Goal: Task Accomplishment & Management: Complete application form

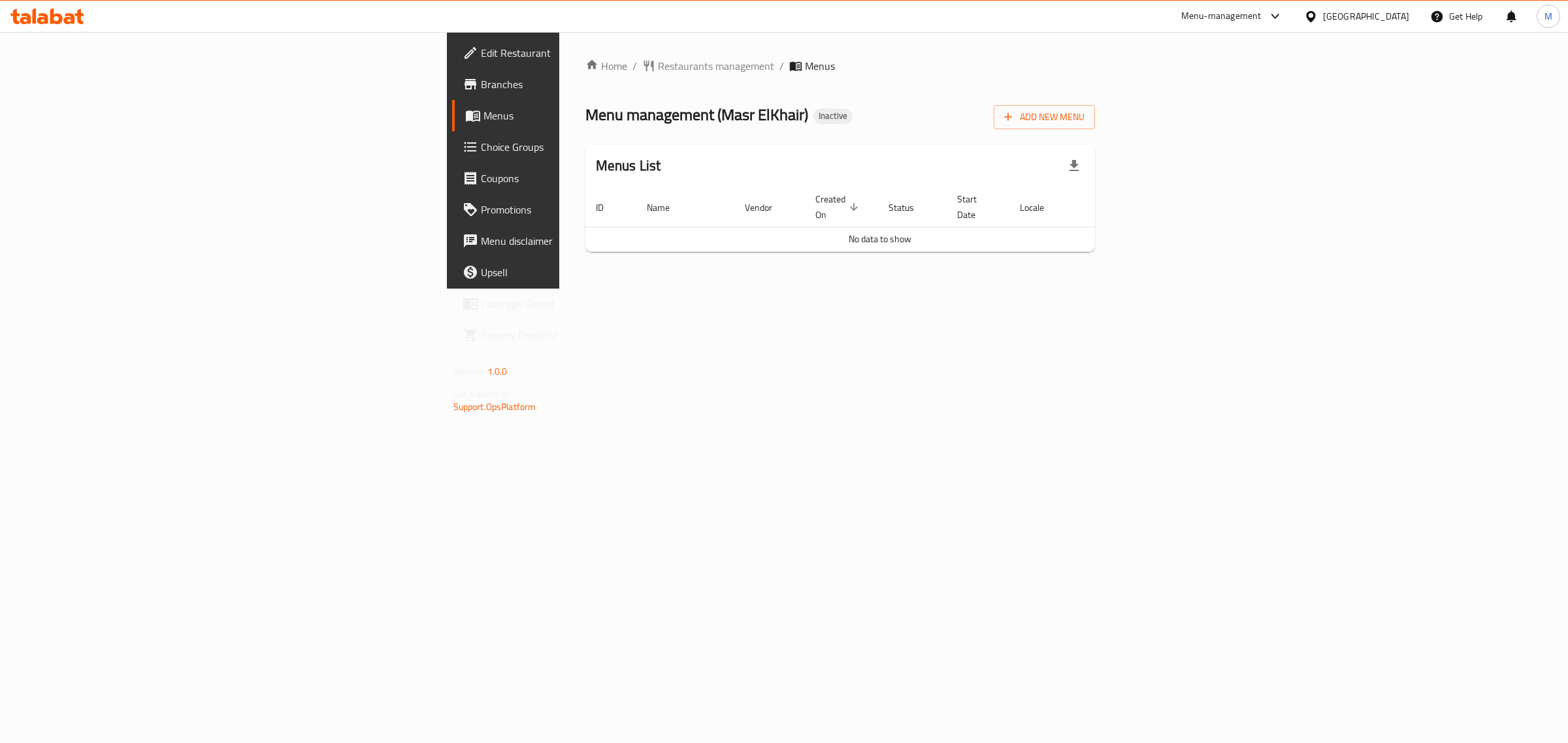
click at [585, 79] on div "Home / Restaurants management / Menus Menu management ( Masr ElKhair ) Inactive…" at bounding box center [840, 160] width 510 height 204
click at [658, 63] on span "Restaurants management" at bounding box center [716, 65] width 116 height 15
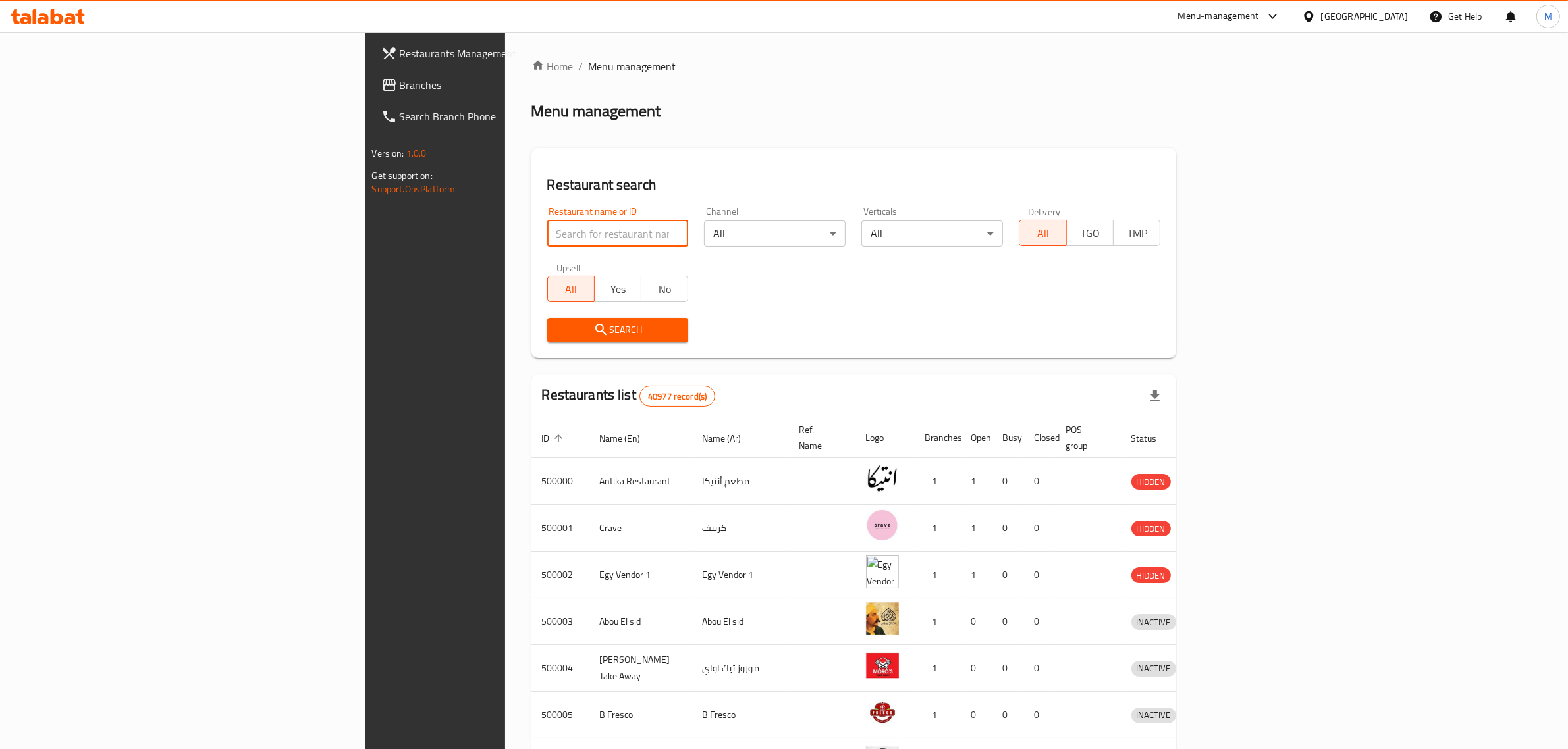
click at [547, 234] on input "search" at bounding box center [617, 233] width 141 height 27
paste input "مصر الخير"
type input "مصر الخير"
click button "Search" at bounding box center [617, 330] width 141 height 24
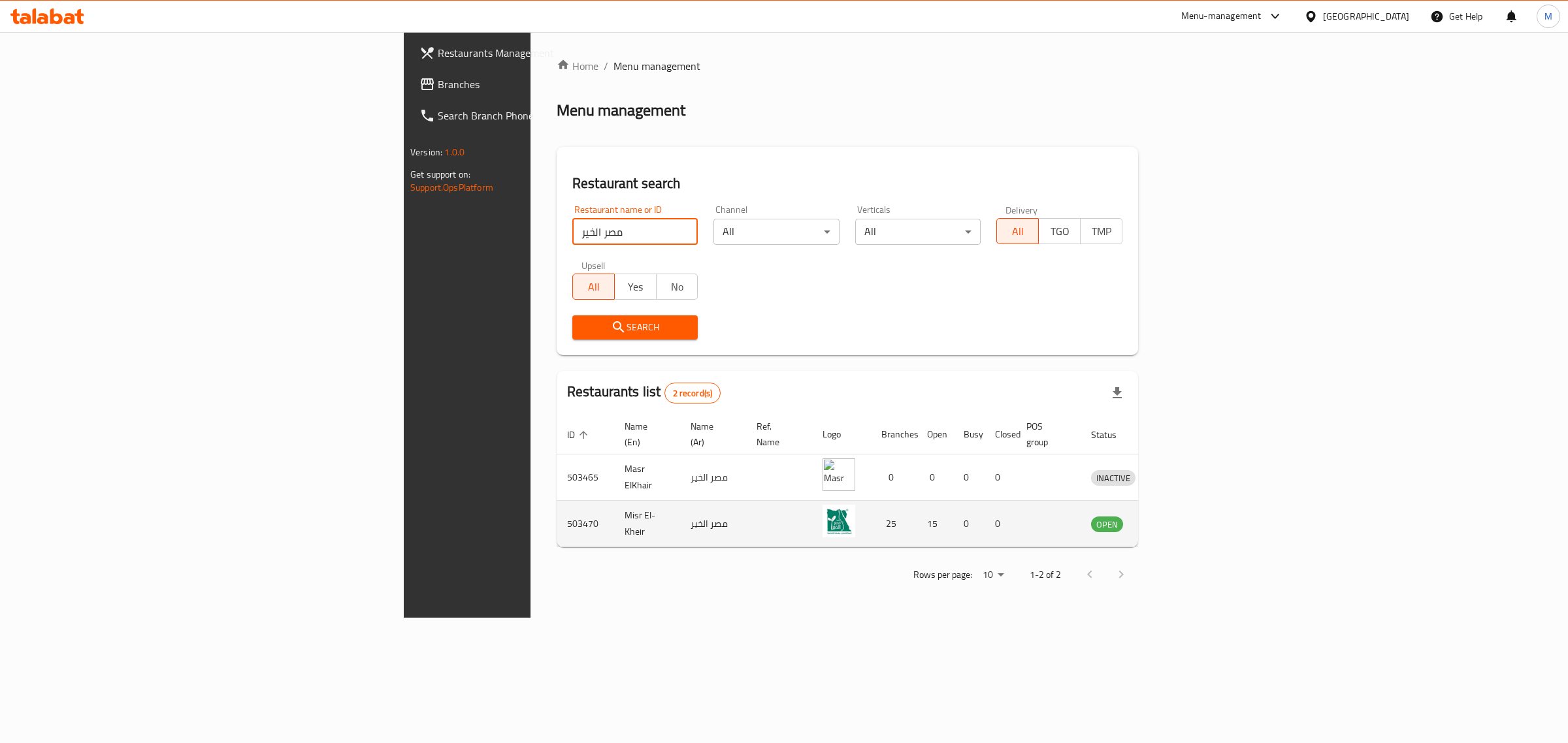
click at [614, 511] on td "Misr El-Kheir" at bounding box center [647, 524] width 66 height 47
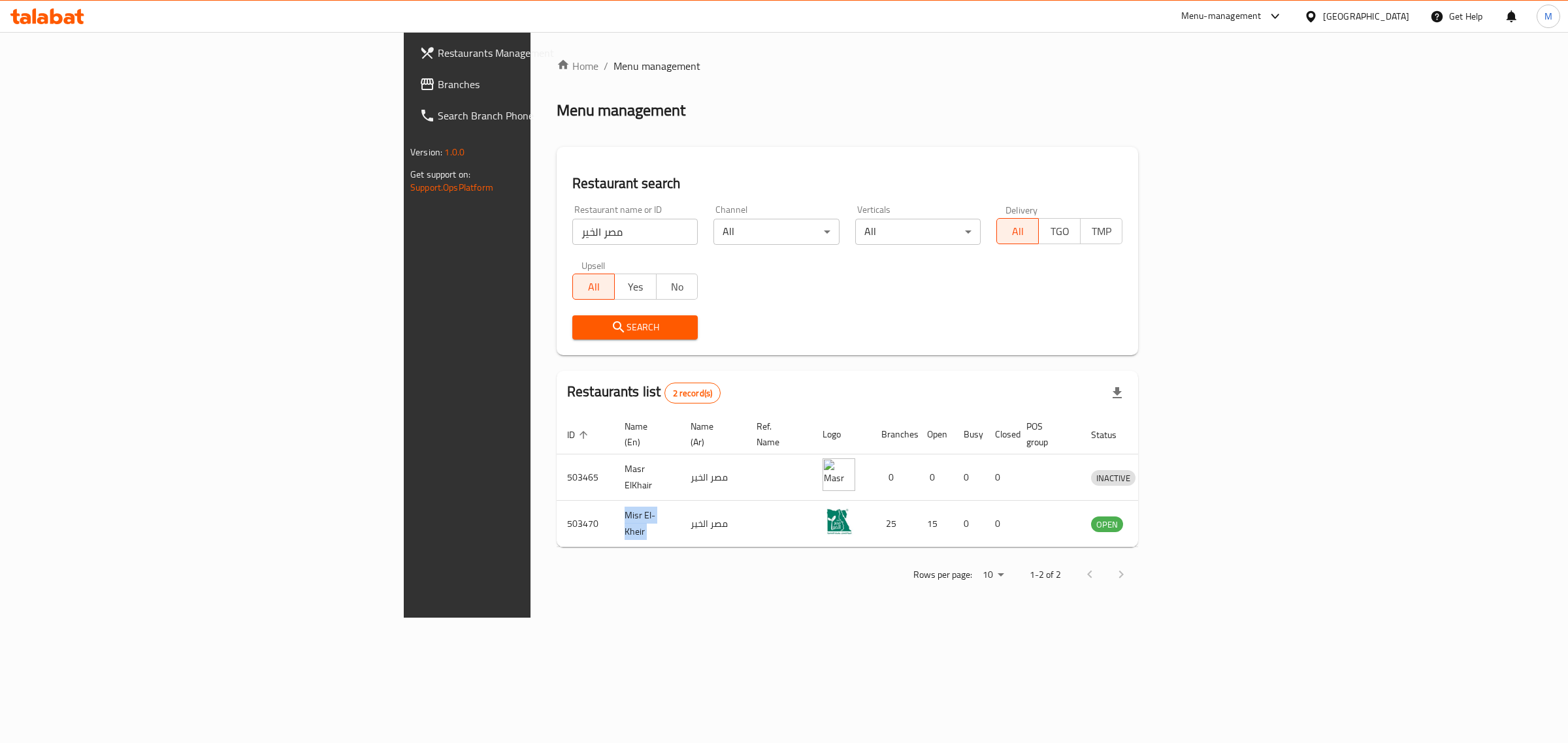
copy td "Misr El-Kheir"
click at [607, 618] on div "Home / Menu management Menu management Restaurant search Restaurant name or ID …" at bounding box center [847, 325] width 633 height 586
click at [556, 511] on td "503470" at bounding box center [585, 524] width 58 height 47
copy td "503470"
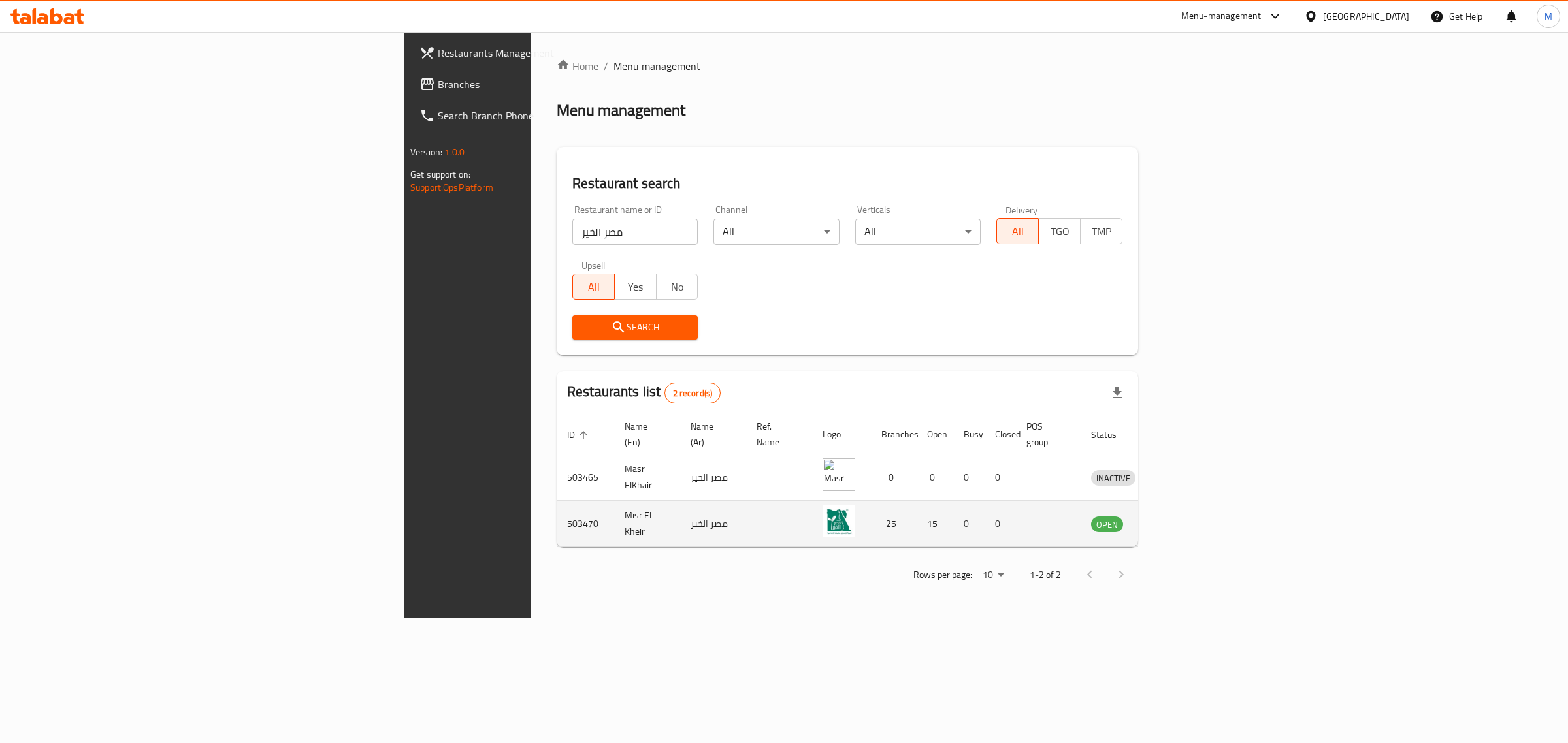
click at [614, 508] on td "Misr El-Kheir" at bounding box center [647, 524] width 66 height 47
copy td "Misr El-Kheir"
click at [1177, 516] on icon "enhanced table" at bounding box center [1169, 524] width 15 height 15
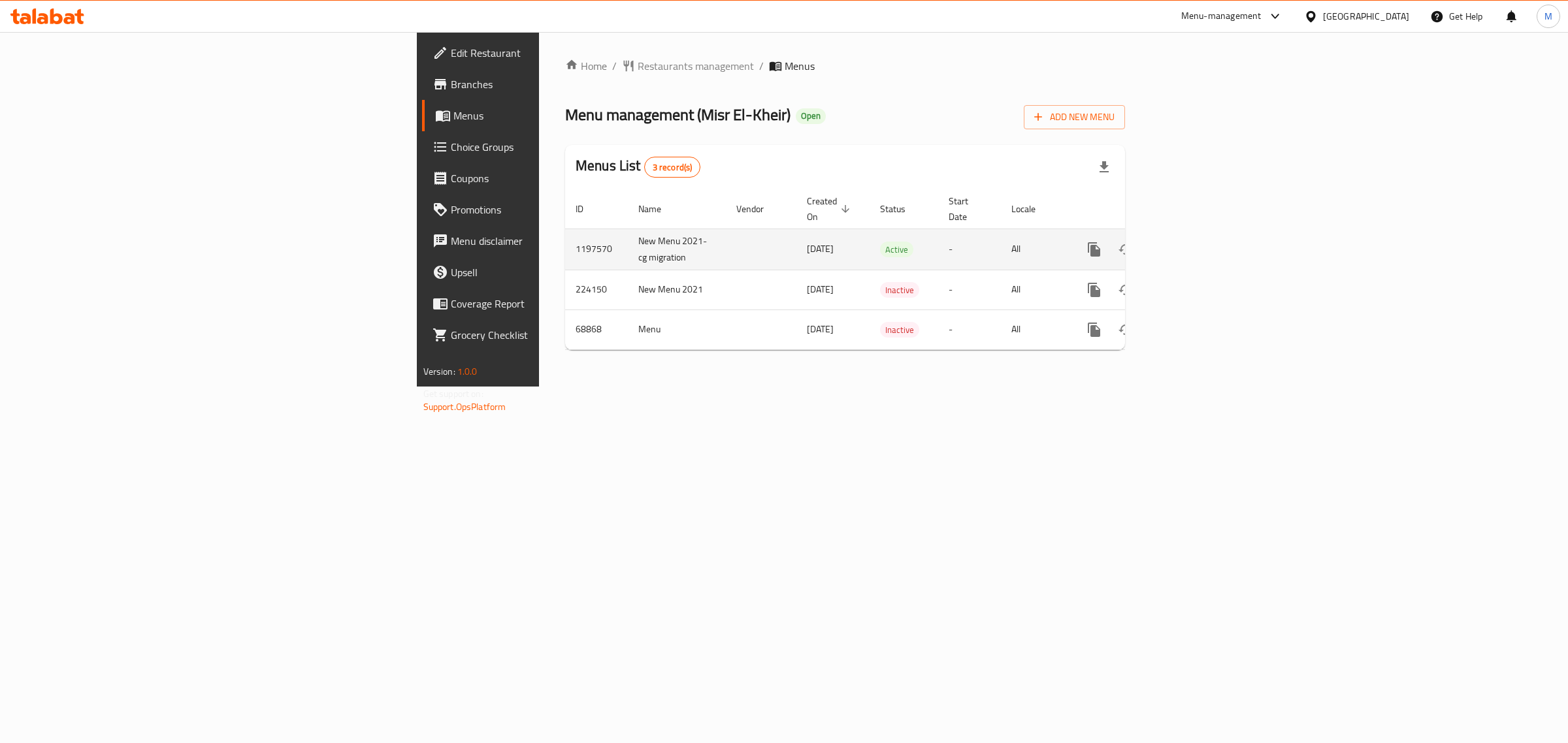
click at [628, 229] on td "New Menu 2021-cg migration" at bounding box center [676, 249] width 98 height 41
copy td "New Menu 2021-cg migration"
click at [565, 233] on td "1197570" at bounding box center [596, 249] width 63 height 41
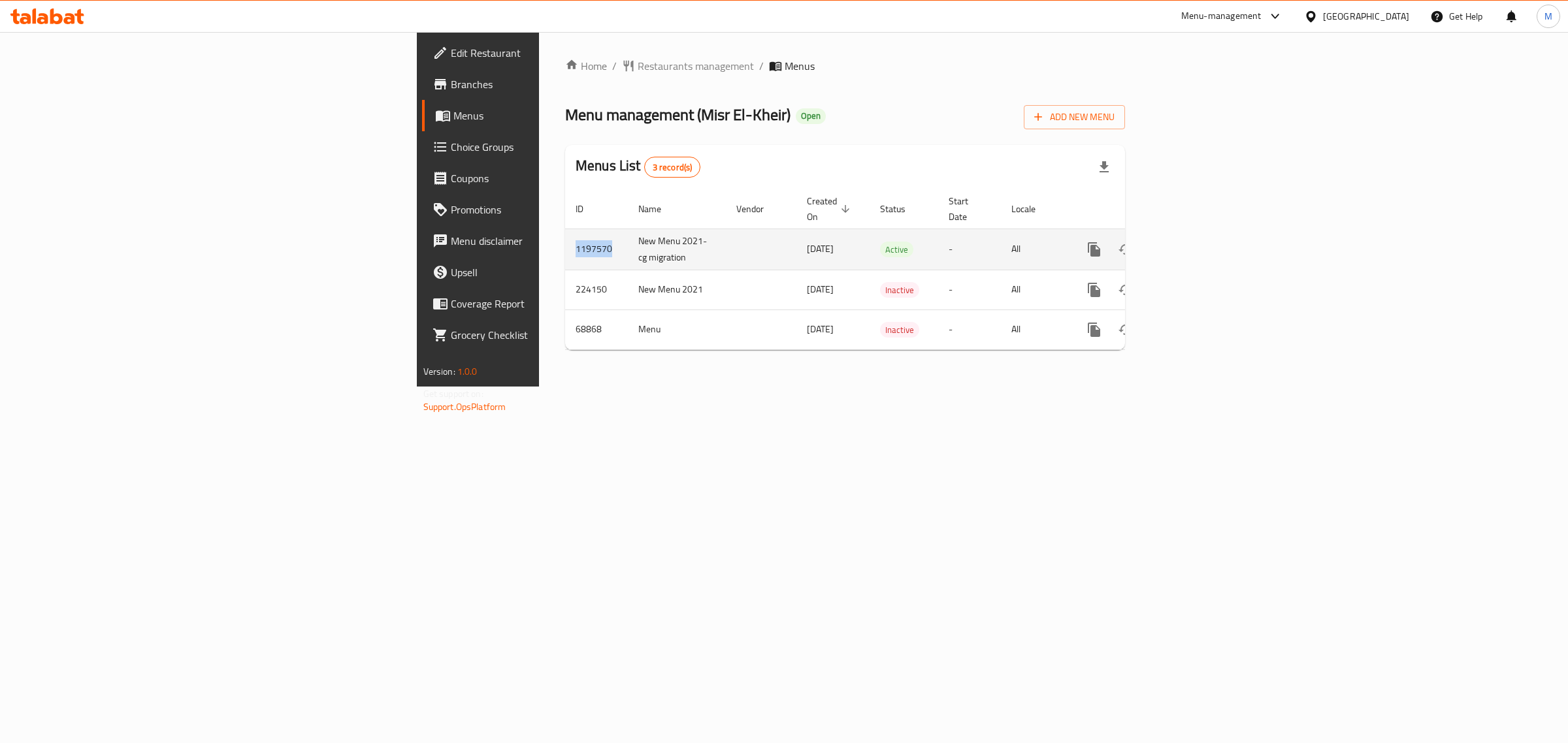
click at [565, 233] on td "1197570" at bounding box center [596, 249] width 63 height 41
copy td "1197570"
click at [1143, 376] on div "Home / Restaurants management / Menus Menu management ( Misr El-Kheir ) Open Ad…" at bounding box center [845, 209] width 612 height 354
click at [1194, 244] on icon "enhanced table" at bounding box center [1188, 250] width 12 height 12
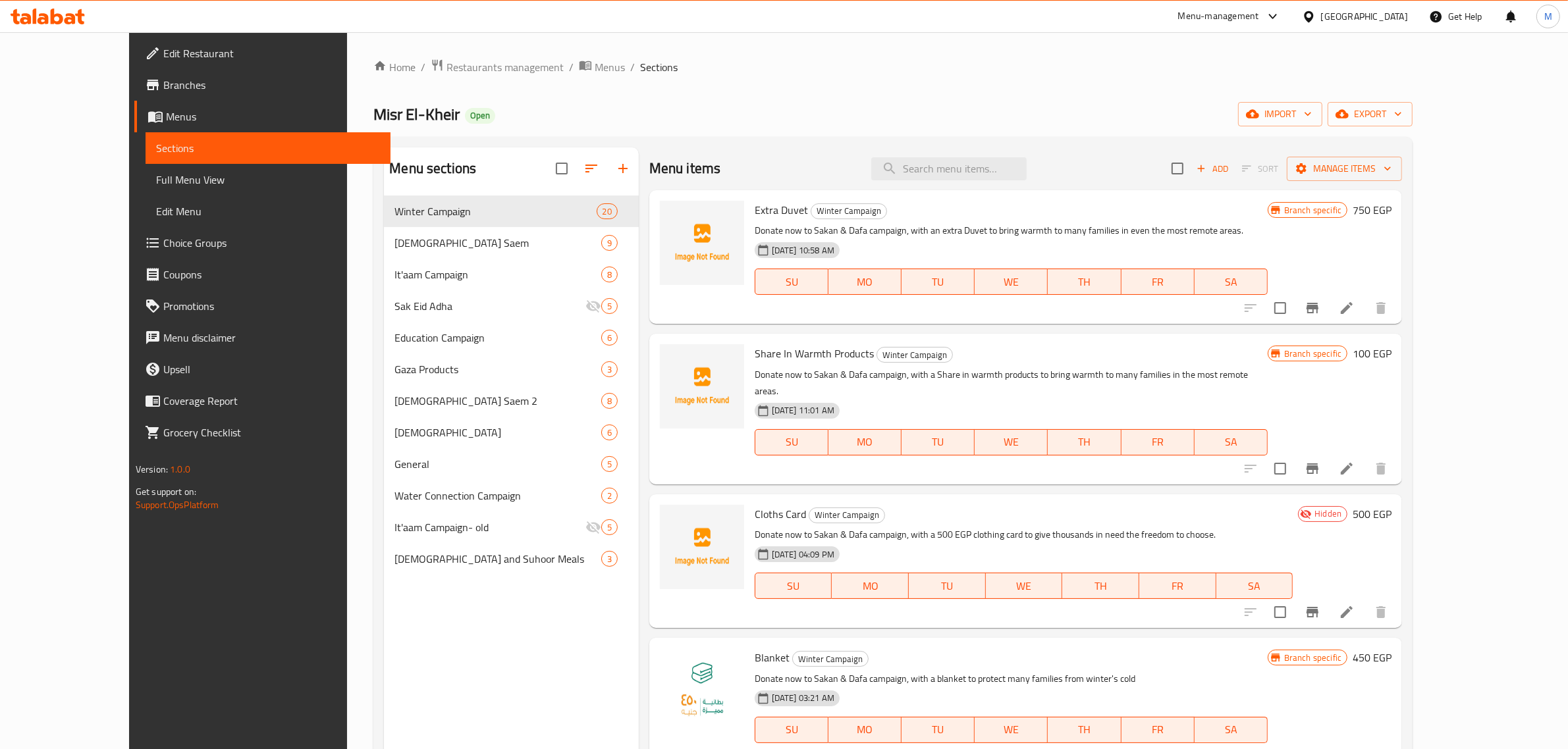
click at [687, 121] on div "Misr El-Kheir Open import export" at bounding box center [893, 114] width 1039 height 24
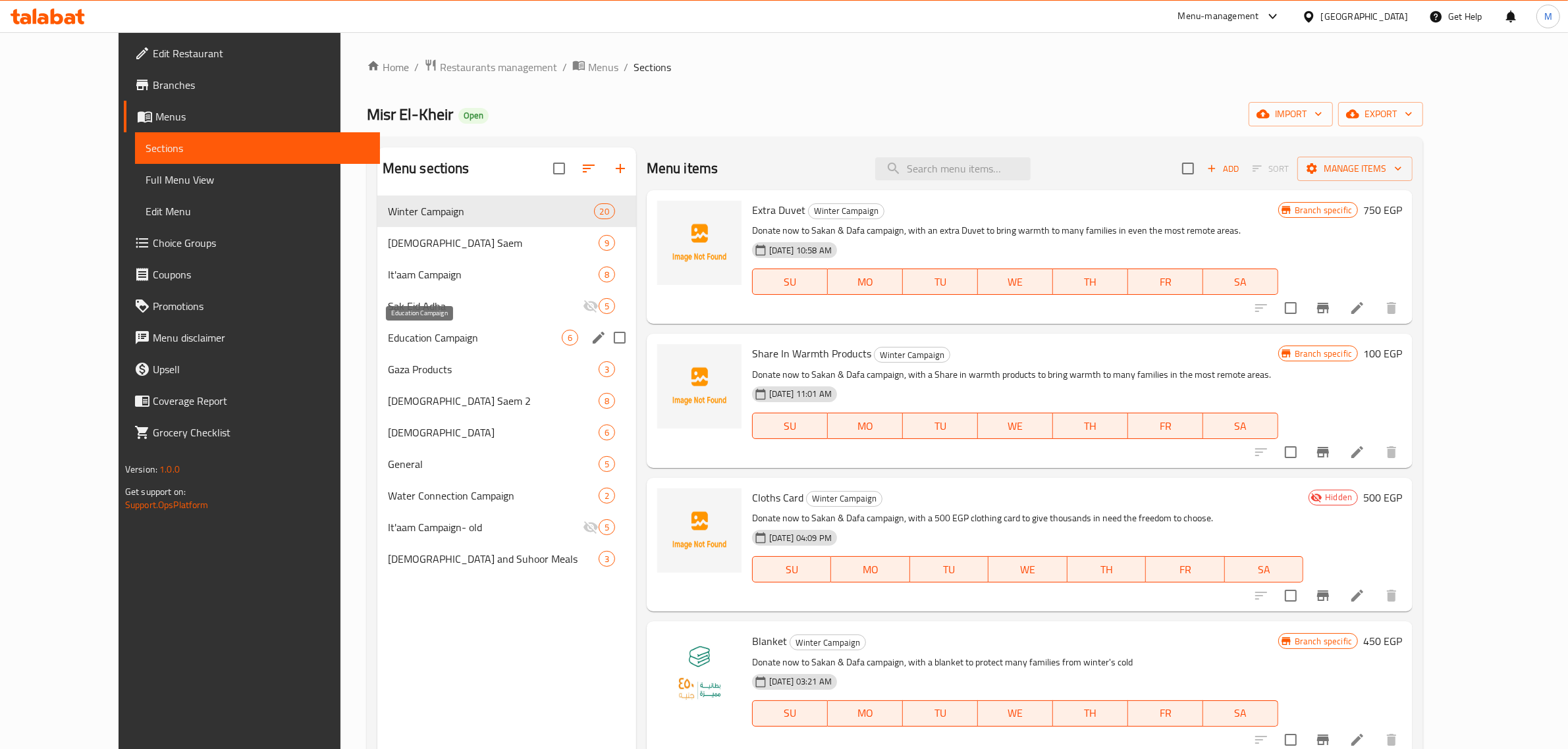
click at [433, 337] on span "Education Campaign" at bounding box center [474, 338] width 174 height 15
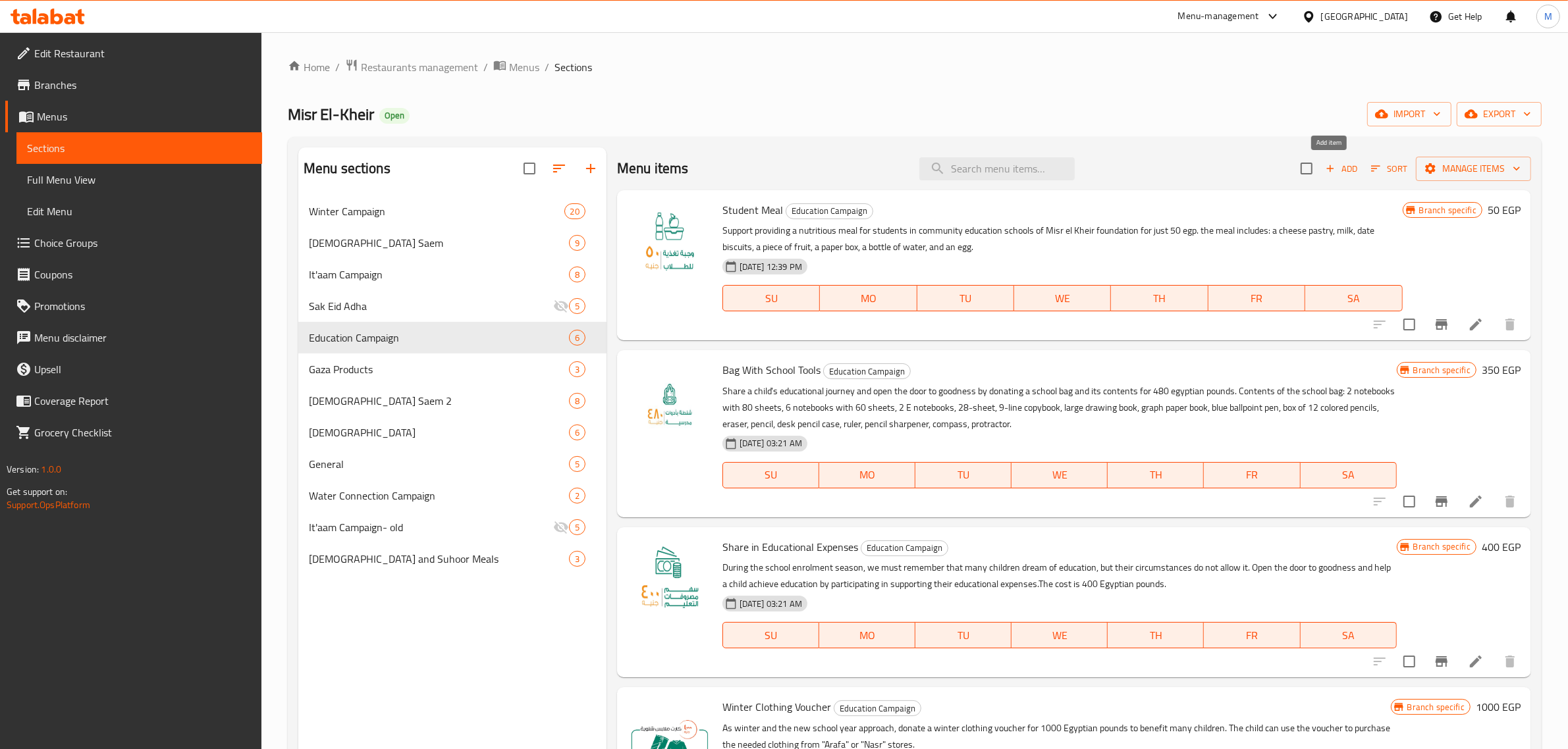
click at [1339, 169] on span "Add" at bounding box center [1341, 169] width 35 height 15
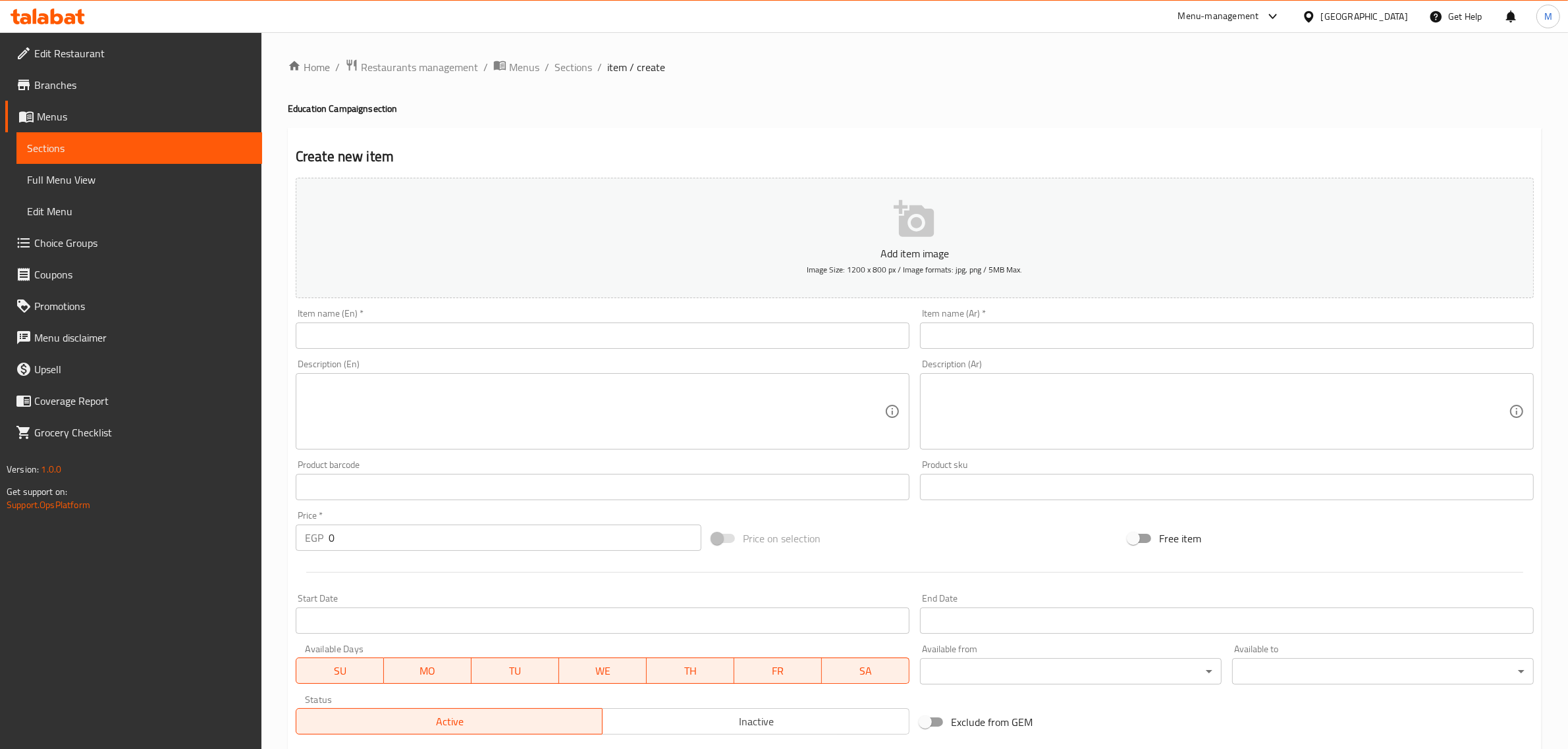
click at [689, 334] on input "text" at bounding box center [603, 335] width 614 height 27
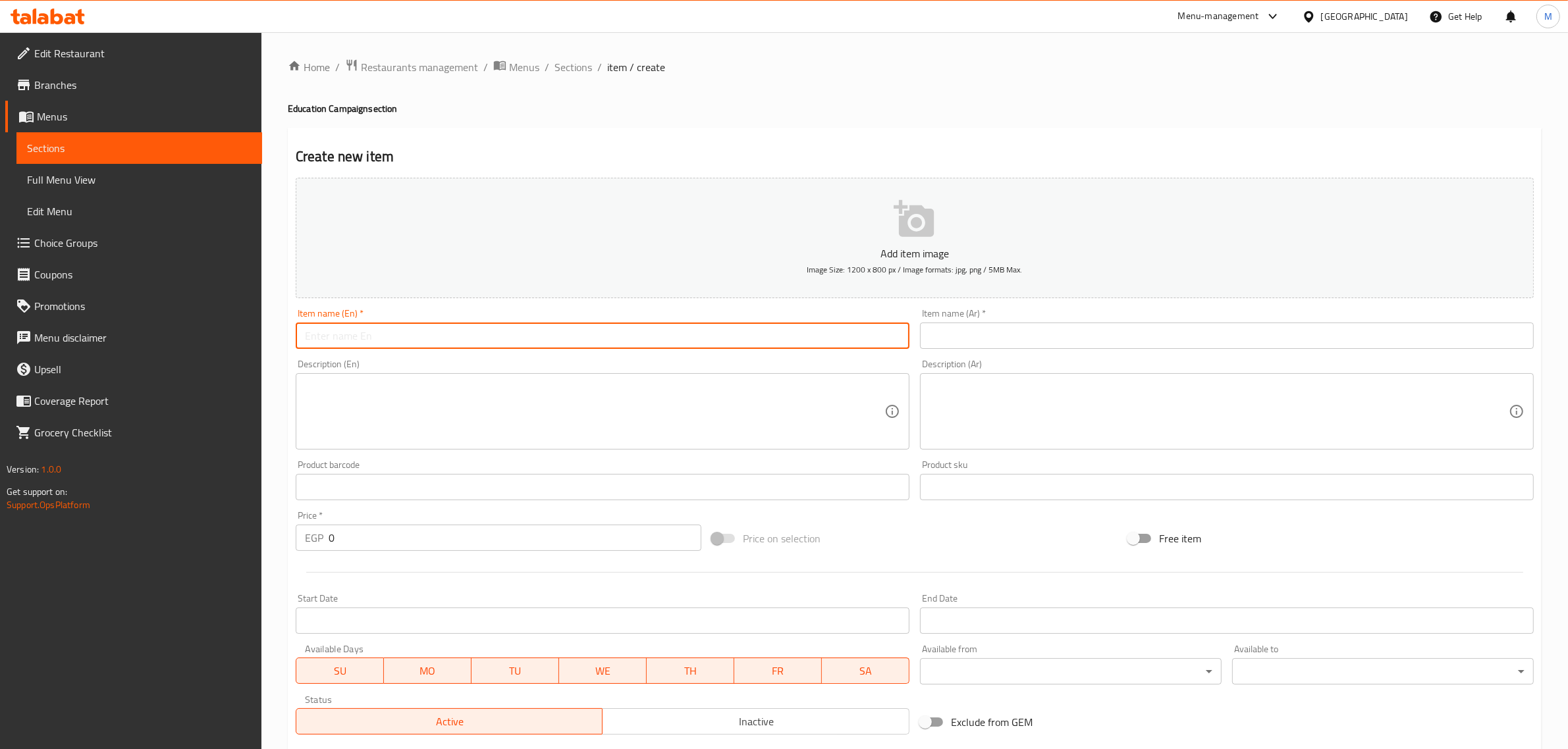
paste input "School Bag"
type input "School Bag"
click at [544, 415] on textarea at bounding box center [595, 411] width 580 height 63
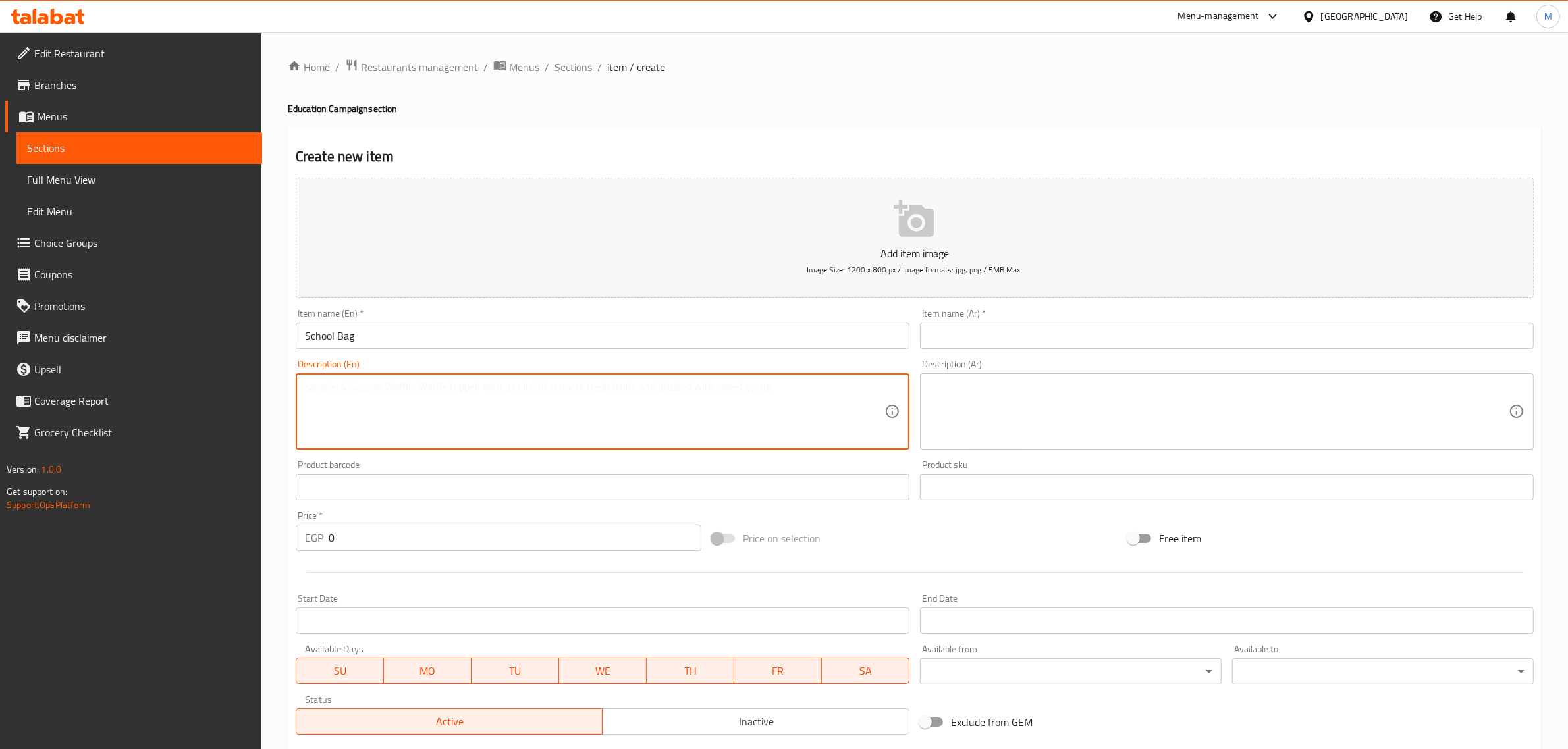
paste textarea "Share a child's educational journey and open the door to goodness by donating a…"
drag, startPoint x: 709, startPoint y: 387, endPoint x: 788, endPoint y: 388, distance: 79.0
click at [788, 388] on textarea "Share a child's educational journey and open the door to goodness by donating a…" at bounding box center [595, 411] width 580 height 63
paste textarea "and its contents for 480 Egyptian pounds."
paste textarea "Contents of the school bag: 2 notebooks with 80 sheets, 6 notebooks with 60 she…"
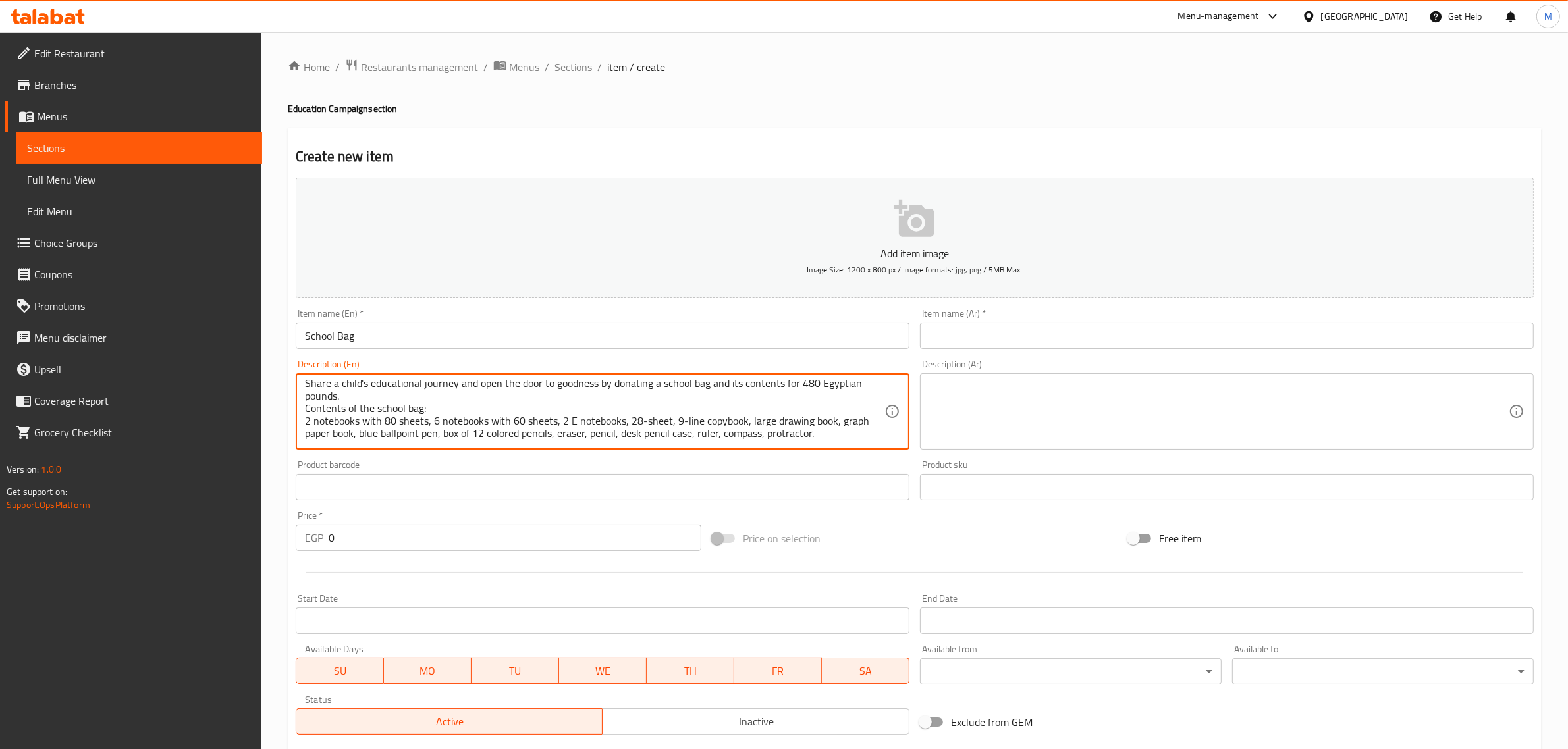
scroll to position [3, 0]
type textarea "Share a child's educational journey and open the door to goodness by donating a…"
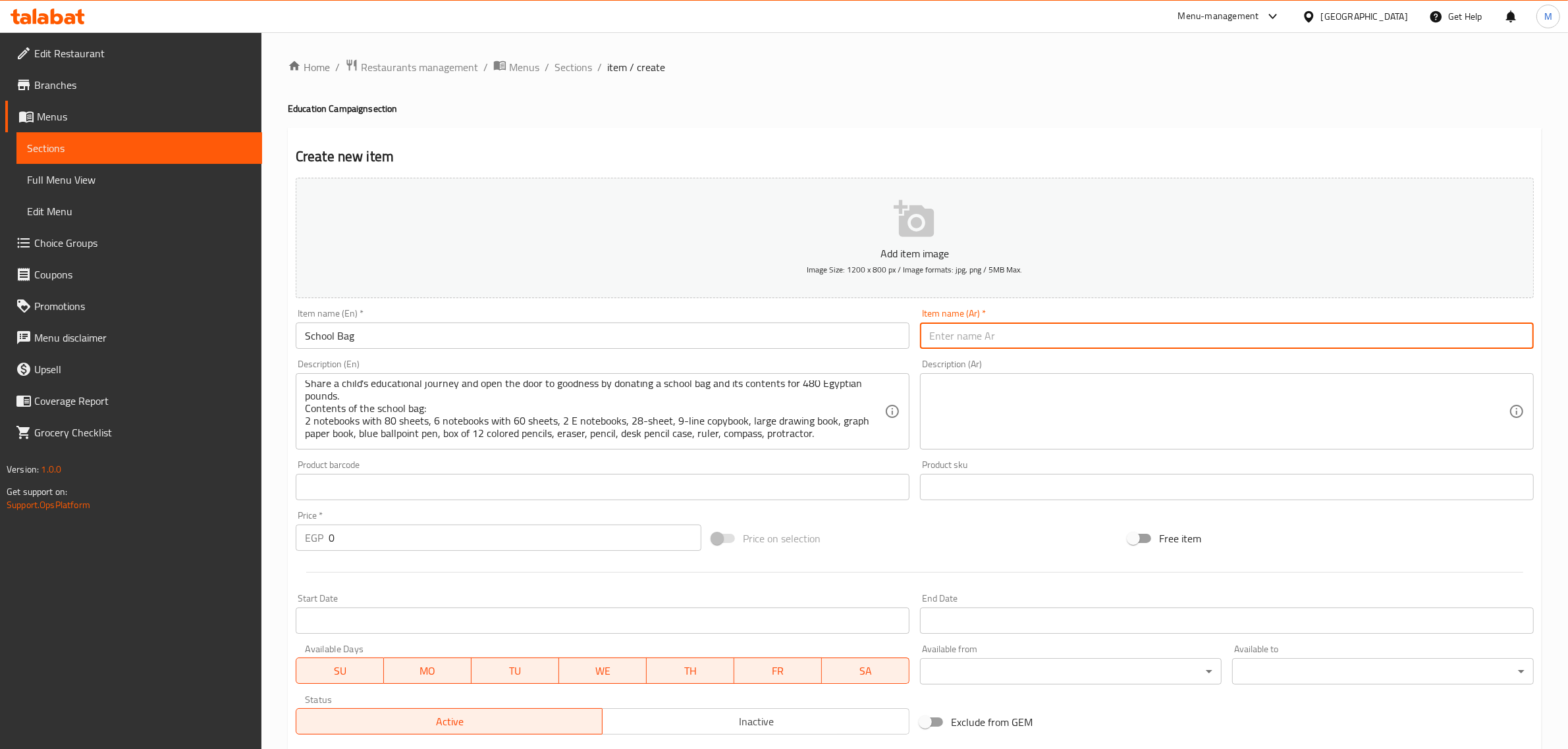
click at [982, 333] on input "text" at bounding box center [1227, 335] width 614 height 27
paste input "شنطة بأدوات مدرسية"
type input "شنطة بأدوات مدرسية"
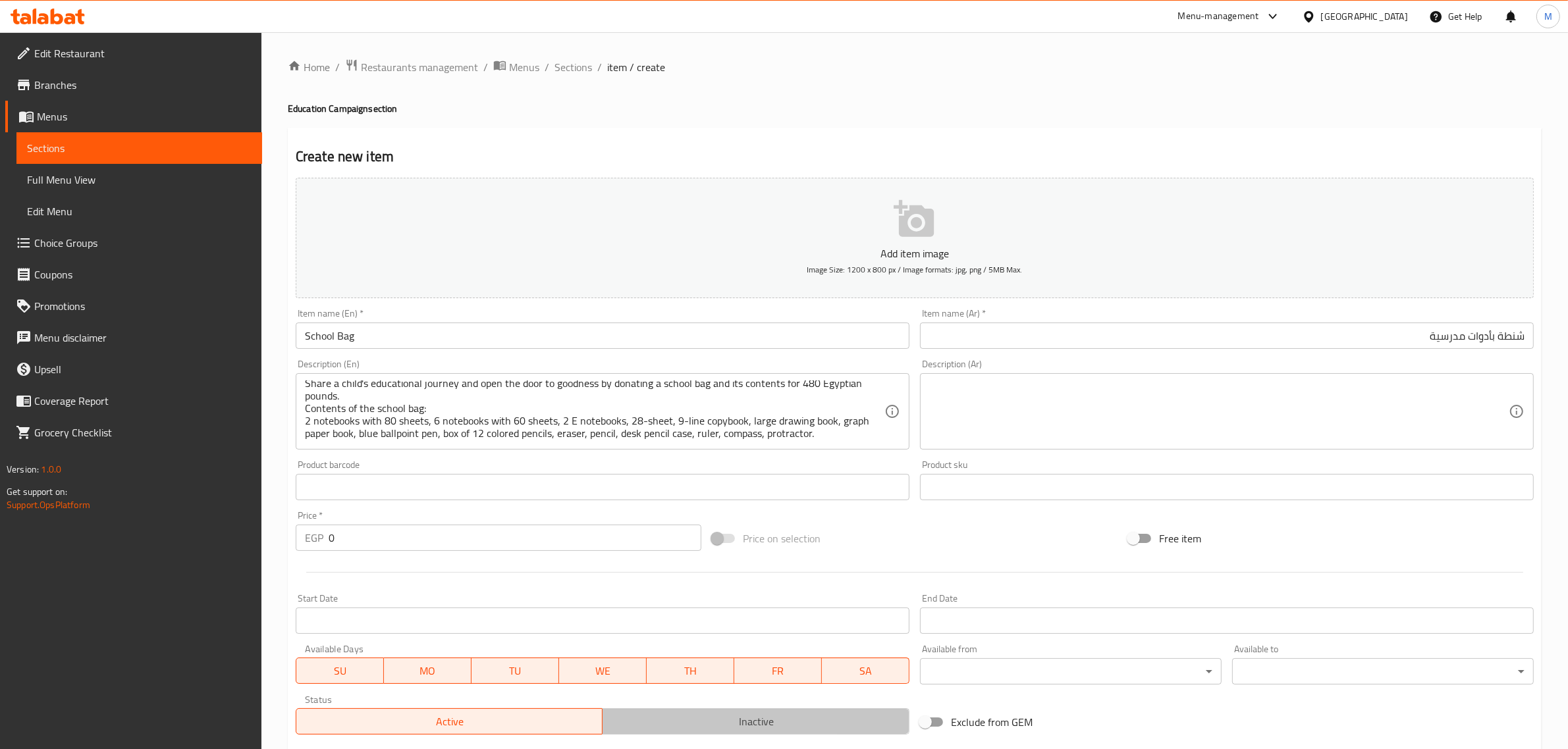
click at [706, 713] on span "Inactive" at bounding box center [756, 722] width 297 height 19
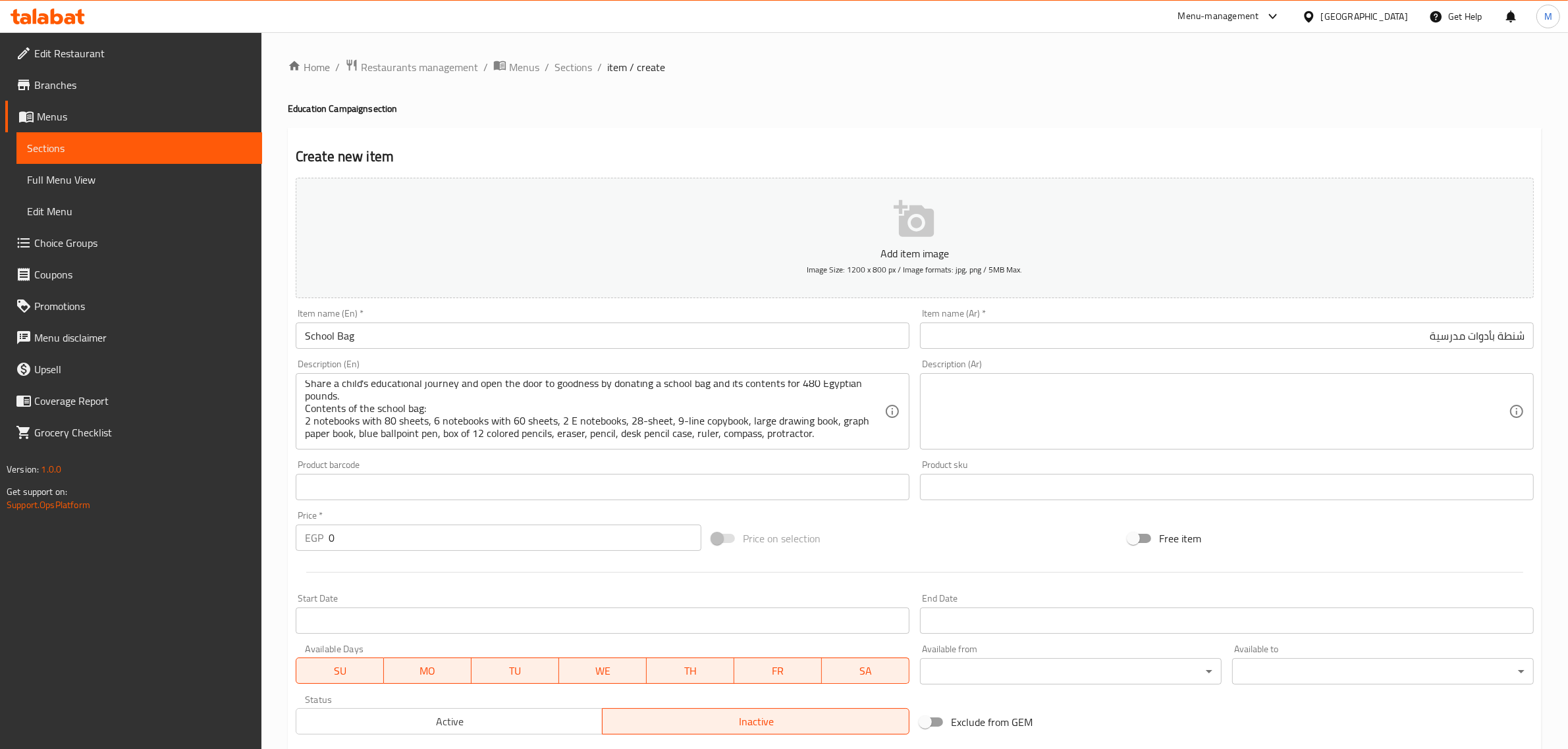
click at [1016, 428] on textarea at bounding box center [1219, 411] width 580 height 63
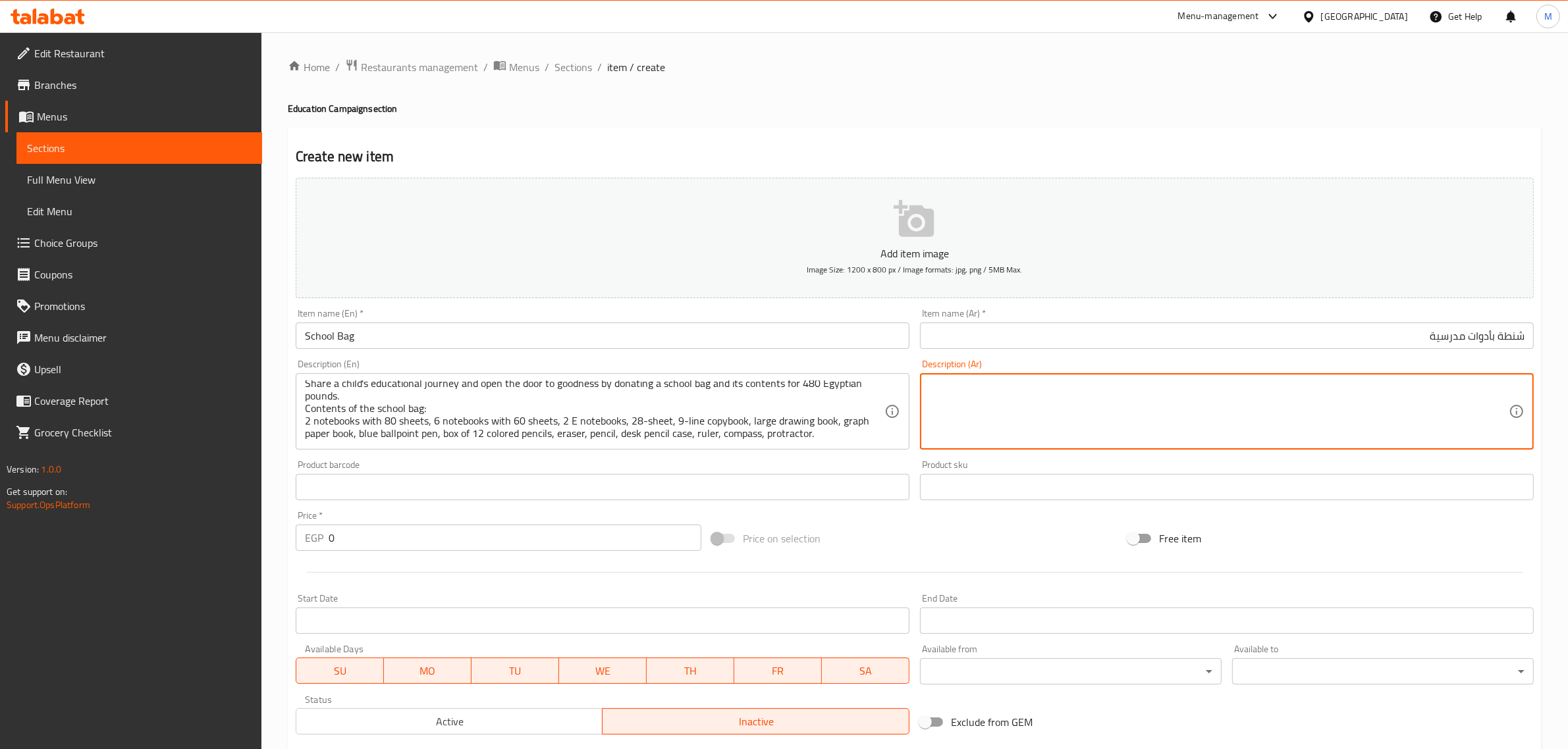
paste textarea "شارك طفل رحلته في التعليم وأفتح باب خير عن طريق تبرعاتك بشنطة مدرسية ومحتوياتها…"
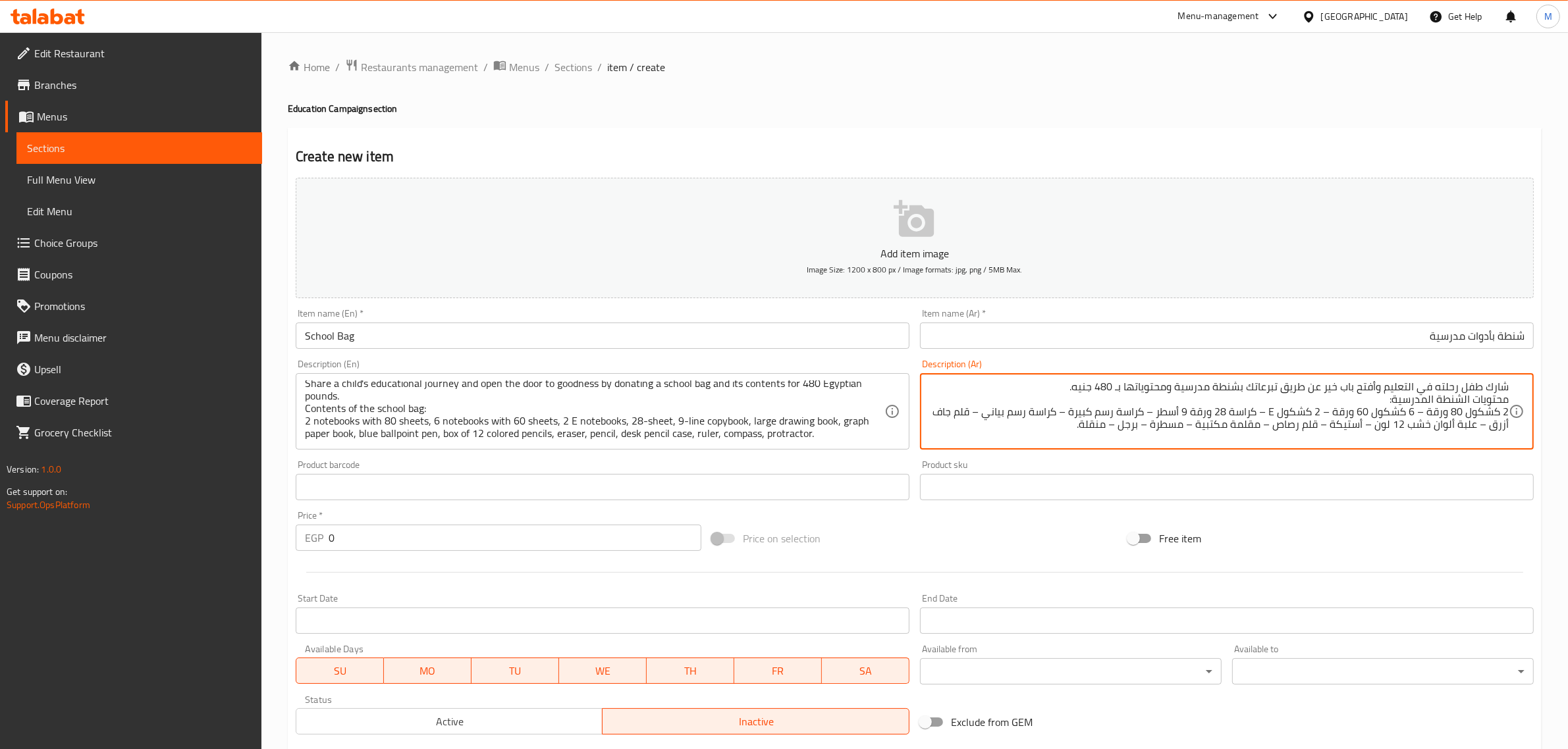
type textarea "شارك طفل رحلته في التعليم وأفتح باب خير عن طريق تبرعاتك بشنطة مدرسية ومحتوياتها…"
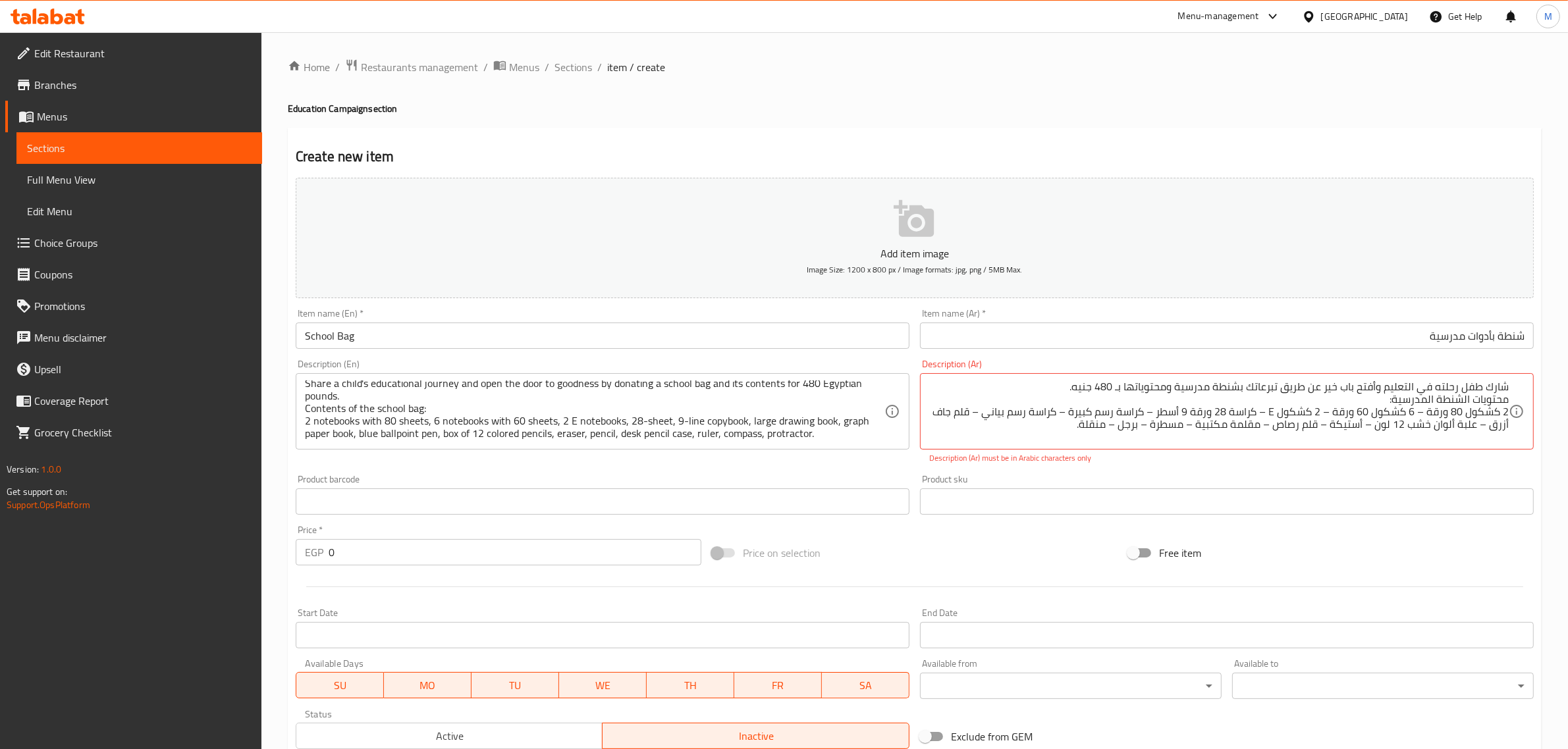
click at [916, 544] on div "Price on selection" at bounding box center [914, 553] width 416 height 35
click at [544, 548] on input "0" at bounding box center [514, 552] width 373 height 27
type input "480"
click at [1069, 572] on div at bounding box center [915, 587] width 1248 height 33
click at [1064, 393] on textarea "شارك طفل رحلته في التعليم وأفتح باب خير عن طريق تبرعاتك بشنطة مدرسية ومحتوياتها…" at bounding box center [1219, 411] width 580 height 63
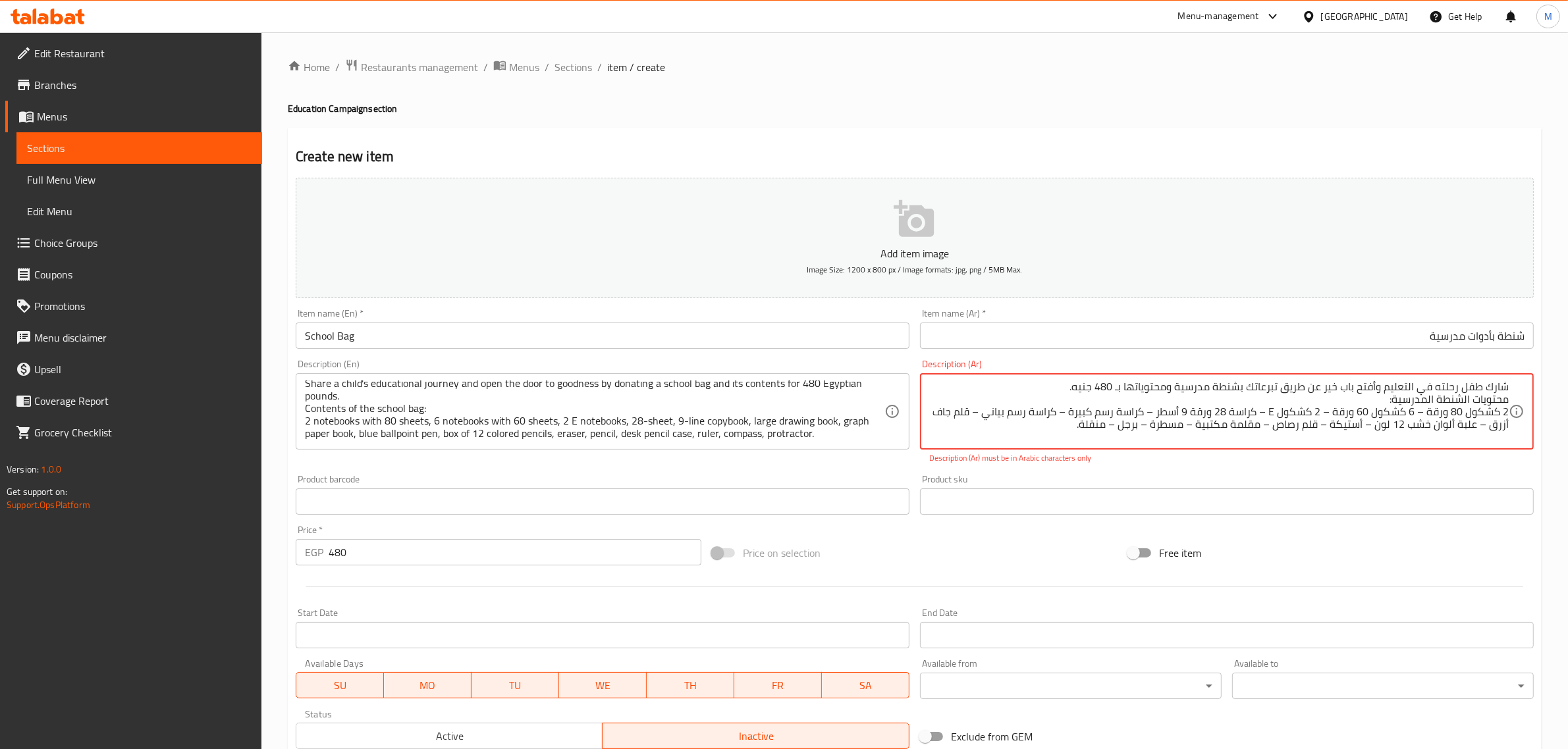
click at [1064, 393] on textarea "شارك طفل رحلته في التعليم وأفتح باب خير عن طريق تبرعاتك بشنطة مدرسية ومحتوياتها…" at bounding box center [1219, 411] width 580 height 63
click at [1064, 383] on textarea "شارك طفل رحلته في التعليم وأفتح باب خير عن طريق تبرعاتك بشنطة مدرسية ومحتوياتها…" at bounding box center [1219, 411] width 580 height 63
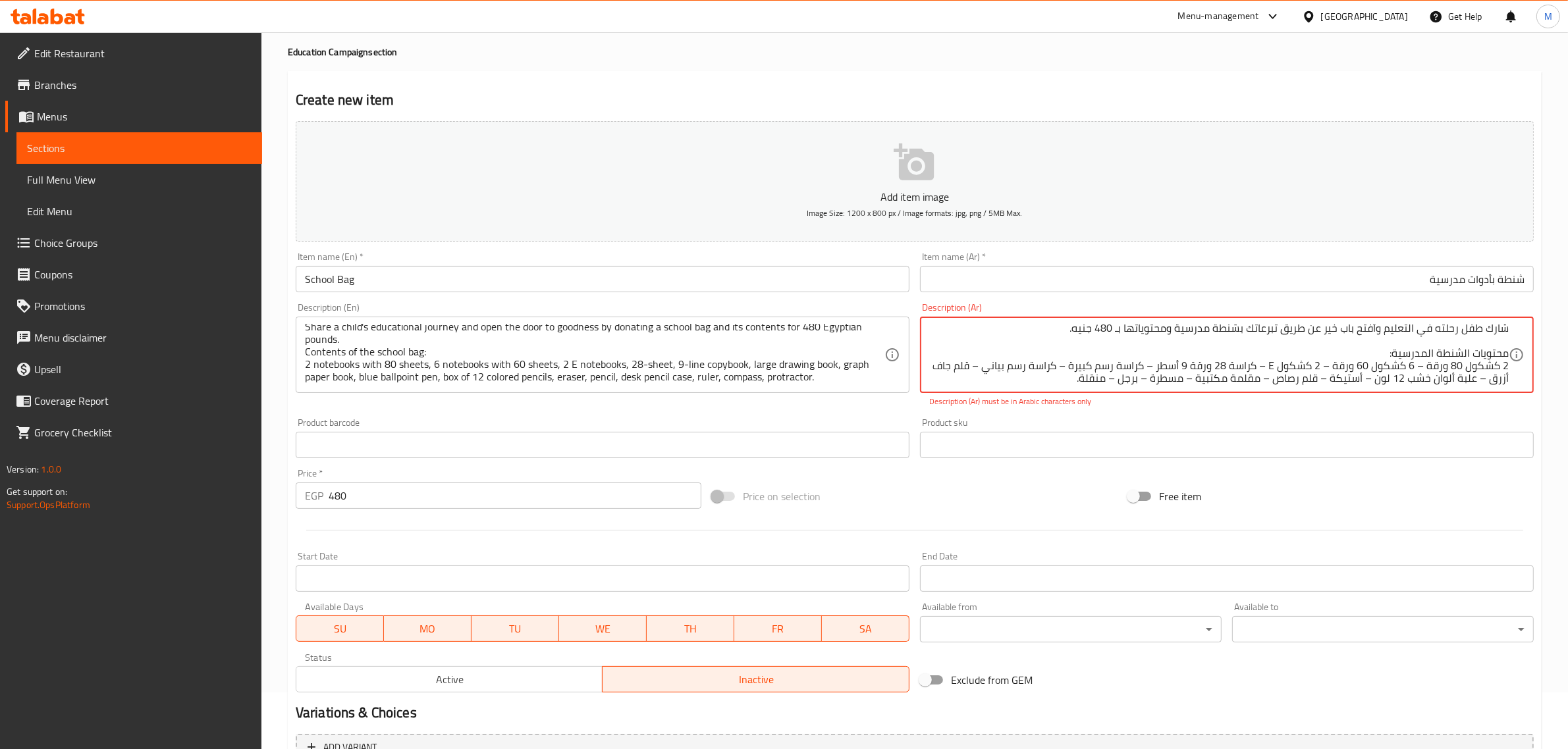
scroll to position [82, 0]
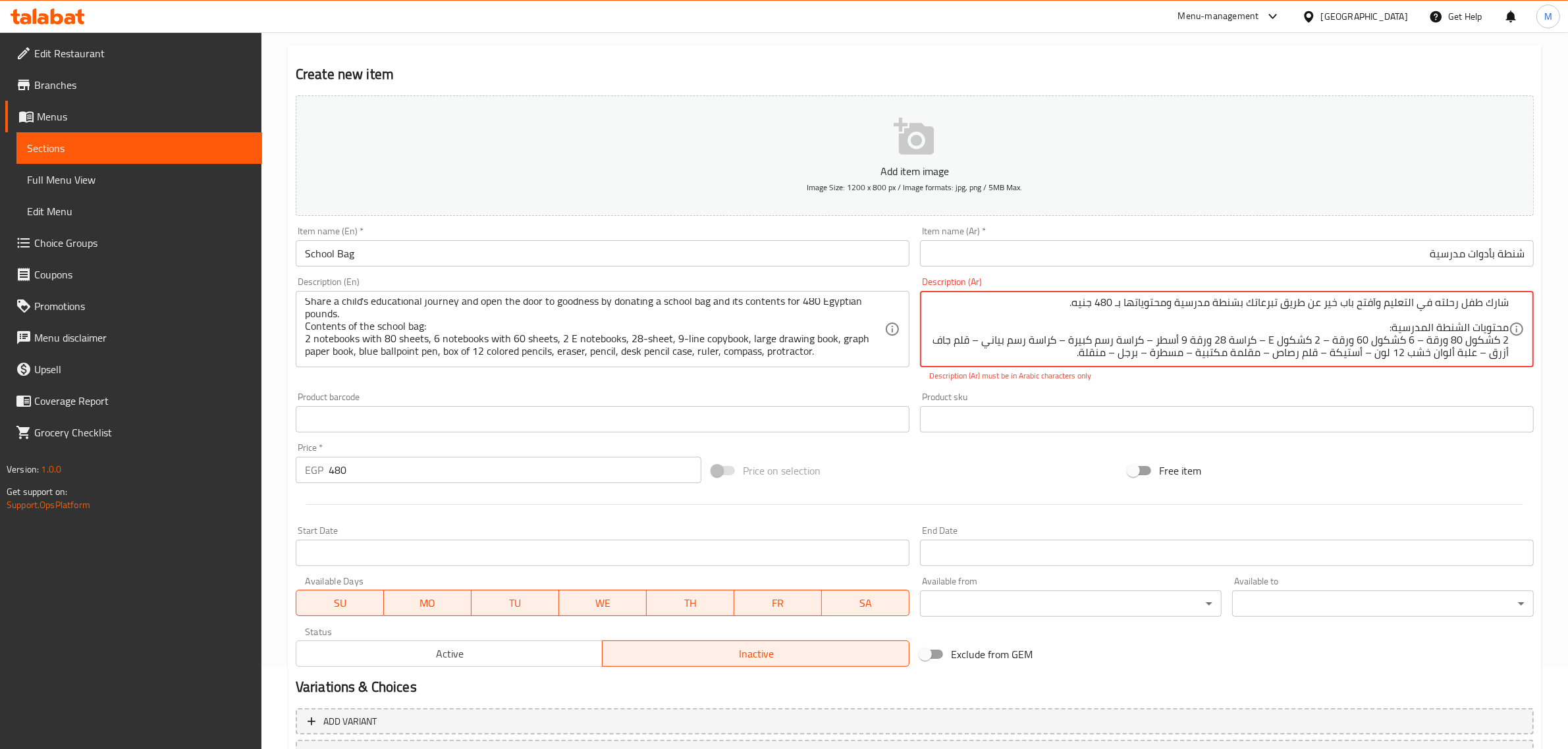
click at [1427, 328] on textarea "شارك طفل رحلته في التعليم وأفتح باب خير عن طريق تبرعاتك بشنطة مدرسية ومحتوياتها…" at bounding box center [1219, 329] width 580 height 63
drag, startPoint x: 1427, startPoint y: 328, endPoint x: 1426, endPoint y: 340, distance: 12.0
click at [1426, 340] on textarea "شارك طفل رحلته في التعليم وأفتح باب خير عن طريق تبرعاتك بشنطة مدرسية ومحتوياتها…" at bounding box center [1219, 329] width 580 height 63
click at [1458, 324] on textarea "شارك طفل رحلته في التعليم وأفتح باب خير عن طريق تبرعاتك بشنطة مدرسية ومحتوياتها…" at bounding box center [1219, 329] width 580 height 63
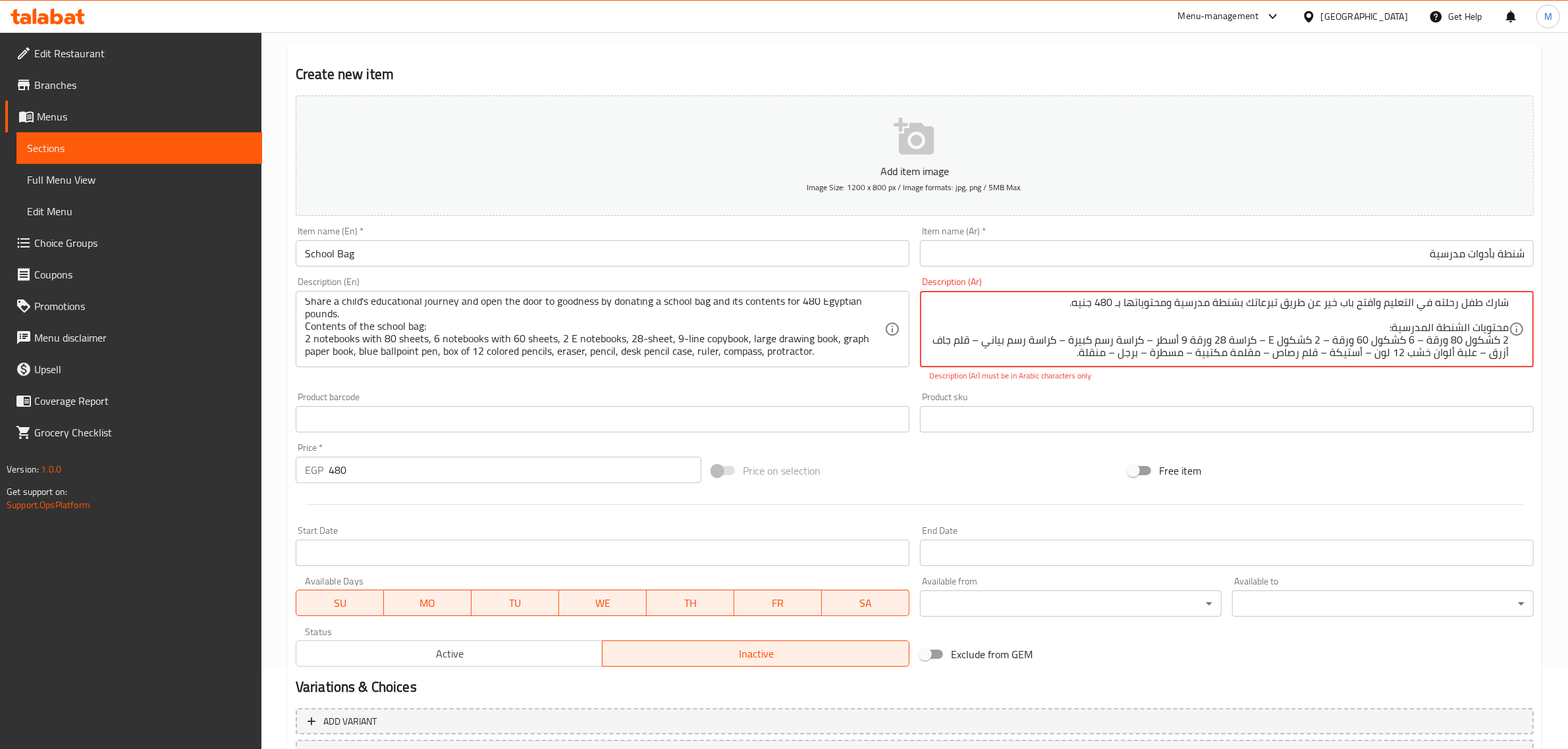
click at [1458, 324] on textarea "شارك طفل رحلته في التعليم وأفتح باب خير عن طريق تبرعاتك بشنطة مدرسية ومحتوياتها…" at bounding box center [1219, 329] width 580 height 63
drag, startPoint x: 1458, startPoint y: 324, endPoint x: 1456, endPoint y: 341, distance: 17.1
click at [1456, 341] on textarea "شارك طفل رحلته في التعليم وأفتح باب خير عن طريق تبرعاتك بشنطة مدرسية ومحتوياتها…" at bounding box center [1219, 329] width 580 height 63
paste textarea "- 6 كشكول 60 ورقة - 2 كشكول إنجليزي - كراسة 28 ورقة 9 أسطر - كراسة رسم كبيرة - …"
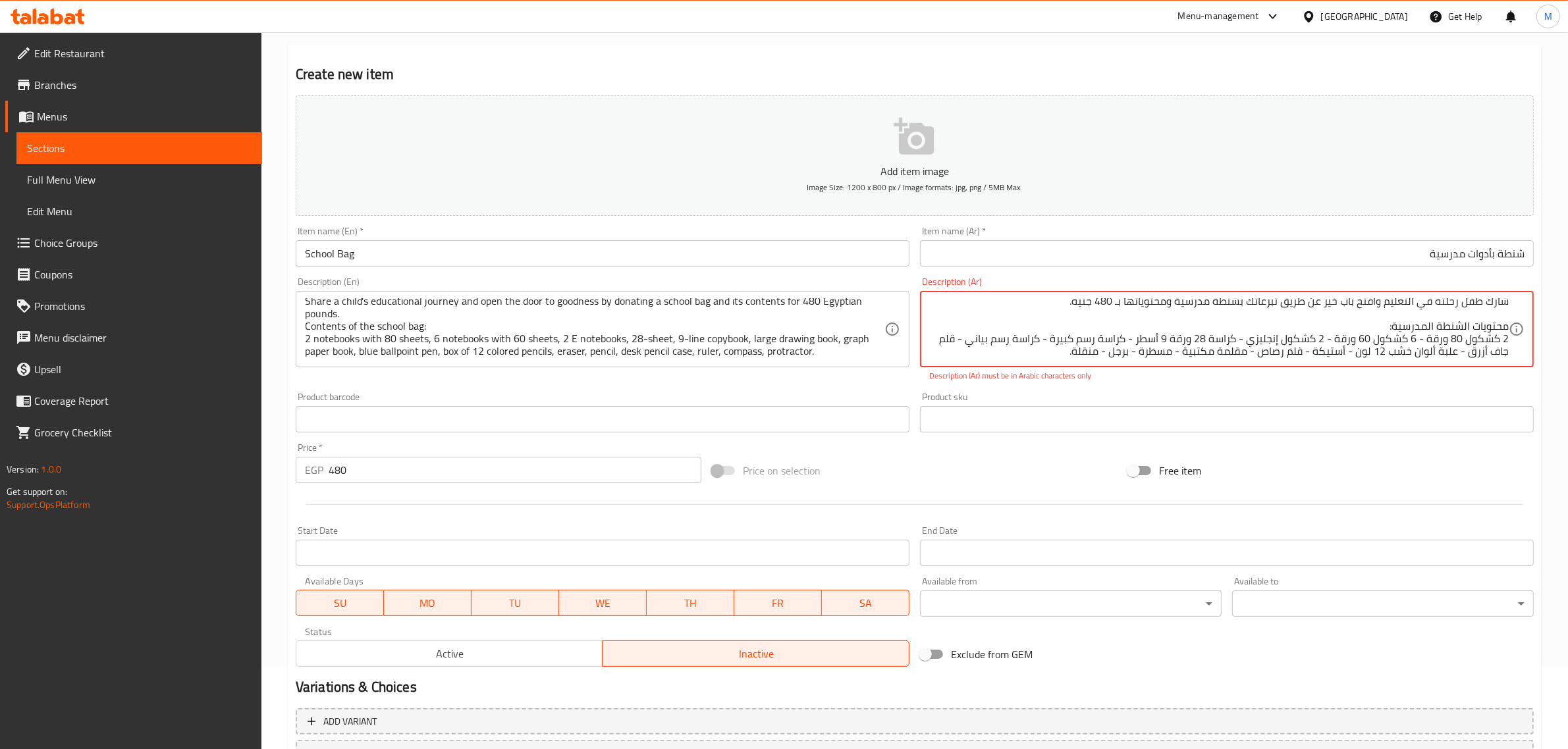
type textarea "شارك طفل رحلته في التعليم وأفتح باب خير عن طريق تبرعاتك بشنطة مدرسية ومحتوياتها…"
click at [953, 470] on div "Price on selection" at bounding box center [914, 470] width 416 height 35
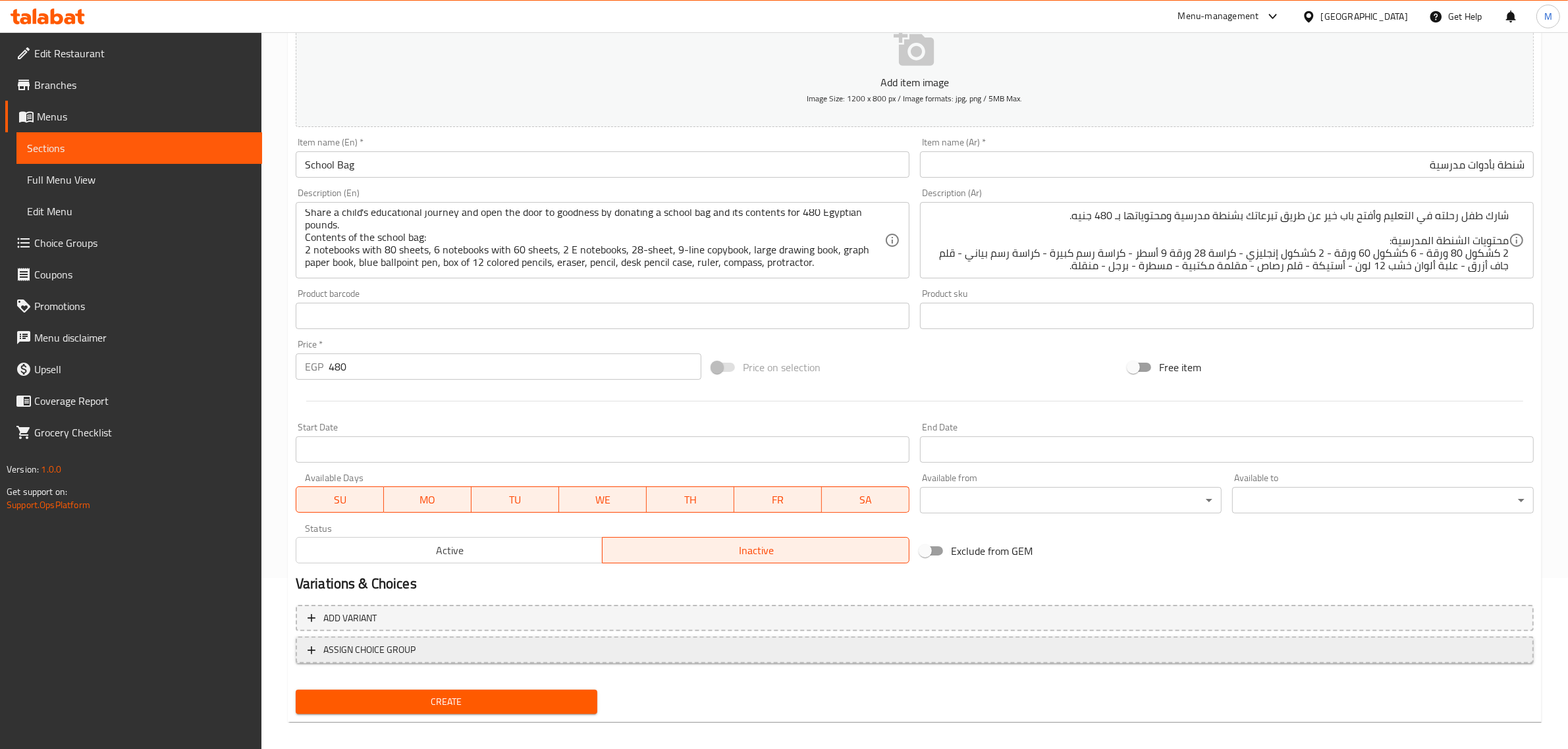
scroll to position [178, 0]
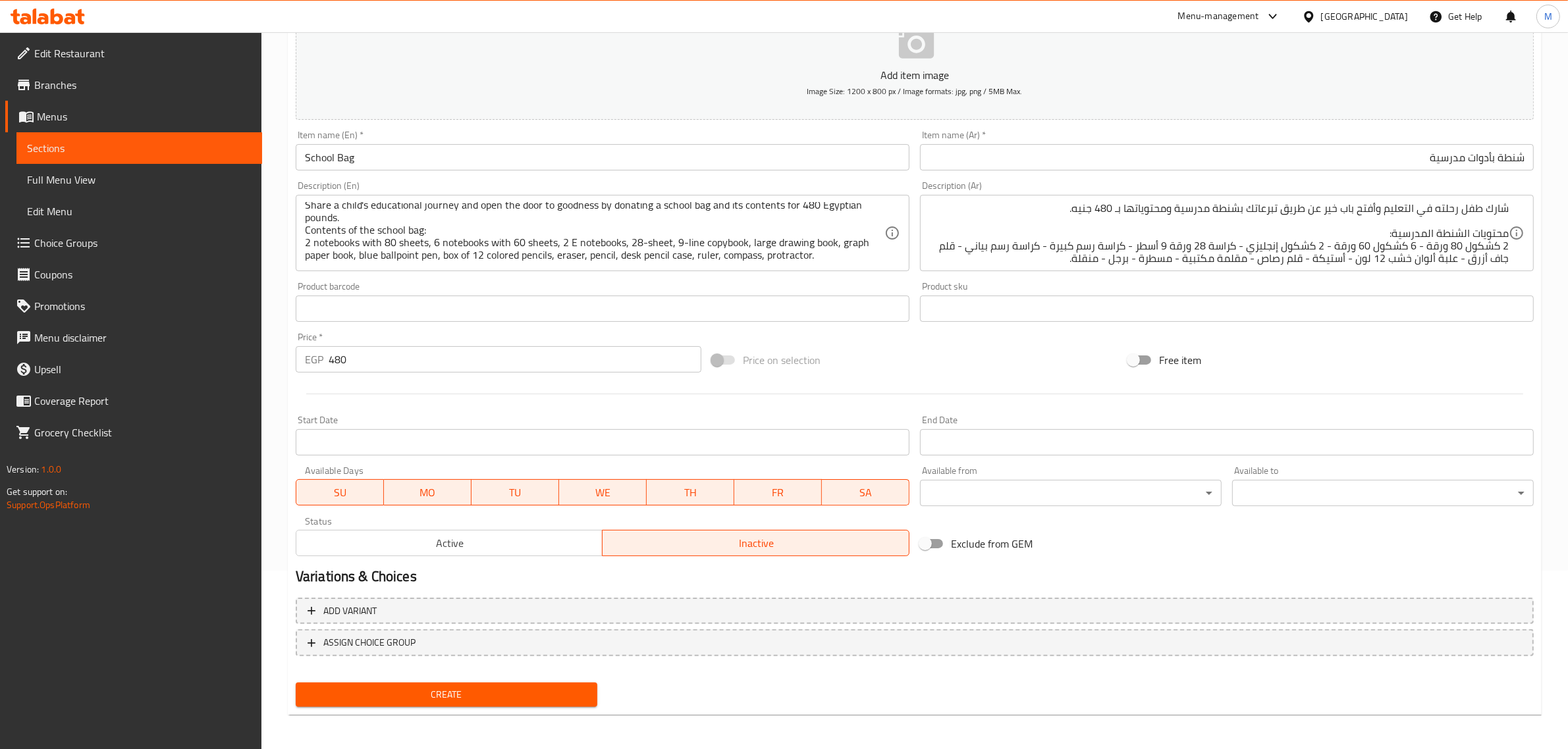
click at [490, 692] on span "Create" at bounding box center [446, 694] width 280 height 16
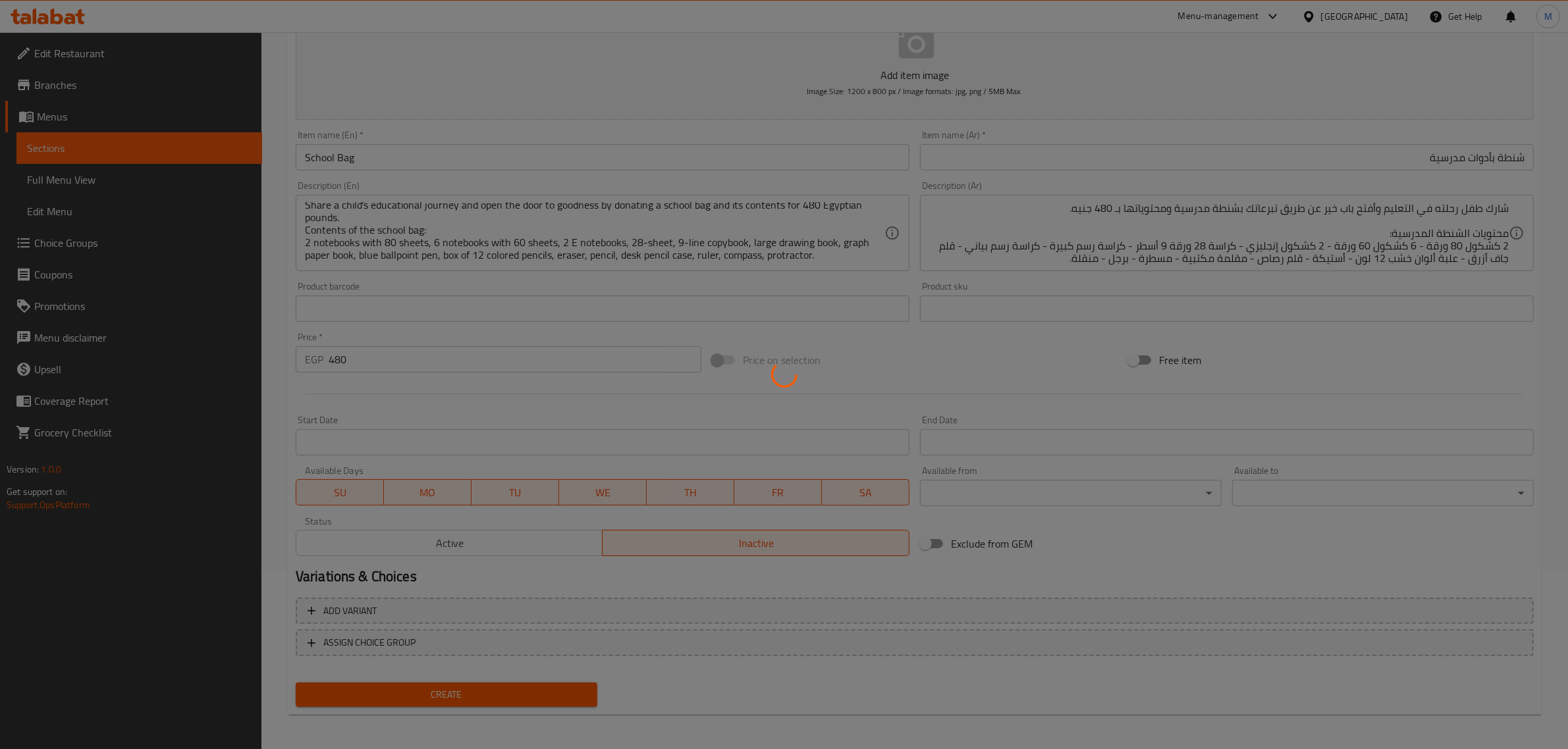
type input "0"
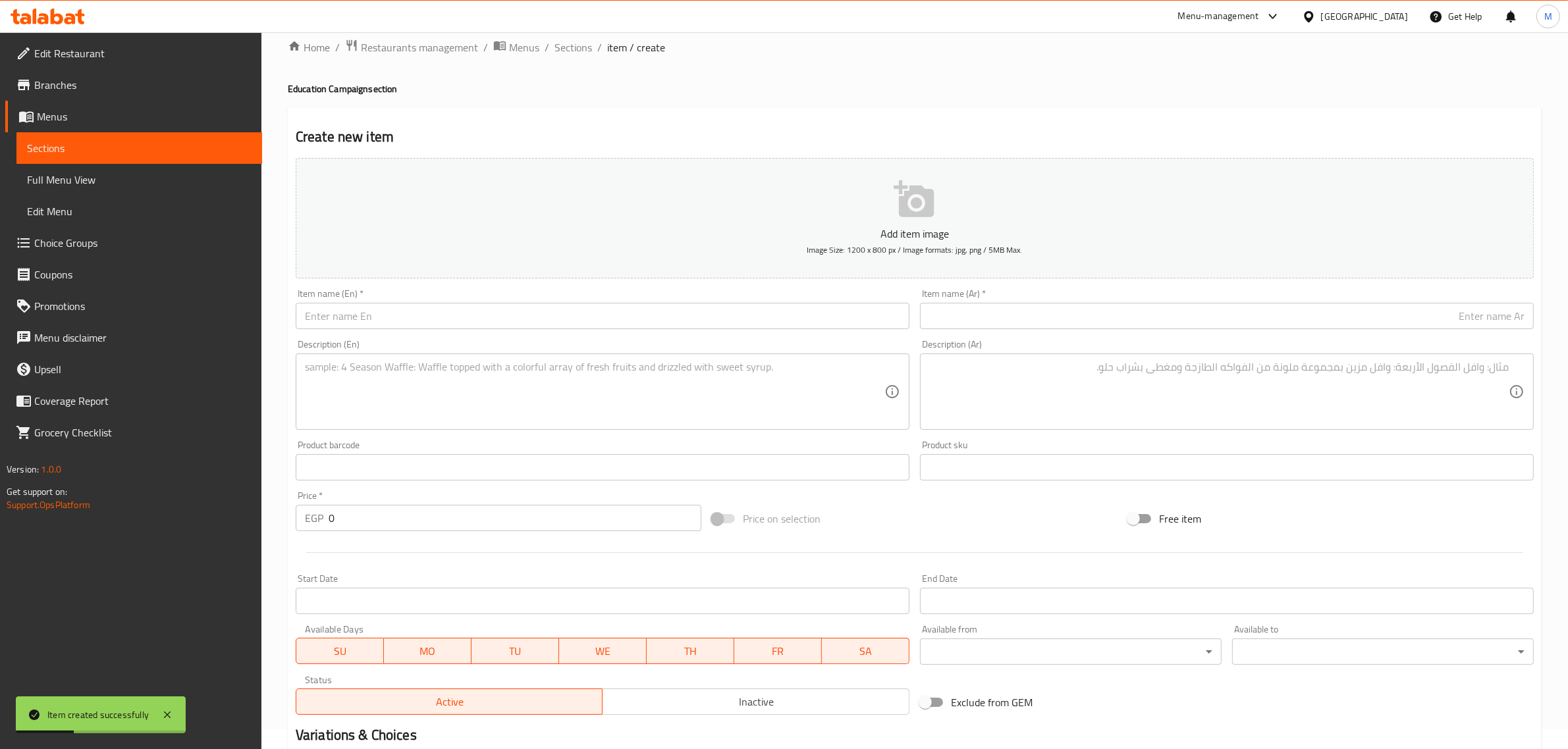
scroll to position [14, 0]
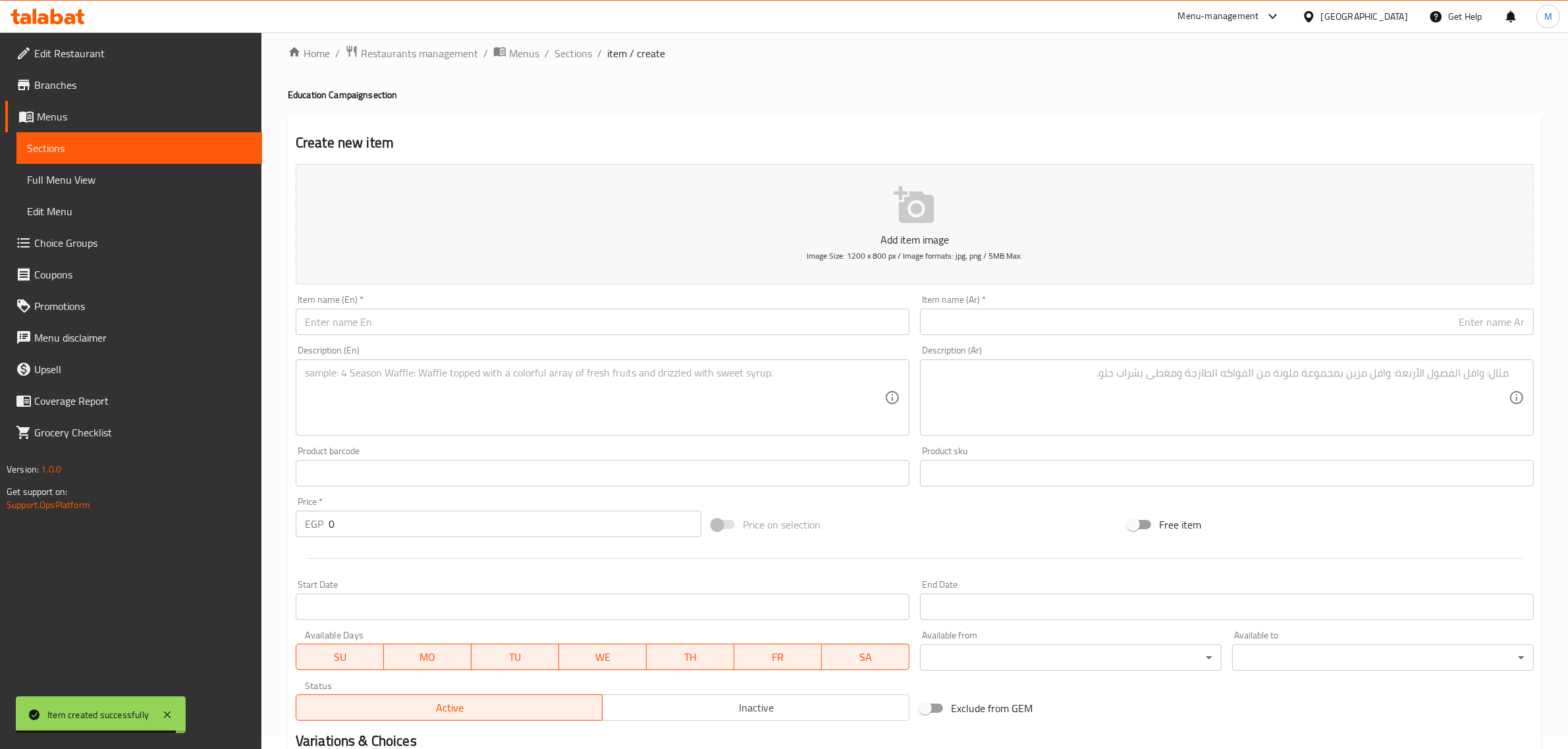
click at [592, 318] on input "text" at bounding box center [603, 321] width 614 height 27
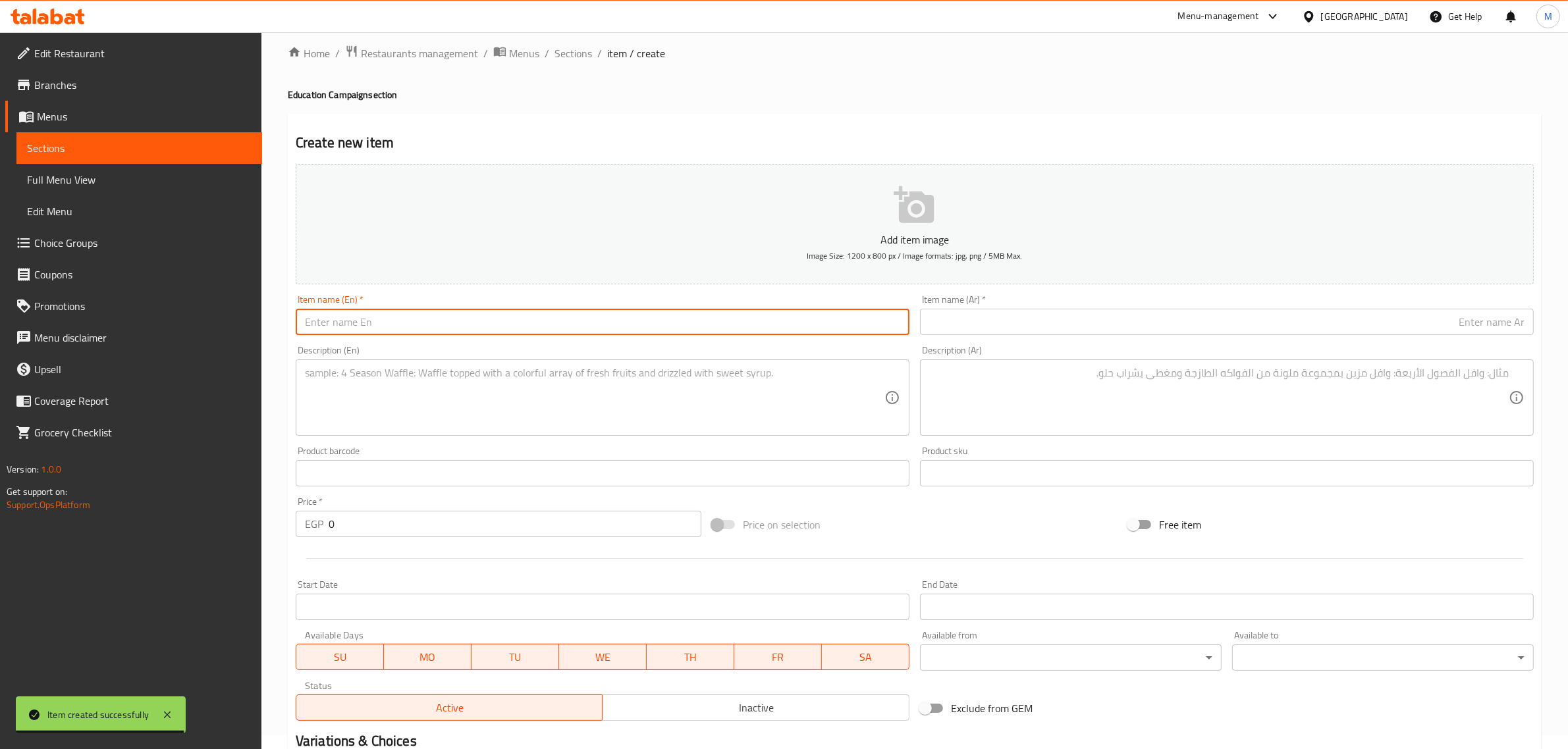
paste input "Clothes Voucher"
type input "Clothes Voucher"
click at [1102, 328] on input "text" at bounding box center [1227, 321] width 614 height 27
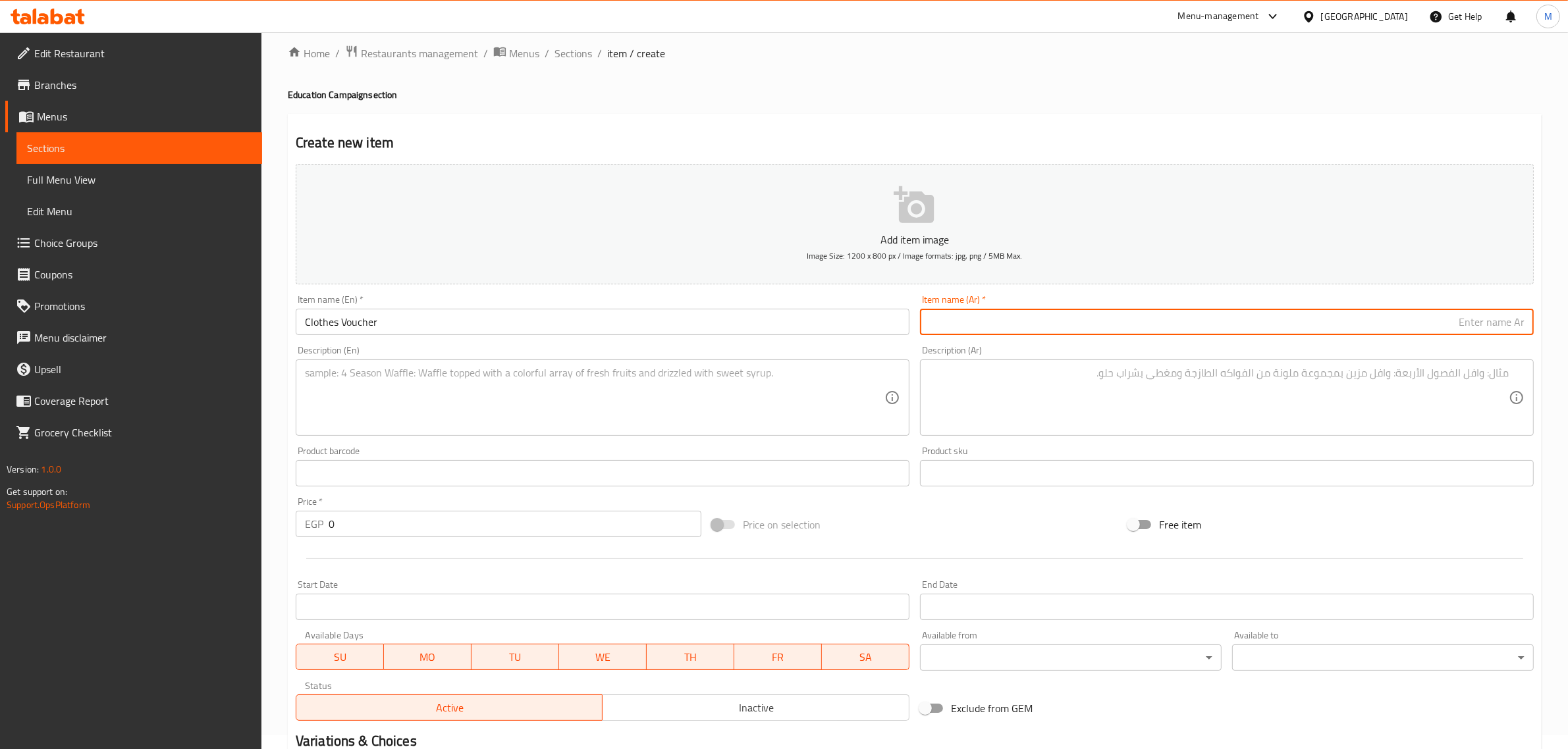
paste input "كارت ملابس"
type input "كارت ملابس"
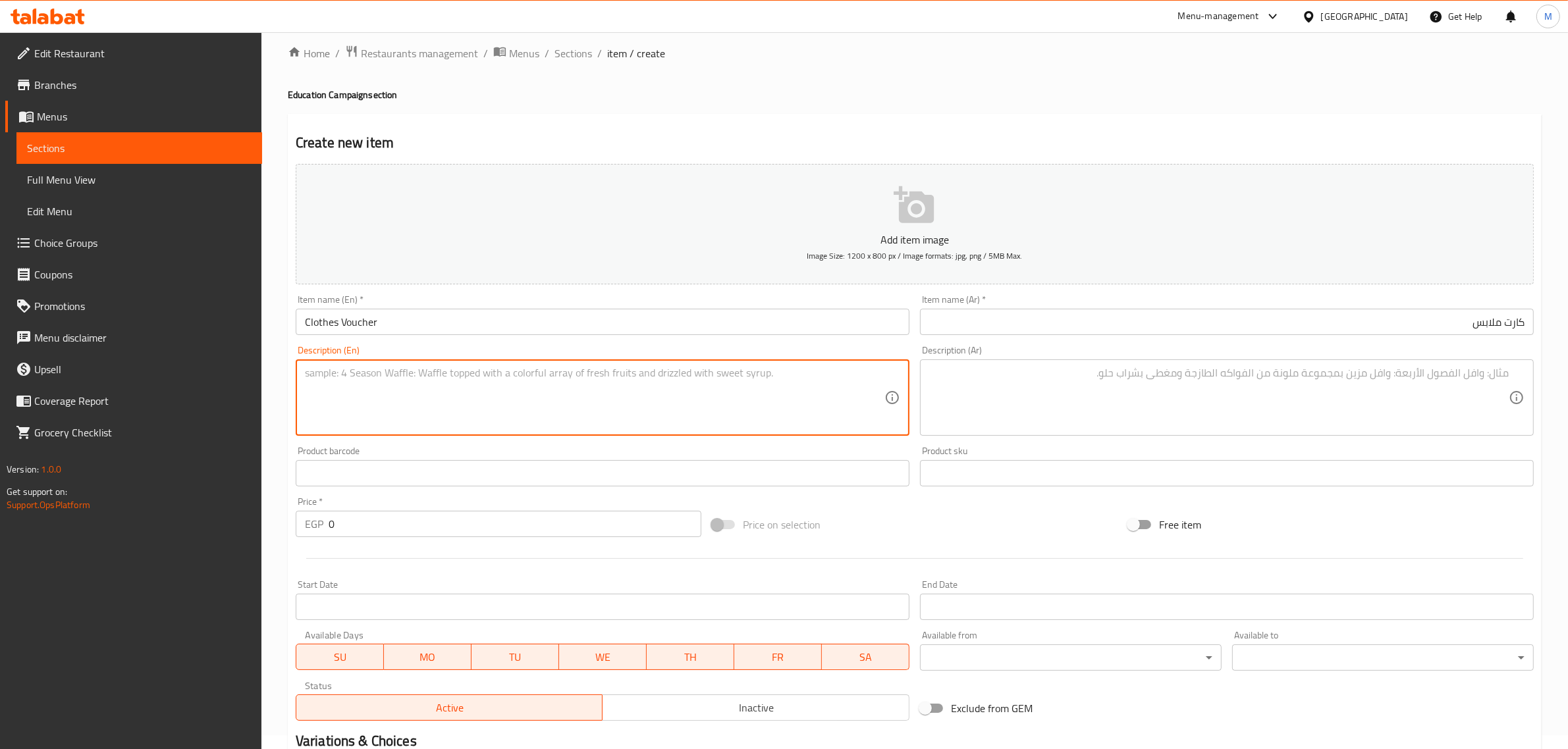
click at [621, 391] on textarea at bounding box center [595, 398] width 580 height 63
paste textarea "As the school year begins, Donate 500 EGP to provide many children with a cloth…"
type textarea "As the school year begins, Donate 500 EGP to provide many children with a cloth…"
click at [1024, 331] on input "كارت ملابس" at bounding box center [1227, 321] width 614 height 27
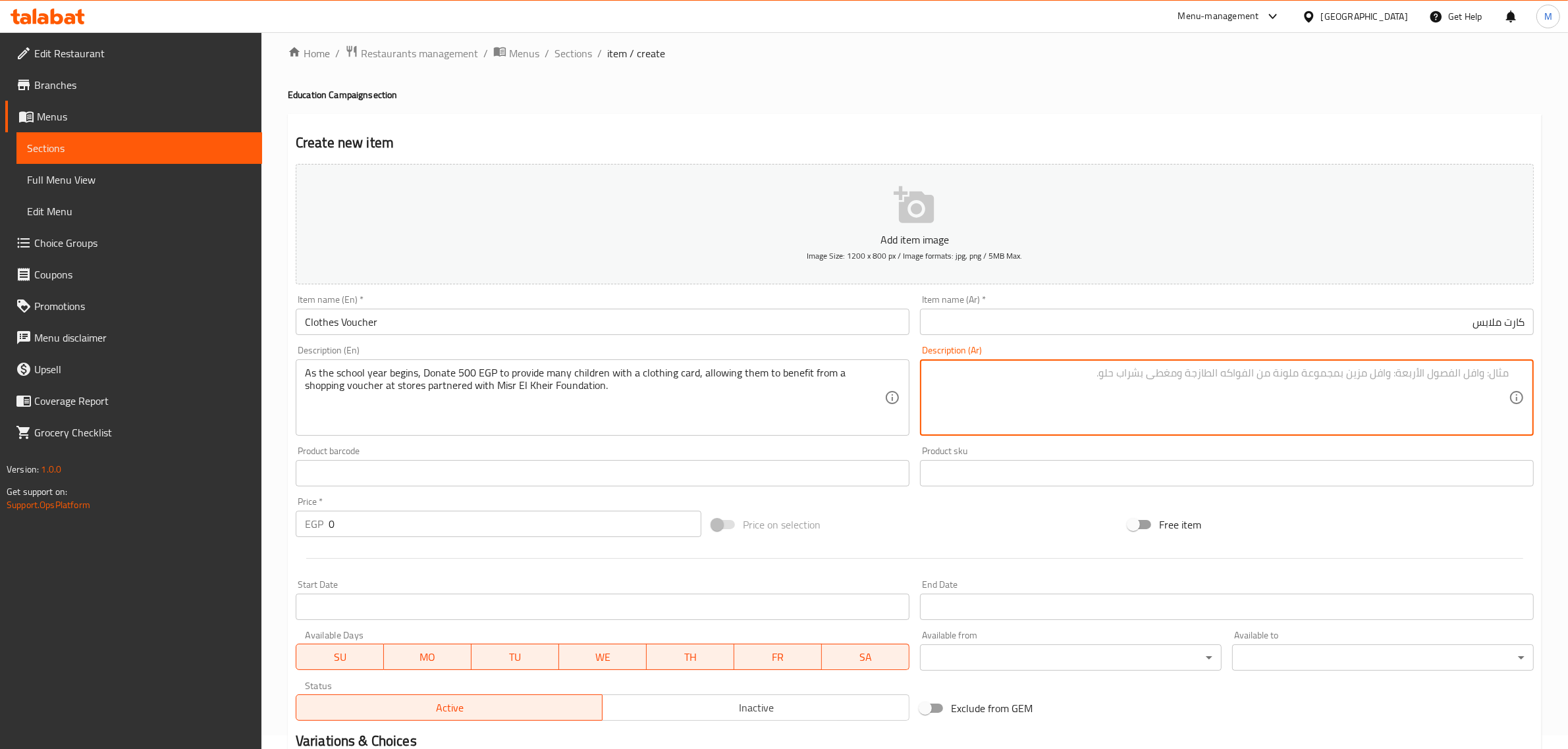
click at [1094, 400] on textarea at bounding box center [1219, 398] width 580 height 63
paste textarea "مع بداية الدراسة، اتبرع لأطفال كتير بكارت ملابس ب 500 جنيه علشان يستفيد الطفل ب…"
type textarea "مع بداية الدراسة، اتبرع لأطفال كتير بكارت ملابس ب 500 جنيه علشان يستفيد الطفل ب…"
click at [550, 512] on input "0" at bounding box center [514, 524] width 373 height 27
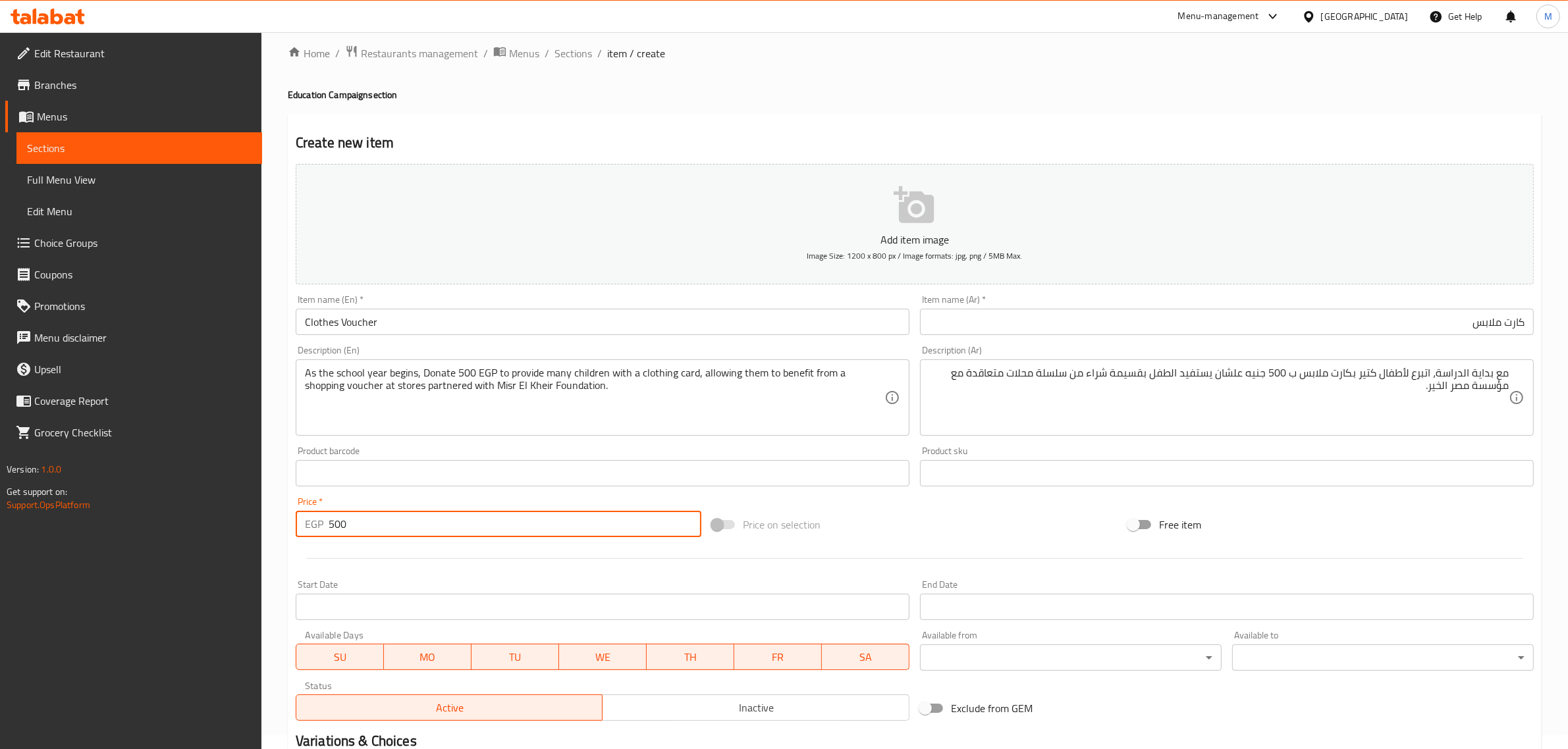
type input "500"
click at [870, 532] on div "Price on selection" at bounding box center [914, 524] width 416 height 35
click at [736, 713] on span "Inactive" at bounding box center [756, 708] width 297 height 19
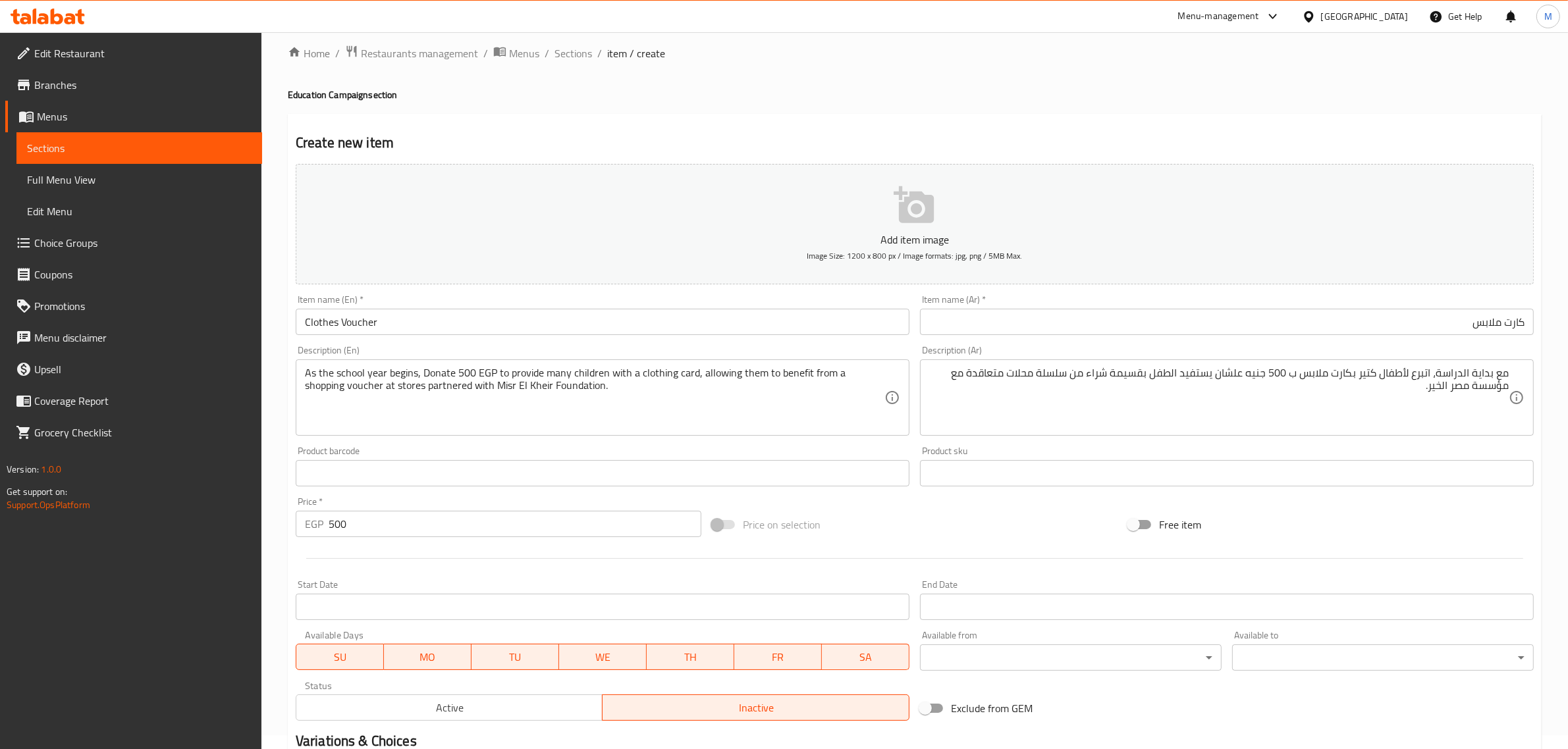
click at [874, 507] on div "Price on selection" at bounding box center [914, 524] width 416 height 35
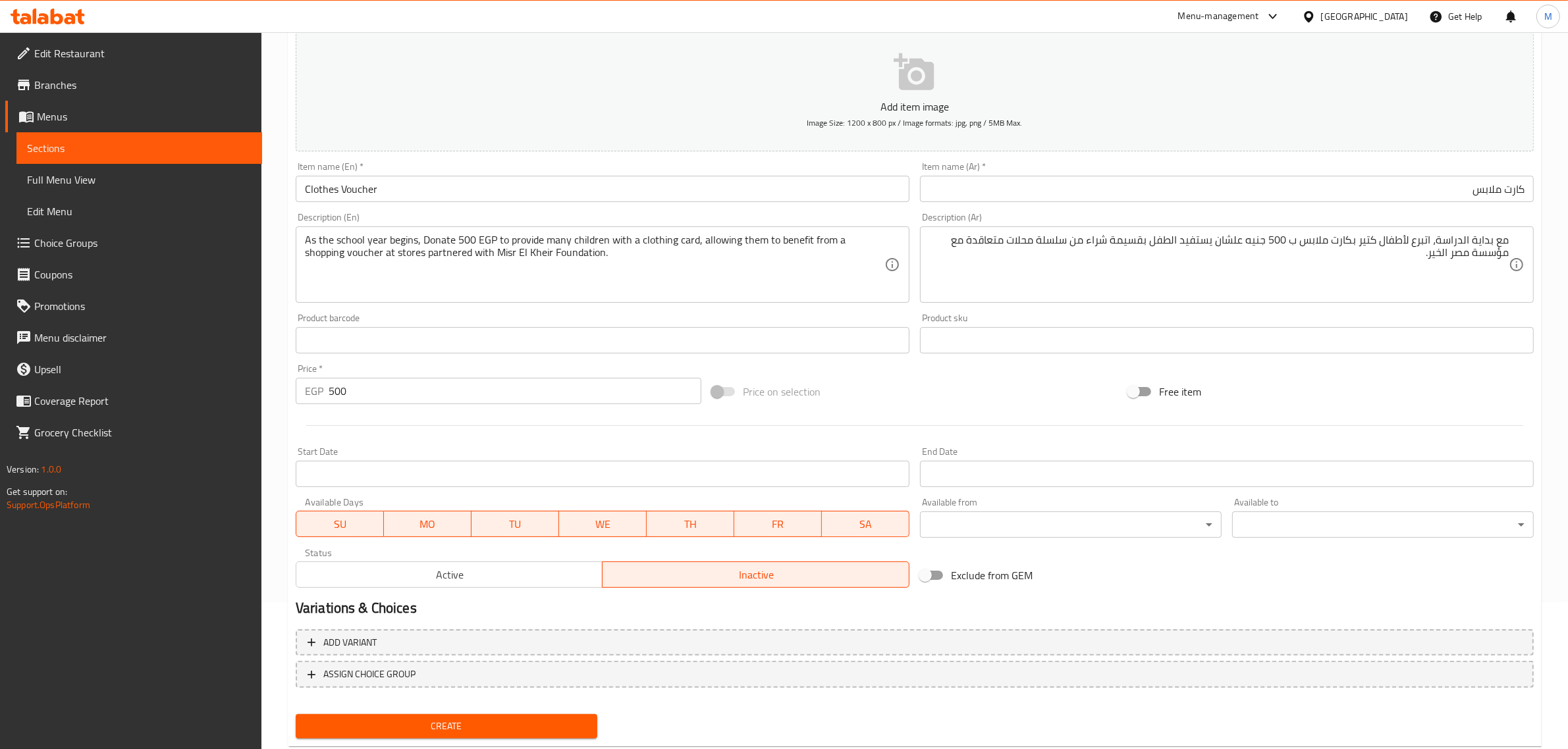
scroll to position [178, 0]
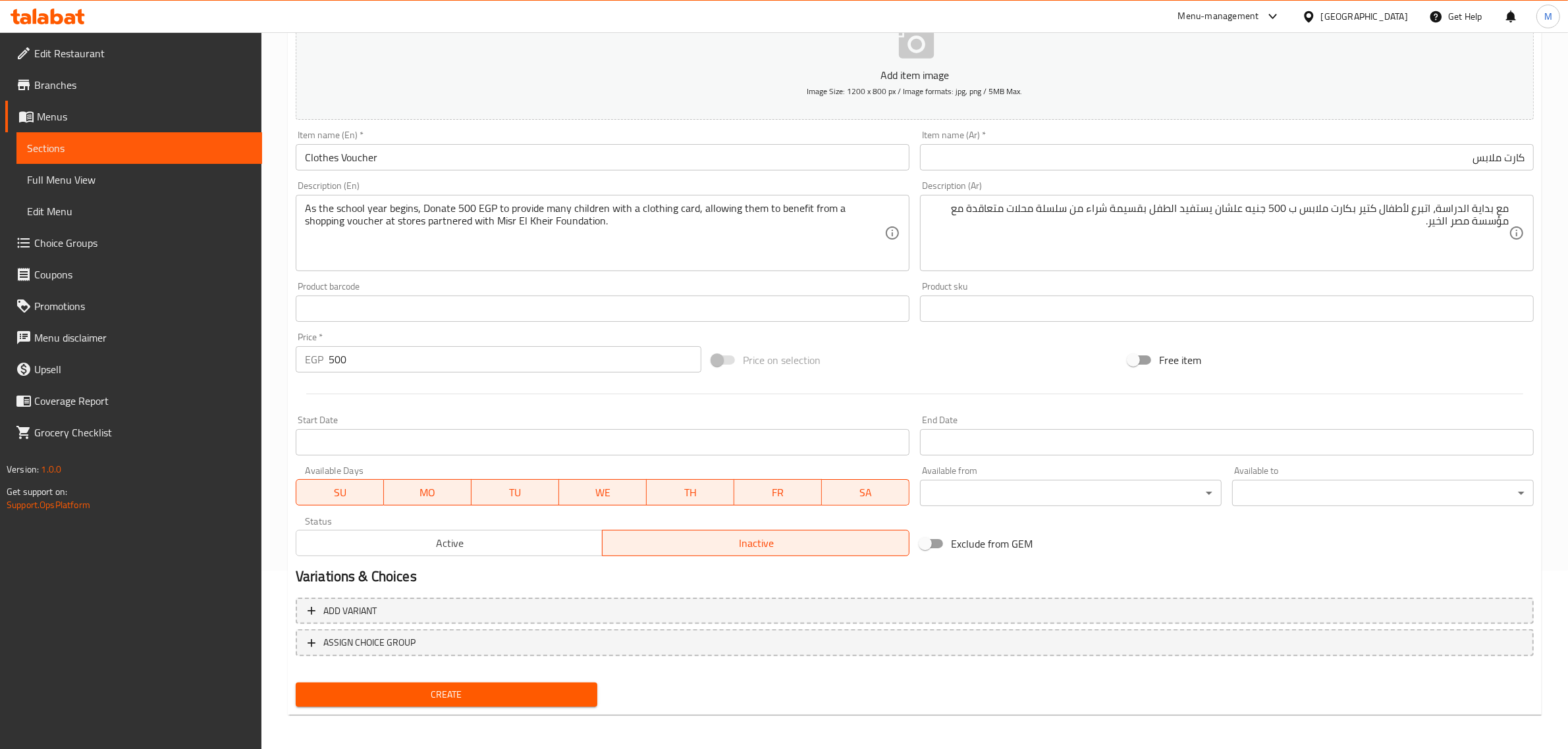
click at [487, 686] on span "Create" at bounding box center [446, 694] width 280 height 16
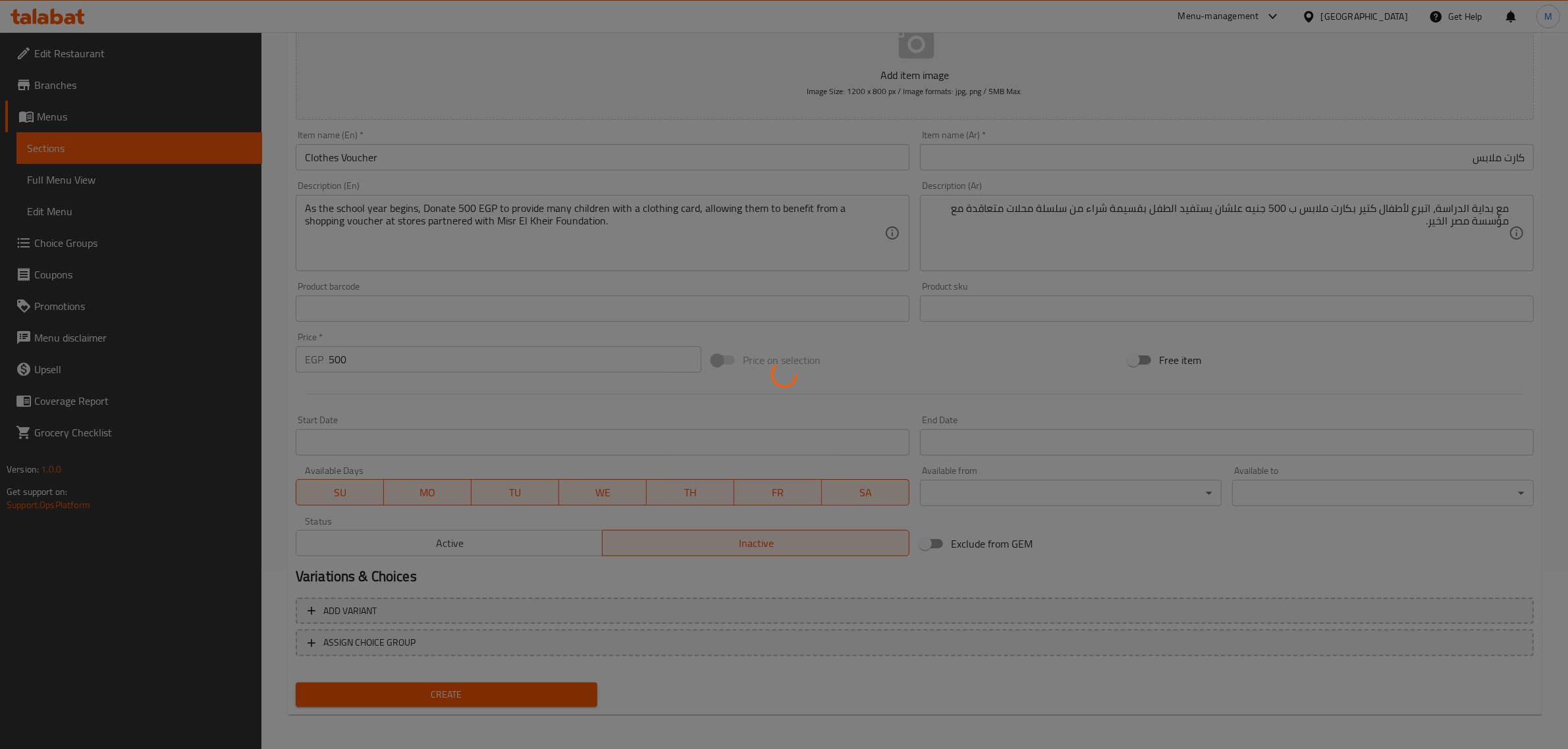
type input "0"
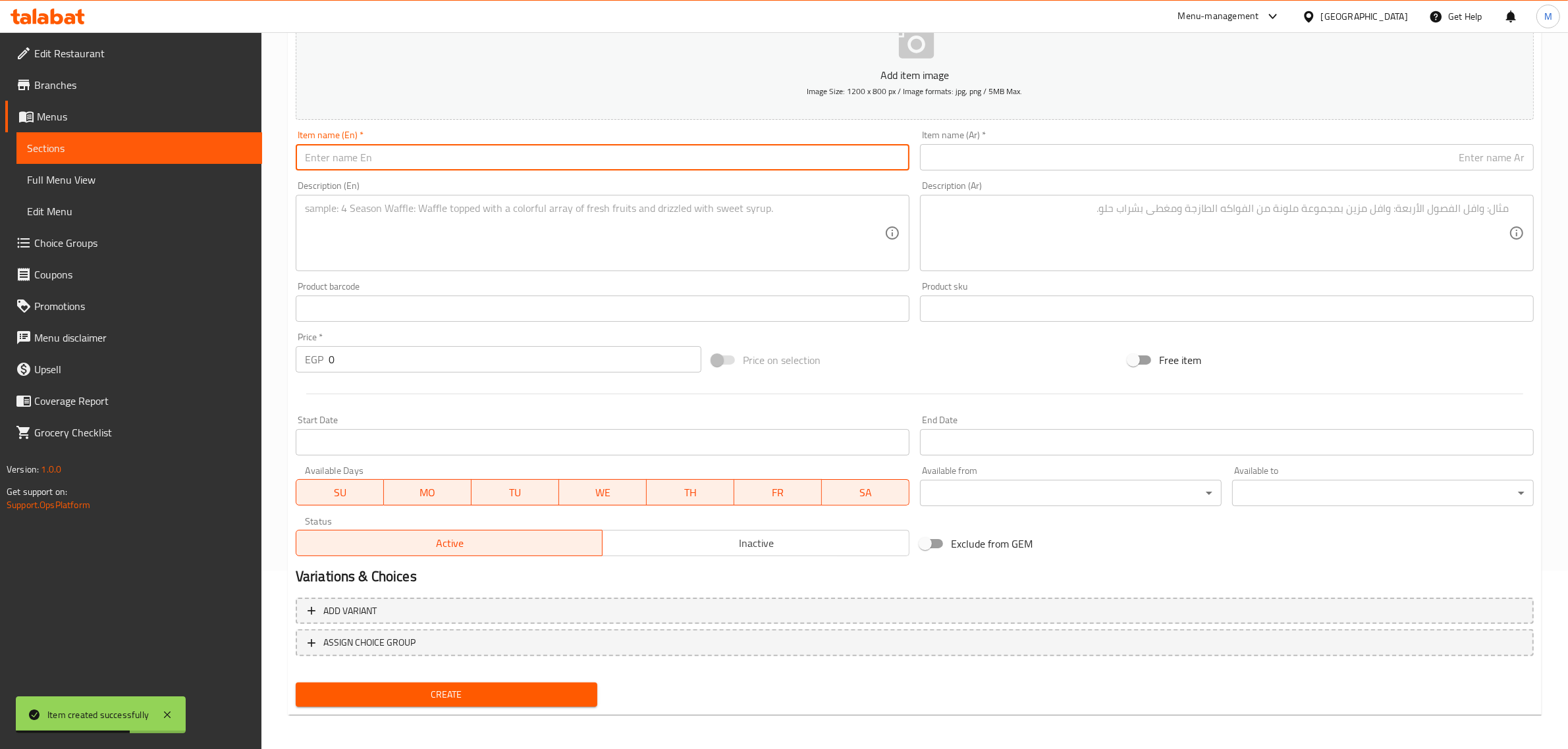
click at [524, 155] on input "text" at bounding box center [603, 157] width 614 height 27
paste input "Kheir Endowment to Support Children"
type input "Kheir Endowment to Support Children"
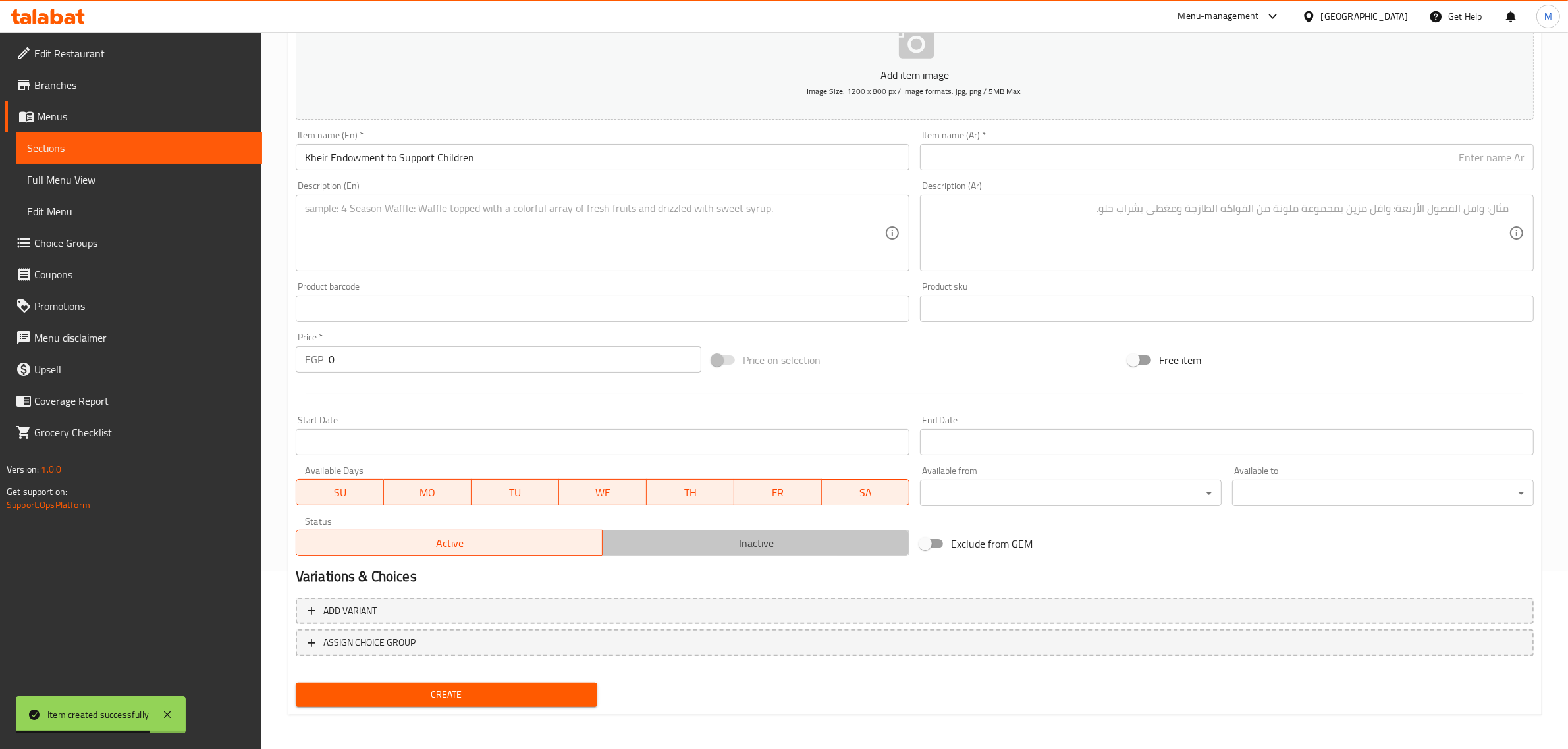
click at [686, 541] on span "Inactive" at bounding box center [756, 543] width 297 height 19
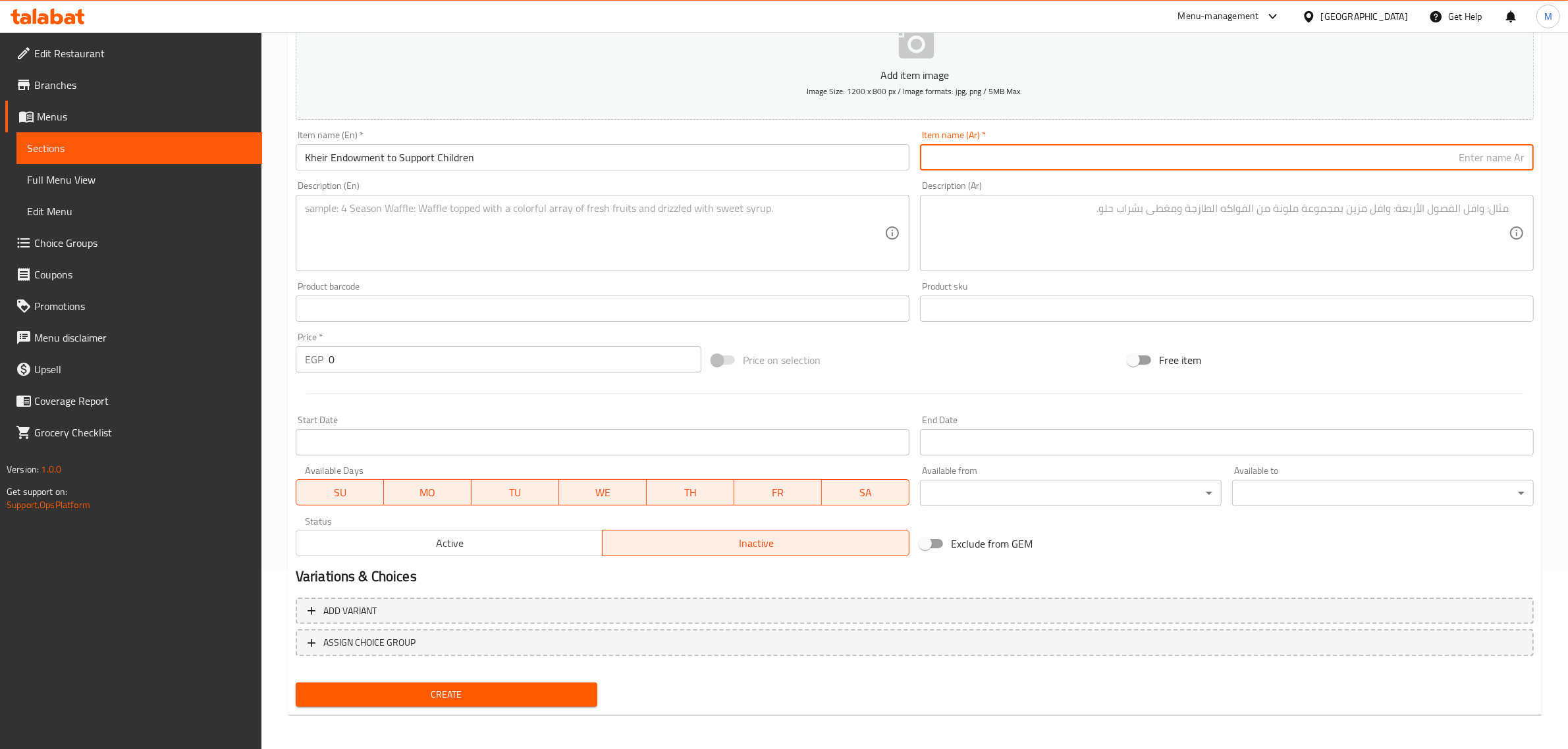
click at [1059, 150] on input "text" at bounding box center [1227, 157] width 614 height 27
paste input "الوقف الخيري لتعليم الأطفال"
type input "الوقف الخيري لتعليم الأطفال"
click at [551, 247] on textarea at bounding box center [595, 233] width 580 height 63
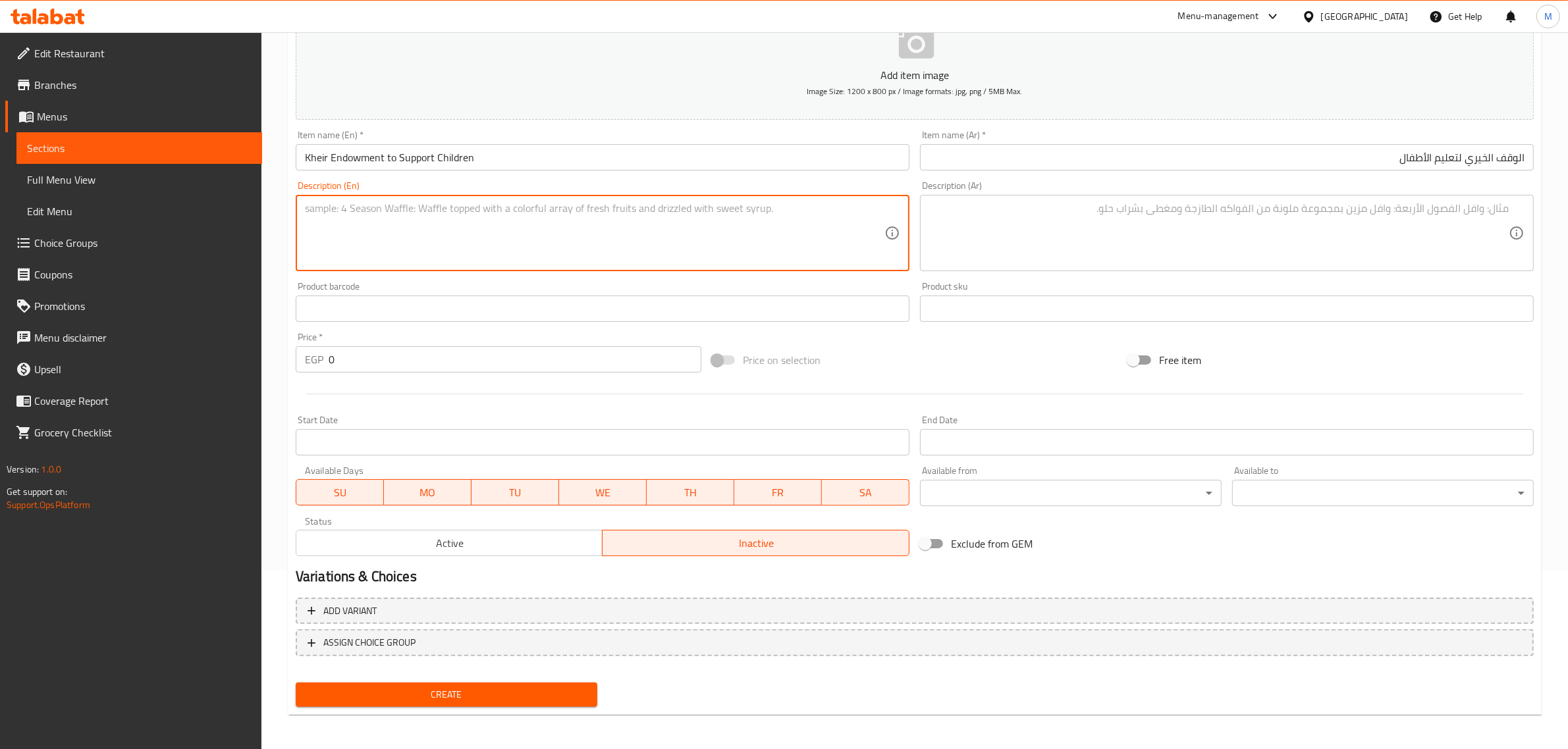
paste textarea "Open a door of goodness by supporting the education of underprivileged children…"
type textarea "Open a door of goodness by supporting the education of underprivileged children…"
click at [1047, 240] on textarea at bounding box center [1219, 233] width 580 height 63
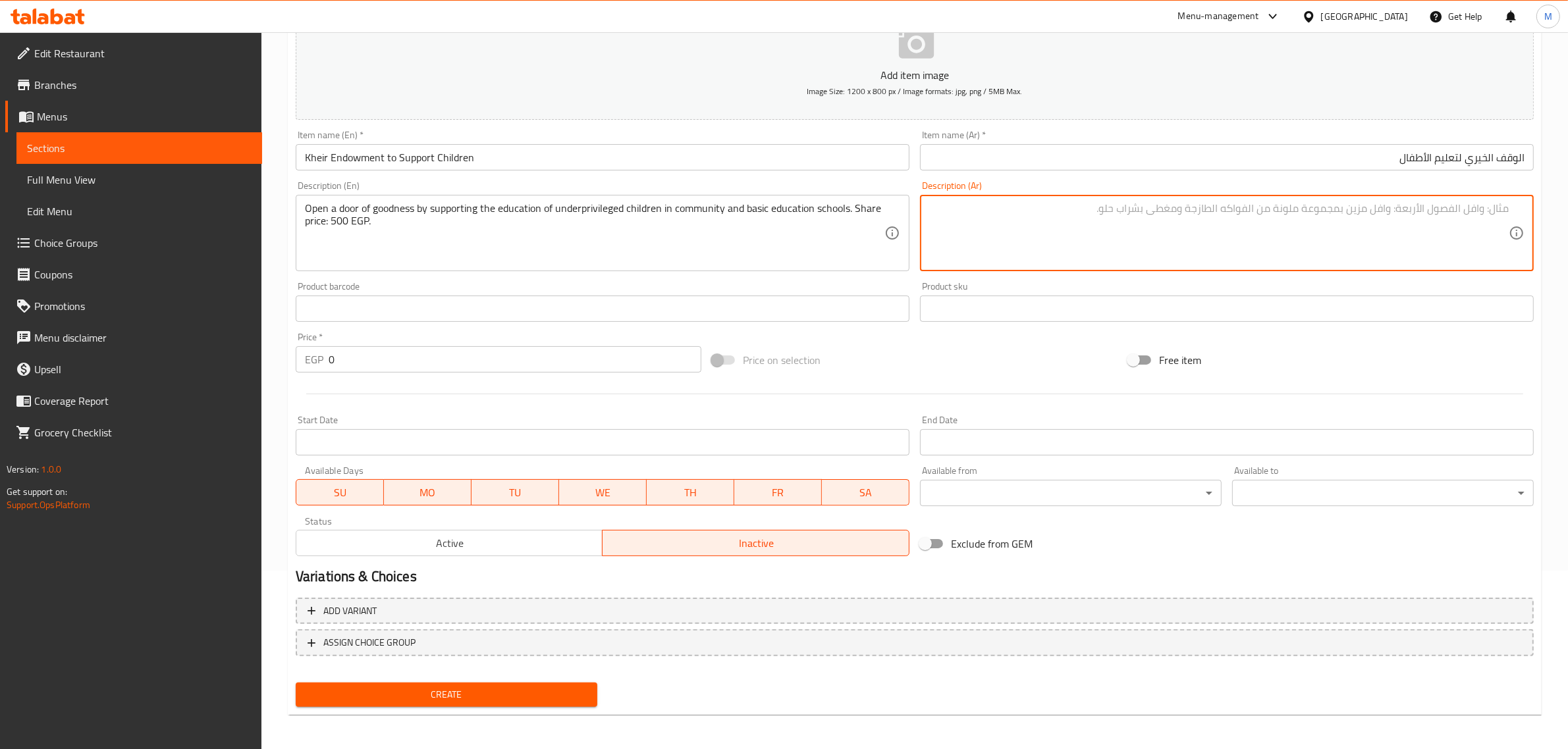
paste textarea "أفتح باب خير لتعليم الأطفال الغير قادرين بمدارس التعليم المجتمعي والأساسي، سعر …"
type textarea "أفتح باب خير لتعليم الأطفال الغير قادرين بمدارس التعليم المجتمعي والأساسي، سعر …"
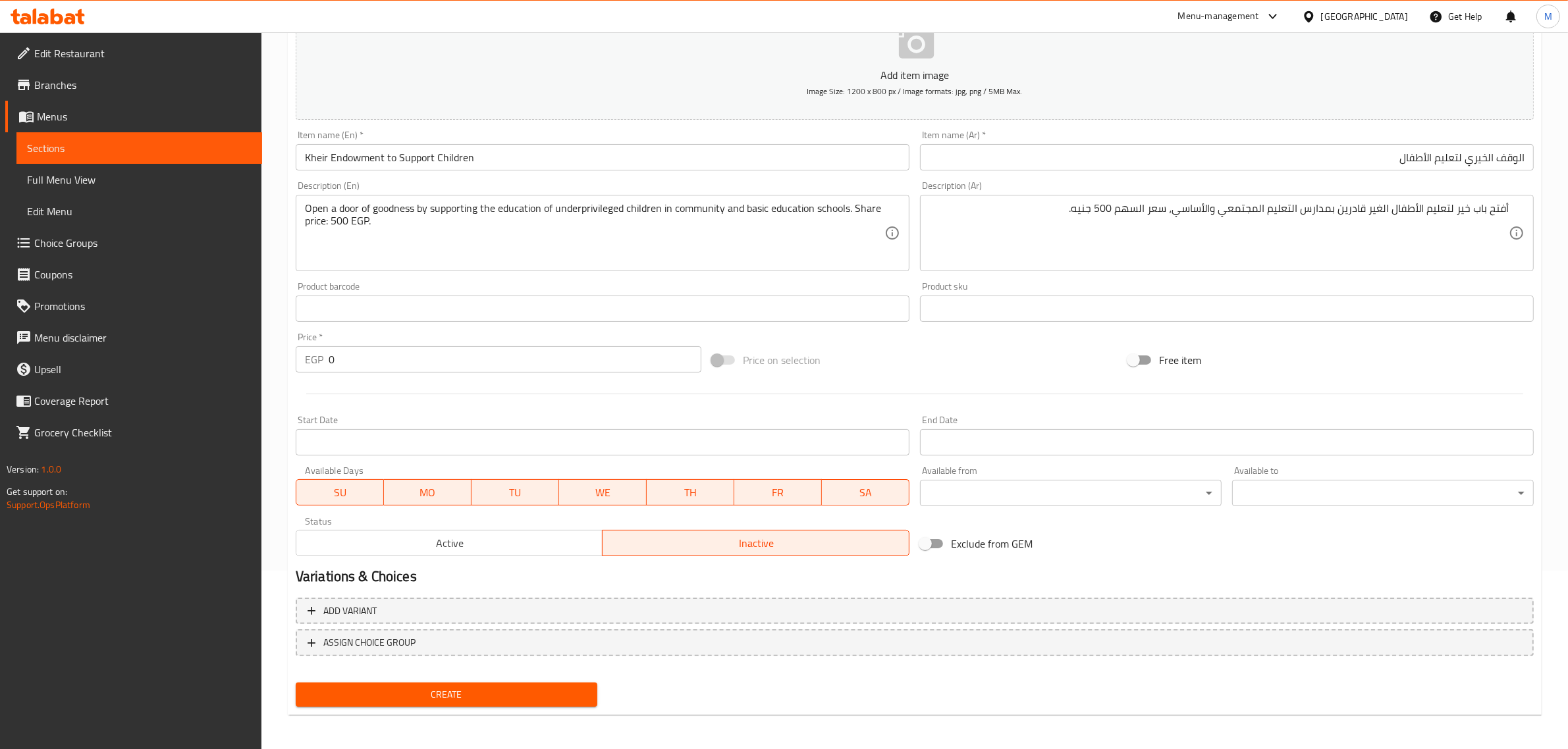
click at [1014, 367] on div "Price on selection" at bounding box center [914, 359] width 416 height 35
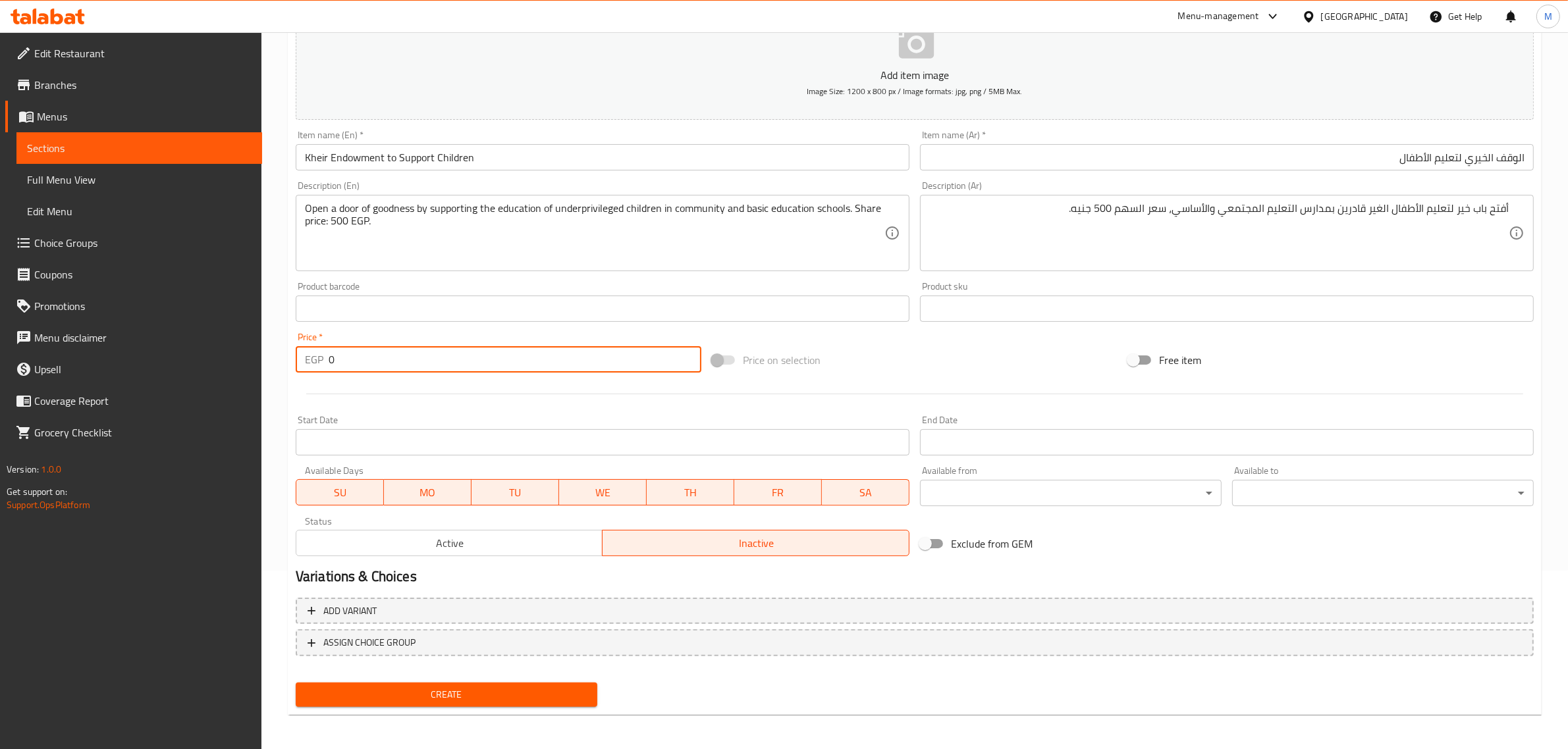
click at [626, 365] on input "0" at bounding box center [514, 359] width 373 height 27
type input "500"
click at [932, 386] on div at bounding box center [915, 394] width 1248 height 33
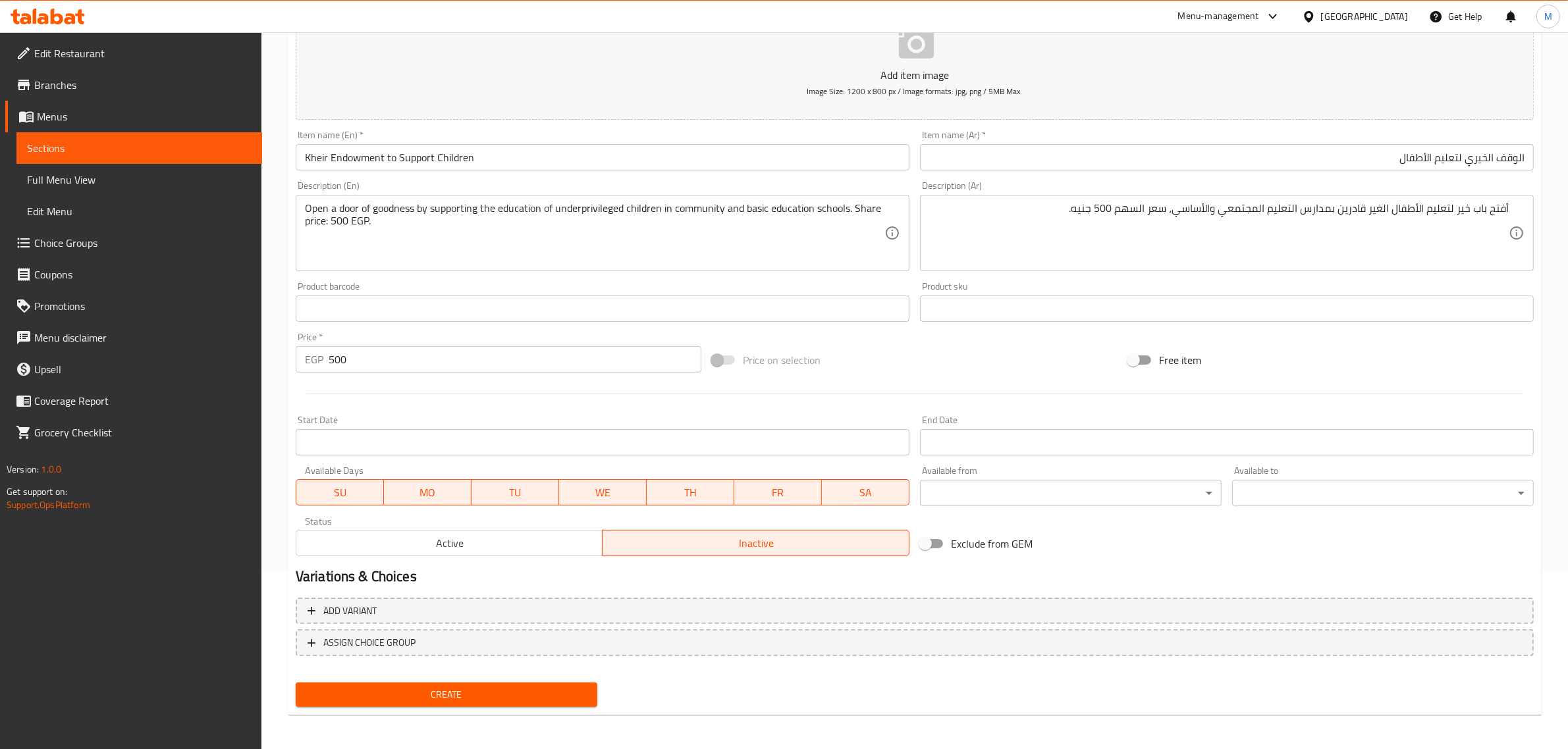
click at [904, 344] on div "Price on selection" at bounding box center [914, 359] width 416 height 35
click at [733, 668] on nav at bounding box center [915, 667] width 1238 height 10
click at [495, 692] on span "Create" at bounding box center [446, 694] width 280 height 16
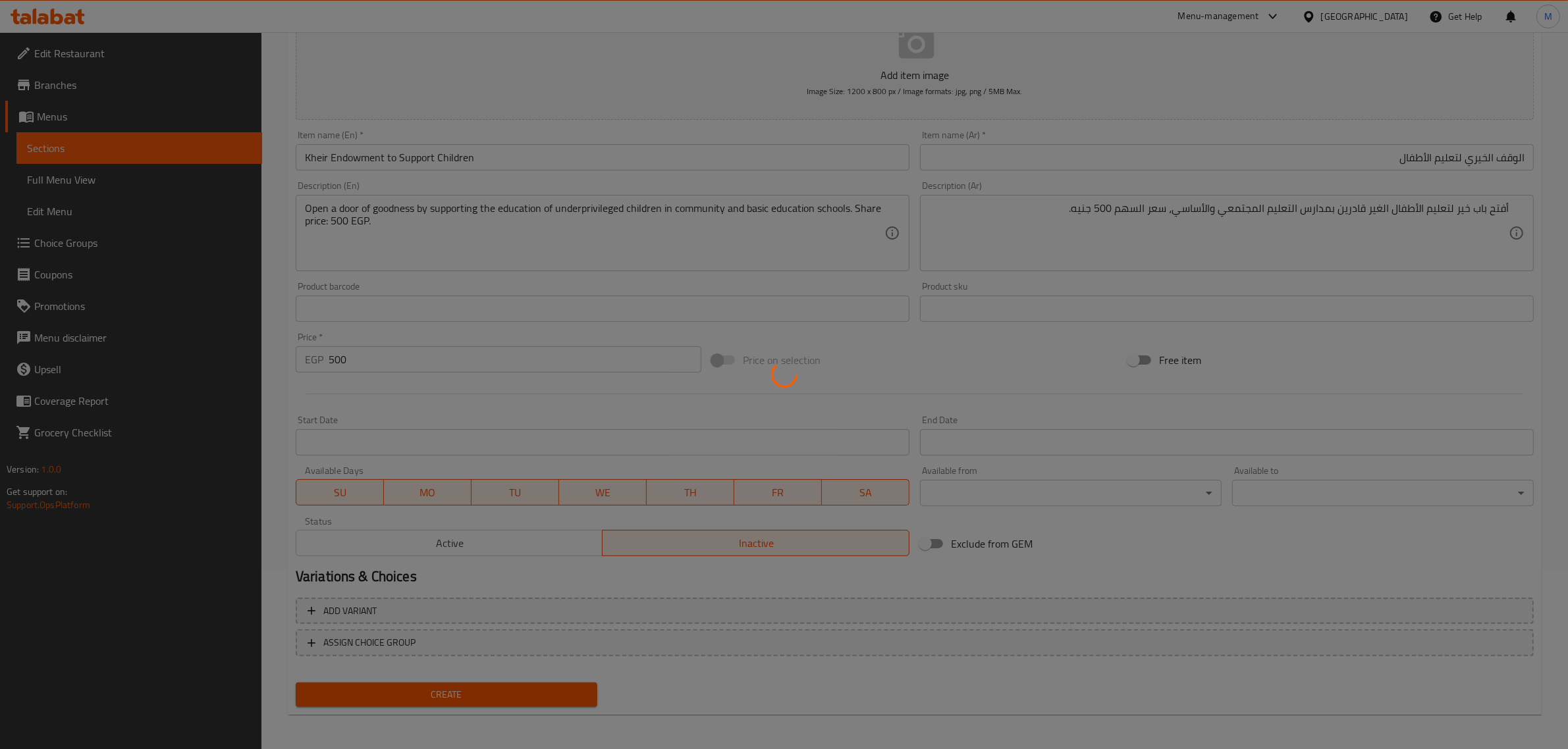
type input "0"
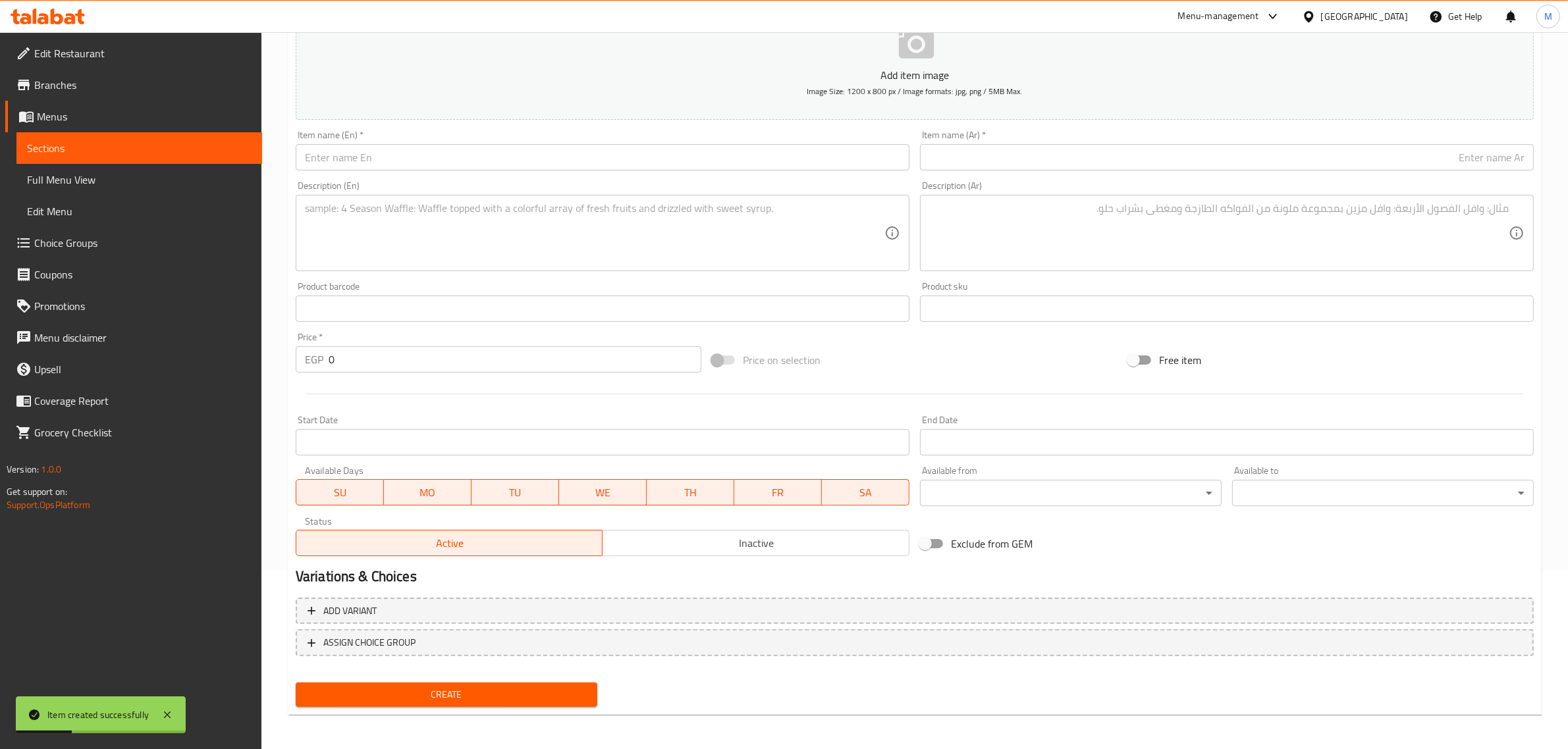
click at [504, 153] on input "text" at bounding box center [603, 157] width 614 height 27
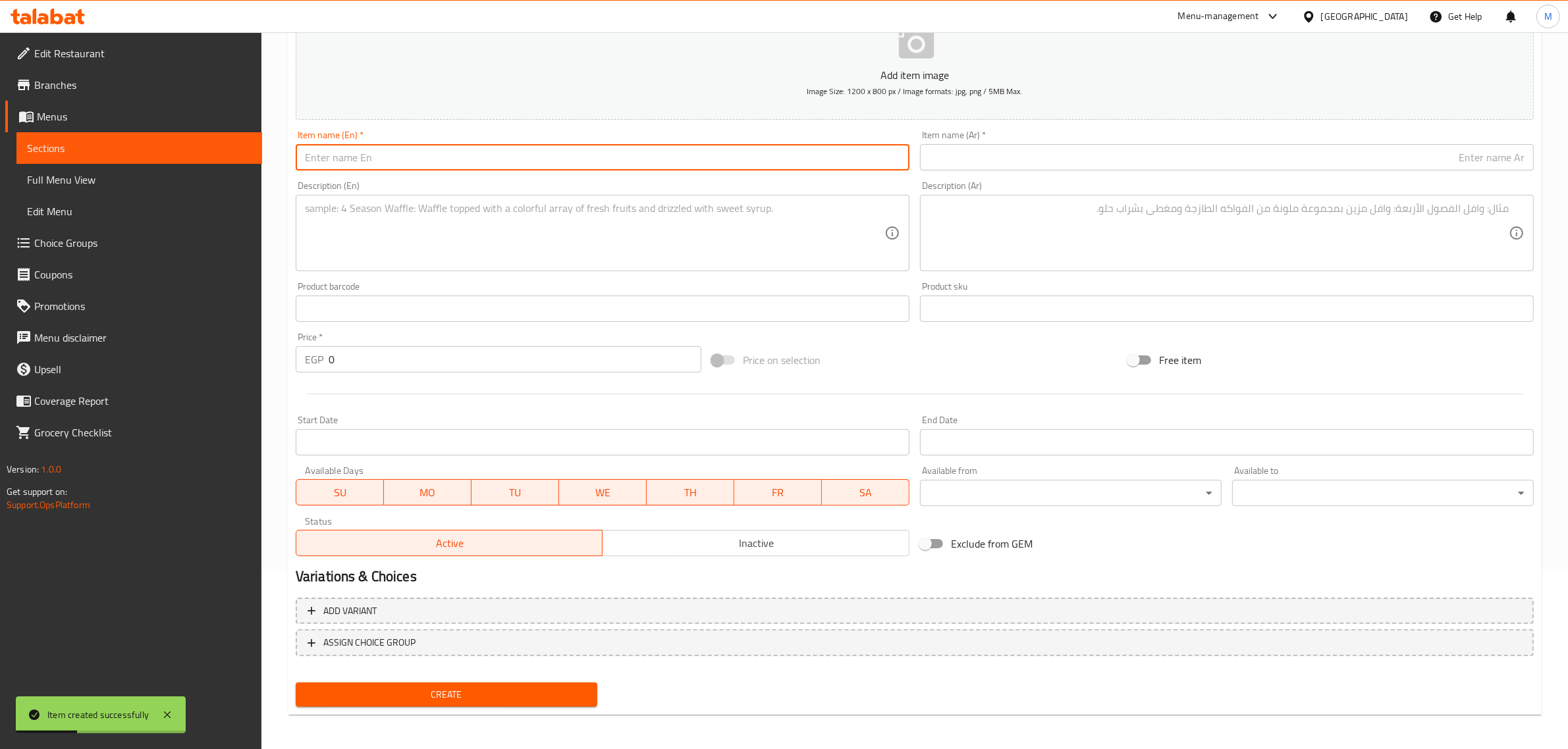
paste input "Share in Educational Expenses"
type input "Share in Educational Expenses"
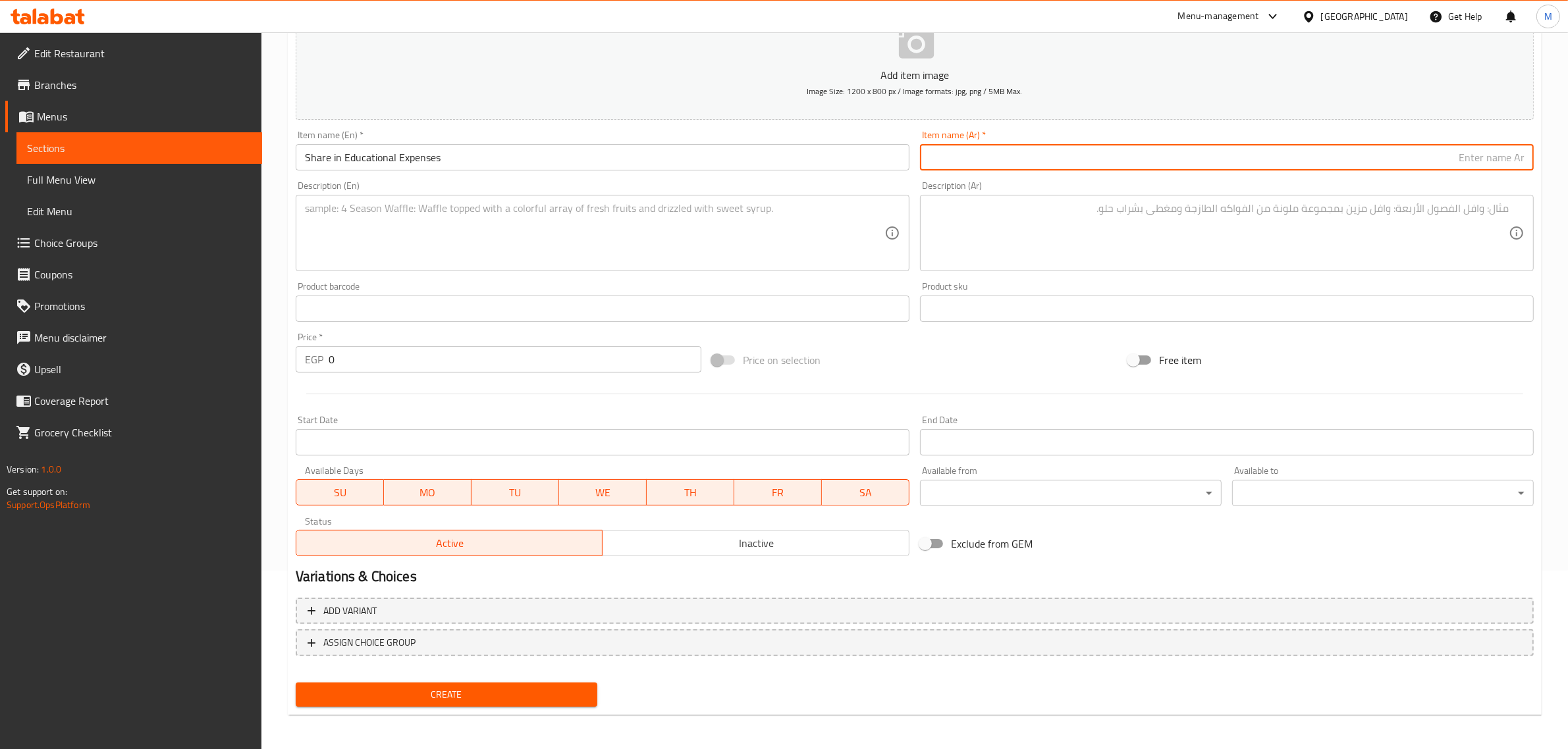
click at [1016, 146] on input "text" at bounding box center [1227, 157] width 614 height 27
paste input "سهم مصروفات التعليم"
type input "سهم مصروفات التعليم"
click at [461, 223] on textarea at bounding box center [595, 233] width 580 height 63
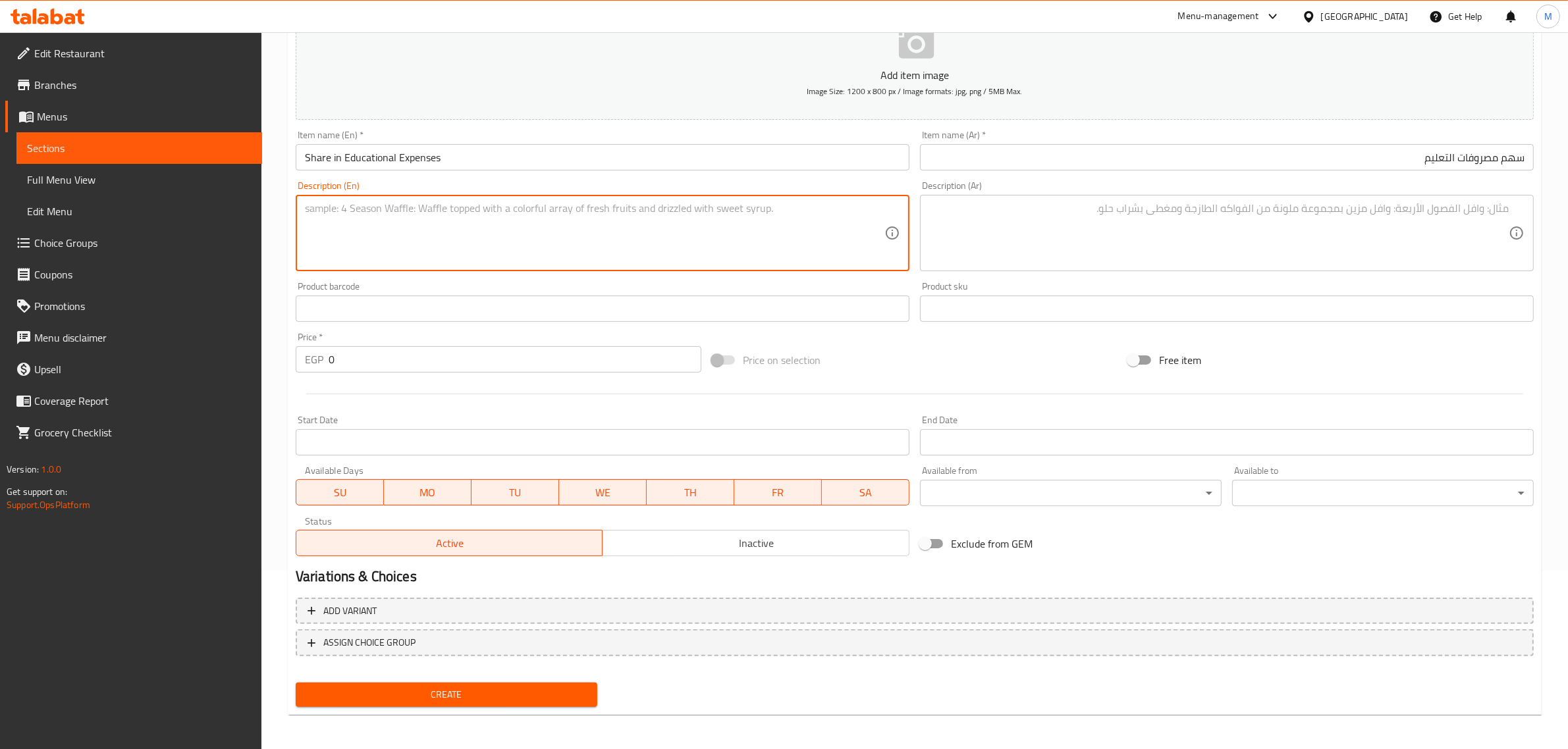
paste textarea "During the school enrolment season, we must remember that many children dream o…"
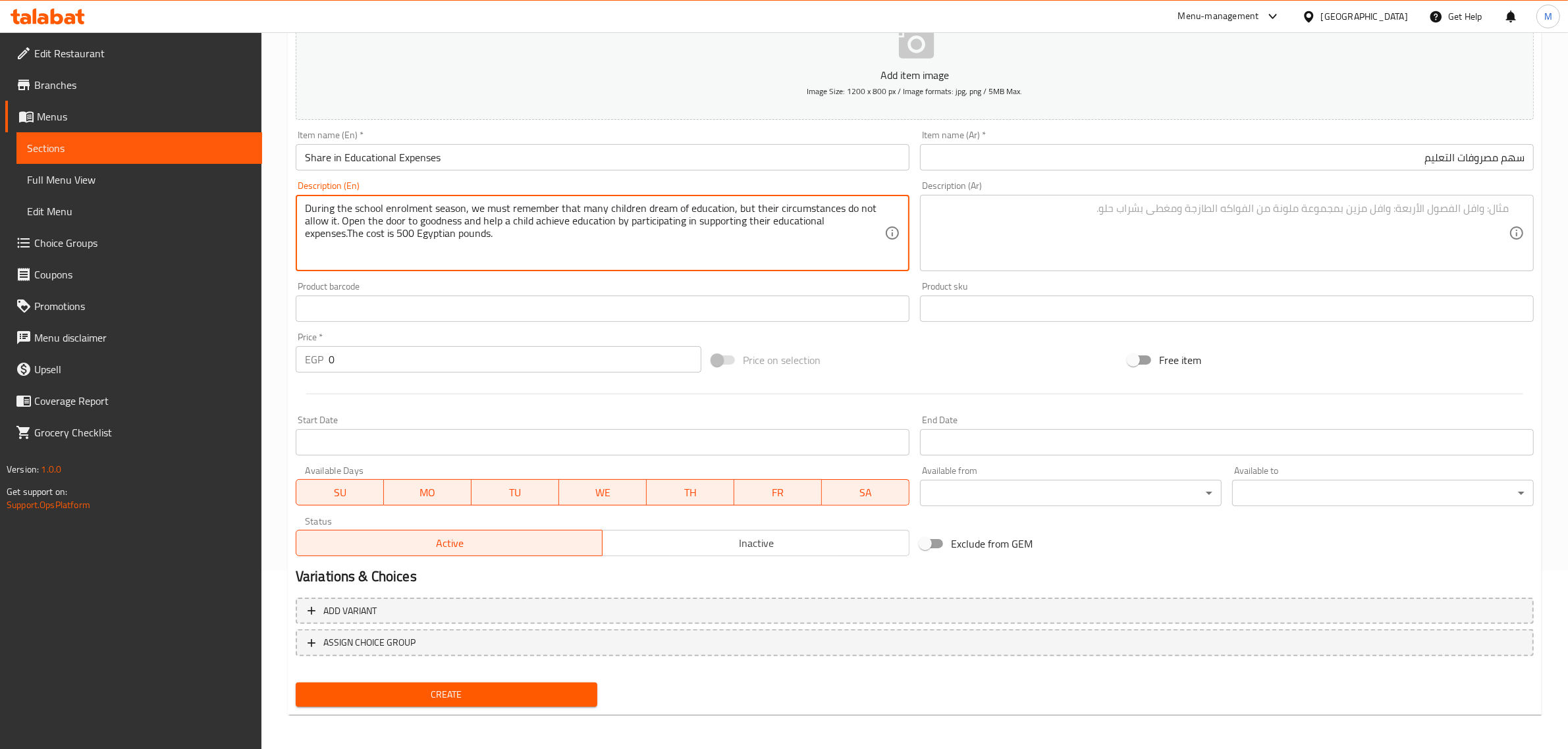
type textarea "During the school enrolment season, we must remember that many children dream o…"
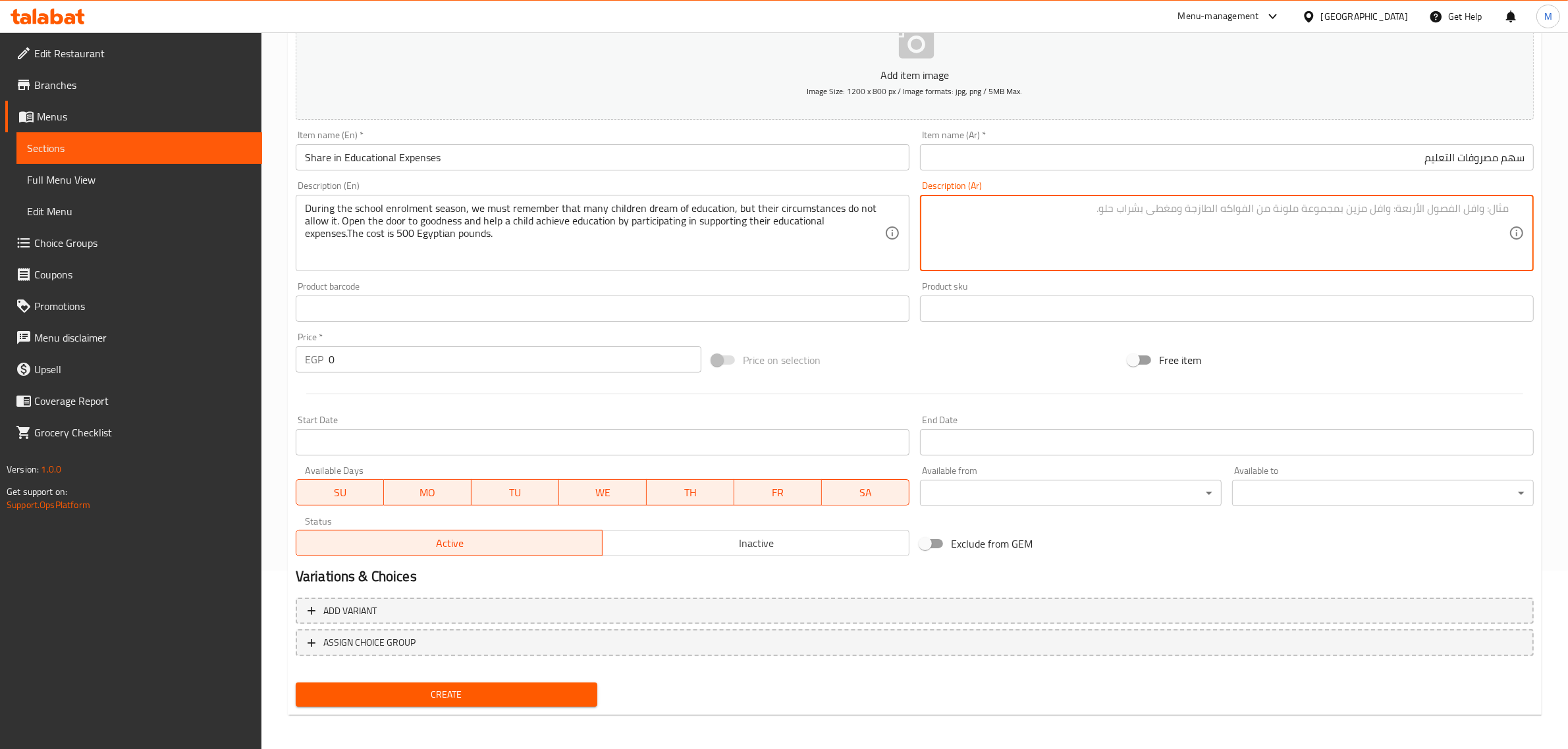
click at [999, 240] on textarea at bounding box center [1219, 233] width 580 height 63
paste textarea "مع موسم دخول المدارس لازم نفتكر ان أطفال كتير حلمهم هو التعليم بس ظروفهم مش سام…"
type textarea "مع موسم دخول المدارس لازم نفتكر ان أطفال كتير حلمهم هو التعليم بس ظروفهم مش سام…"
click at [394, 364] on input "0" at bounding box center [514, 359] width 373 height 27
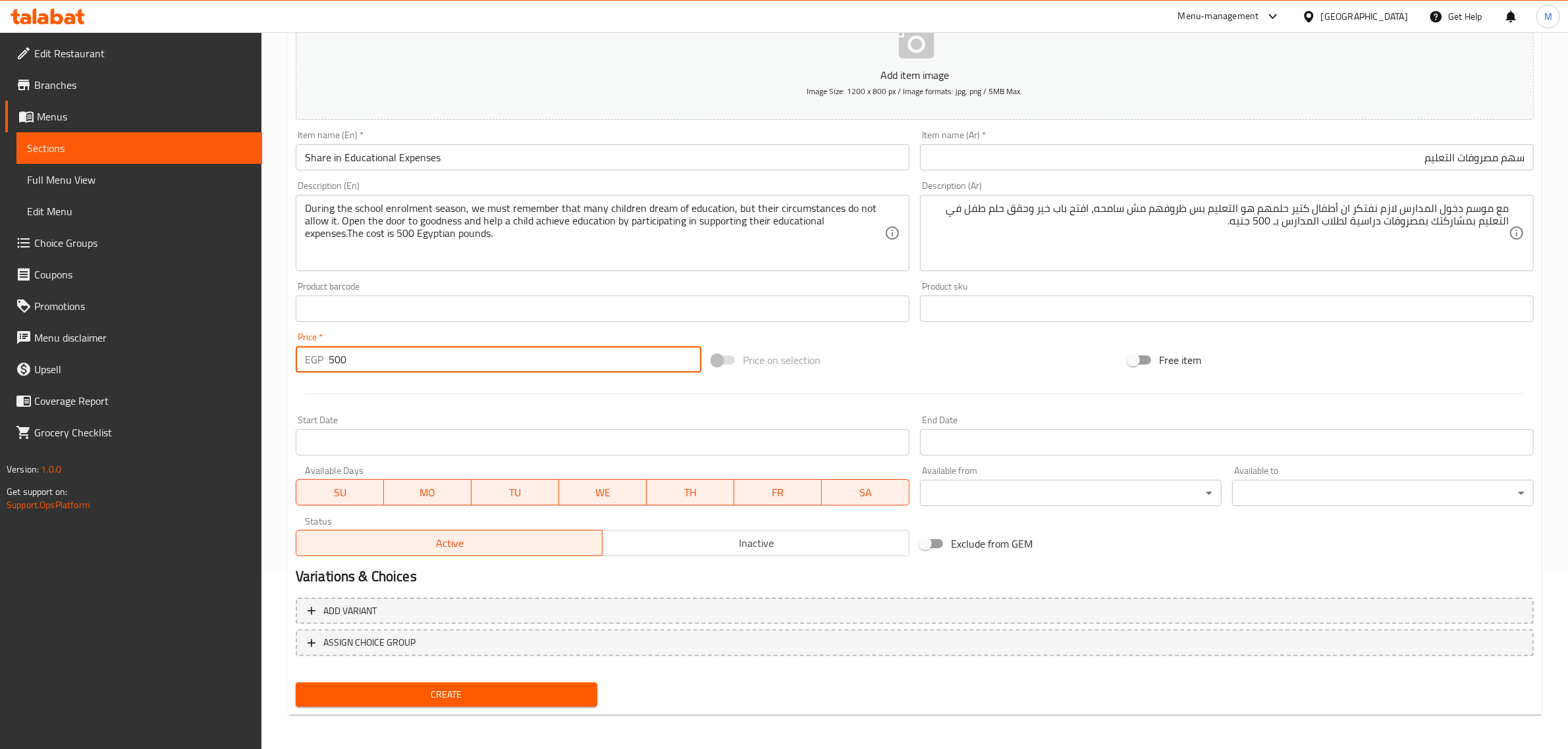
type input "500"
click at [703, 551] on span "Inactive" at bounding box center [756, 543] width 297 height 19
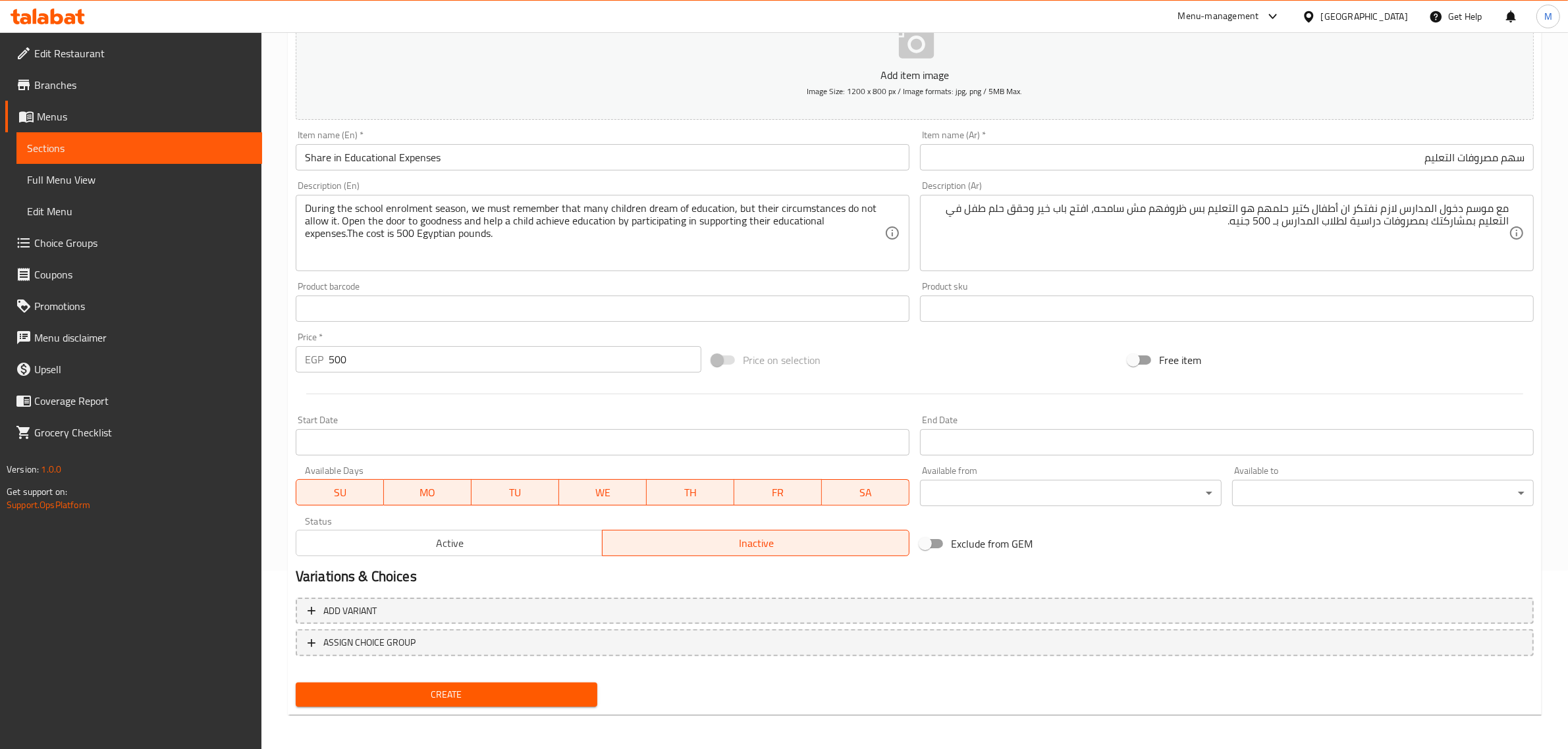
drag, startPoint x: 710, startPoint y: 676, endPoint x: 701, endPoint y: 674, distance: 9.2
click at [706, 677] on div "Create" at bounding box center [915, 694] width 1248 height 35
click at [521, 696] on span "Create" at bounding box center [446, 694] width 280 height 16
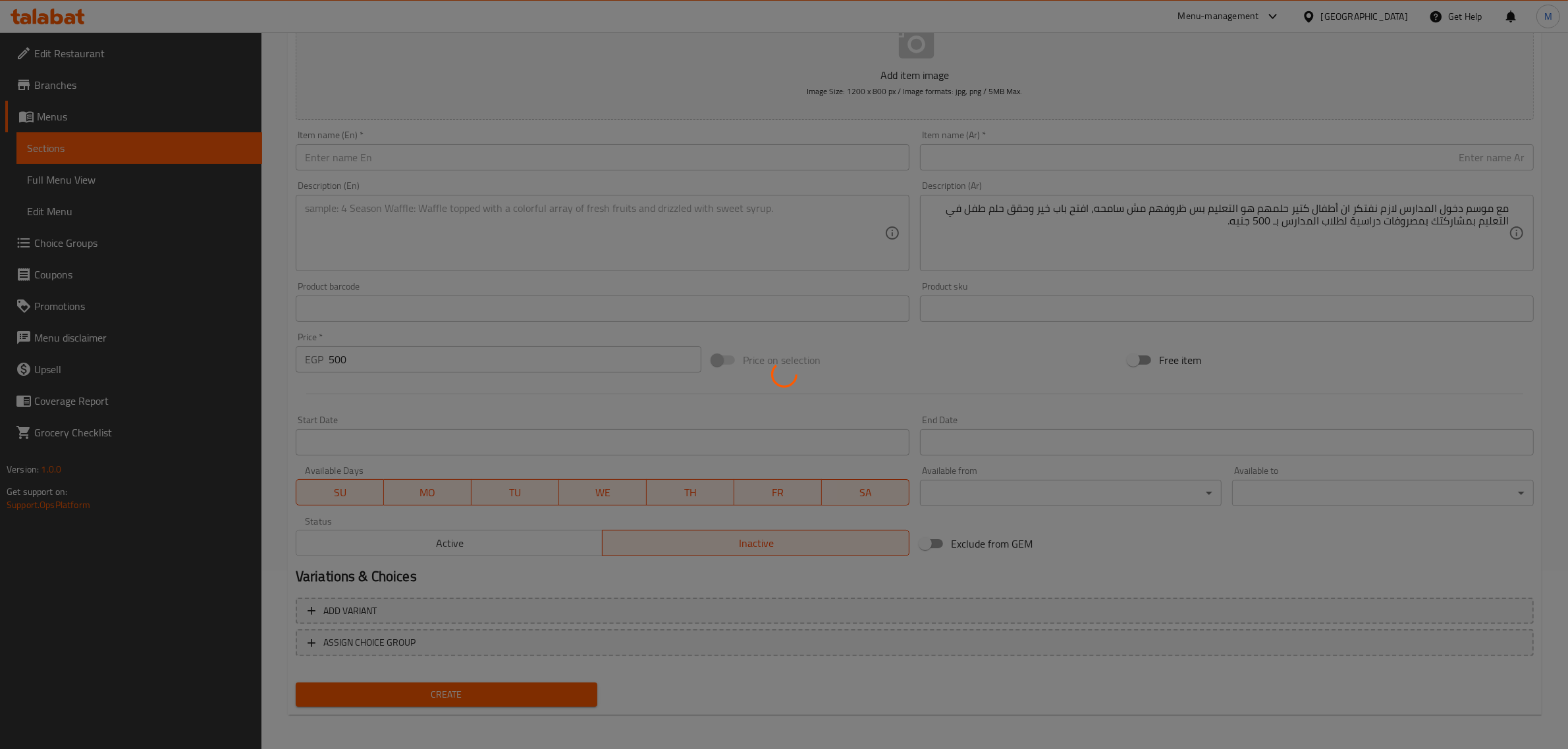
type input "0"
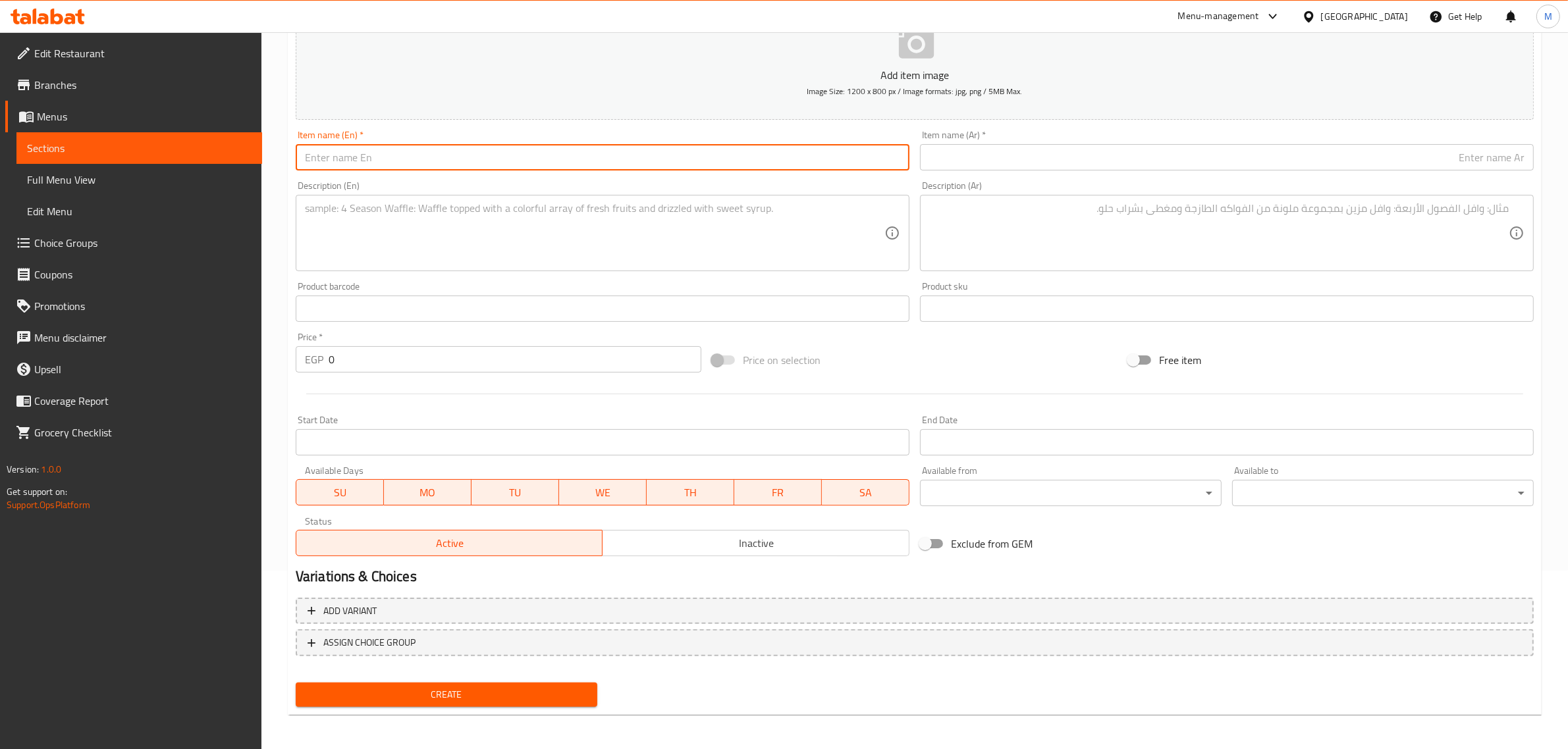
click at [436, 159] on input "text" at bounding box center [603, 157] width 614 height 27
paste input "Student Meal"
type input "Student Meal"
click at [1081, 155] on input "text" at bounding box center [1227, 157] width 614 height 27
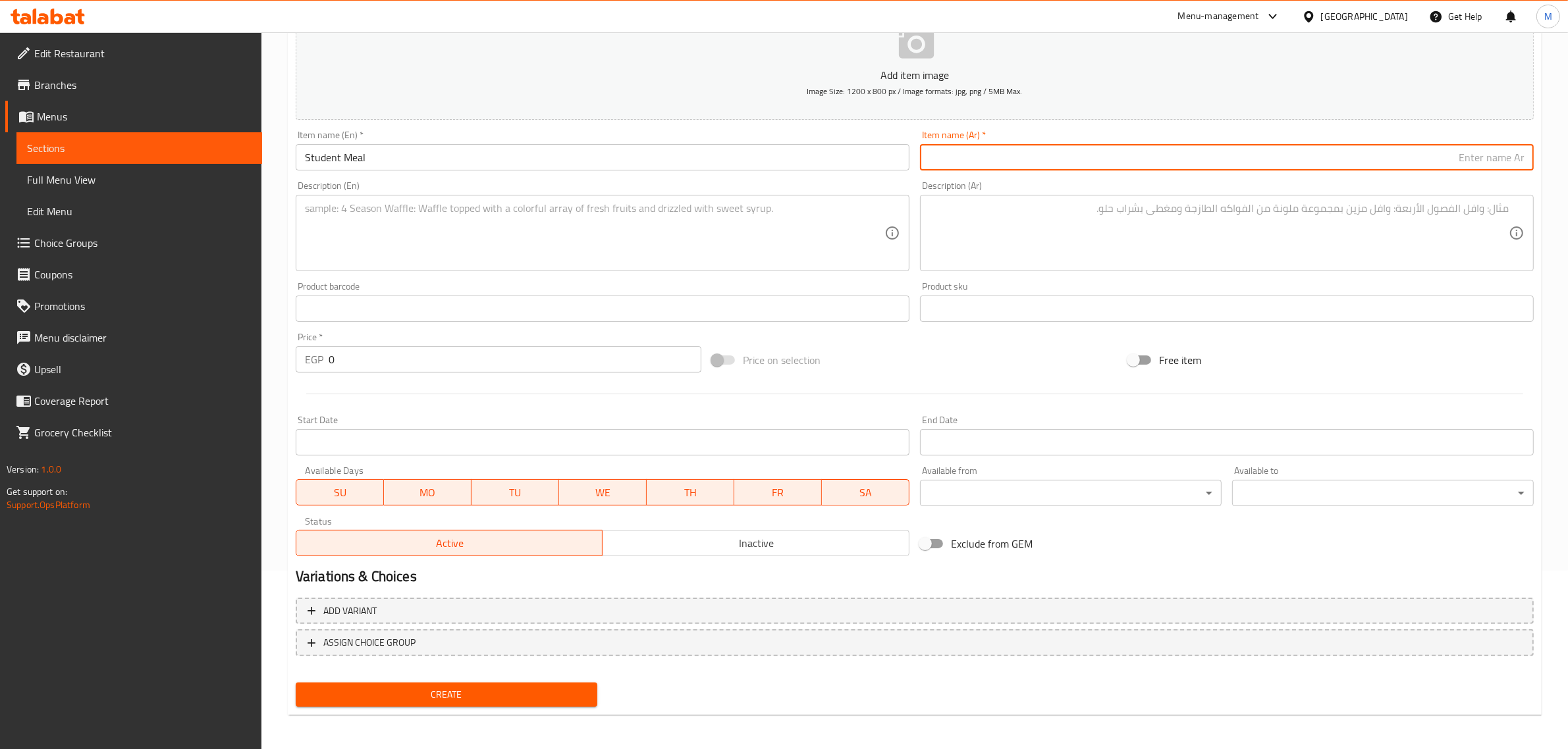
paste input "وجبة تغذية للطلاب"
type input "وجبة تغذية للطلاب"
click at [556, 212] on textarea at bounding box center [595, 233] width 580 height 63
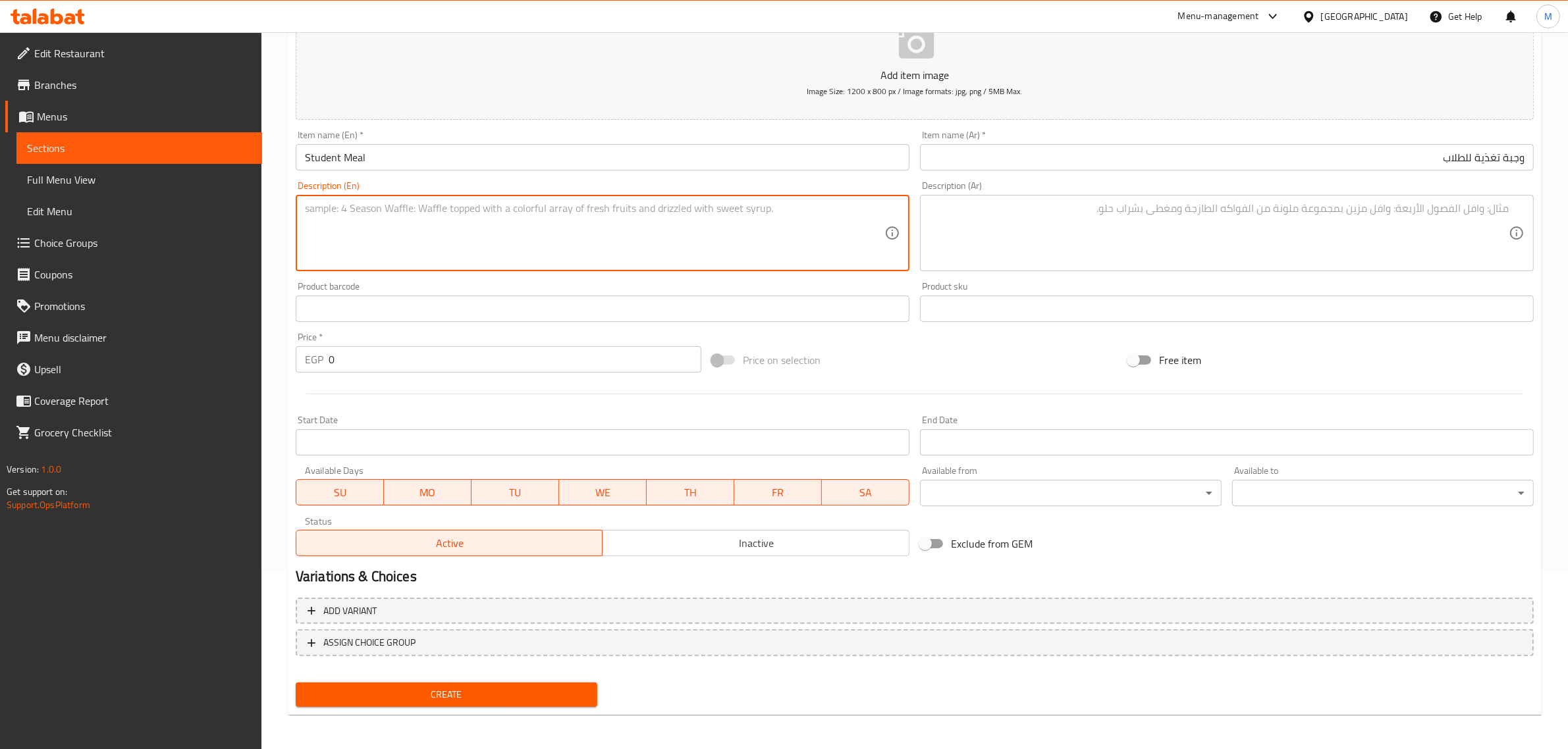
paste textarea "Support providing a nutritious meal for students in community education schools…"
type textarea "Support providing a nutritious meal for students in community education schools…"
click at [1015, 229] on textarea at bounding box center [1219, 233] width 580 height 63
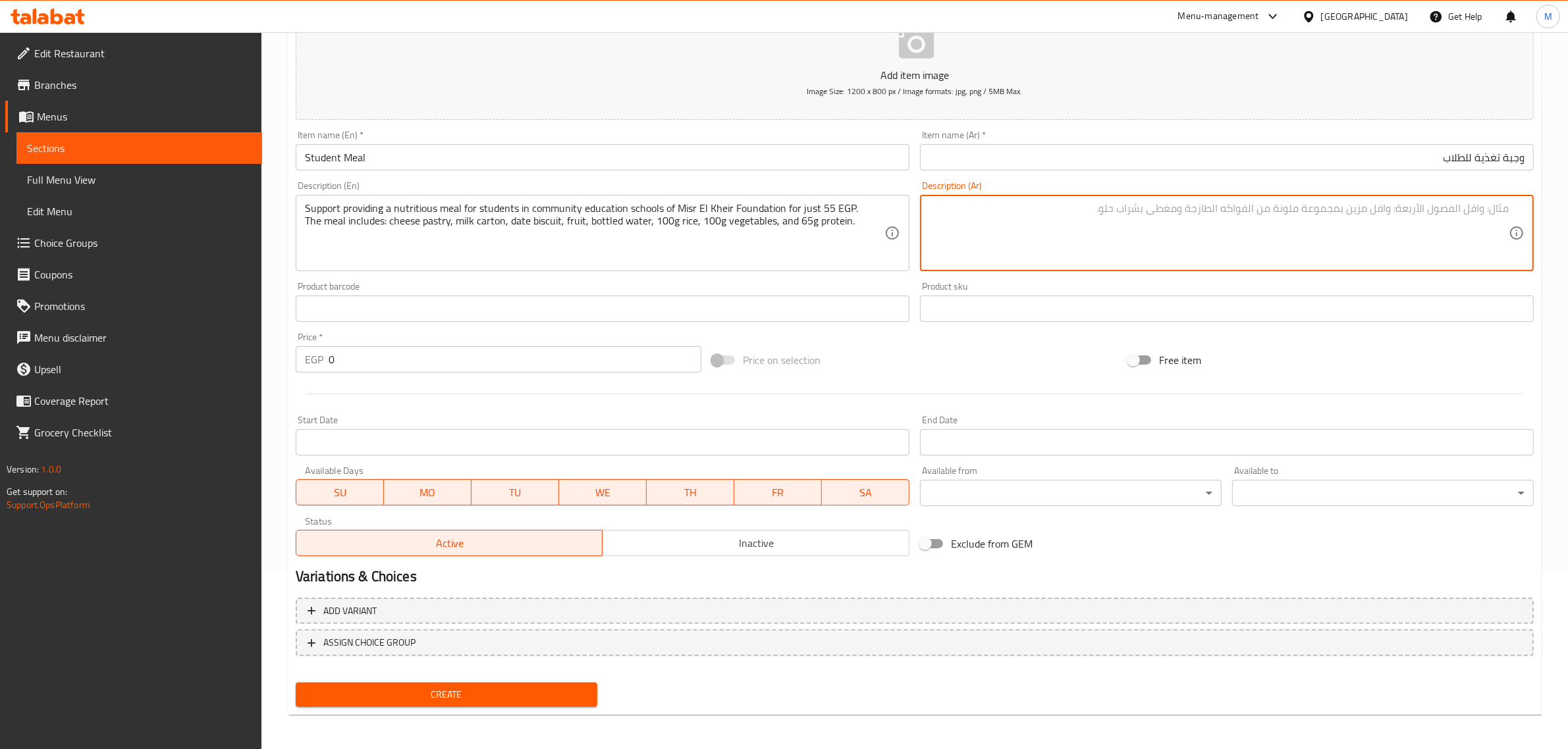
paste textarea "ساهم في توفير وجبة تغذية للطلاب في مدارس التعليم المجتمعي لمؤسسة مصر الخير بـ 5…"
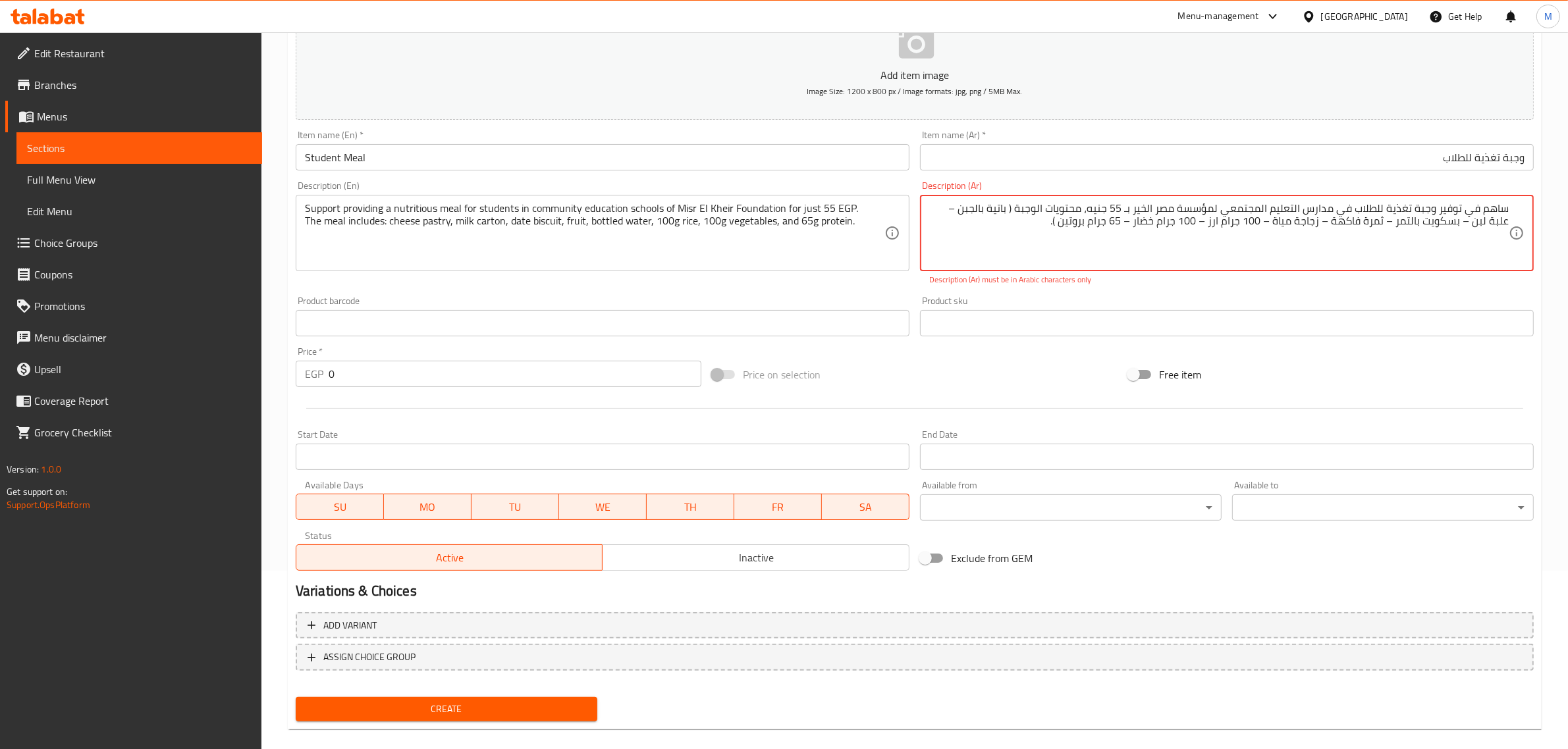
type textarea "ساهم في توفير وجبة تغذية للطلاب في مدارس التعليم المجتمعي لمؤسسة مصر الخير بـ 5…"
click at [400, 365] on input "0" at bounding box center [514, 374] width 373 height 27
type input "55"
click at [845, 387] on div "Price on selection" at bounding box center [914, 374] width 416 height 35
click at [1231, 281] on p "Description (Ar) must be in Arabic characters only" at bounding box center [1227, 280] width 595 height 12
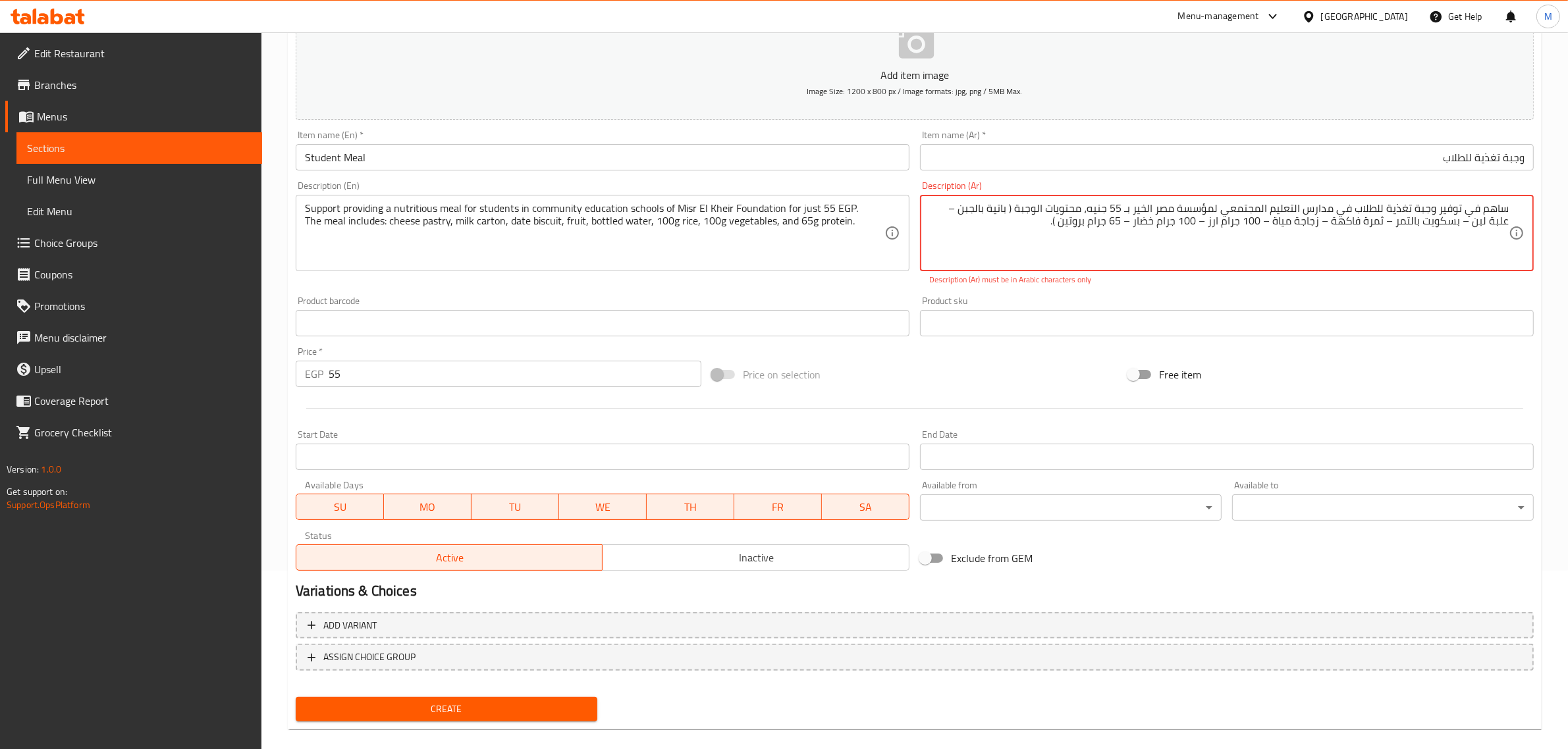
click at [958, 212] on textarea "ساهم في توفير وجبة تغذية للطلاب في مدارس التعليم المجتمعي لمؤسسة مصر الخير بـ 5…" at bounding box center [1219, 233] width 580 height 63
click at [1019, 207] on textarea "ساهم في توفير وجبة تغذية للطلاب في مدارس التعليم المجتمعي لمؤسسة مصر الخير بـ 5…" at bounding box center [1219, 233] width 580 height 63
click at [1488, 223] on textarea "ساهم في توفير وجبة تغذية للطلاب في مدارس التعليم المجتمعي لمؤسسة مصر الخير بـ 5…" at bounding box center [1219, 233] width 580 height 63
click at [1417, 222] on textarea "ساهم في توفير وجبة تغذية للطلاب في مدارس التعليم المجتمعي لمؤسسة مصر الخير بـ 5…" at bounding box center [1219, 233] width 580 height 63
click at [1395, 288] on div "Description (Ar) ساهم في توفير وجبة تغذية للطلاب في مدارس التعليم المجتمعي لمؤس…" at bounding box center [1227, 233] width 624 height 115
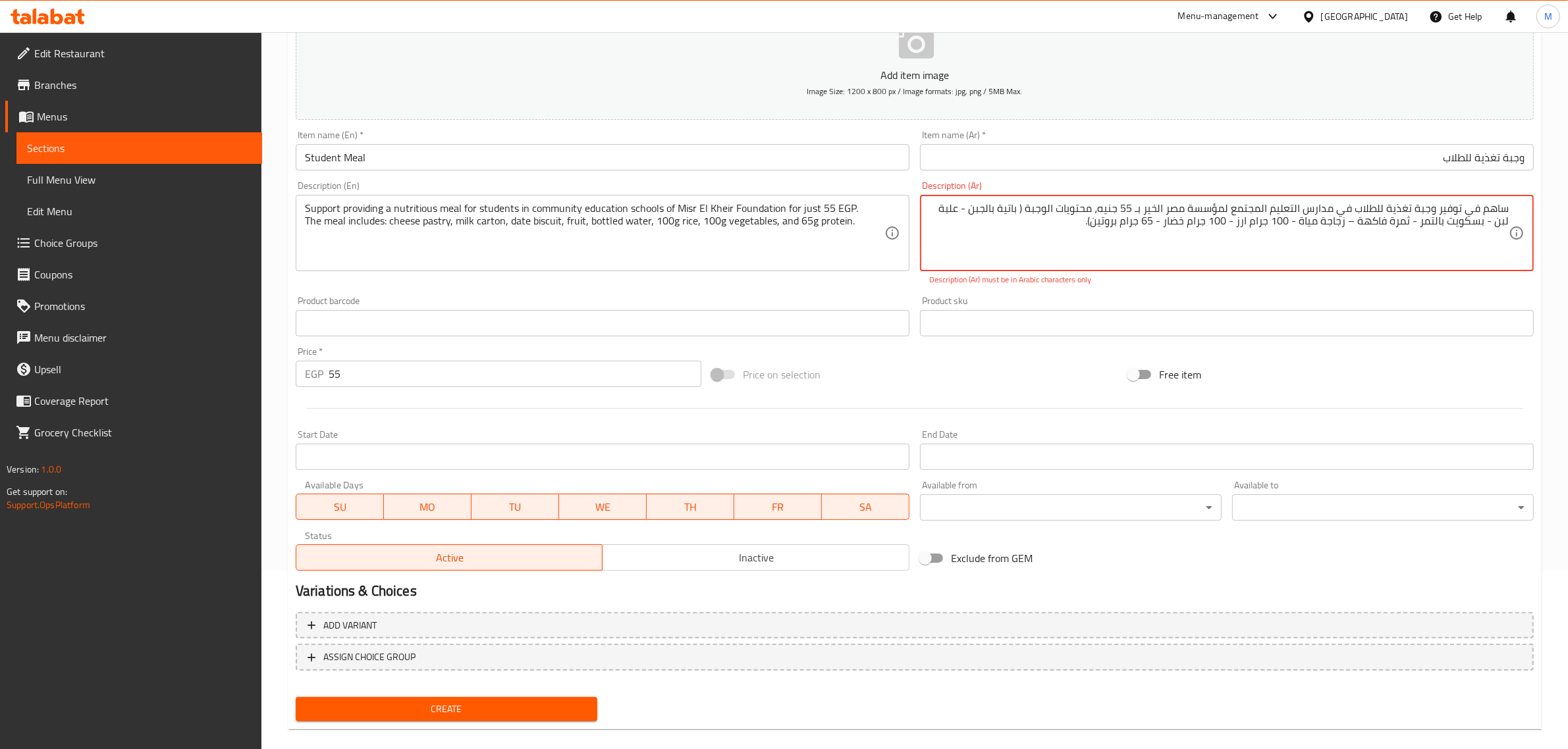
type textarea "ساهم في توفير وجبة تغذية للطلاب في مدارس التعليم المجتمعي لمؤسسة مصر الخير بـ 5…"
click at [1345, 295] on div "Product sku Product sku" at bounding box center [1227, 316] width 624 height 51
click at [1385, 392] on div "Free item" at bounding box center [1331, 374] width 416 height 35
click at [1314, 219] on textarea "ساهم في توفير وجبة تغذية للطلاب في مدارس التعليم المجتمعي لمؤسسة مصر الخير بـ 5…" at bounding box center [1219, 233] width 580 height 63
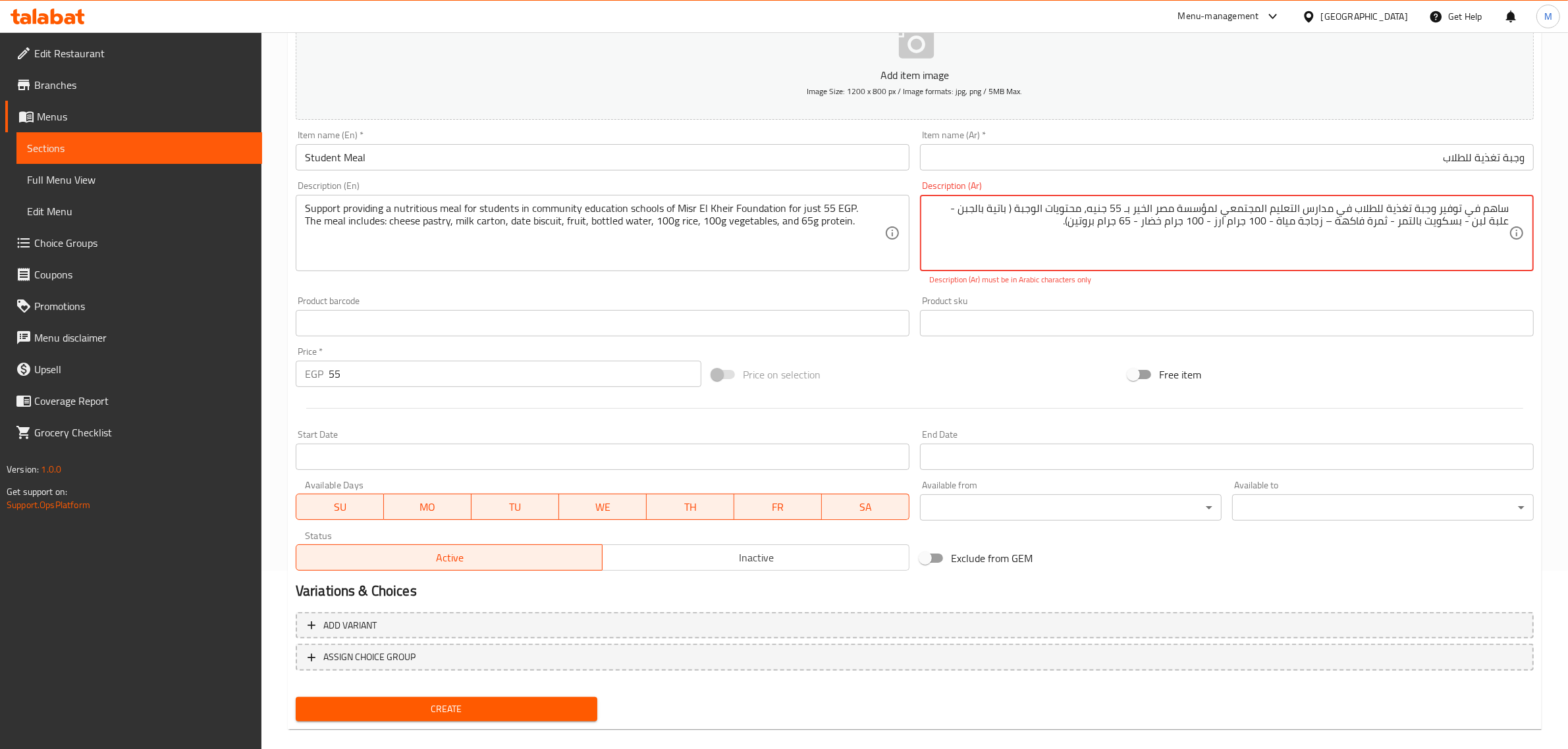
click at [1061, 238] on textarea "ساهم في توفير وجبة تغذية للطلاب في مدارس التعليم المجتمعي لمؤسسة مصر الخير بـ 5…" at bounding box center [1219, 233] width 580 height 63
click at [1282, 214] on textarea "ساهم في توفير وجبة تغذية للطلاب في مدارس التعليم المجتمعي لمؤسسة مصر الخير بـ 5…" at bounding box center [1219, 233] width 580 height 63
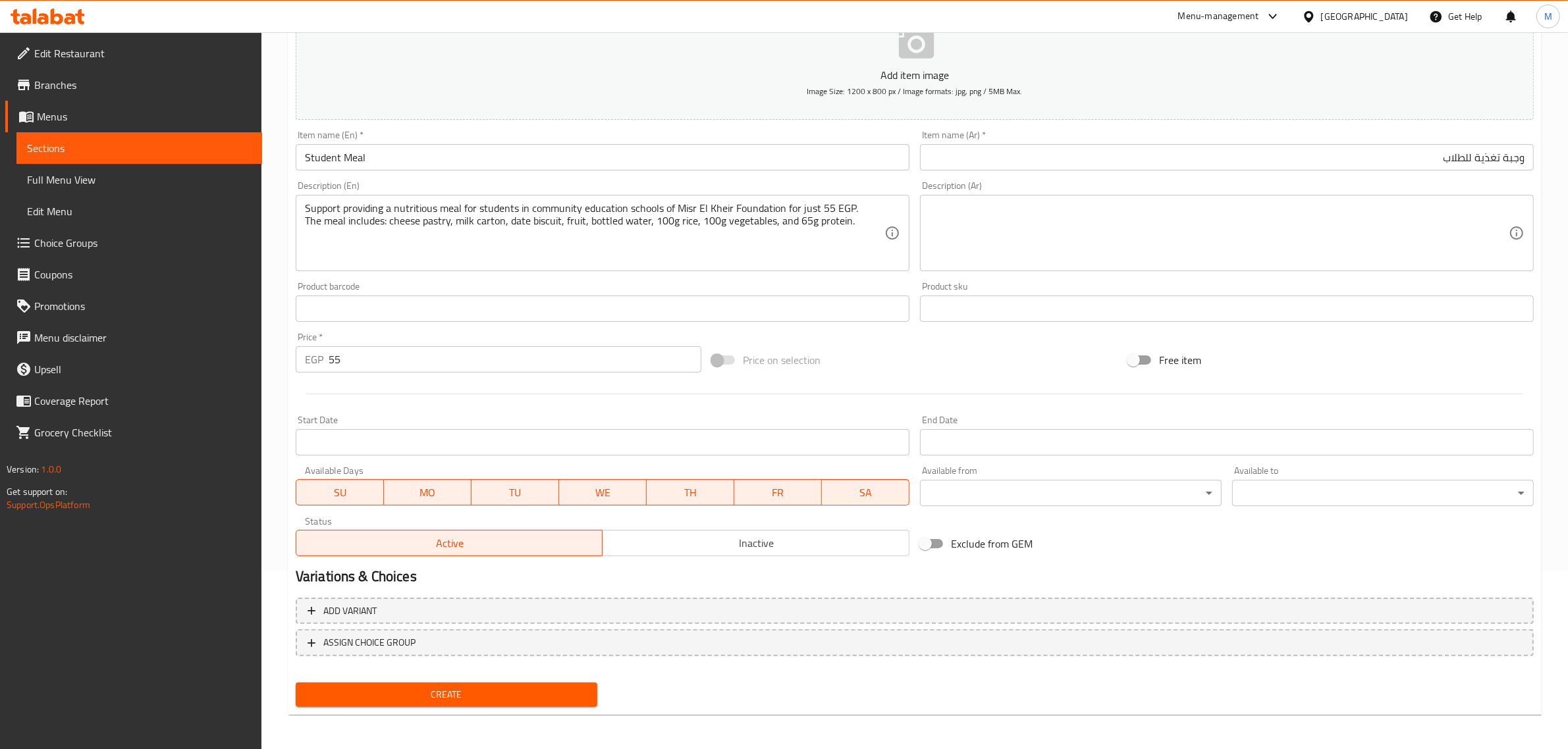
click at [1107, 357] on div "Price on selection" at bounding box center [914, 359] width 416 height 35
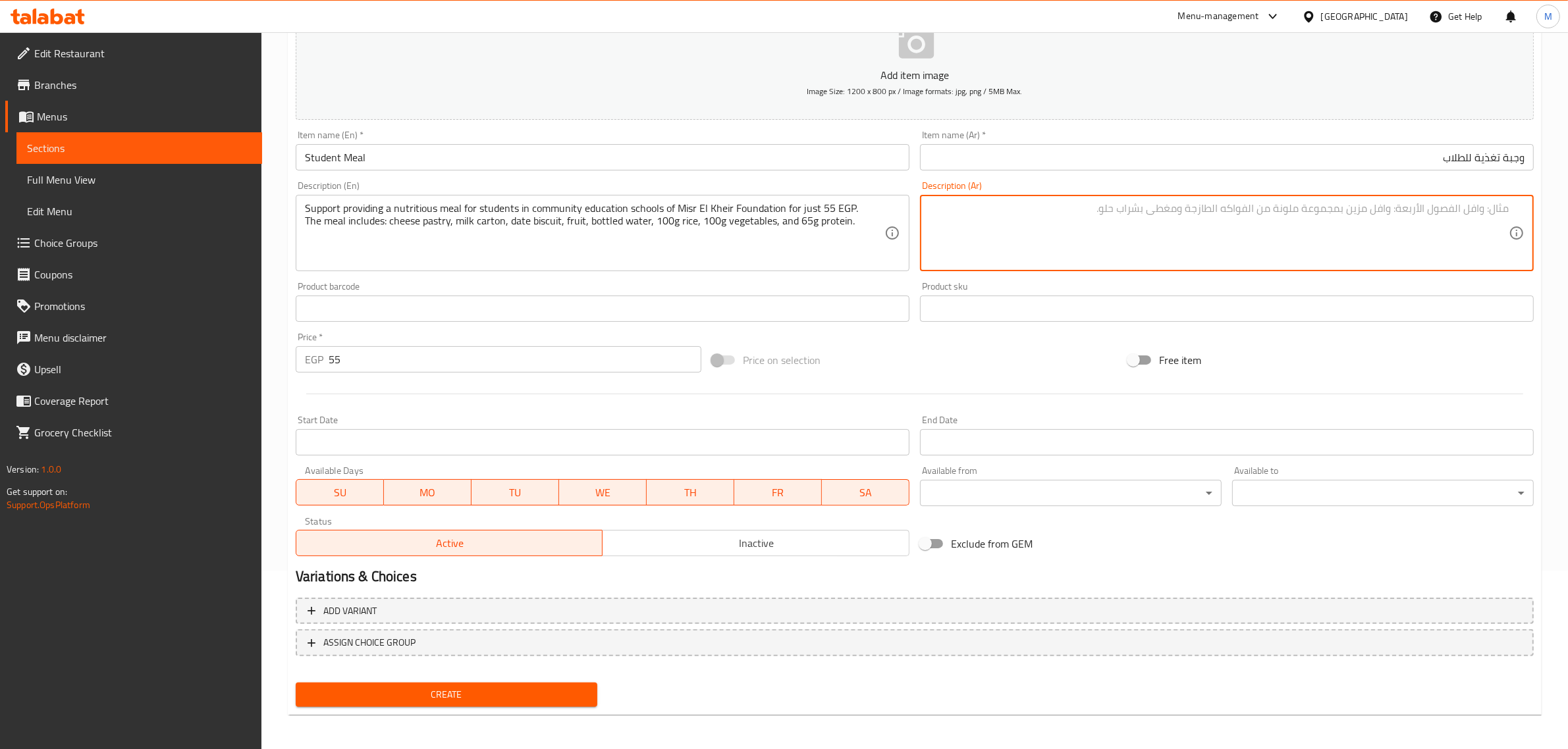
click at [1443, 234] on textarea at bounding box center [1219, 233] width 580 height 63
paste textarea "ساهم في توفير وجبة تغذية للطلاب في مدارس التعليم المجتمعي لمؤسسة مصر الخير بـ 5…"
type textarea "ساهم في توفير وجبة تغذية للطلاب في مدارس التعليم المجتمعي لمؤسسة مصر الخير بـ 5…"
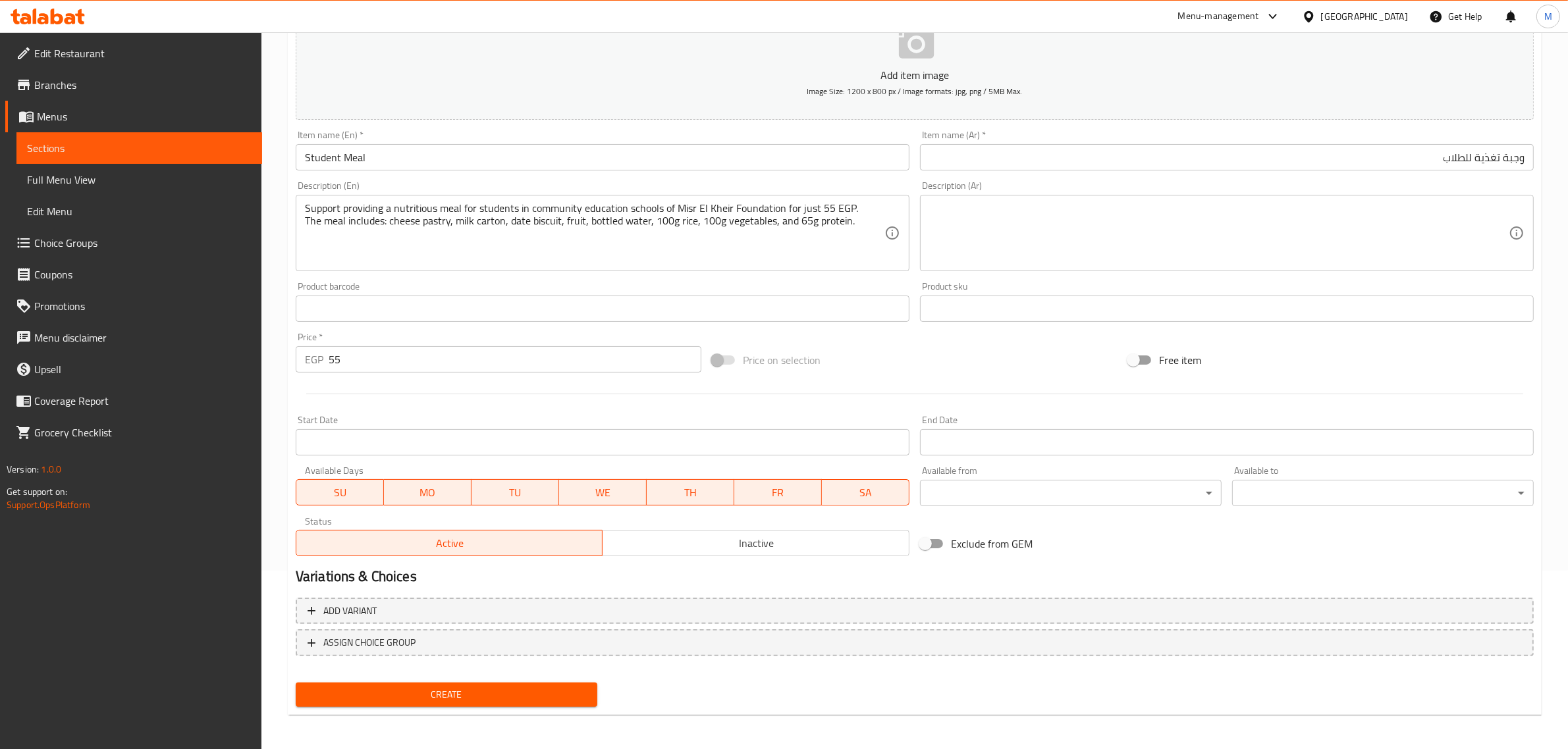
click at [1485, 218] on textarea at bounding box center [1219, 233] width 580 height 63
paste textarea "ساهم في توفير وجبة تغذية للطلاب في مدارس التعليم المجتمعي لمؤسسة مصر الخير بـ 5…"
click at [1058, 215] on textarea "ساهم في توفير وجبة تغذية للطلاب في مدارس التعليم المجتمعي لمؤسسة مصر الخير بـ 5…" at bounding box center [1219, 233] width 580 height 63
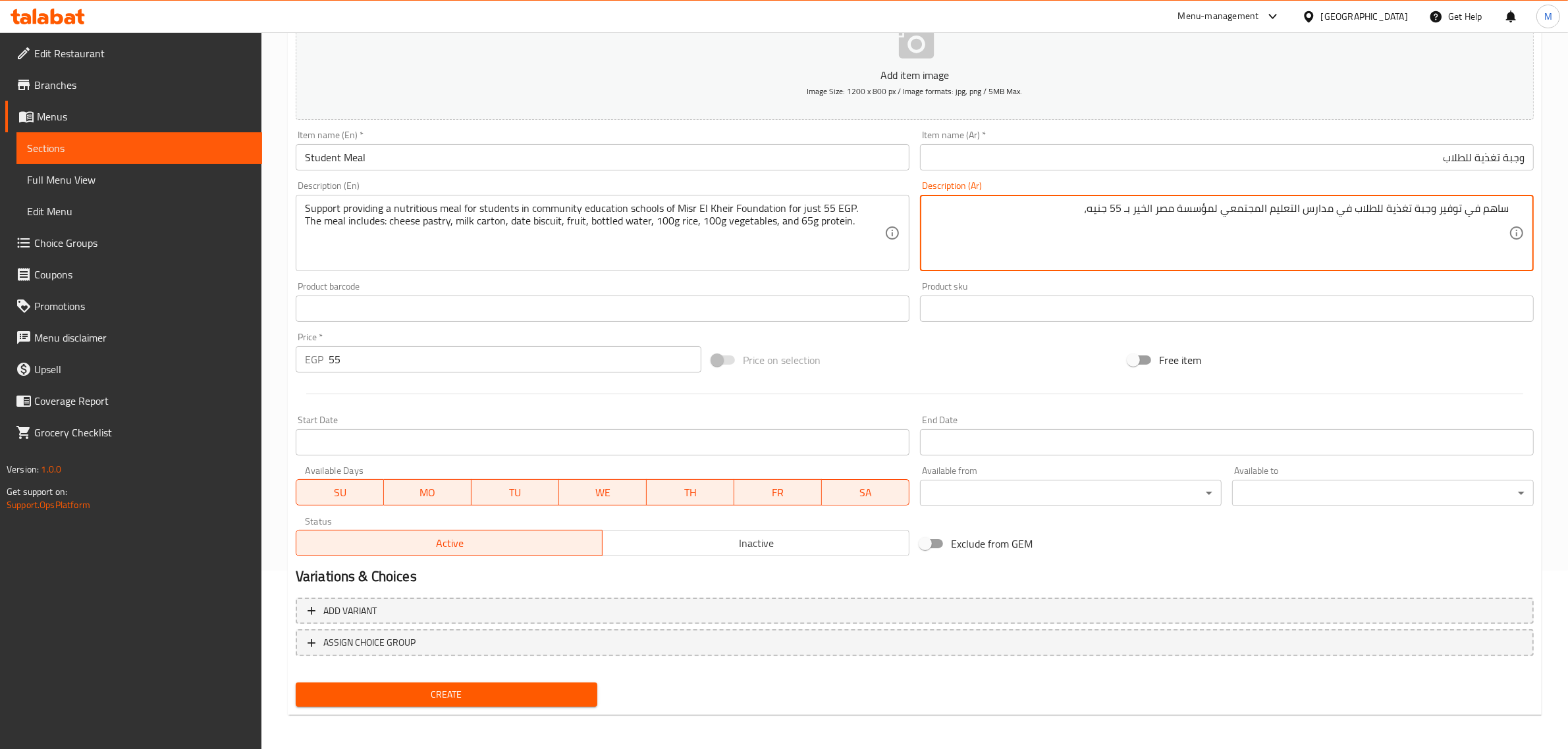
paste textarea "محتويات الوجبة"
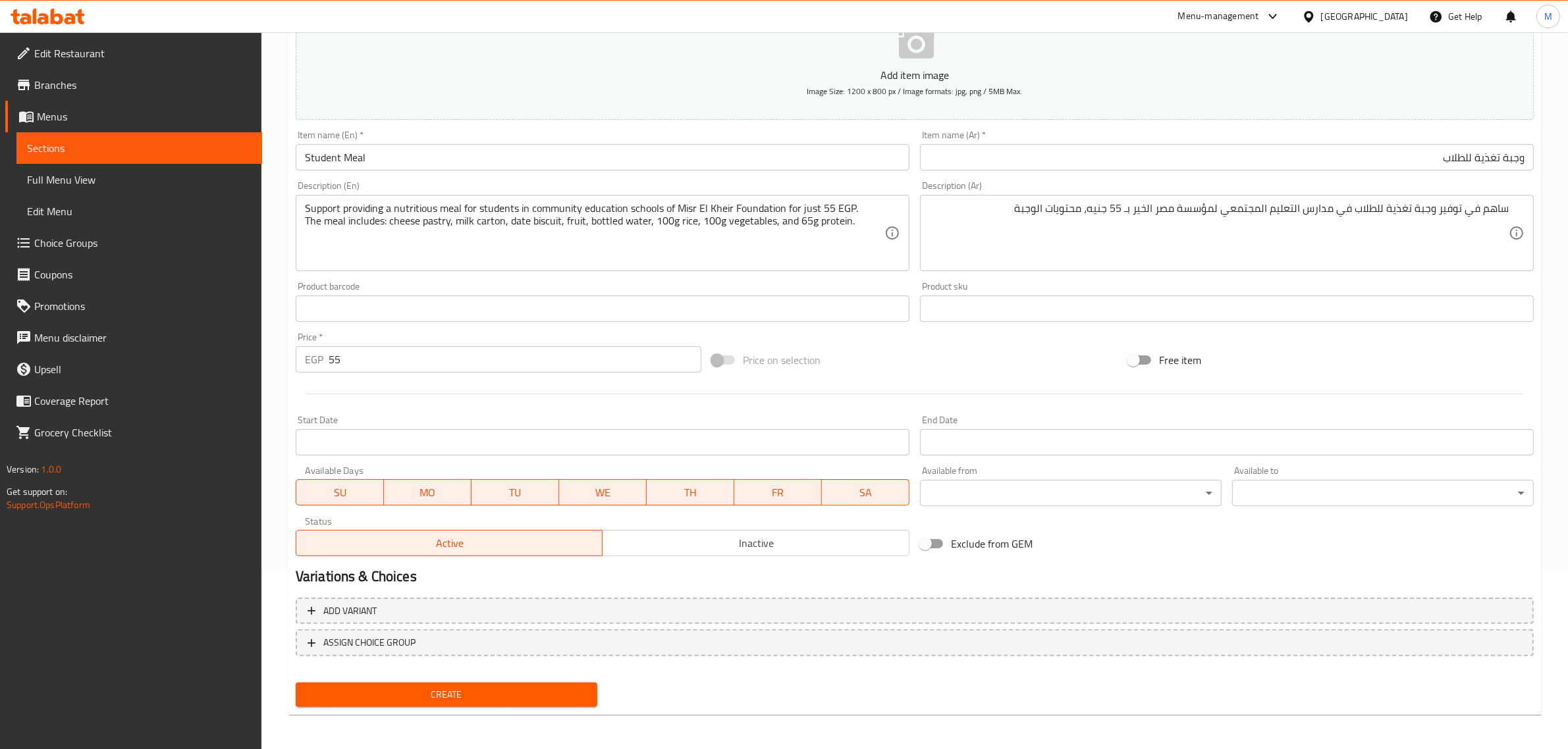
click at [945, 225] on textarea "ساهم في توفير وجبة تغذية للطلاب في مدارس التعليم المجتمعي لمؤسسة مصر الخير بـ 5…" at bounding box center [1219, 233] width 580 height 63
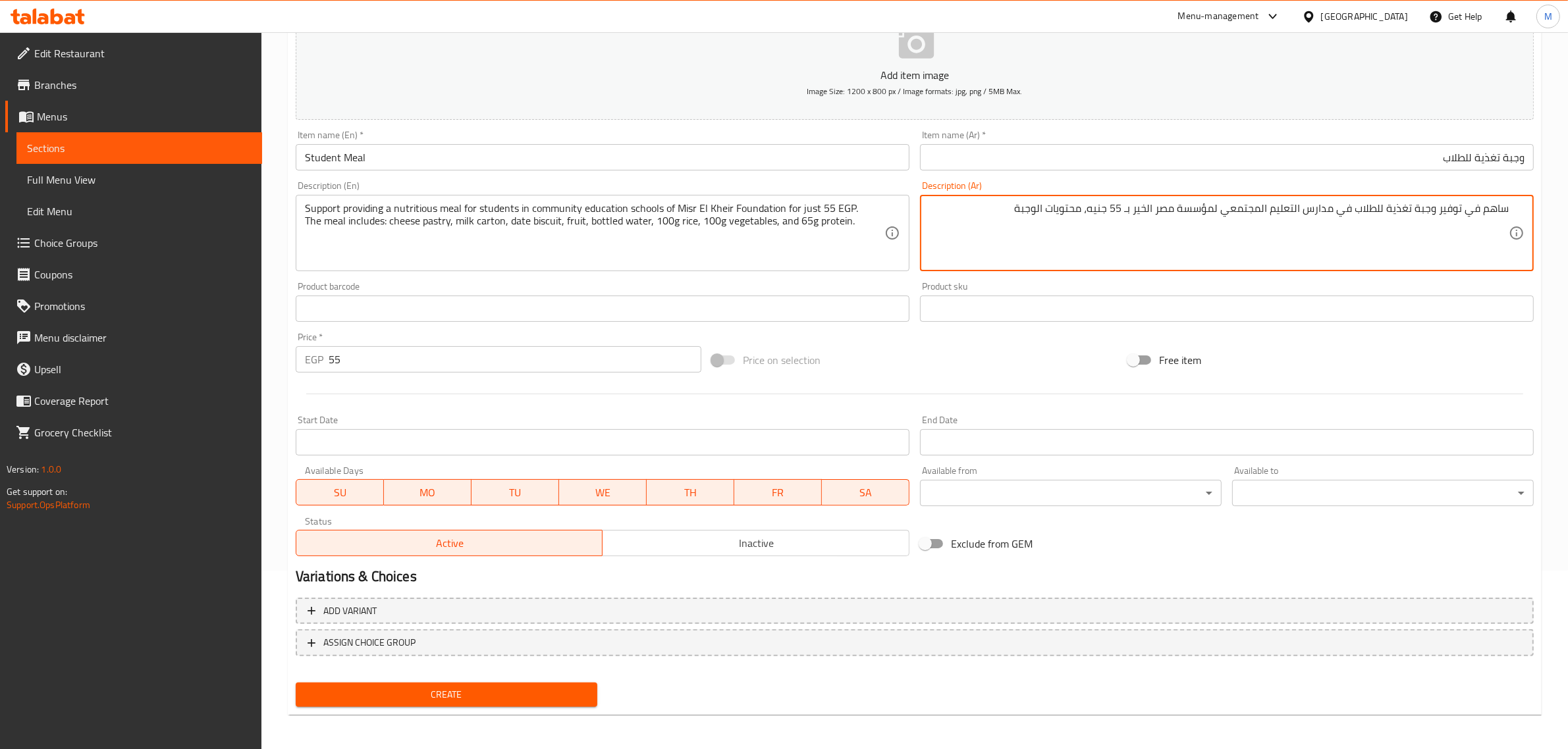
paste textarea "( باتية بالجبن - علبة لبن"
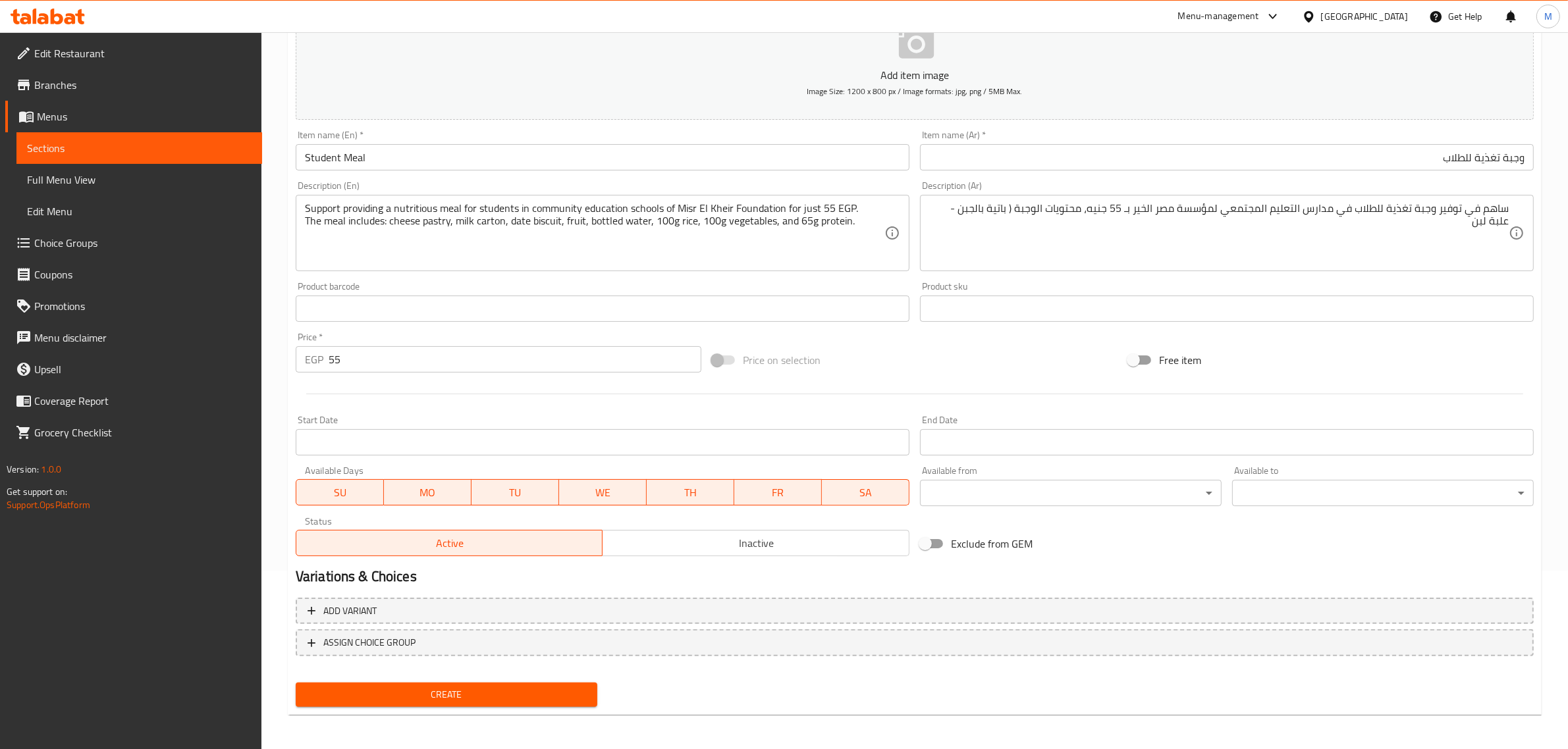
click at [1215, 225] on textarea "ساهم في توفير وجبة تغذية للطلاب في مدارس التعليم المجتمعي لمؤسسة مصر الخير بـ 5…" at bounding box center [1219, 233] width 580 height 63
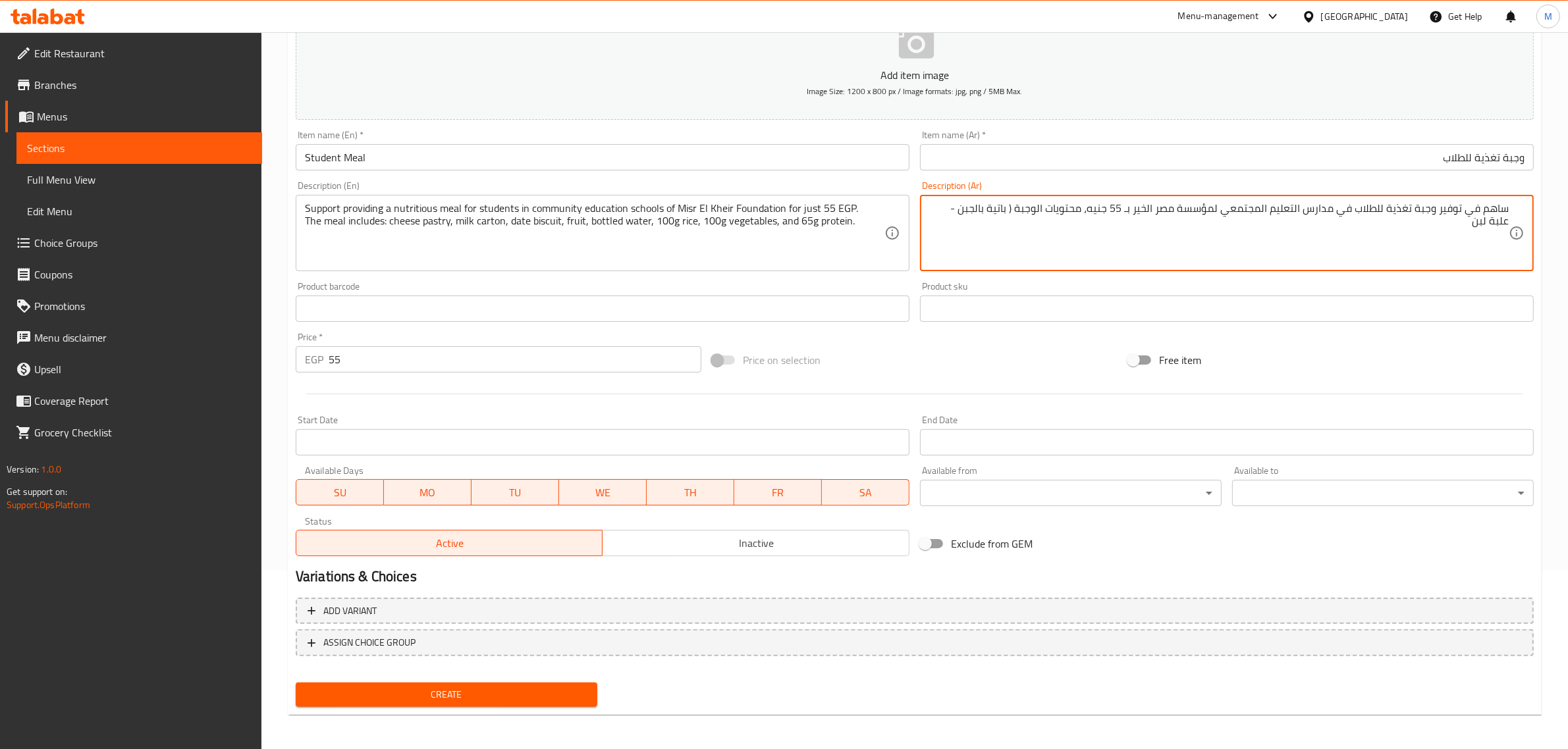
paste textarea "بسكويت بالتمر - ثمرة فاكهة – زجاجة مياة - 100"
click at [1151, 225] on textarea "ساهم في توفير وجبة تغذية للطلاب في مدارس التعليم المجتمعي لمؤسسة مصر الخير بـ 5…" at bounding box center [1219, 233] width 580 height 63
paste textarea "زجاجة مياة - 100 جرام ارز - 100 جرام خضار - 65 جرام بروتين)."
type textarea "ساهم في توفير وجبة تغذية للطلاب في مدارس التعليم المجتمعي لمؤسسة مصر الخير بـ 5…"
click at [964, 360] on div "Price on selection" at bounding box center [914, 359] width 416 height 35
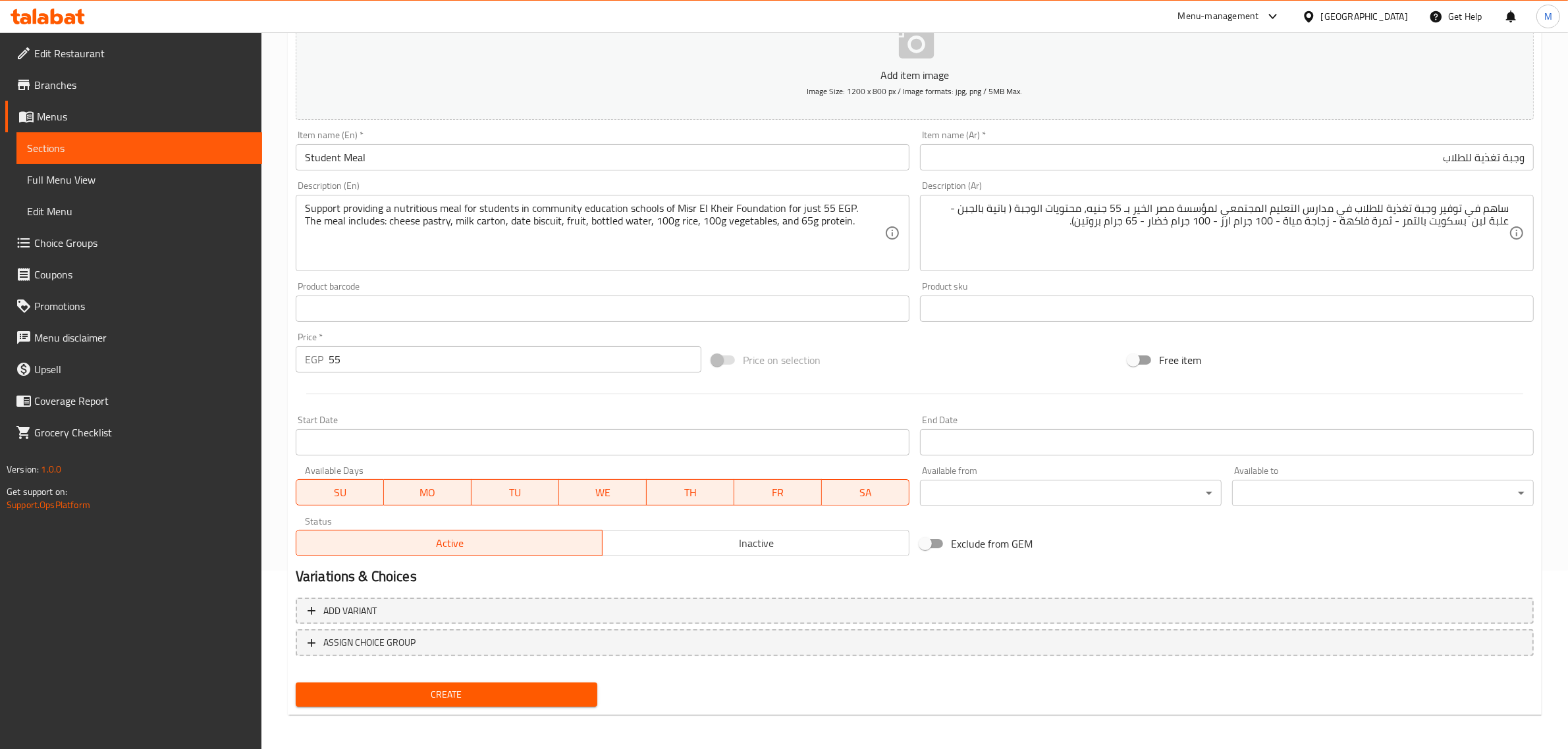
click at [729, 544] on span "Inactive" at bounding box center [756, 543] width 297 height 19
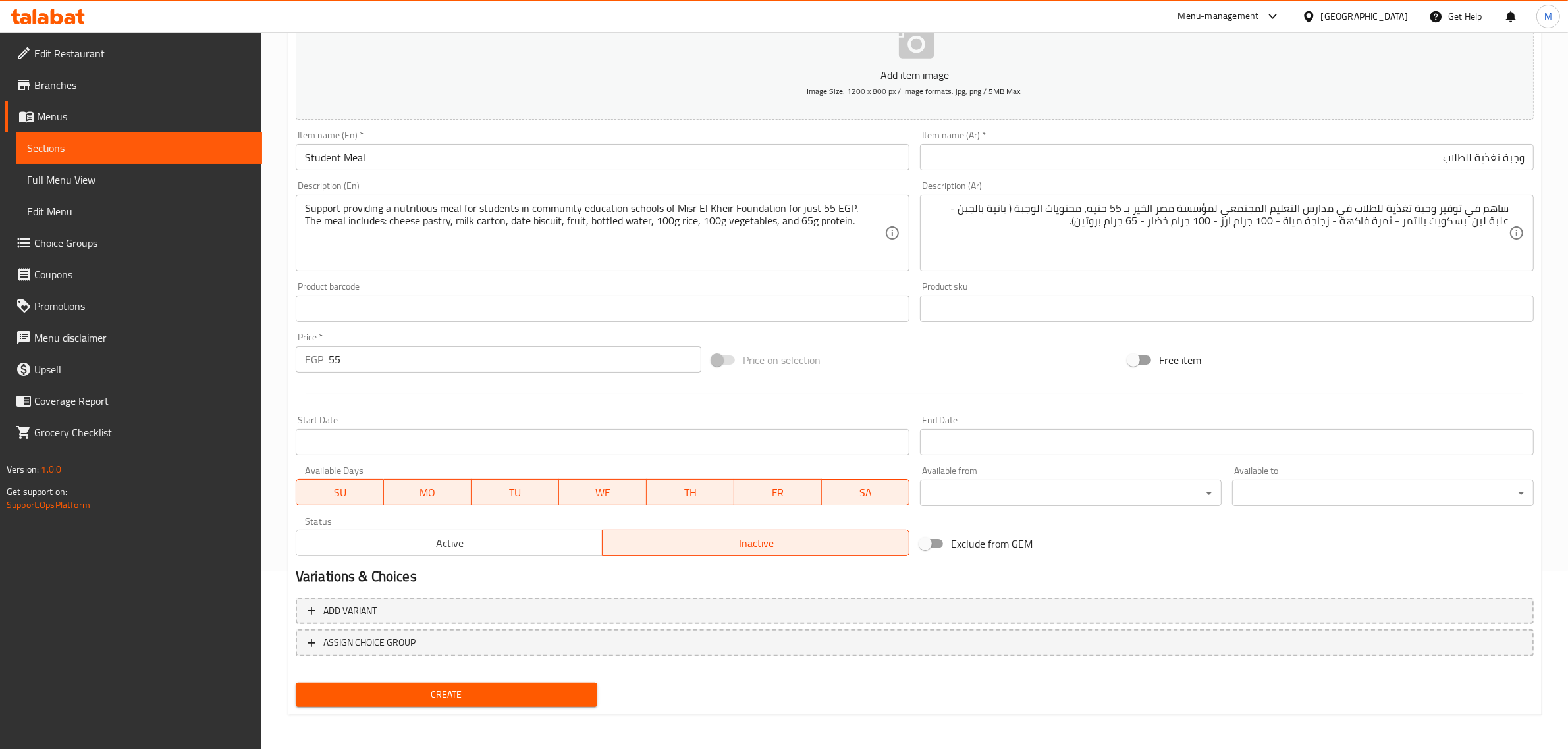
click at [428, 696] on span "Create" at bounding box center [446, 694] width 280 height 16
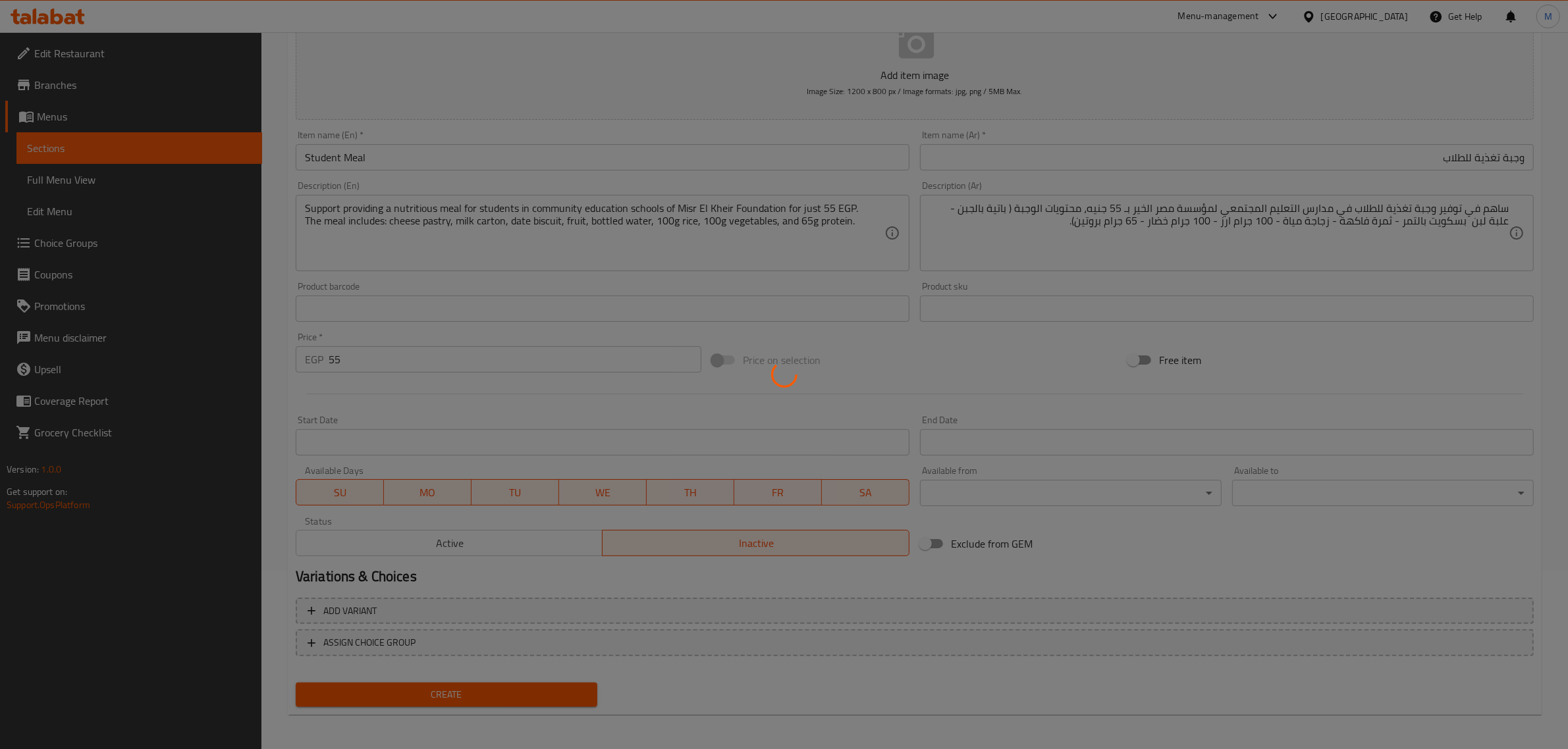
type input "0"
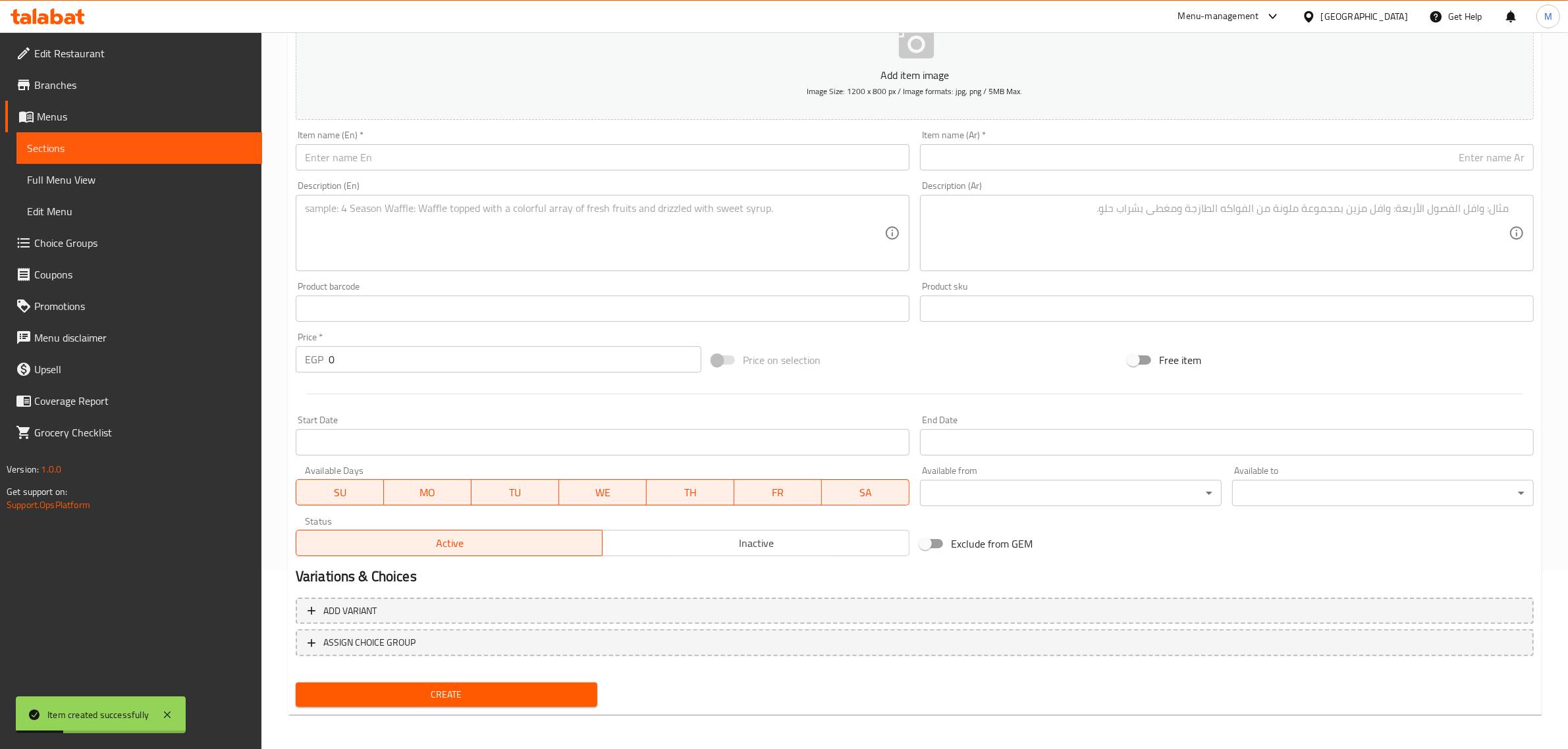
click at [440, 149] on input "text" at bounding box center [603, 157] width 614 height 27
paste input "Share in School Preparations"
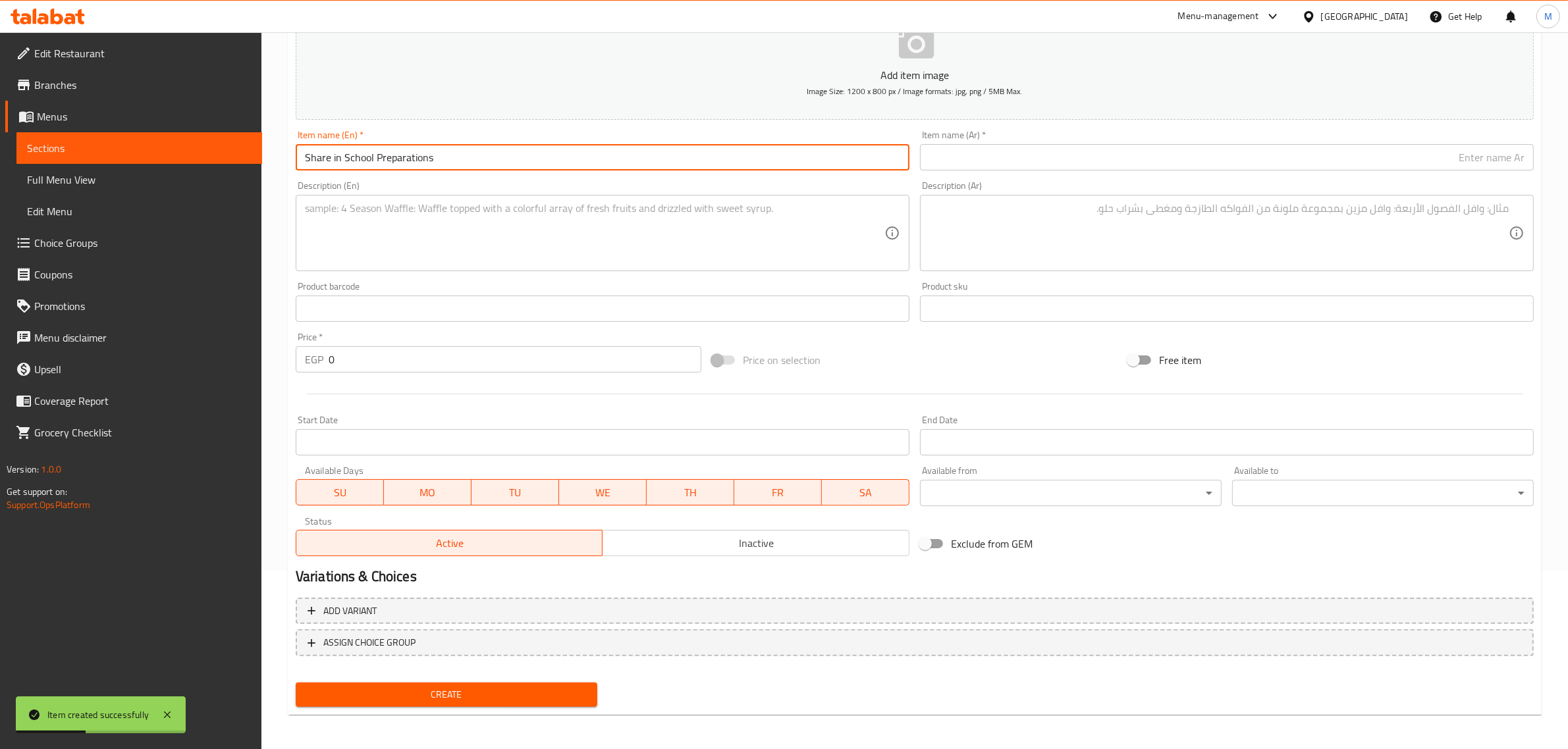
type input "Share in School Preparations"
click at [1078, 156] on input "text" at bounding box center [1227, 157] width 614 height 27
paste input "سهم تجهيزات مدرسية"
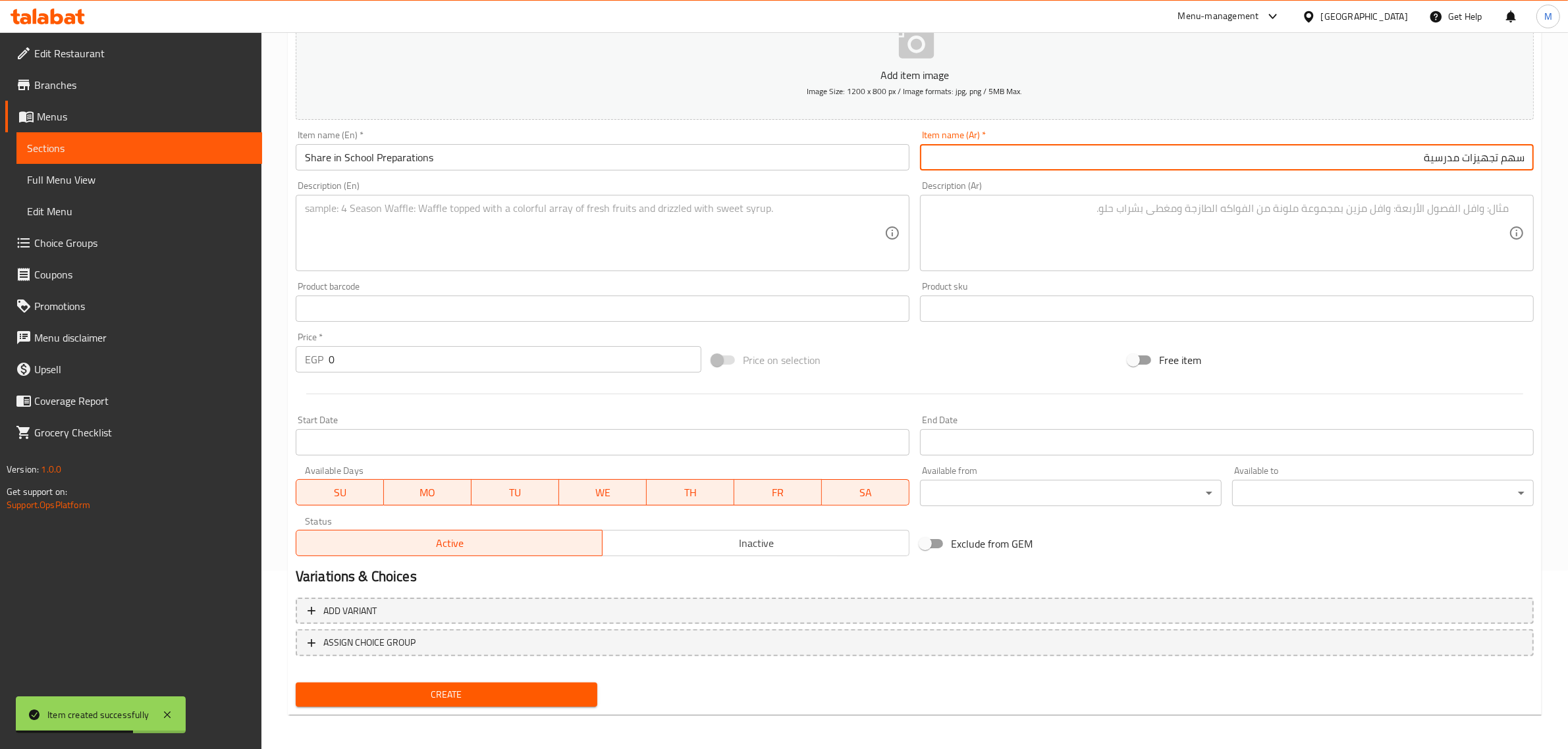
type input "سهم تجهيزات مدرسية"
click at [590, 215] on textarea at bounding box center [595, 233] width 580 height 63
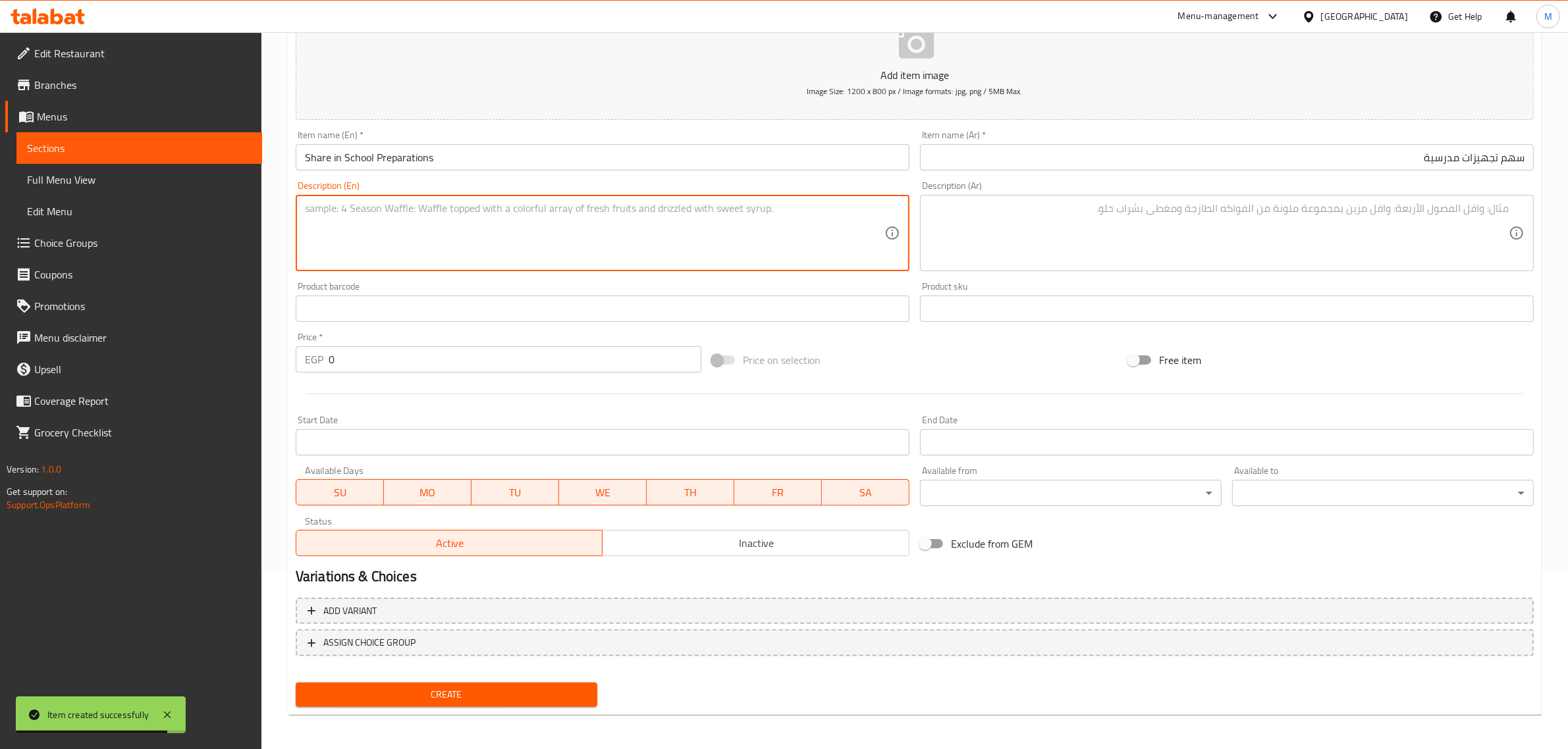
paste textarea "Because we believe every child has the right to learn, contribute to providing …"
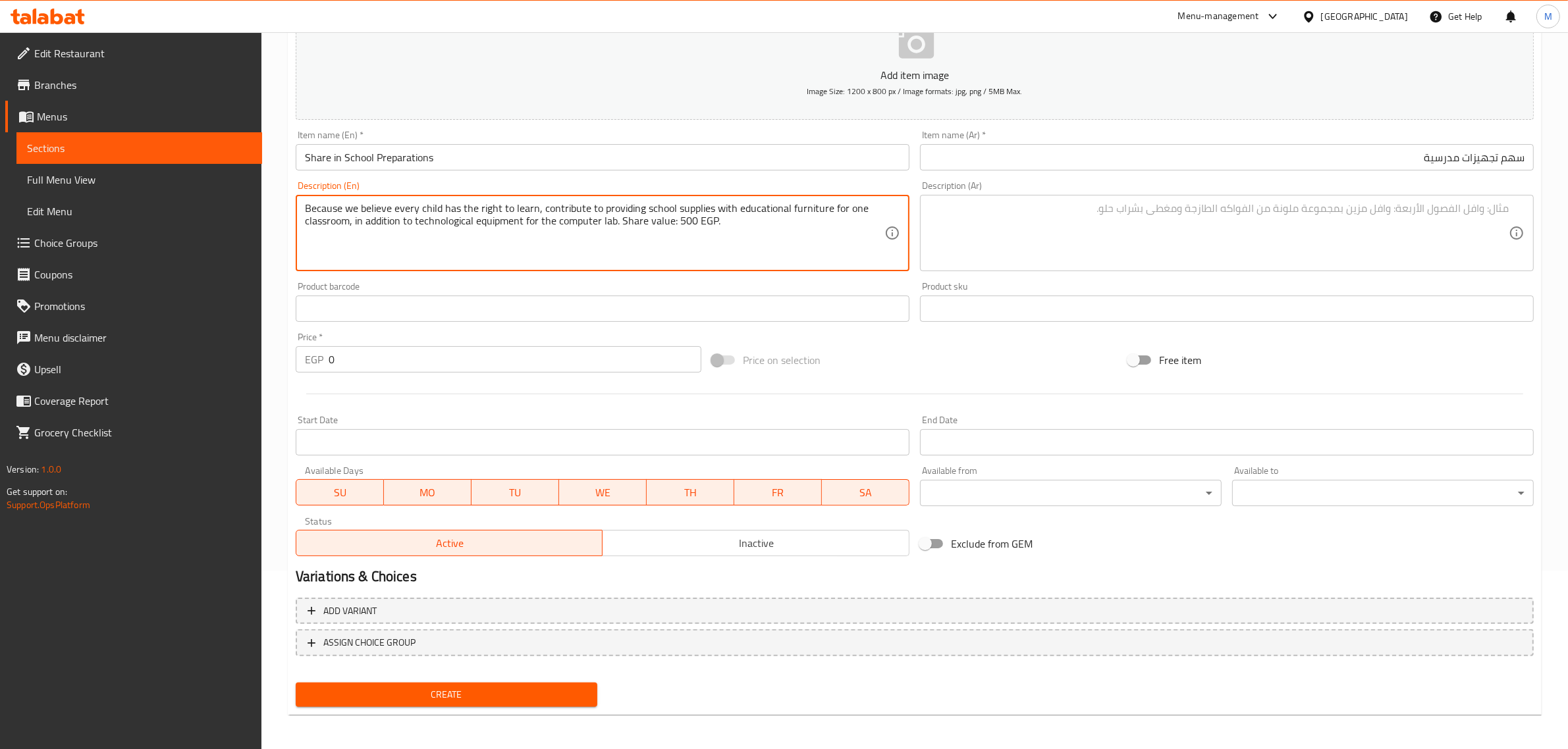
type textarea "Because we believe every child has the right to learn, contribute to providing …"
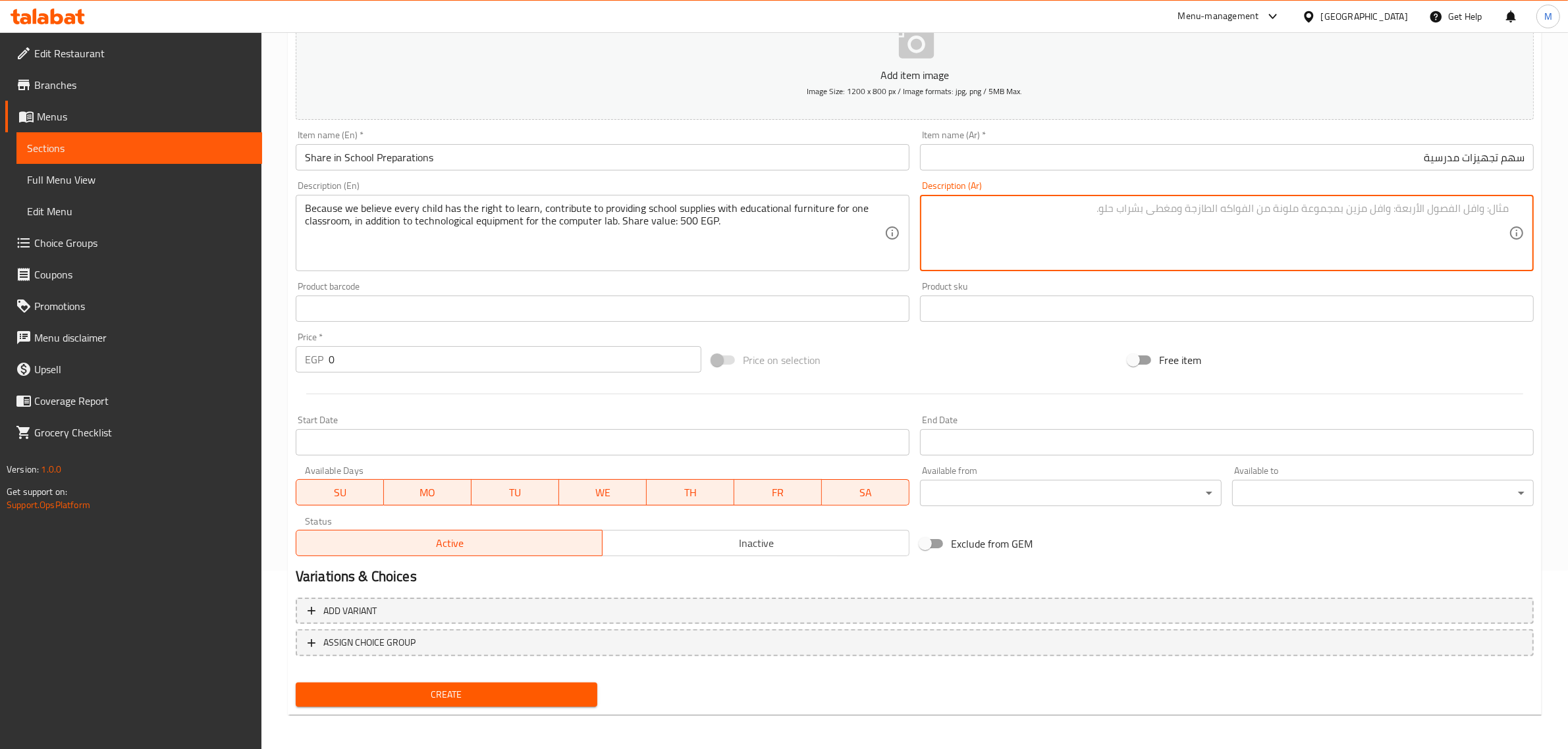
click at [1078, 236] on textarea at bounding box center [1219, 233] width 580 height 63
paste textarea "علشان عارفين ان من حق كل طفل انه يتعلم، شارك في تجهيزات مدرسية بالاثاث التعليمي…"
type textarea "علشان عارفين ان من حق كل طفل انه يتعلم، شارك في تجهيزات مدرسية بالاثاث التعليمي…"
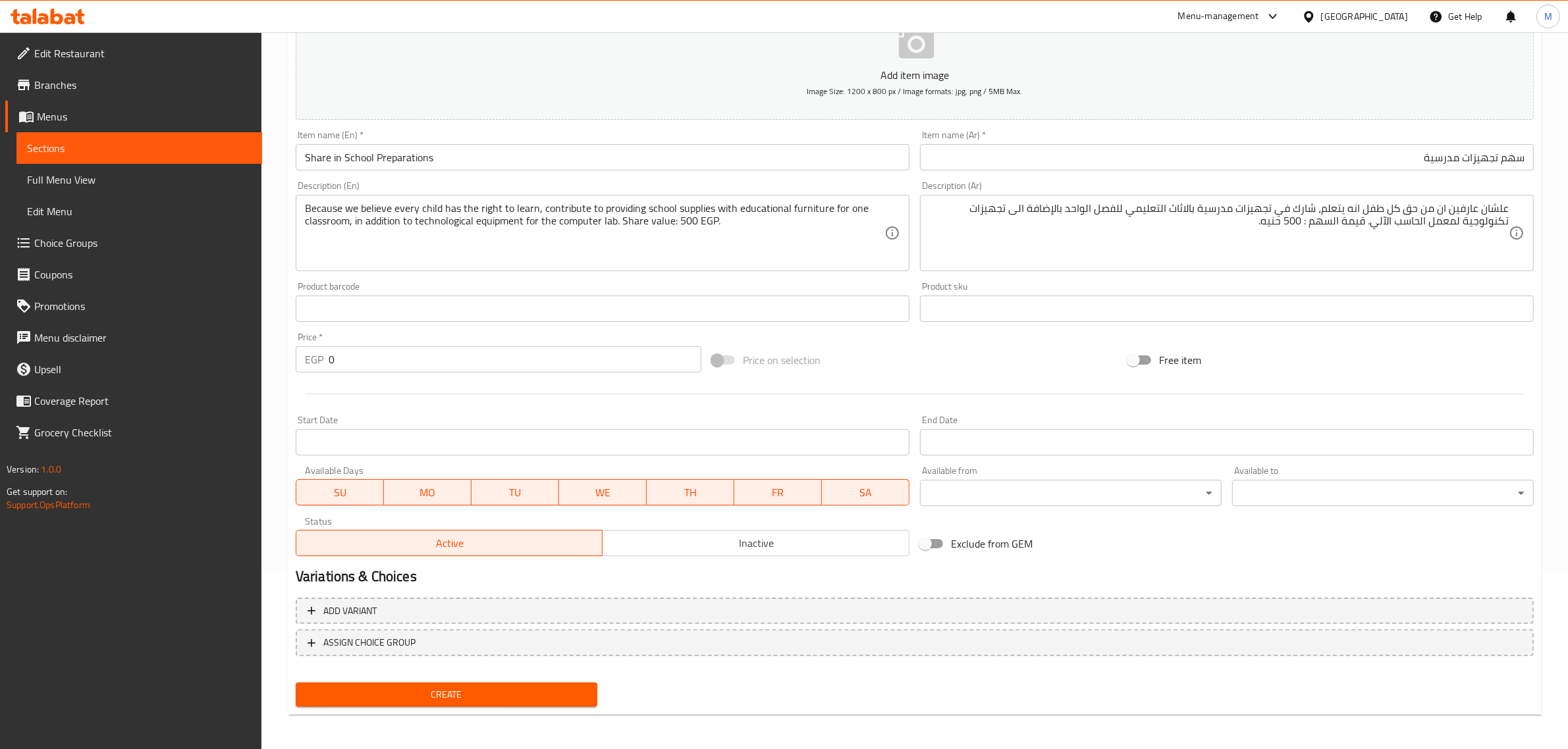
click at [1059, 339] on div "Add item image Image Size: 1200 x 800 px / Image formats: jpg, png / 5MB Max. I…" at bounding box center [915, 278] width 1248 height 567
click at [445, 354] on input "0" at bounding box center [514, 359] width 373 height 27
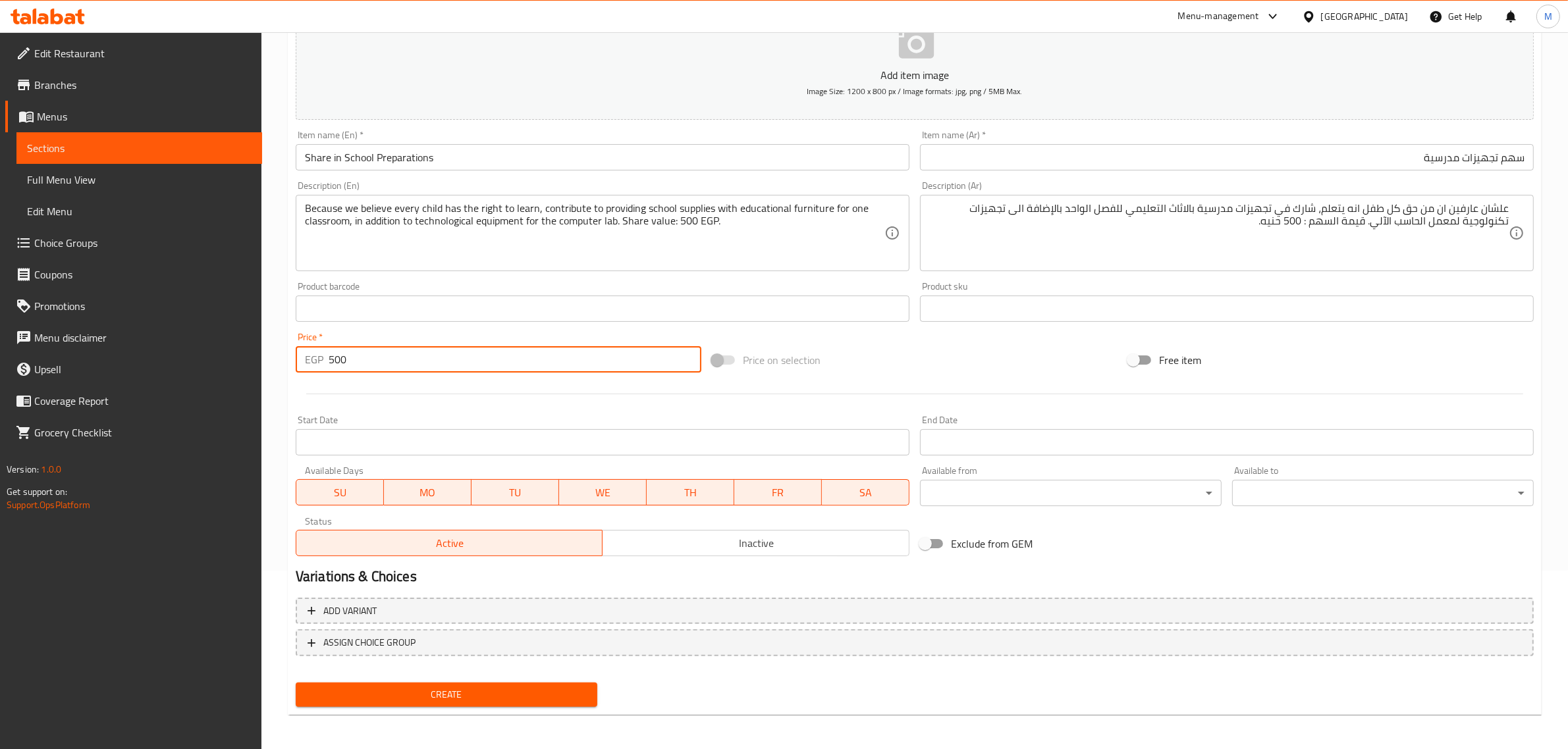
type input "500"
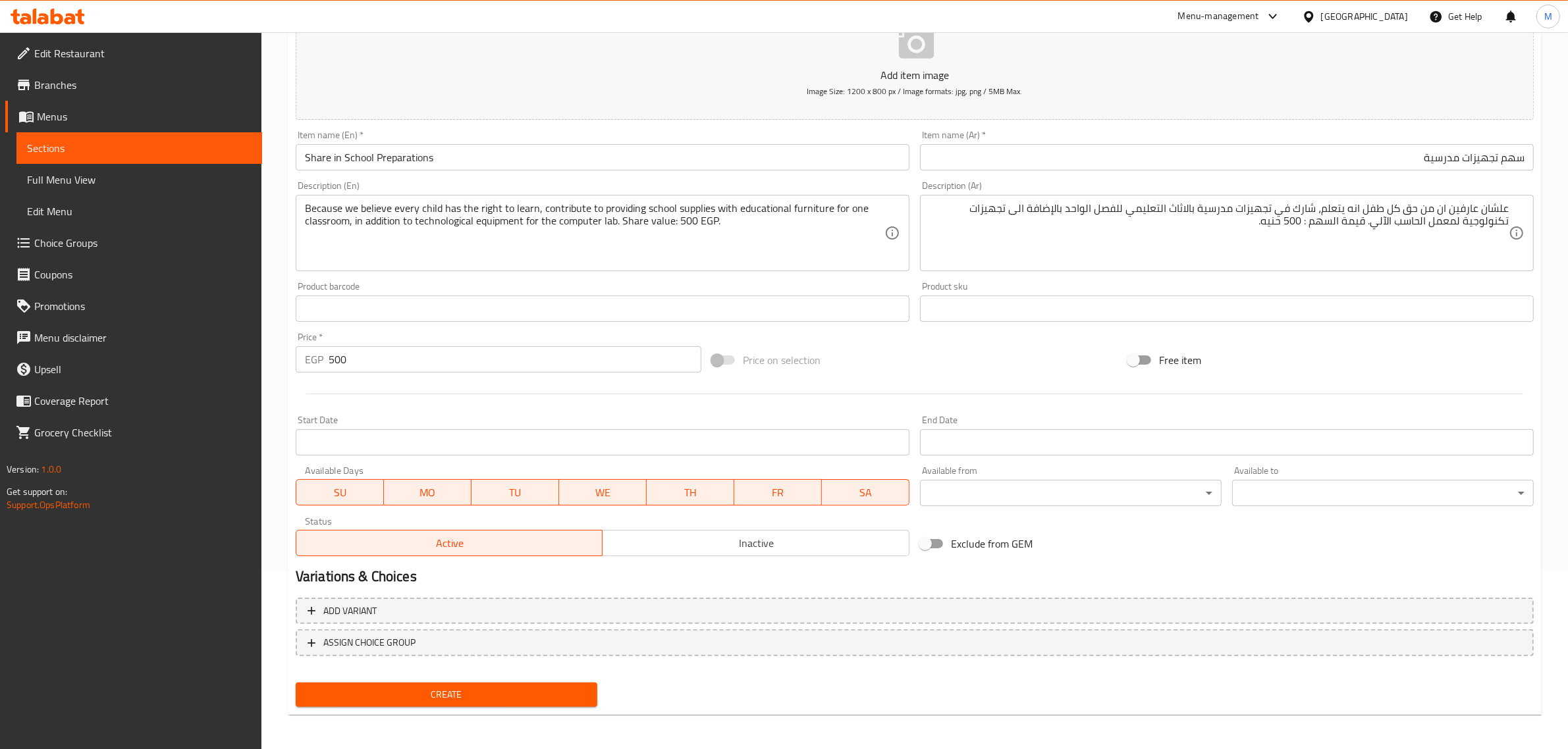
click at [1005, 376] on div "Price on selection" at bounding box center [914, 359] width 416 height 35
click at [669, 547] on span "Inactive" at bounding box center [756, 543] width 297 height 19
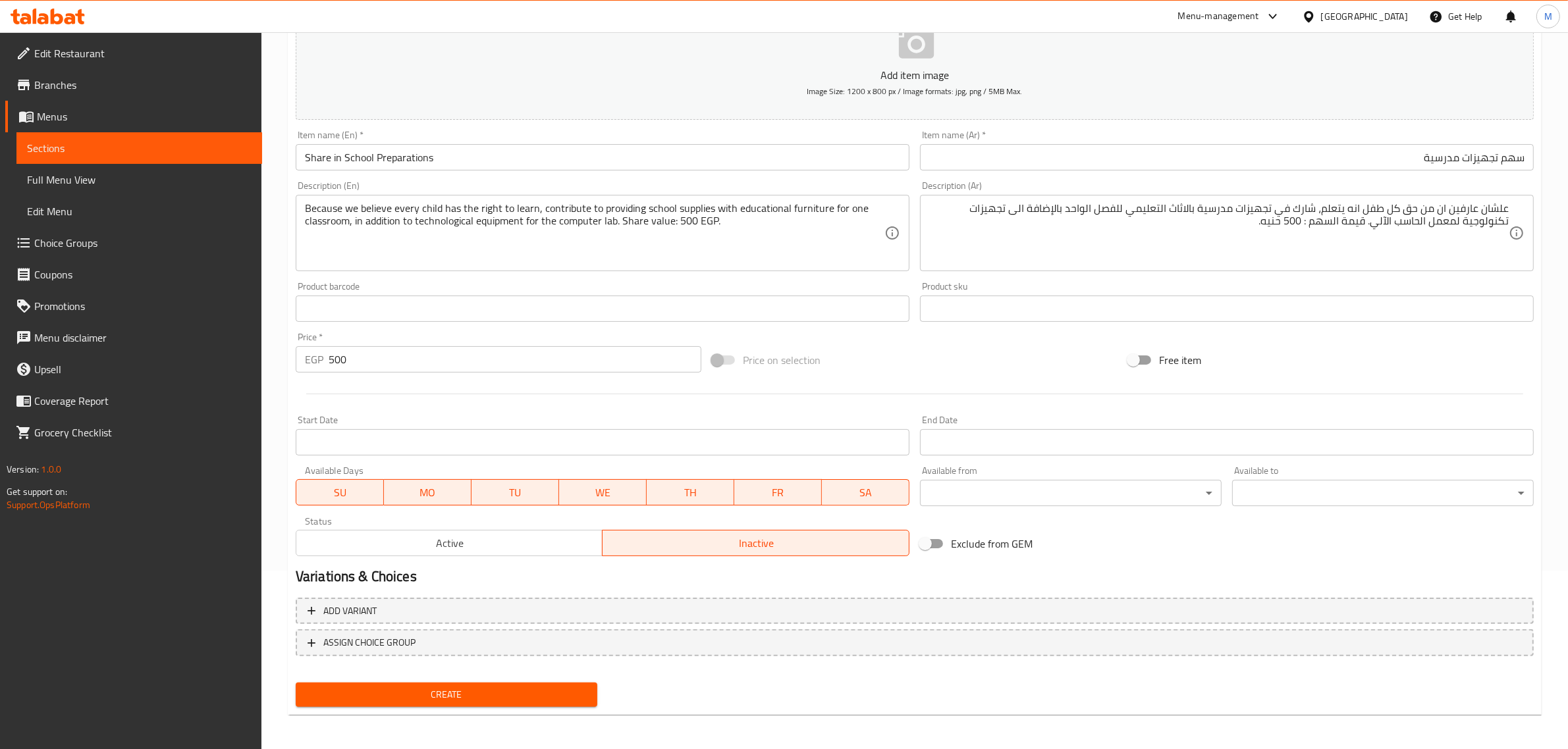
click at [536, 686] on span "Create" at bounding box center [446, 694] width 280 height 16
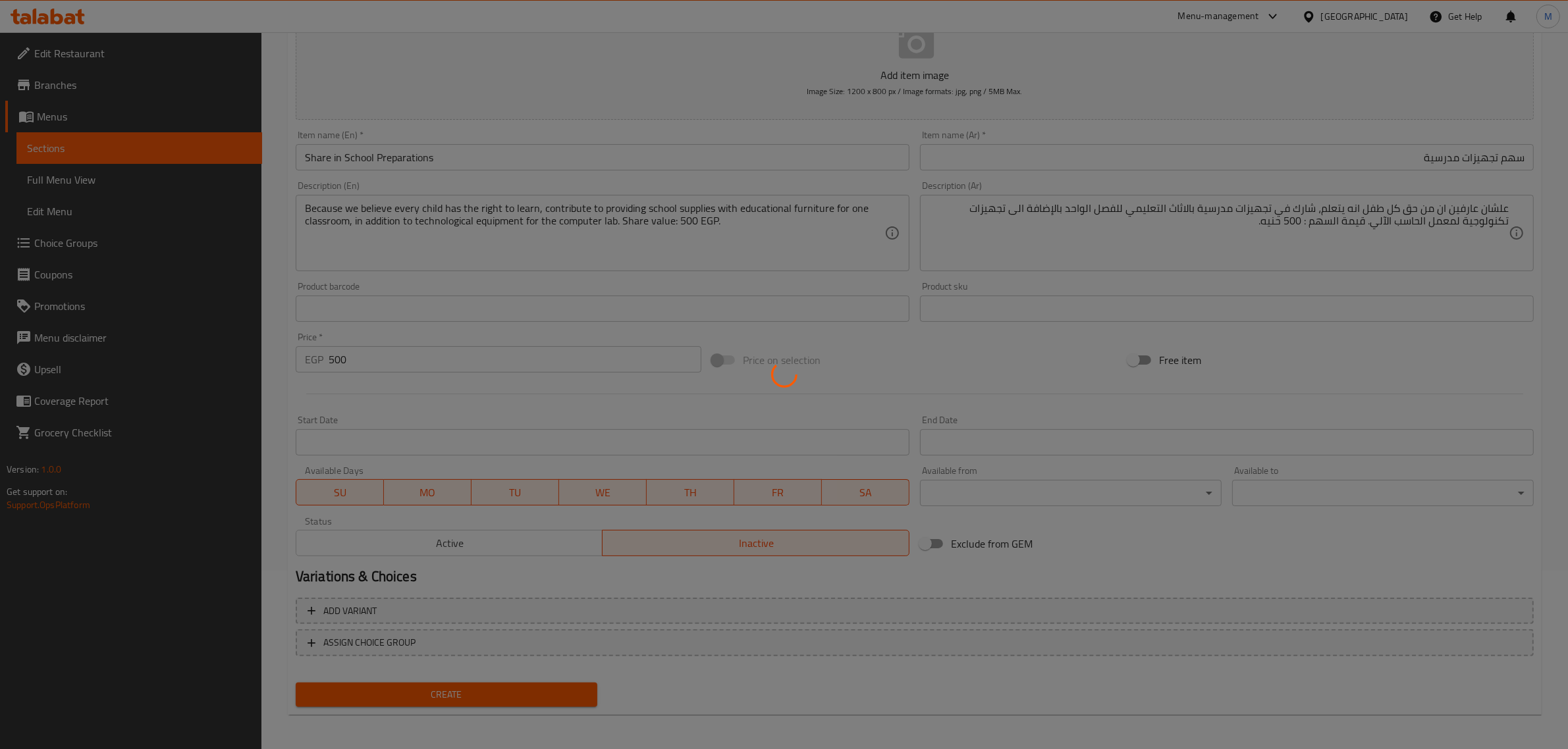
type input "0"
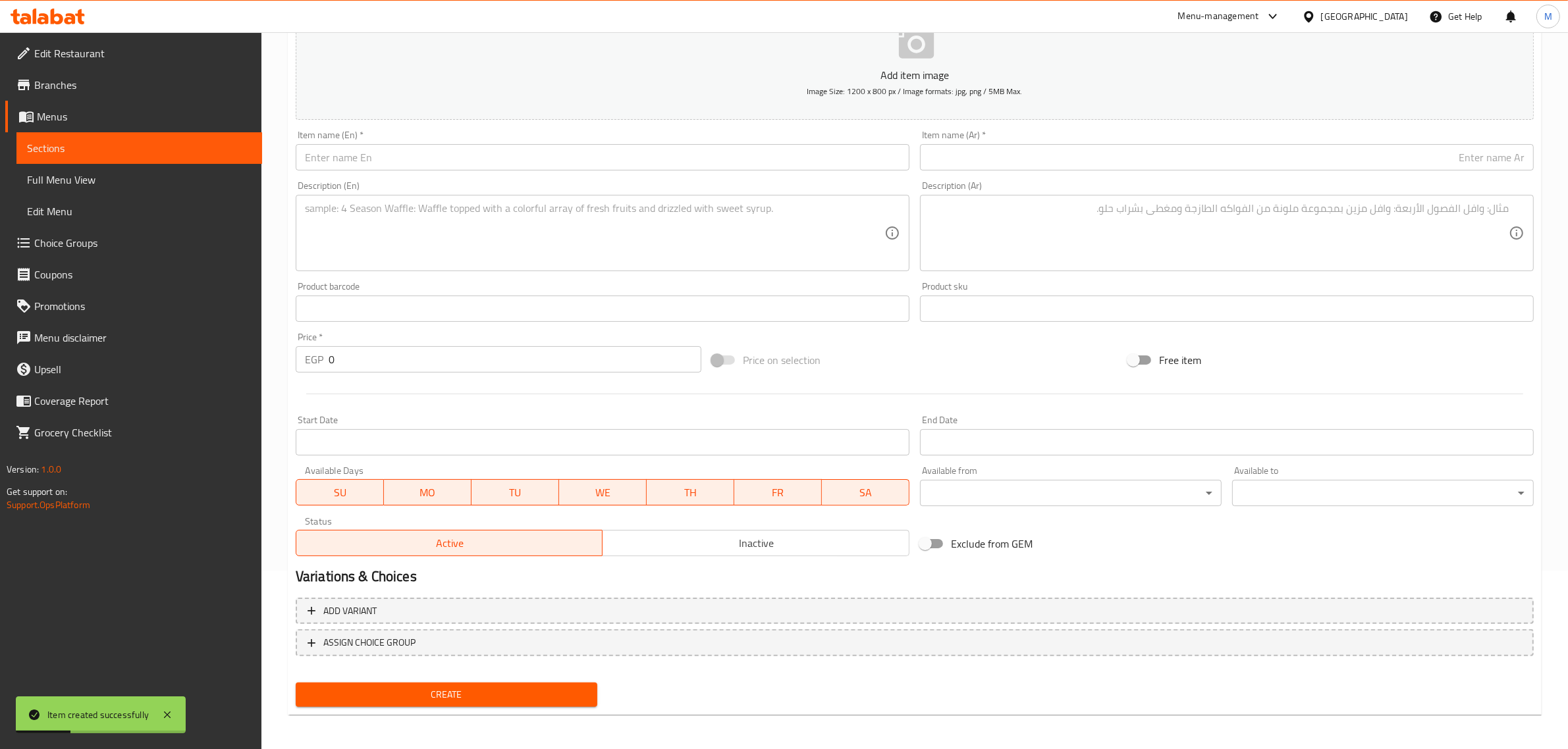
click at [467, 147] on input "text" at bounding box center [603, 157] width 614 height 27
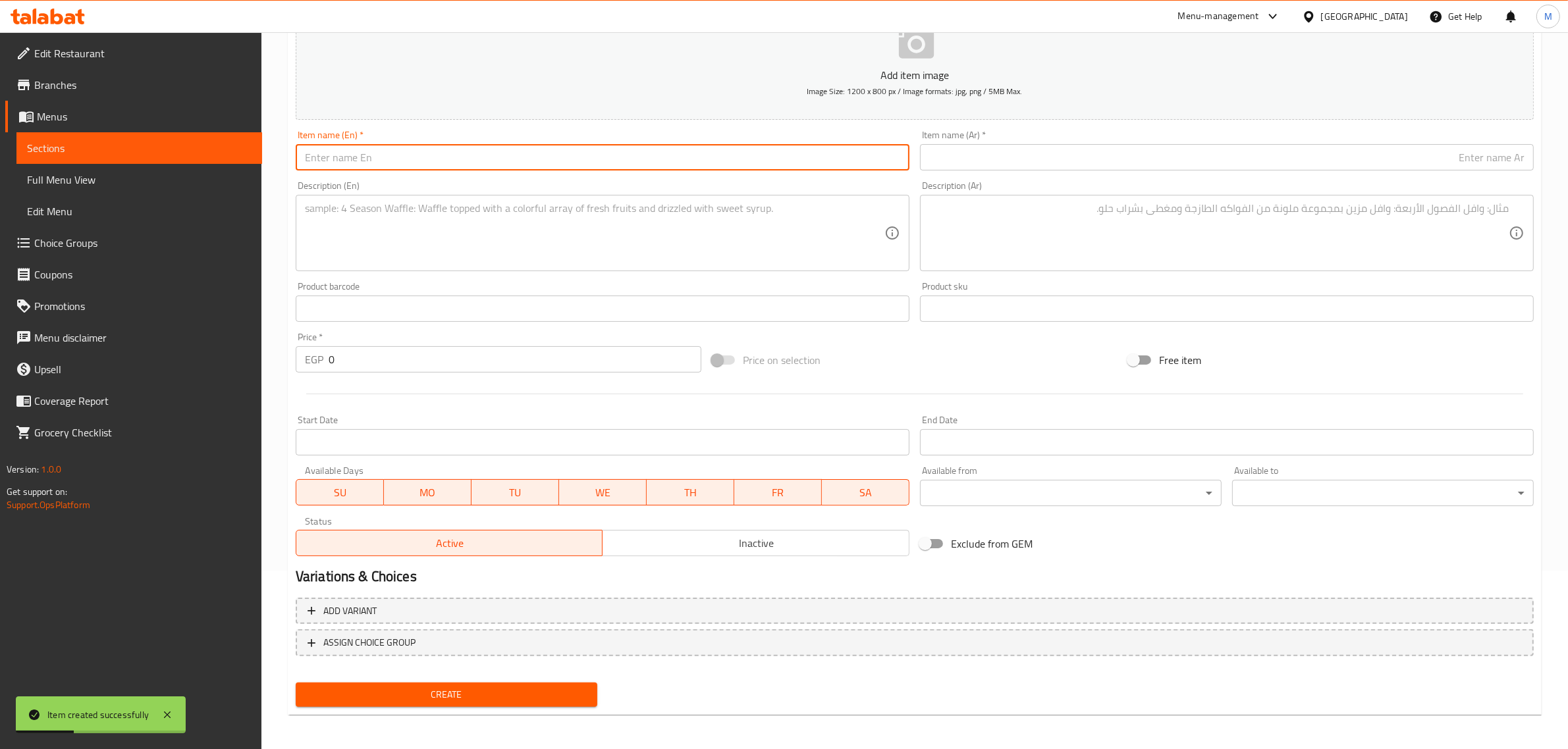
paste input "Kindergarten Classrooms"
type input "Kindergarten Classrooms"
click at [1047, 156] on input "text" at bounding box center [1227, 157] width 614 height 27
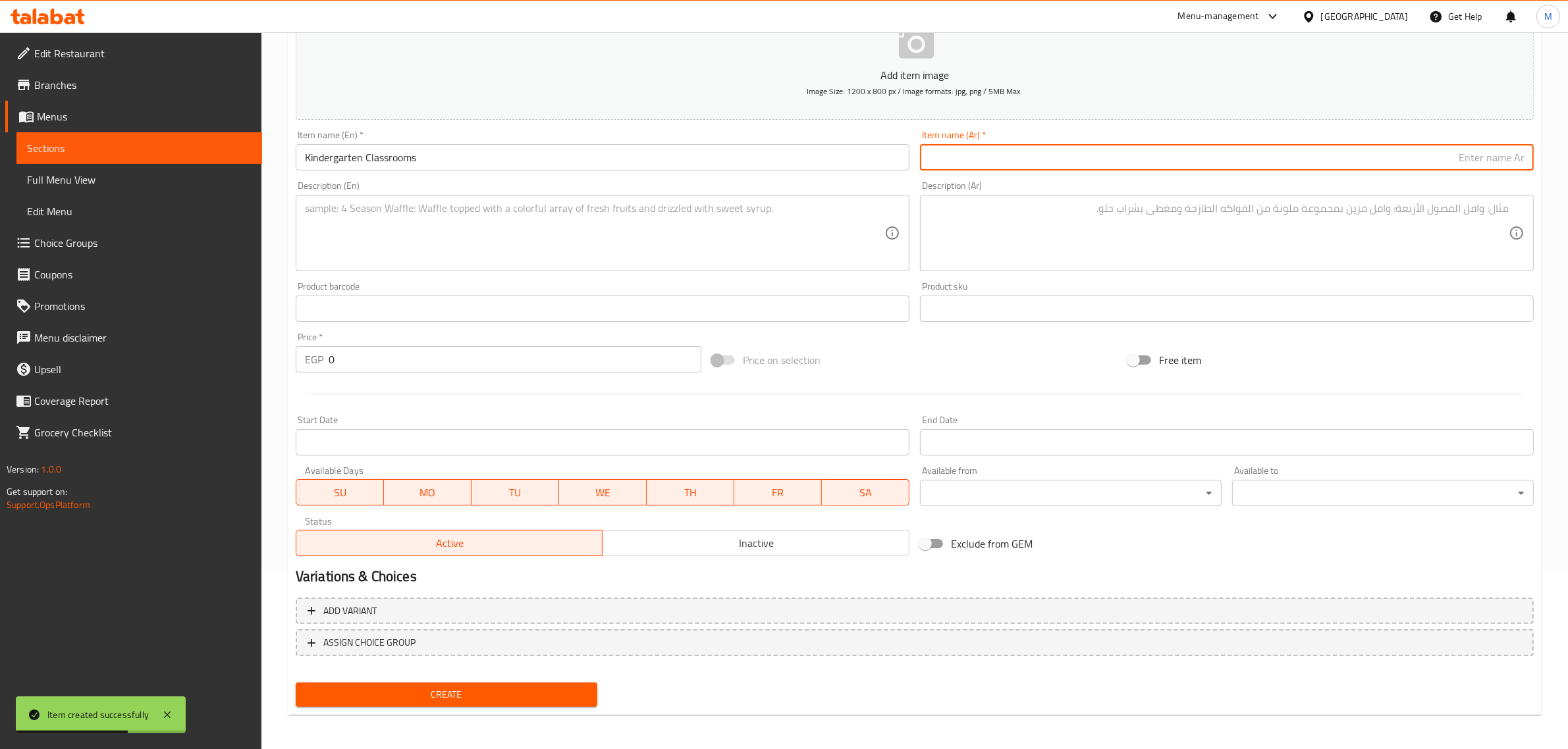
paste input "سهم قاعات رياض أطفال"
type input "سهم قاعات رياض أطفال"
click at [521, 236] on textarea at bounding box center [595, 233] width 580 height 63
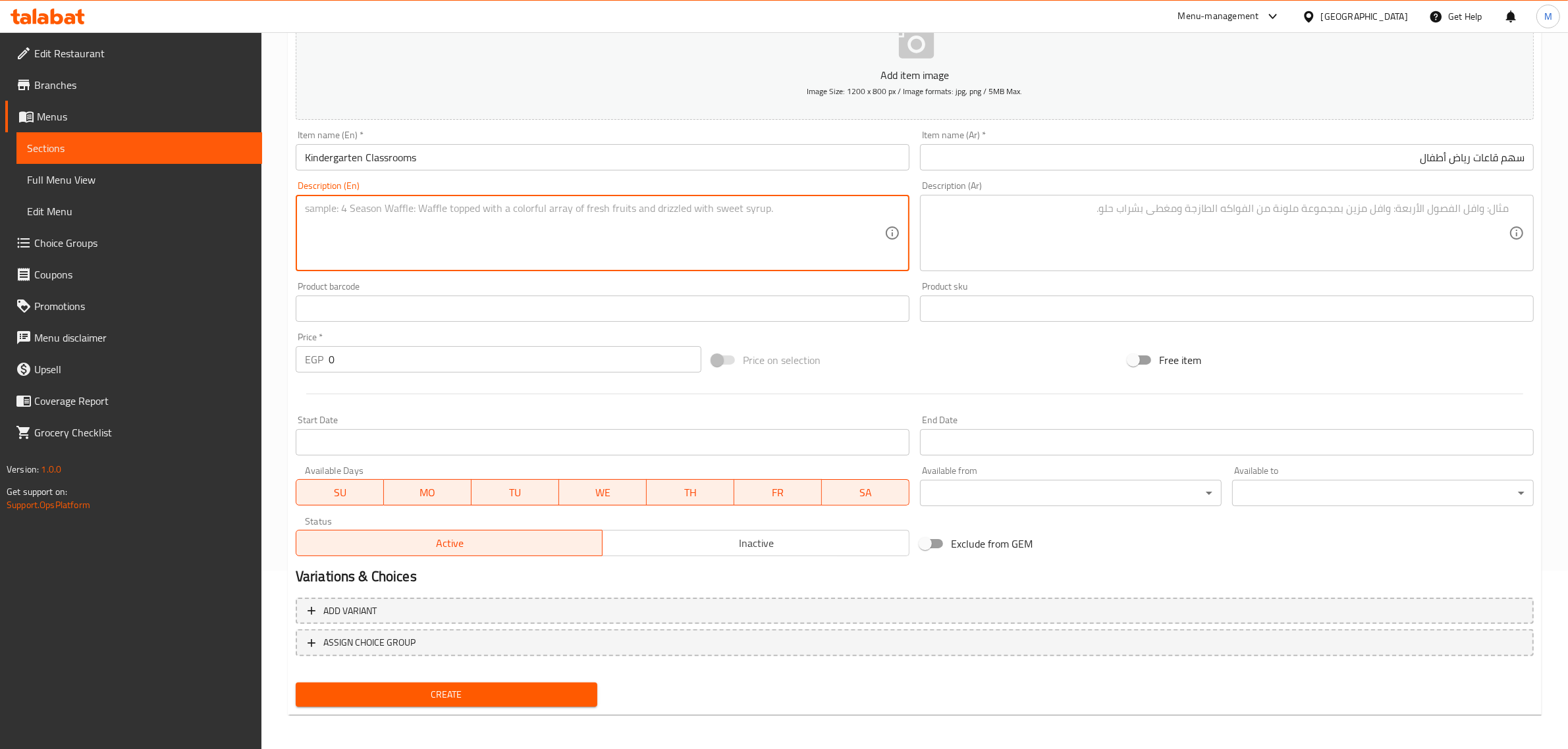
paste textarea "With your support, you can help build a brighter future for many children. Cont…"
type textarea "With your support, you can help build a brighter future for many children. Cont…"
click at [956, 225] on textarea at bounding box center [1219, 233] width 580 height 63
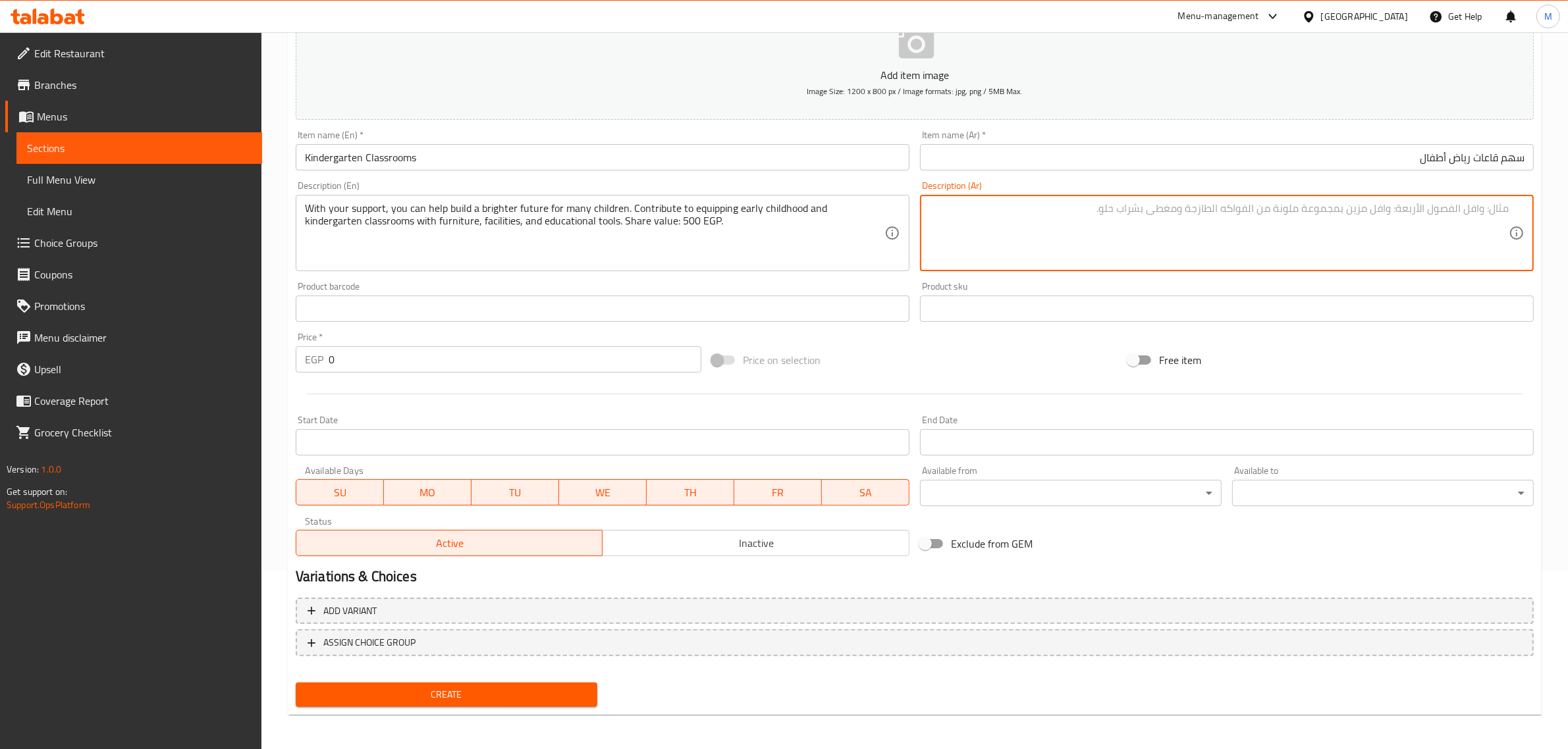
paste textarea "بإيدك تبني مستقبل أطفال كتير، شاهم في تجهيز قاعات طفولة مبكرة وقاعات رياض أطفال…"
type textarea "بإيدك تبني مستقبل أطفال كتير، شاهم في تجهيز قاعات طفولة مبكرة وقاعات رياض أطفال…"
click at [478, 359] on input "0" at bounding box center [514, 359] width 373 height 27
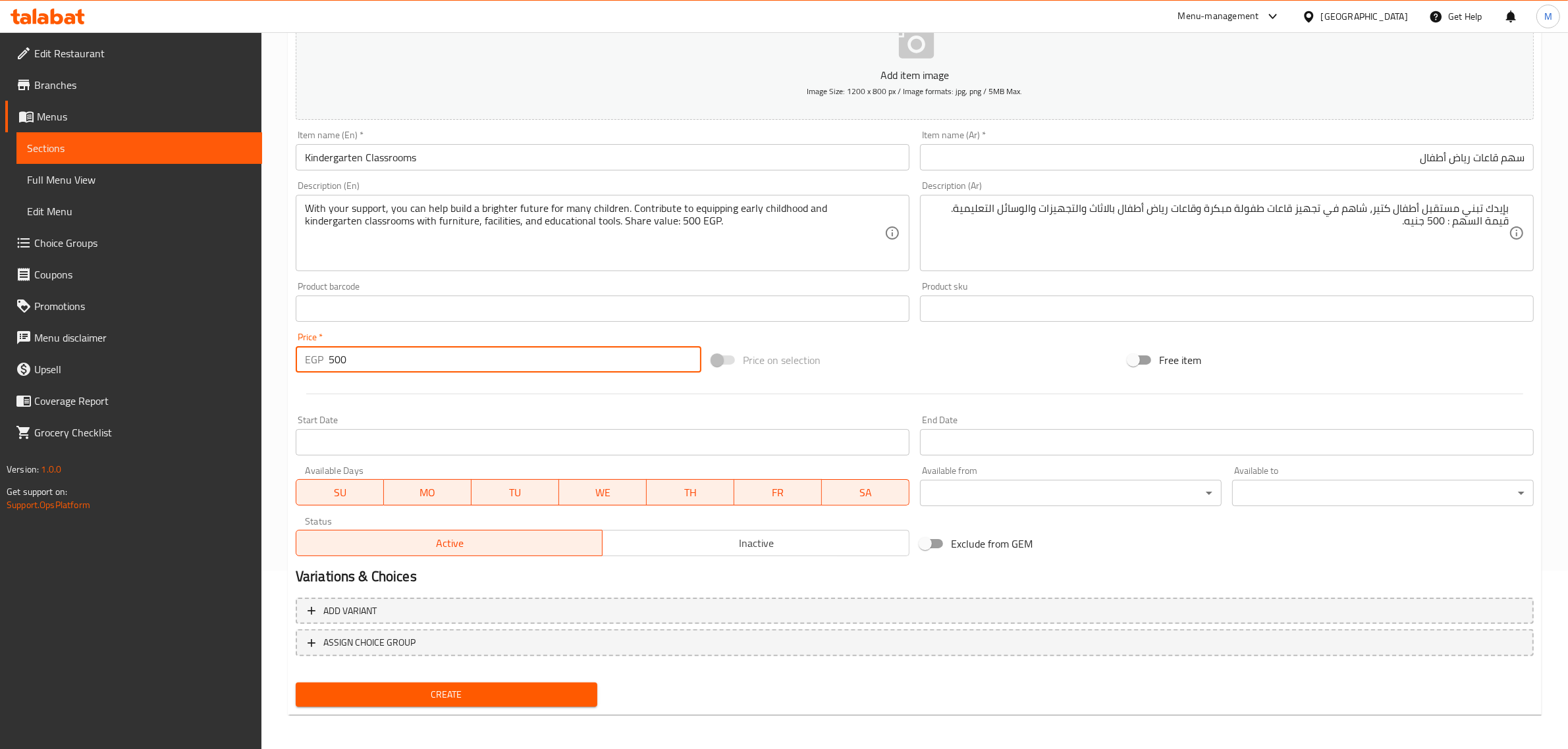
type input "500"
click at [898, 345] on div "Price on selection" at bounding box center [914, 359] width 416 height 35
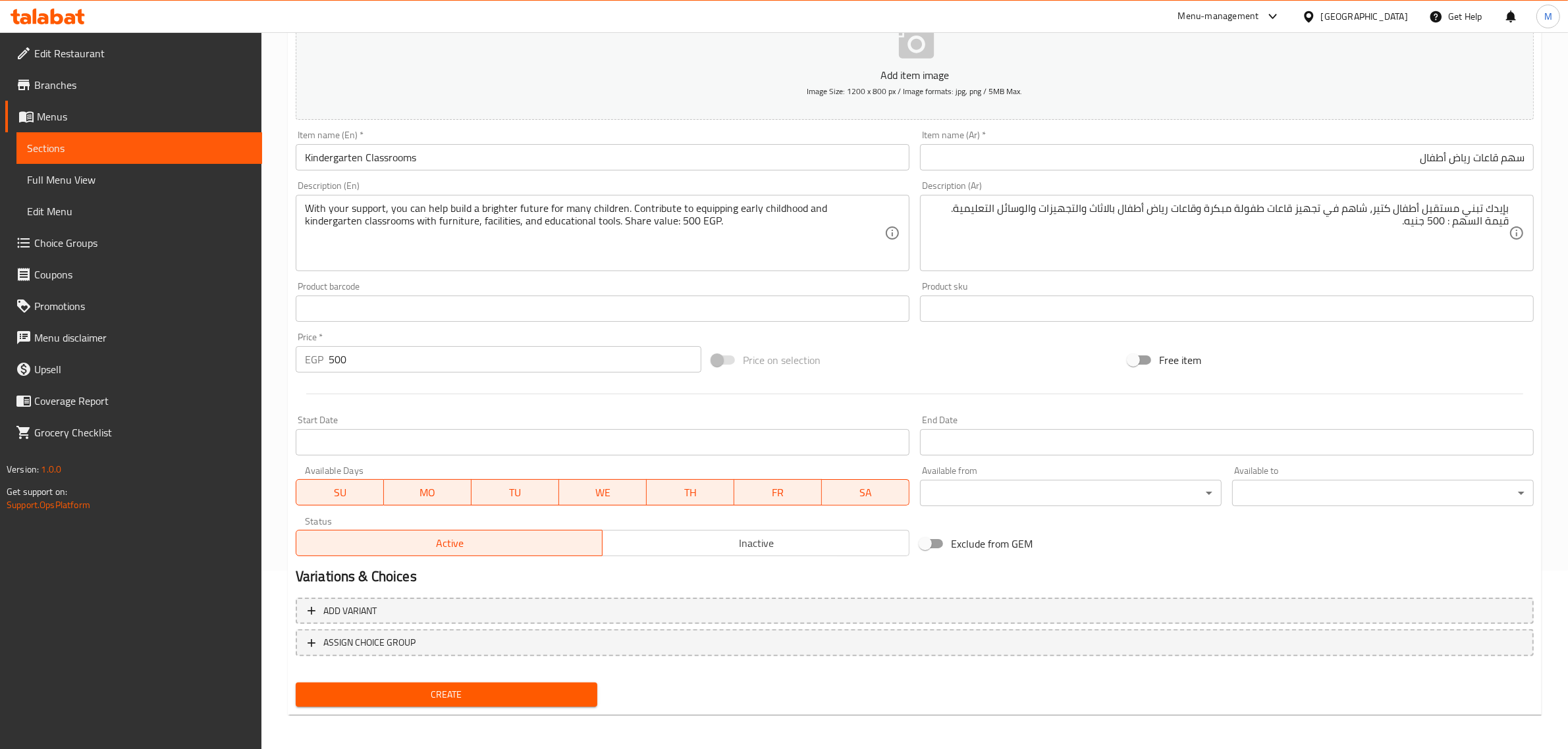
click at [672, 541] on span "Inactive" at bounding box center [756, 543] width 297 height 19
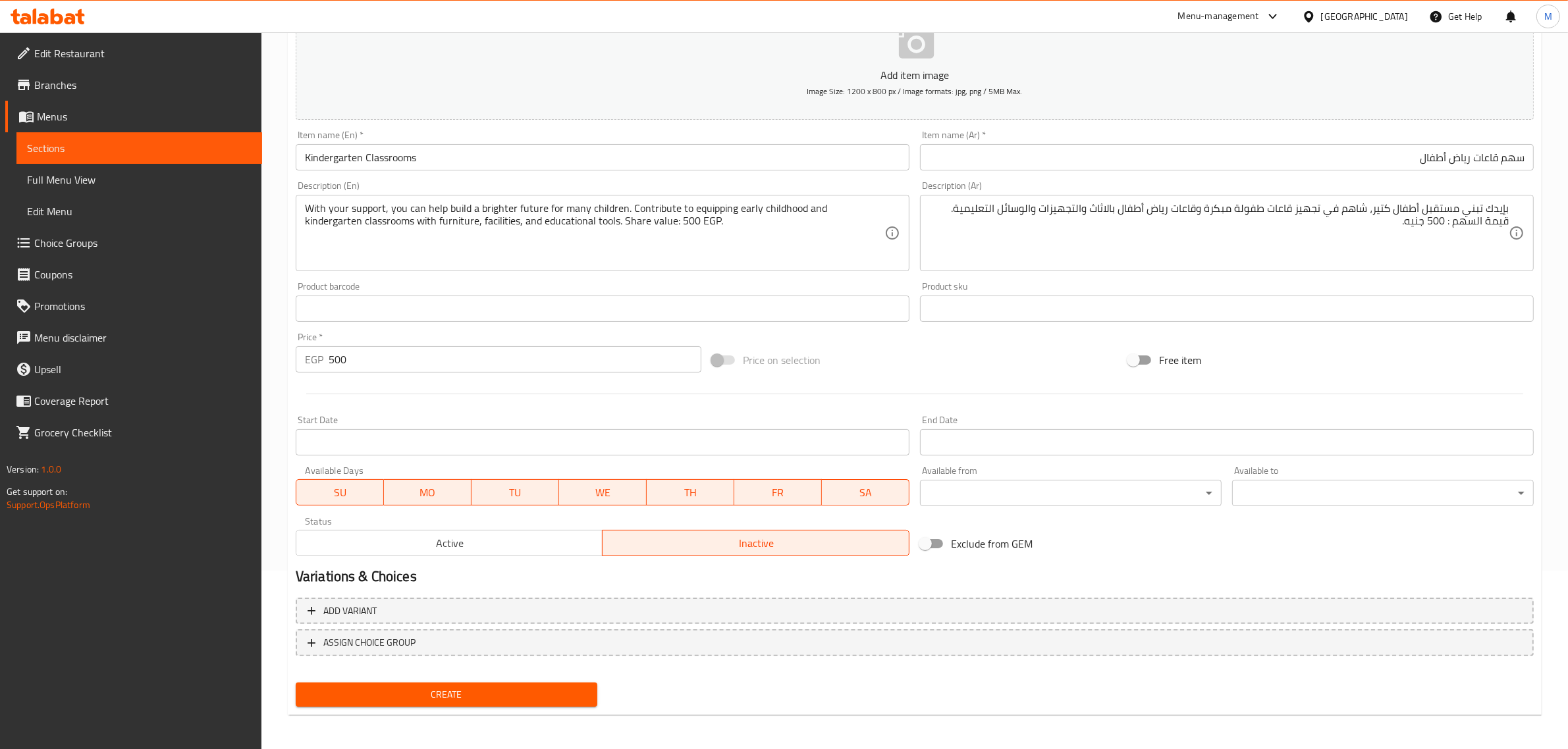
click at [510, 686] on span "Create" at bounding box center [446, 694] width 280 height 16
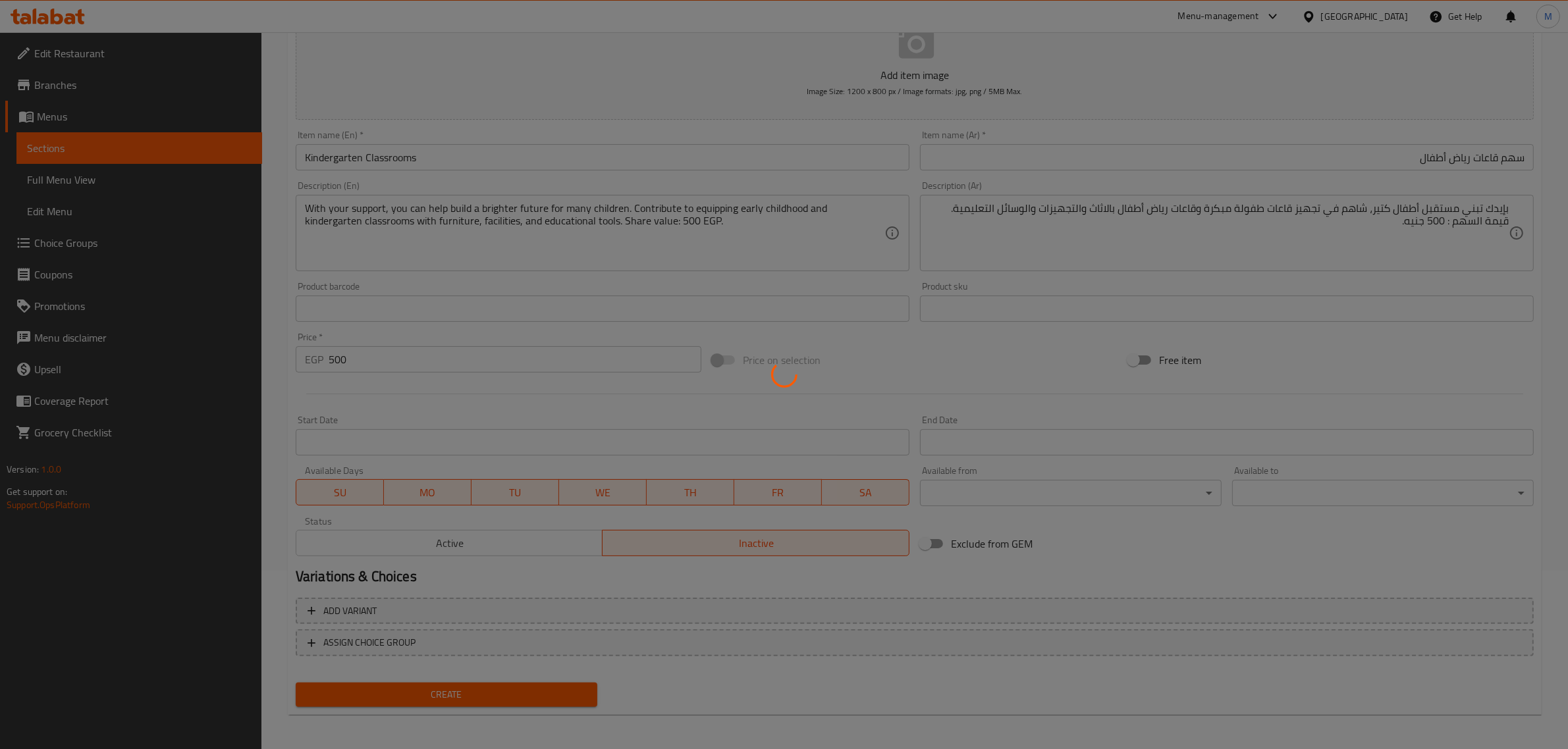
type input "0"
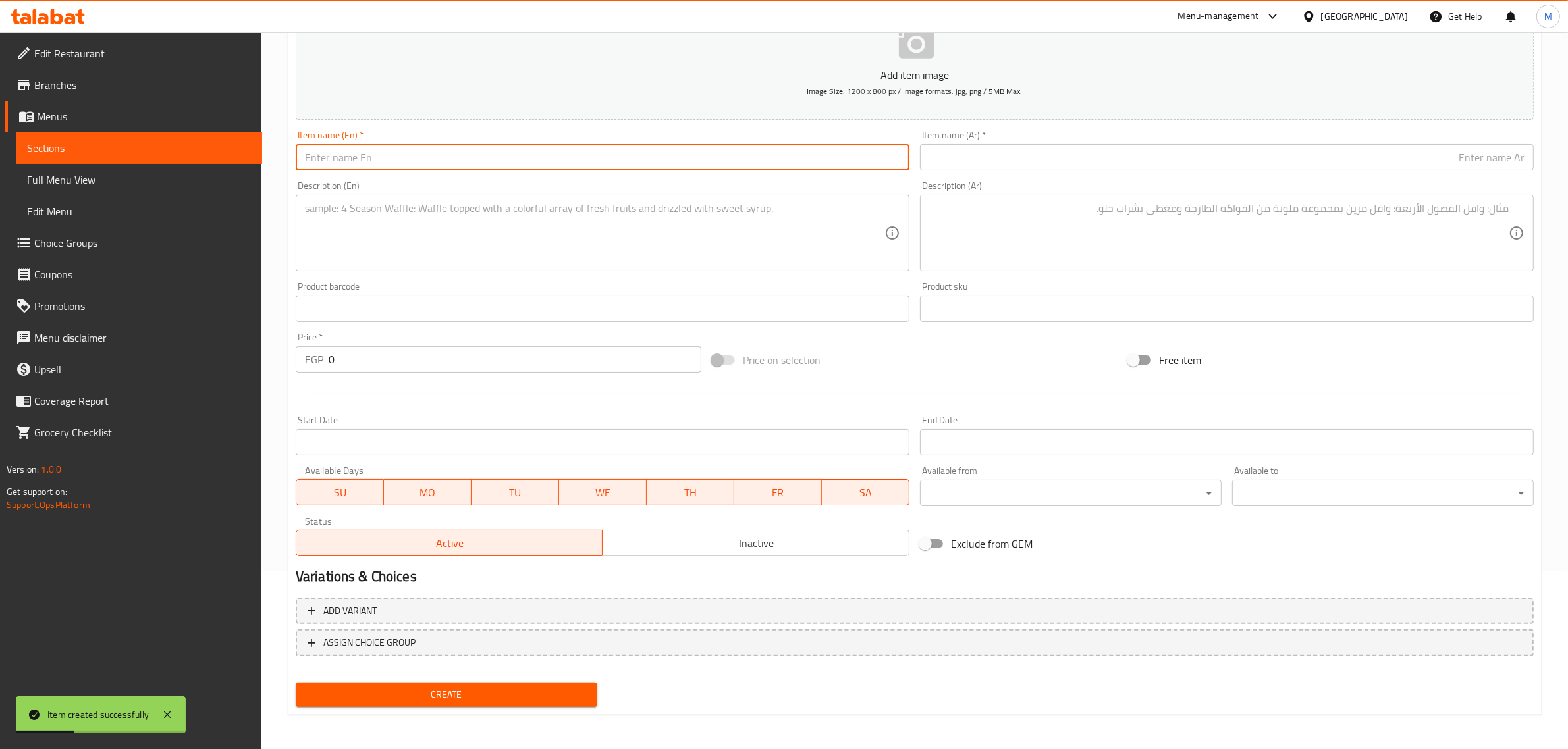
click at [634, 166] on input "text" at bounding box center [603, 157] width 614 height 27
paste input "A Share to Equip Learning Rooms for Students with Disabilities"
type input "A Share to Equip Learning Rooms for Students with Disabilities"
click at [1141, 153] on input "text" at bounding box center [1227, 157] width 614 height 27
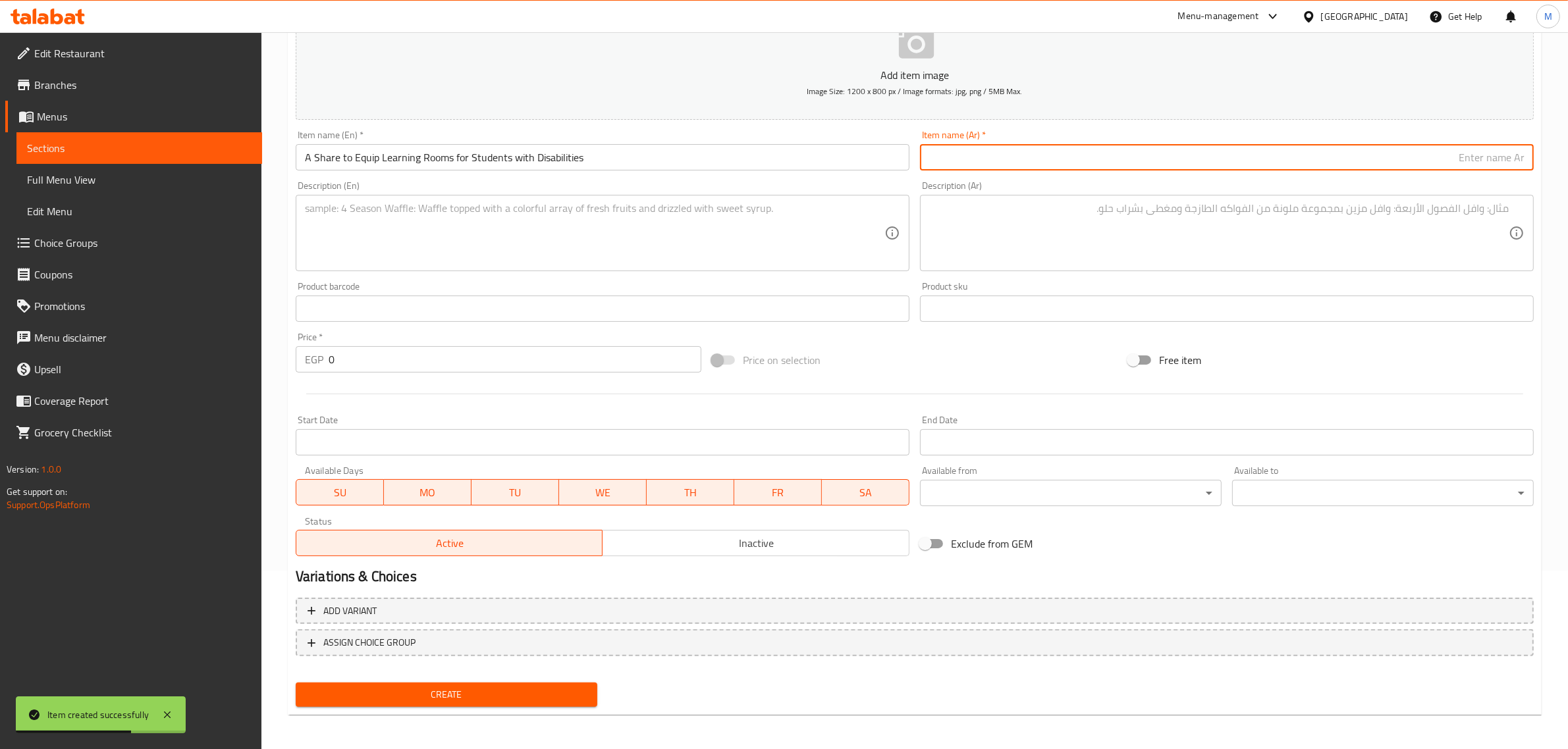
paste input "سهم تجهيز غرف التعلم لمدارس ذوي الإعاقة"
type input "سهم تجهيز غرف التعلم لمدارس ذوي الإعاقة"
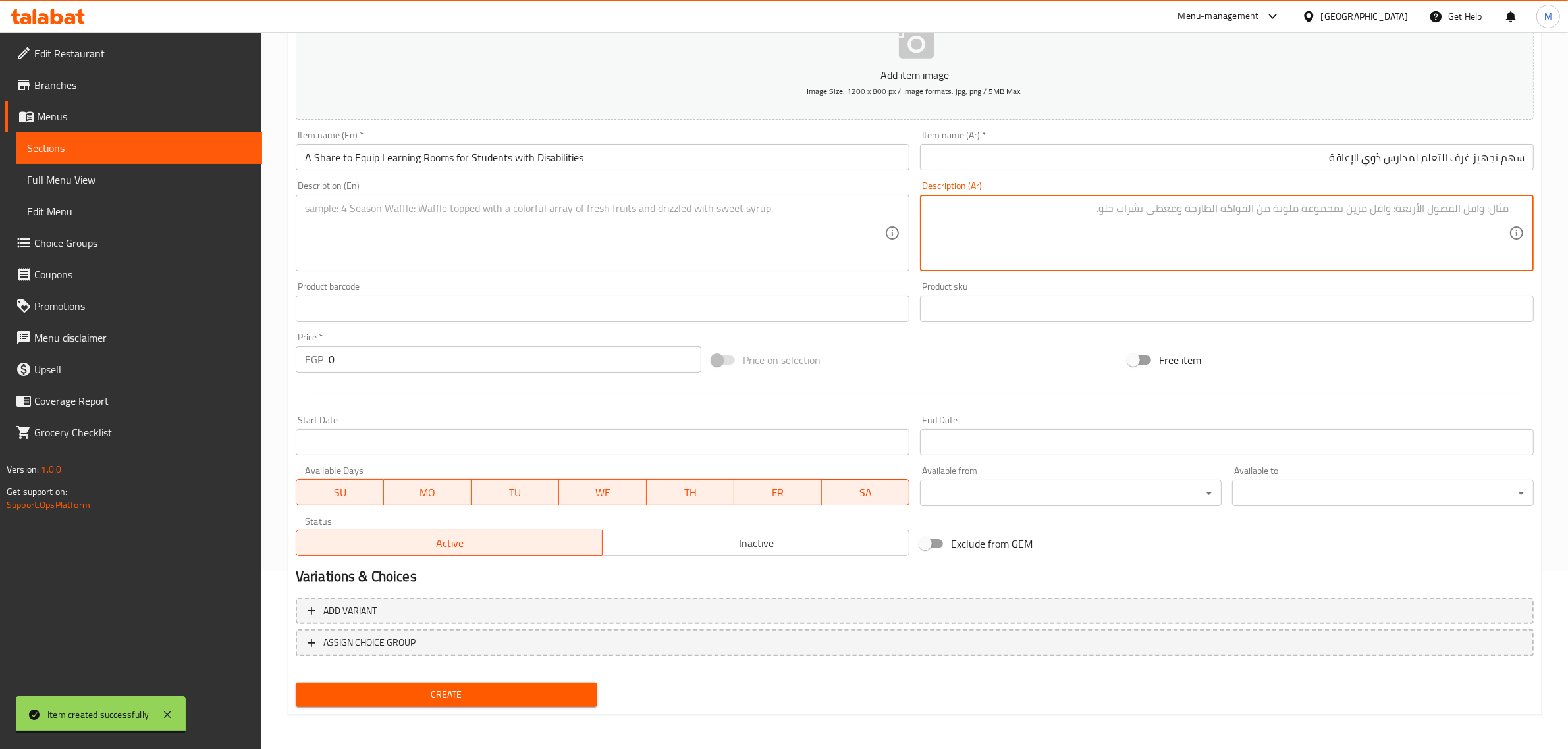
click at [1049, 223] on textarea at bounding box center [1219, 233] width 580 height 63
paste textarea "علشان عارفين ان من حق كل انسان انه يتعلم، دلوقتي تقدر تفتح باب خير وتساهم بسهم …"
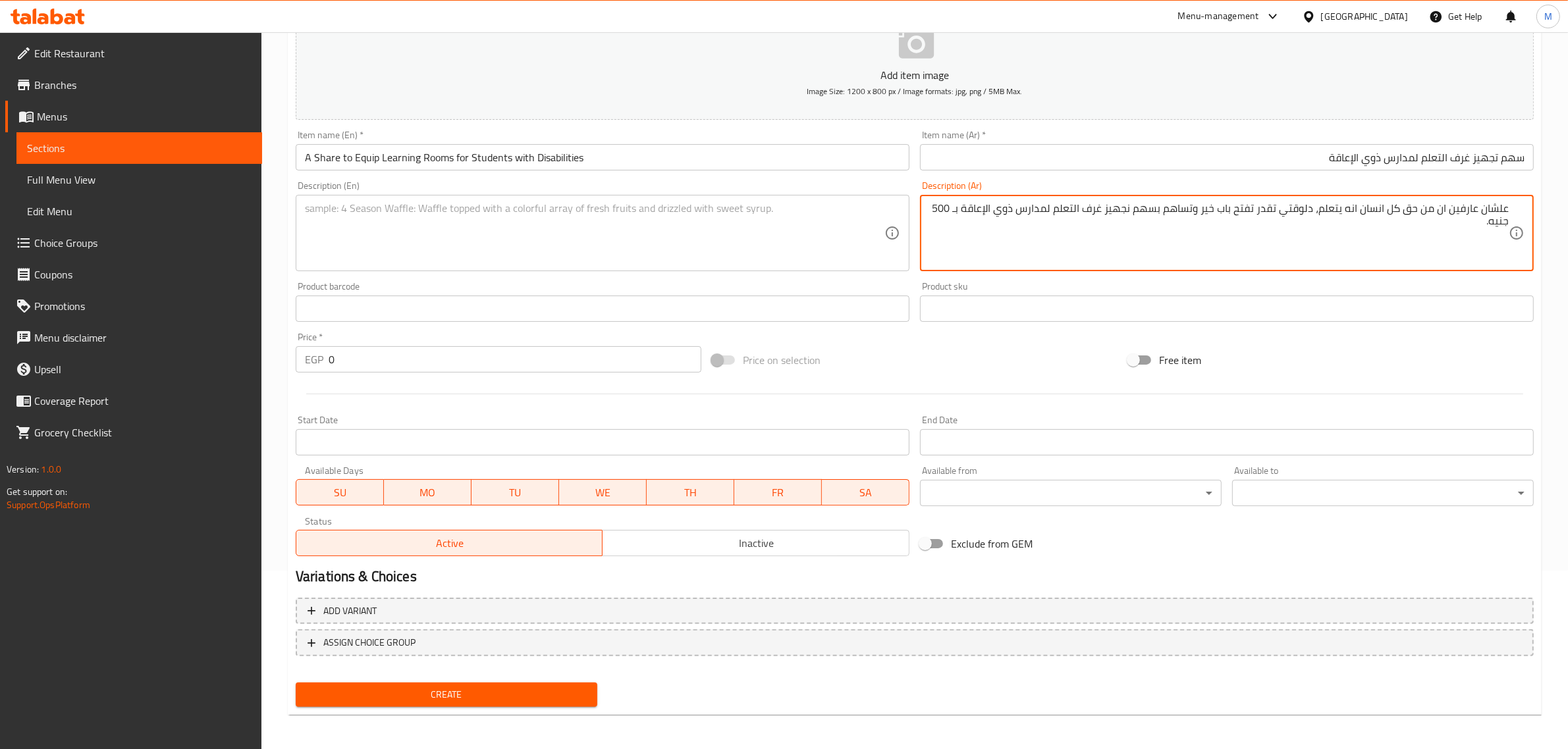
type textarea "علشان عارفين ان من حق كل انسان انه يتعلم، دلوقتي تقدر تفتح باب خير وتساهم بسهم …"
click at [722, 552] on span "Inactive" at bounding box center [756, 543] width 297 height 19
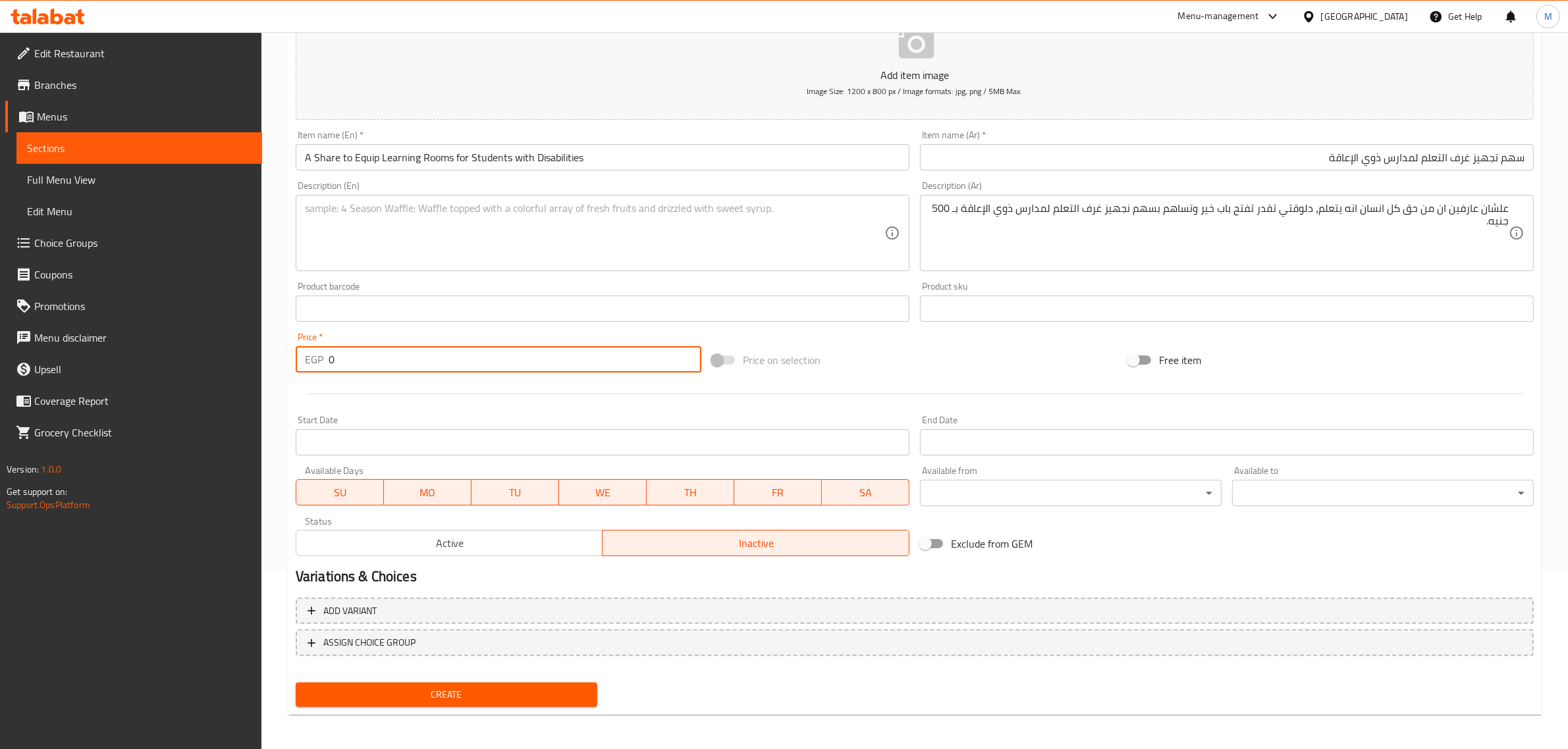
click at [438, 369] on input "0" at bounding box center [514, 359] width 373 height 27
type input "500"
click at [964, 374] on div "Price on selection" at bounding box center [914, 359] width 416 height 35
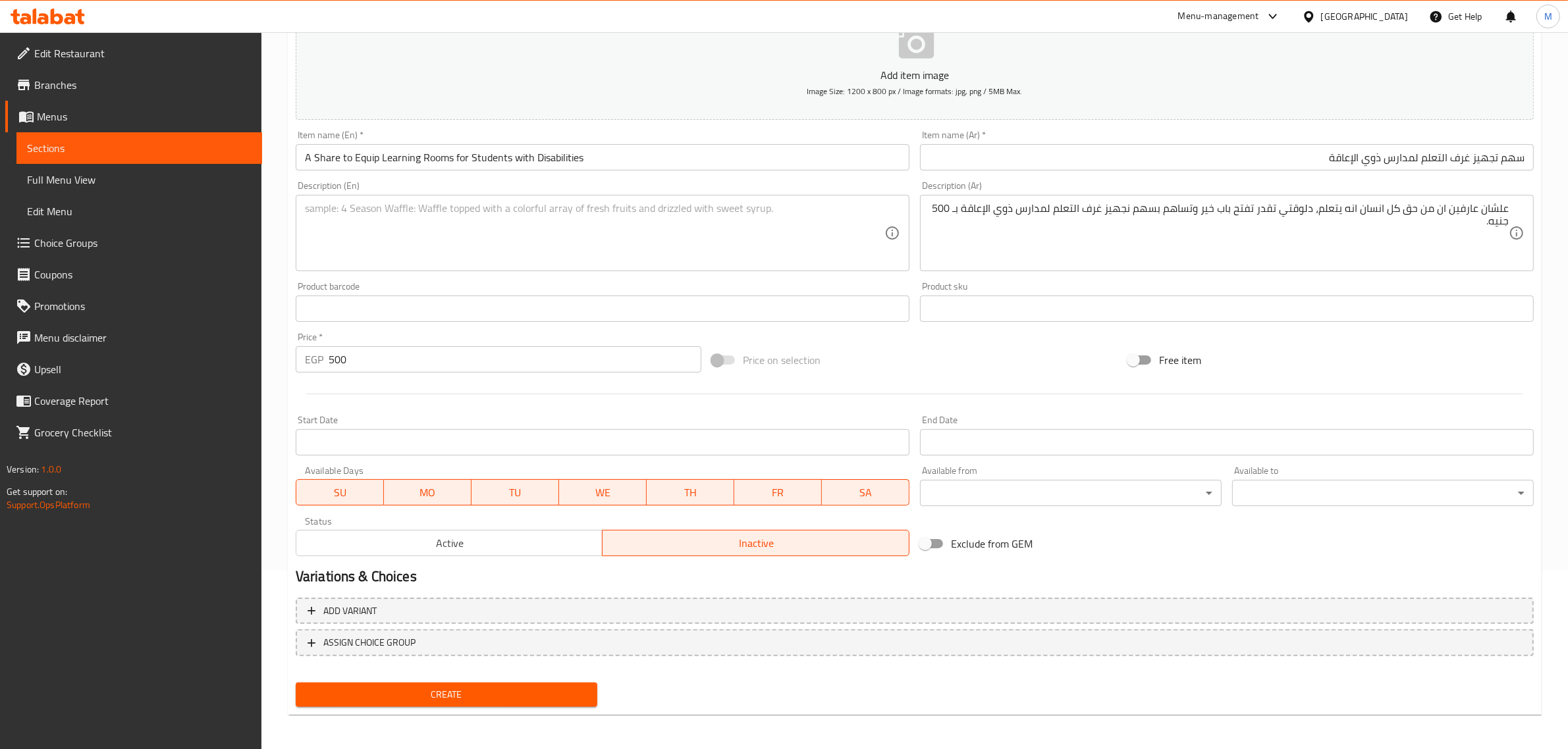
click at [497, 250] on textarea at bounding box center [595, 233] width 580 height 63
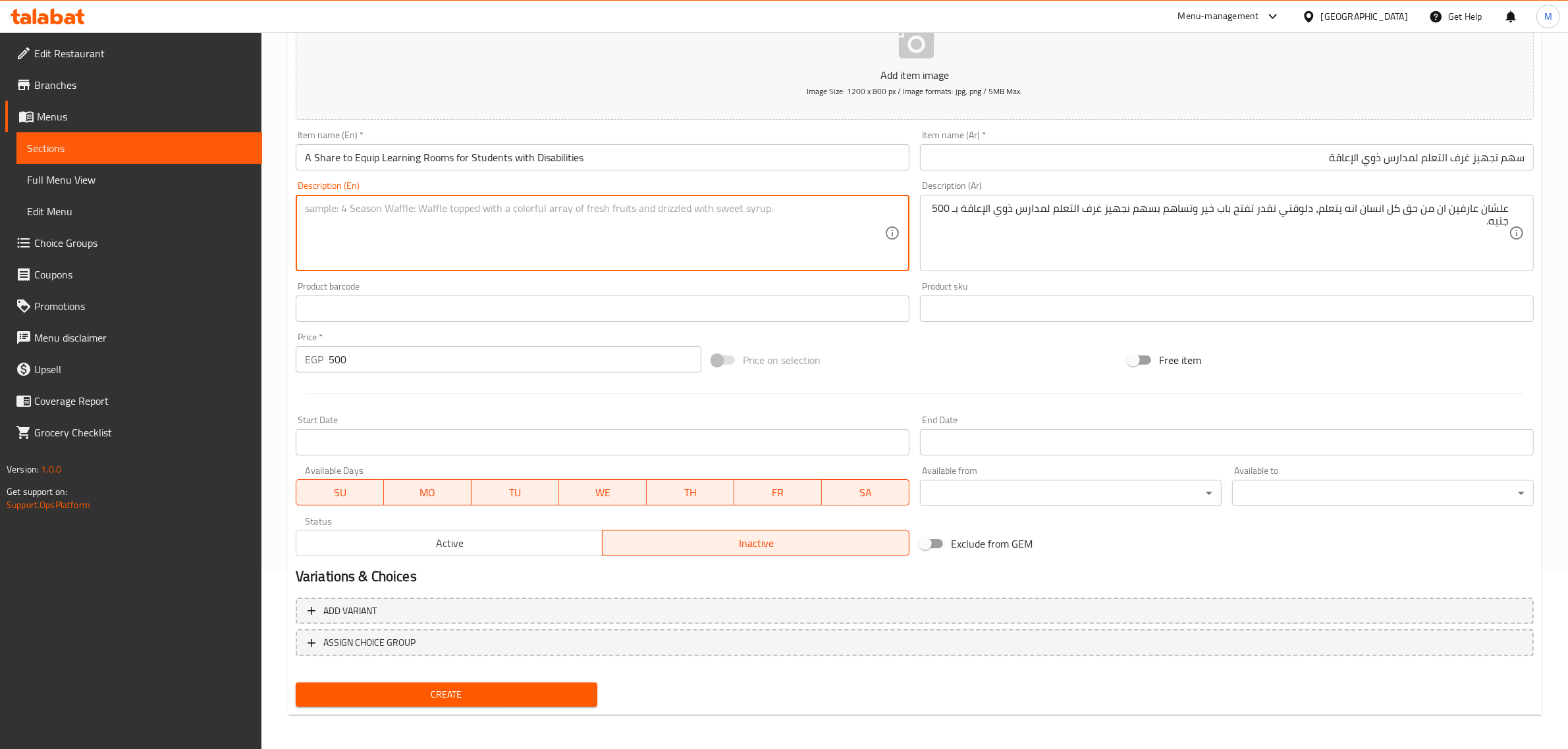
paste textarea "Because we believe that every person has the right to education, you can now op…"
type textarea "Because we believe that every person has the right to education, you can now op…"
click at [896, 363] on div "Price on selection" at bounding box center [914, 359] width 416 height 35
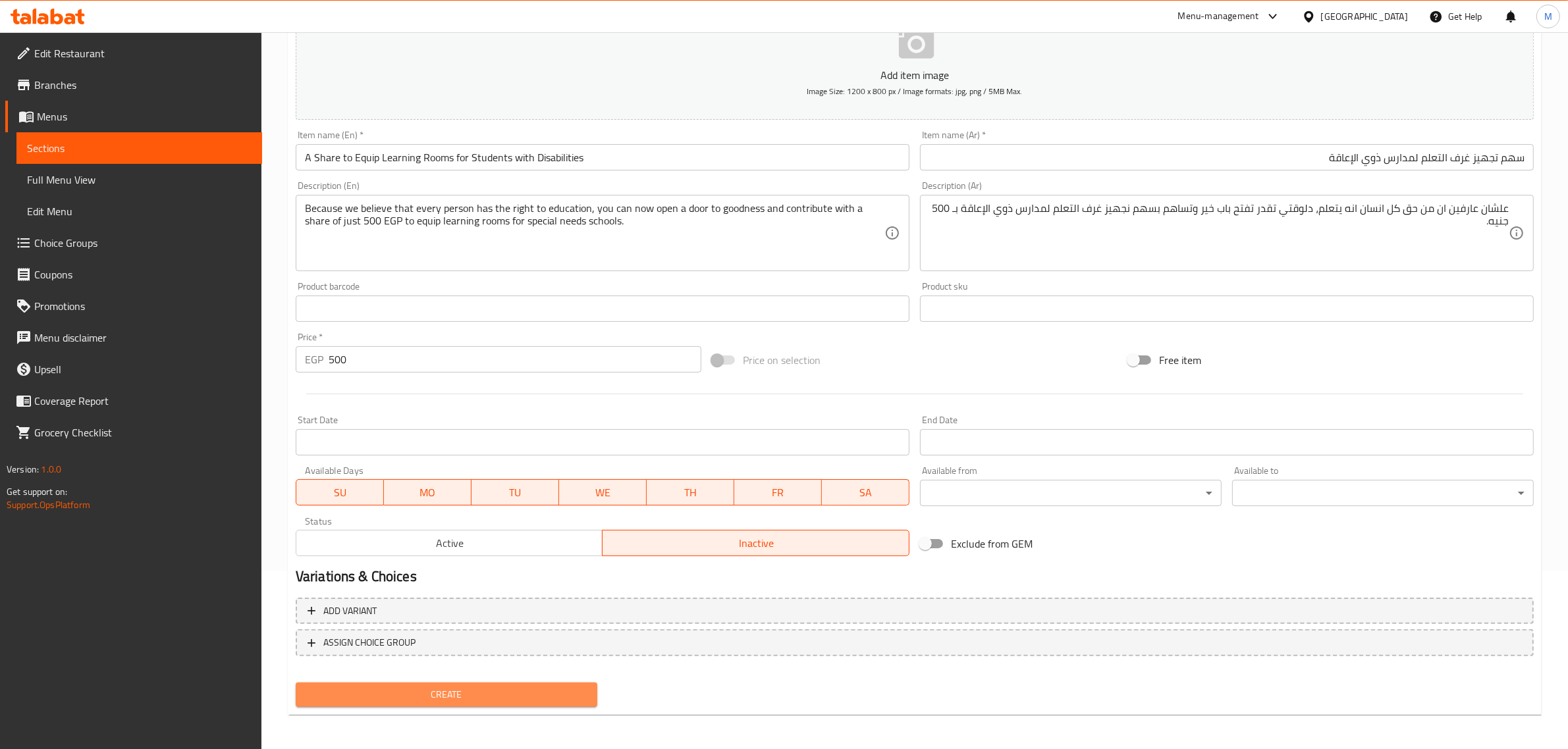
click at [490, 686] on span "Create" at bounding box center [446, 694] width 280 height 16
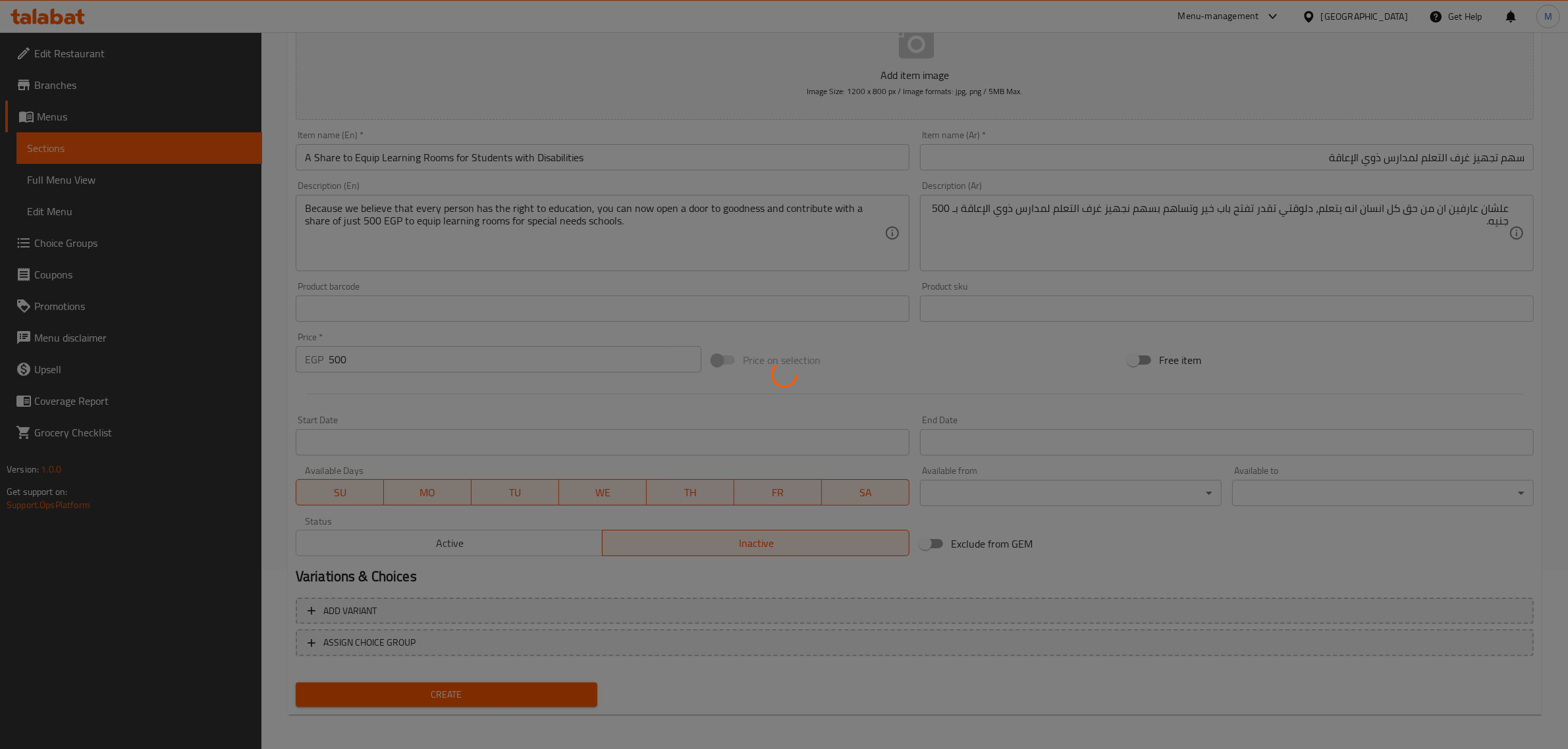
type input "0"
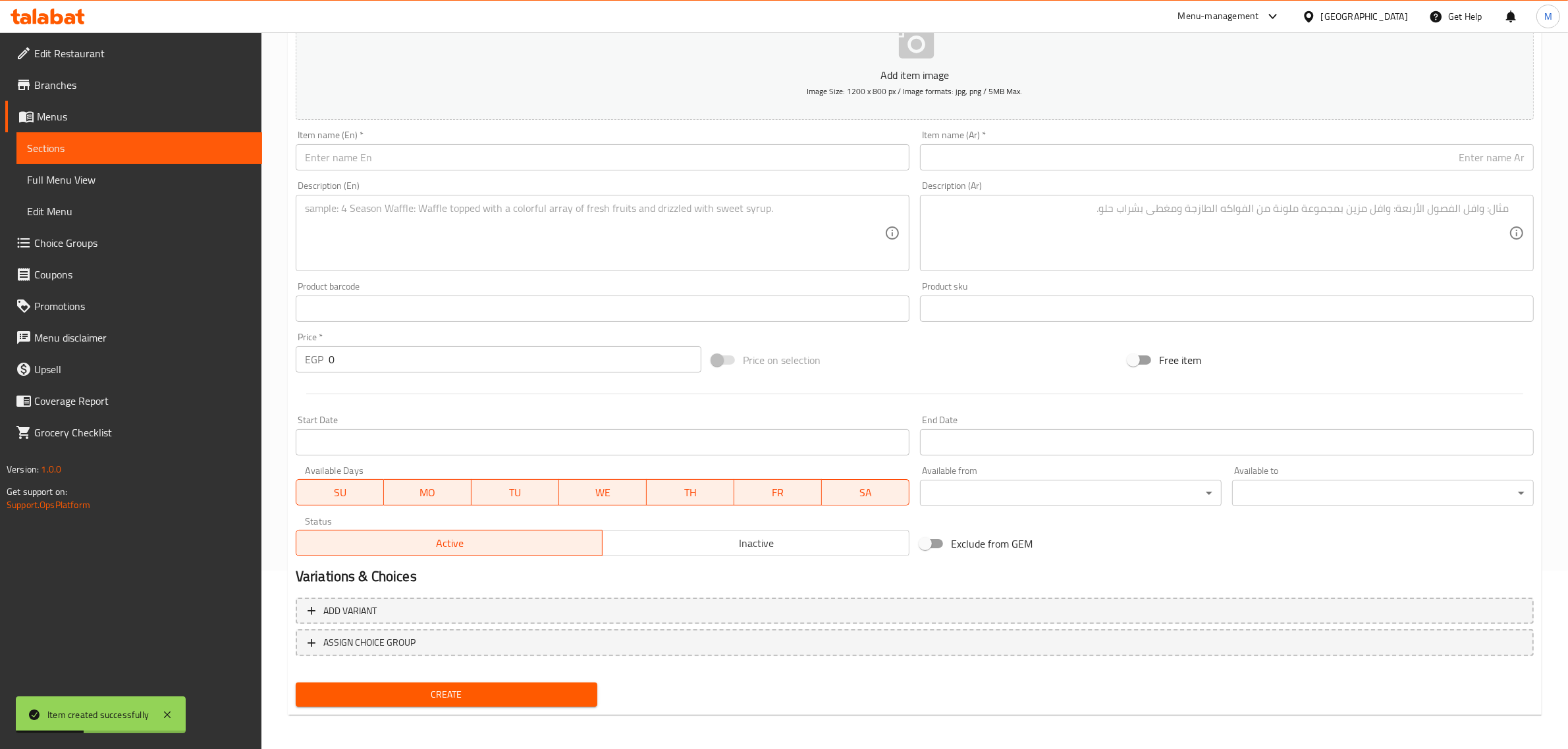
click at [529, 148] on input "text" at bounding box center [603, 157] width 614 height 27
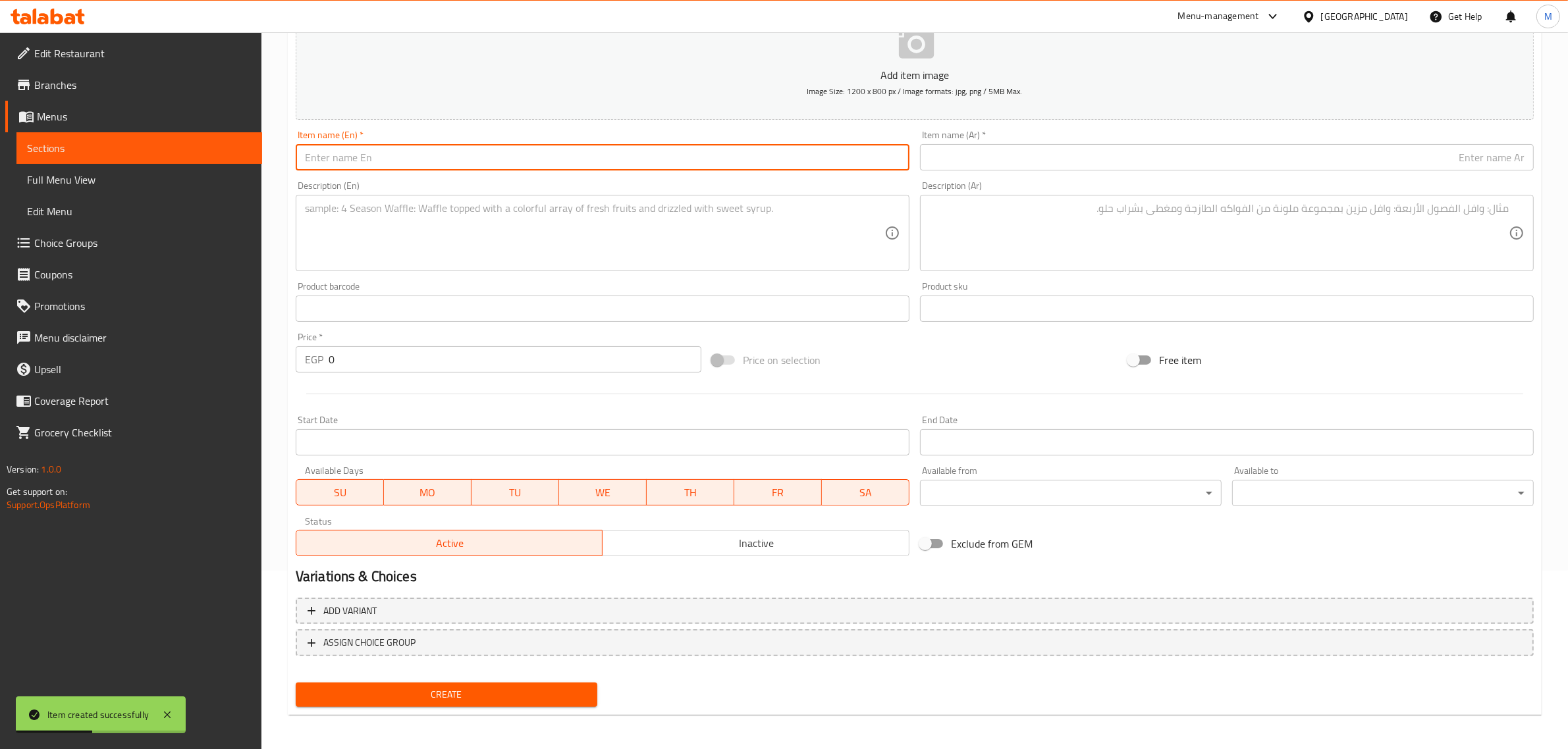
paste input "Share in sponsoring a child's education in Misr El Kheir Community schools"
click at [512, 166] on input "Share in sponsoring a child's education in Misr El Kheir Community schools" at bounding box center [603, 157] width 614 height 27
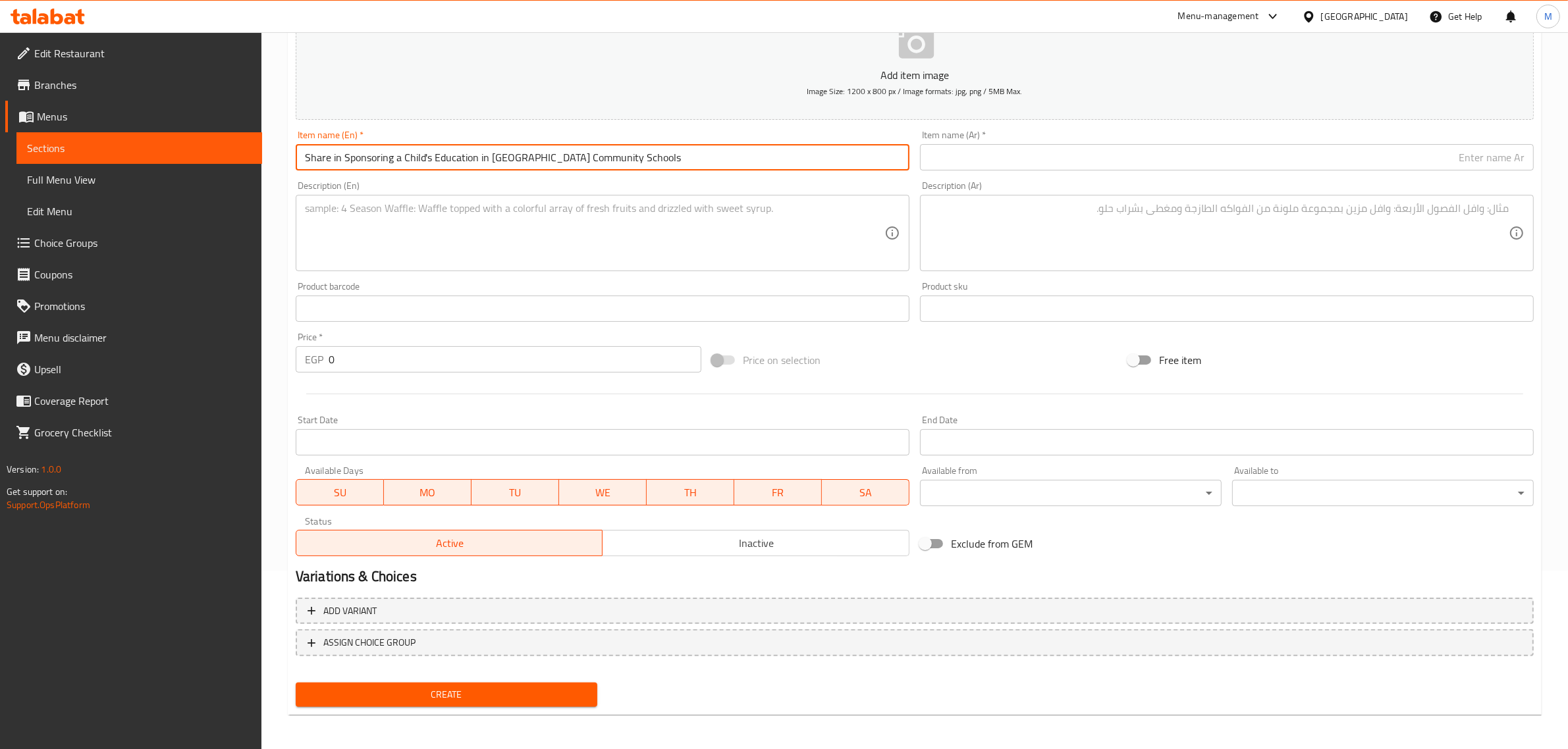
type input "Share in Sponsoring a Child's Education in [GEOGRAPHIC_DATA] Community Schools"
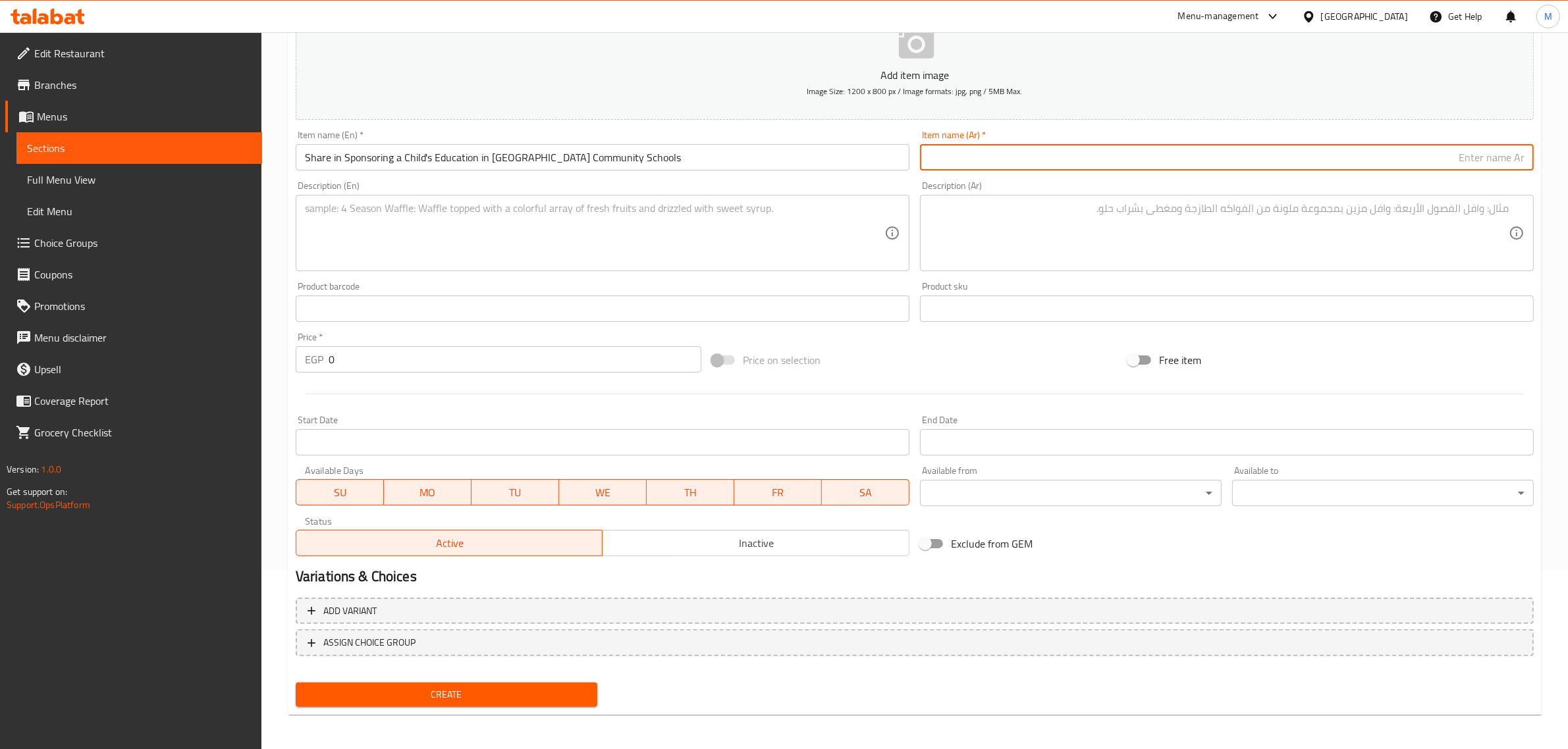
click at [1026, 164] on input "text" at bounding box center [1227, 157] width 614 height 27
paste input "كفالة تعليم طفل في مدارس [GEOGRAPHIC_DATA] الخير المجتمعية"
type input "كفالة تعليم طفل في مدارس [GEOGRAPHIC_DATA] الخير المجتمعية"
click at [521, 246] on textarea at bounding box center [595, 233] width 580 height 63
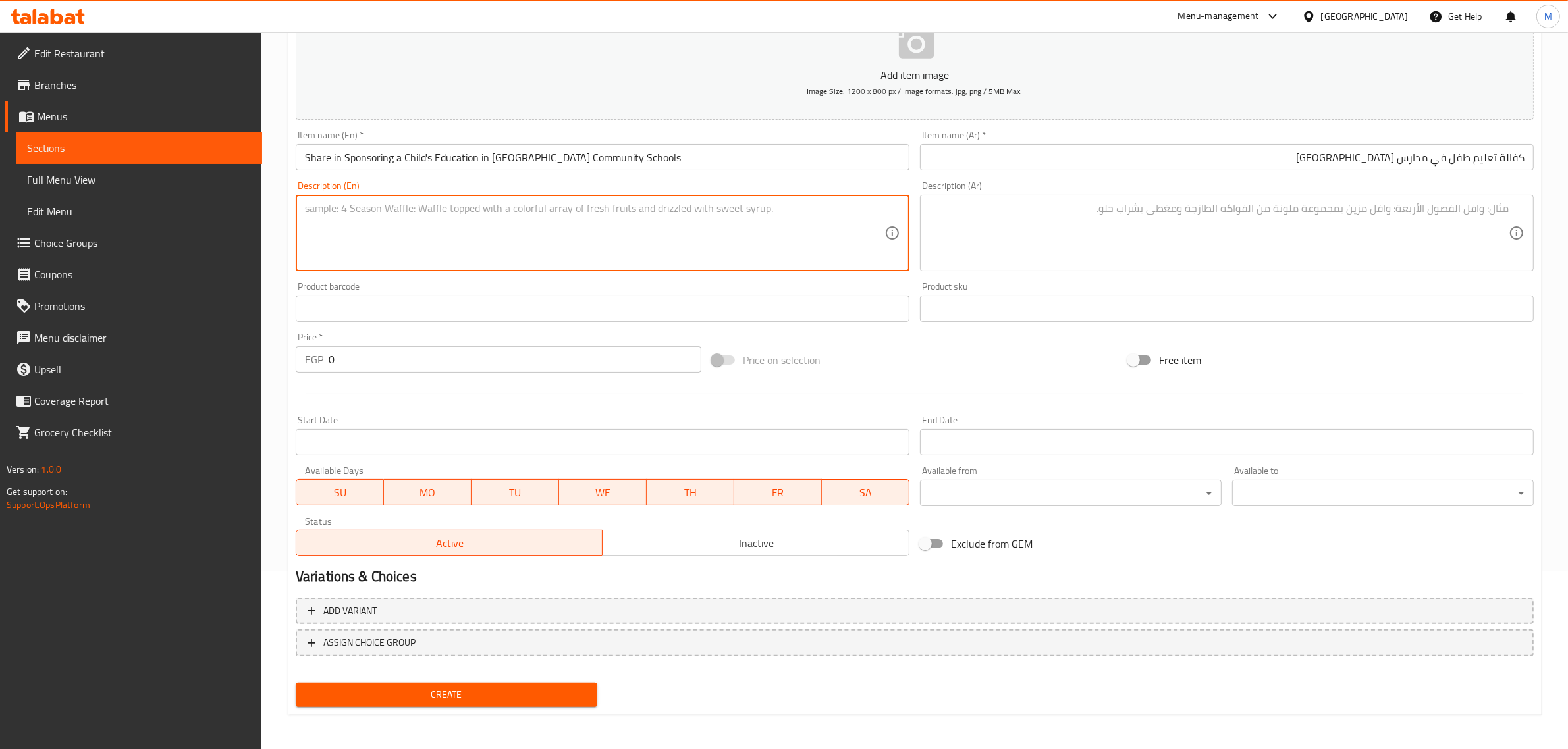
paste textarea "Open the door to goodness by sponsoring a student in Misr El-Kheir’s community …"
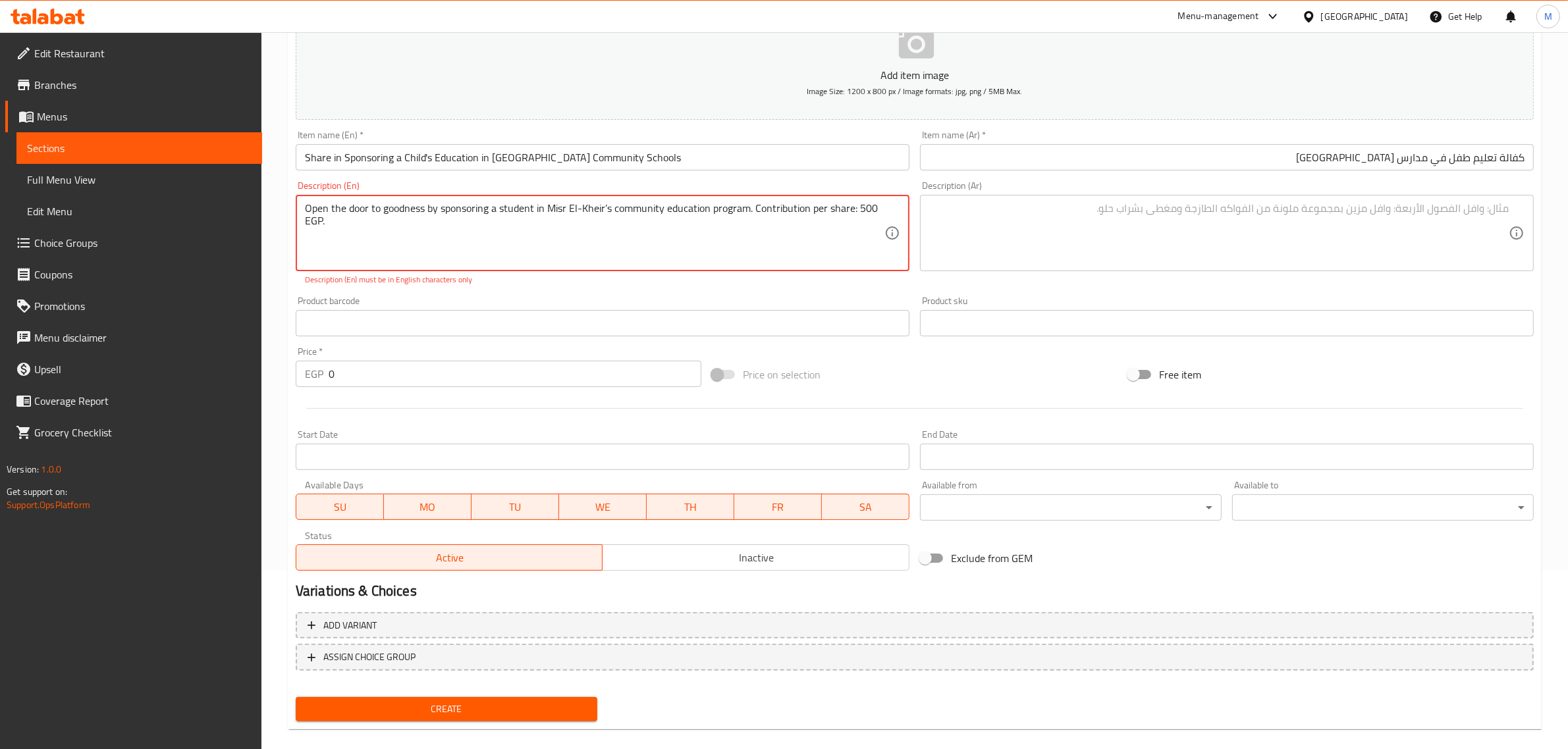
click at [550, 206] on textarea "Open the door to goodness by sponsoring a student in Misr El-Kheir’s community …" at bounding box center [595, 233] width 580 height 63
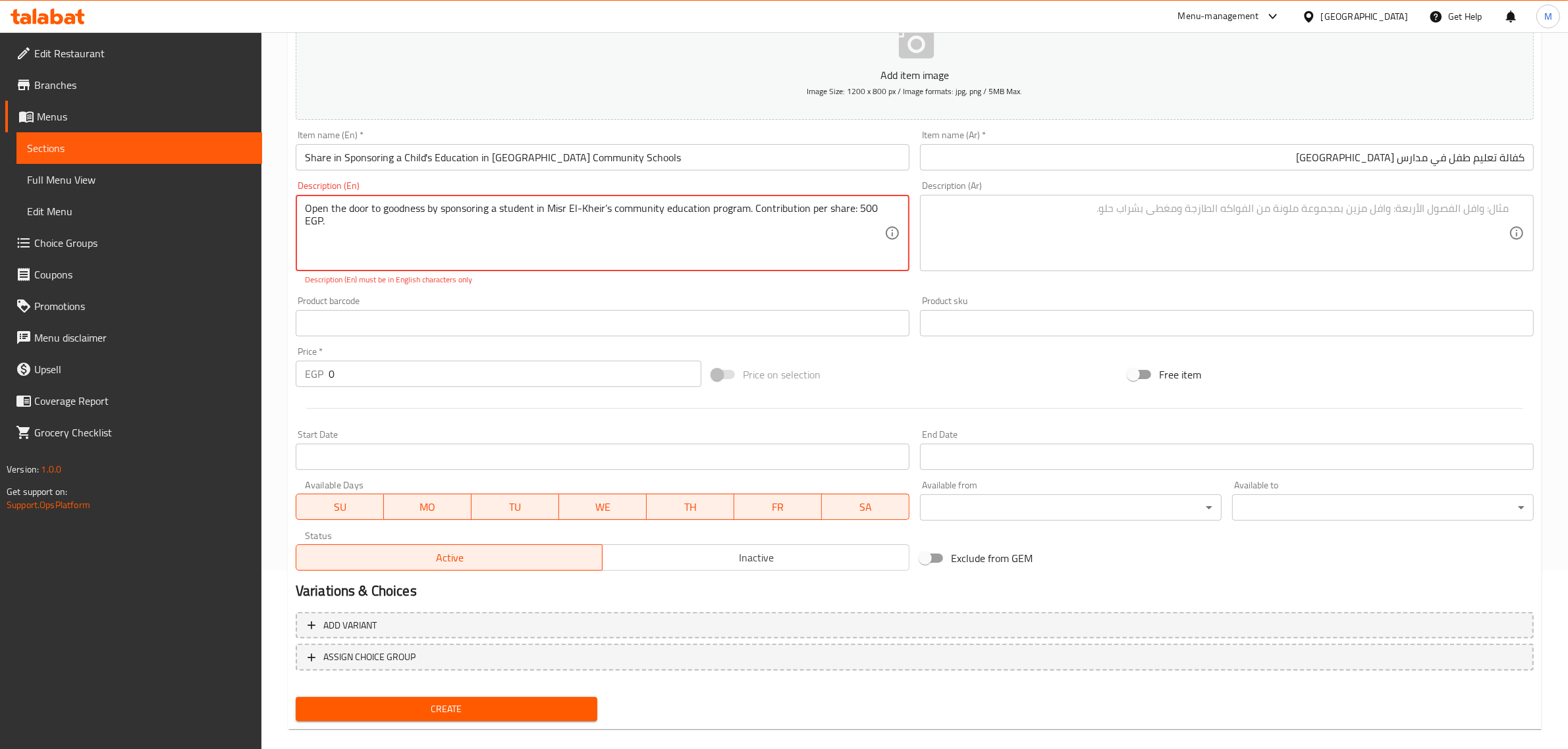
click at [607, 207] on textarea "Open the door to goodness by sponsoring a student in Misr El-Kheir’s community …" at bounding box center [595, 233] width 580 height 63
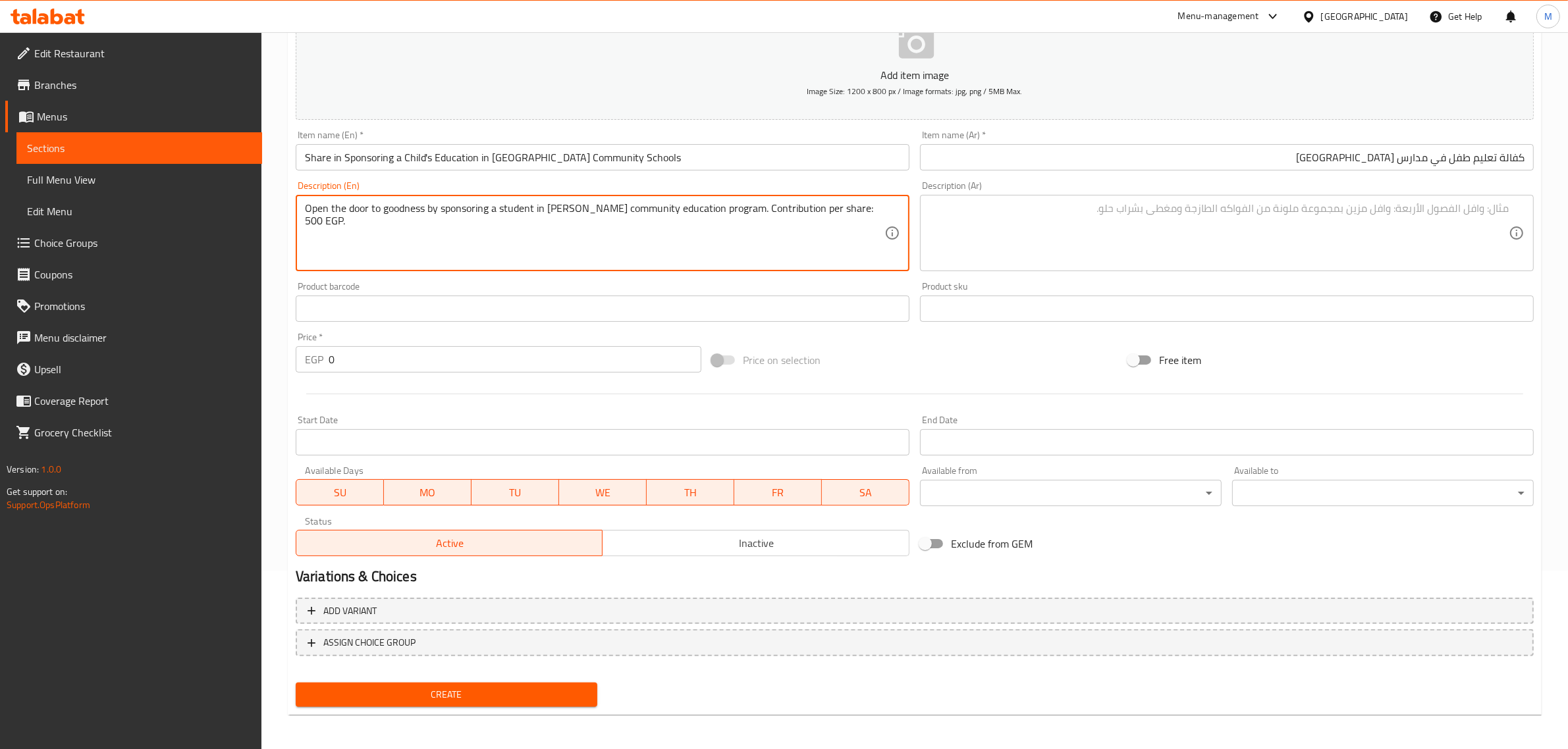
click at [611, 239] on textarea "Open the door to goodness by sponsoring a student in [PERSON_NAME] community ed…" at bounding box center [595, 233] width 580 height 63
type textarea "Open the door to goodness by sponsoring a student in [PERSON_NAME] community ed…"
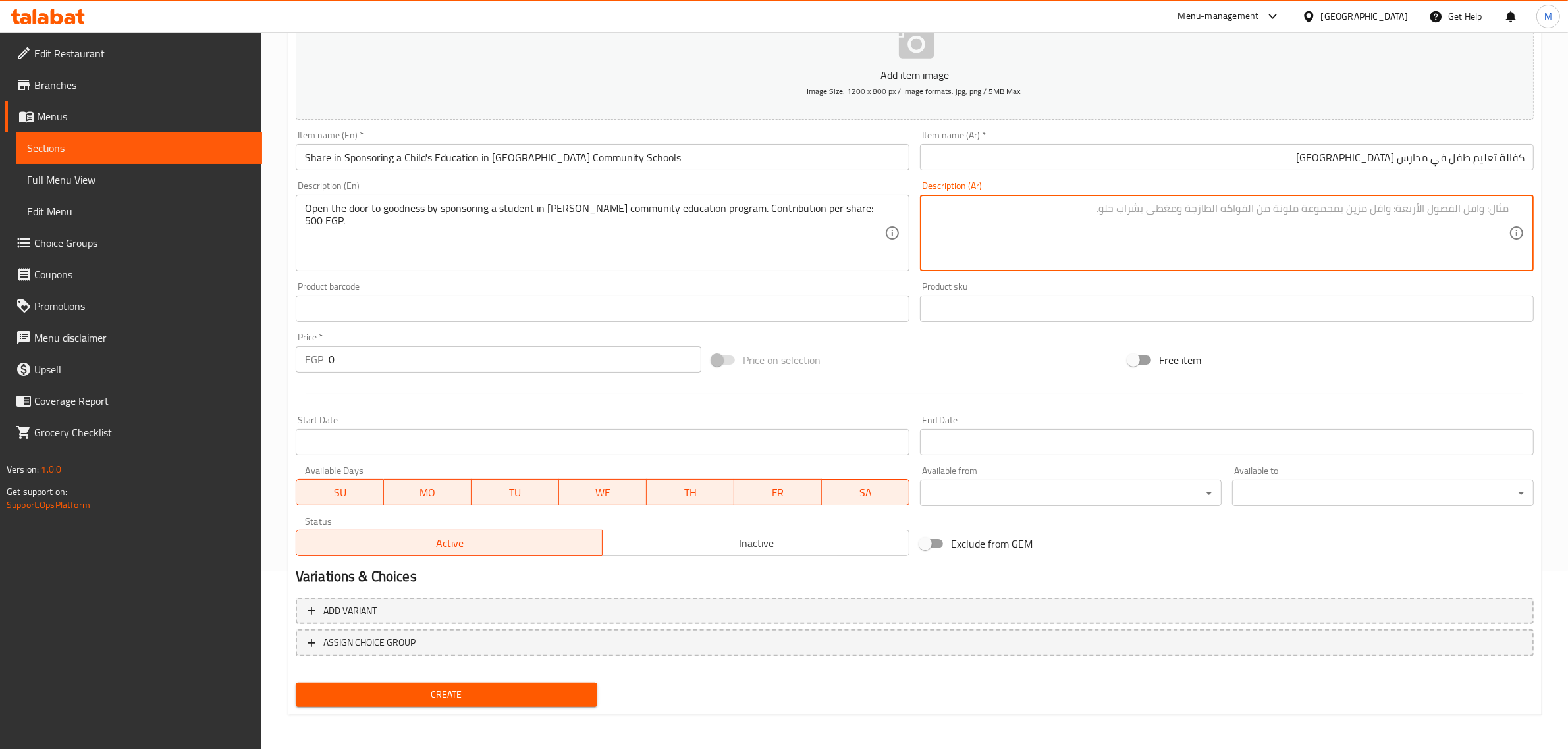
click at [1090, 243] on textarea at bounding box center [1219, 233] width 580 height 63
paste textarea "أفتح باب خير وتكفل بطالب بالتعليم المجتمعي بمؤسسة مصر الخير. قيمة السهم : 500 ج…"
type textarea "أفتح باب خير وتكفل بطالب بالتعليم المجتمعي بمؤسسة مصر الخير. قيمة السهم : 500 ج…"
click at [482, 149] on input "Share in Sponsoring a Child's Education in [GEOGRAPHIC_DATA] Community Schools" at bounding box center [603, 157] width 614 height 27
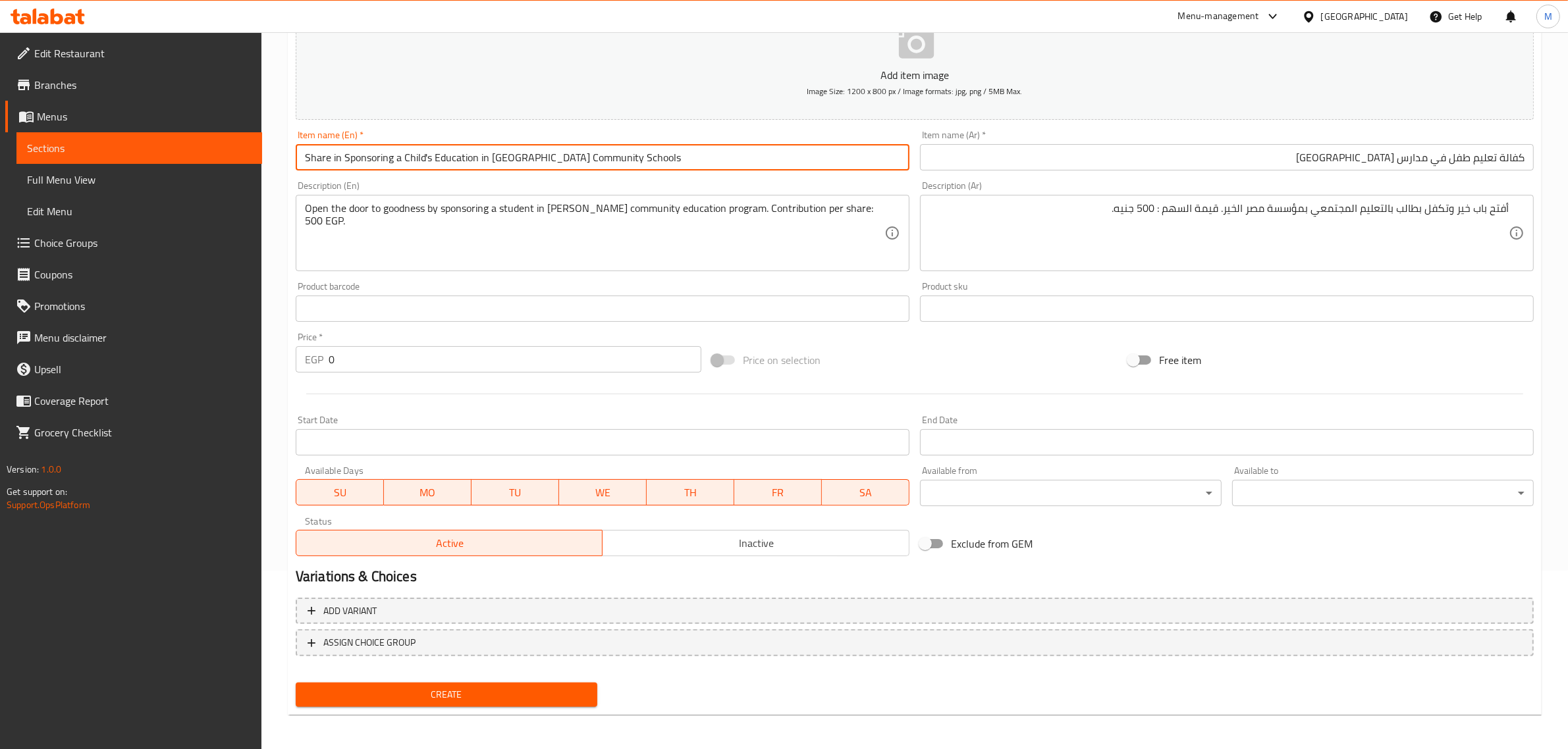
click at [482, 149] on input "Share in Sponsoring a Child's Education in [GEOGRAPHIC_DATA] Community Schools" at bounding box center [603, 157] width 614 height 27
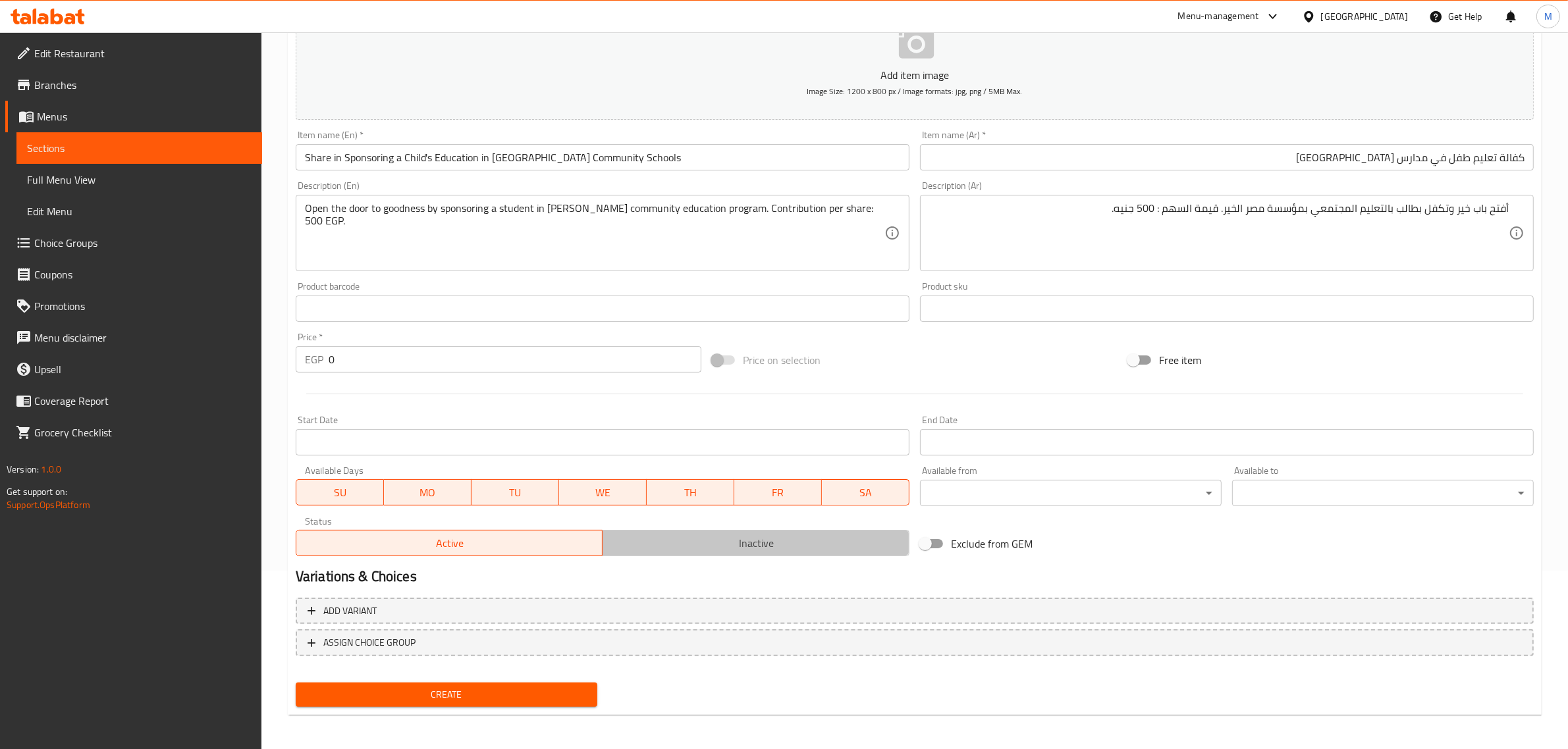
click at [742, 532] on button "Inactive" at bounding box center [755, 542] width 308 height 27
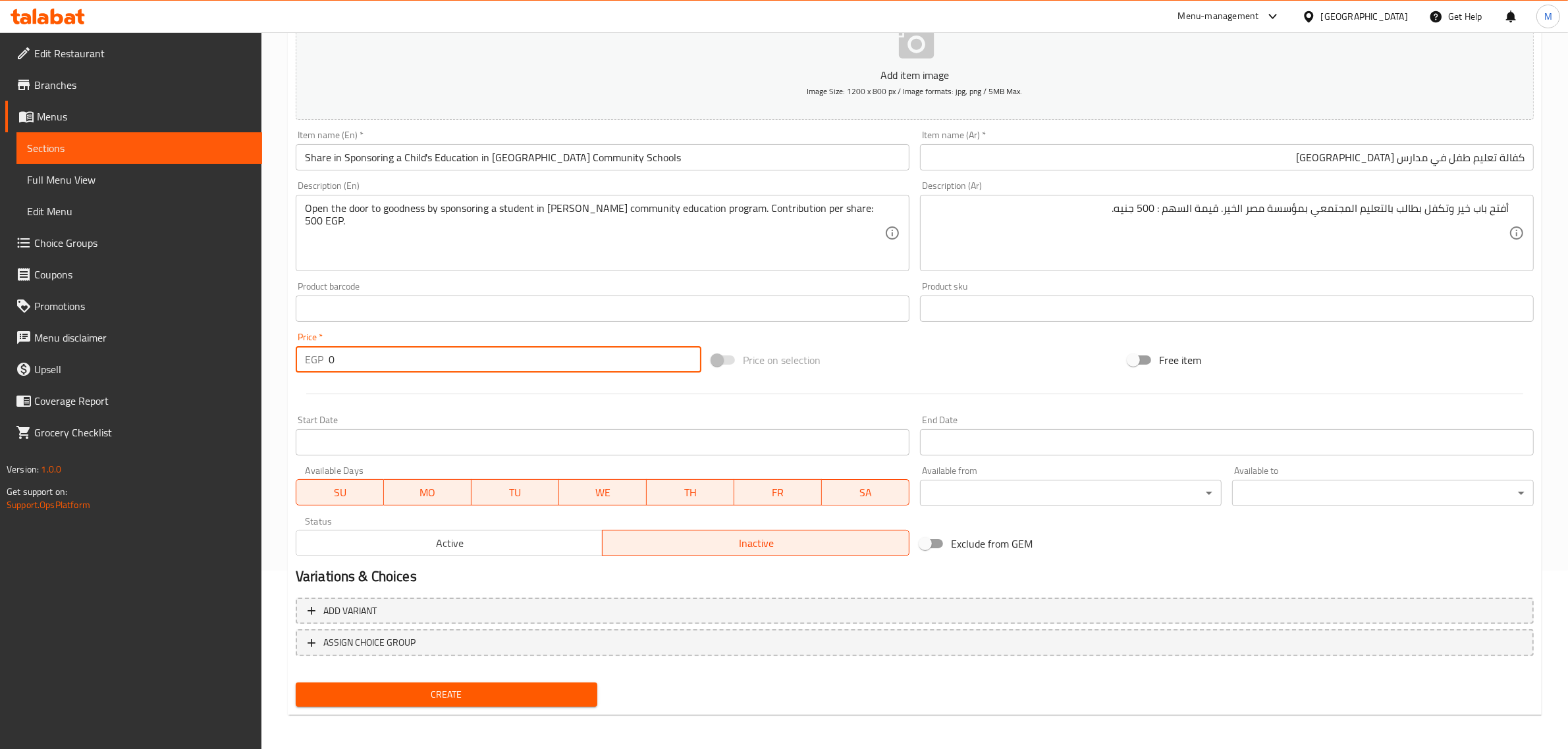
click at [490, 359] on input "0" at bounding box center [514, 359] width 373 height 27
type input "500"
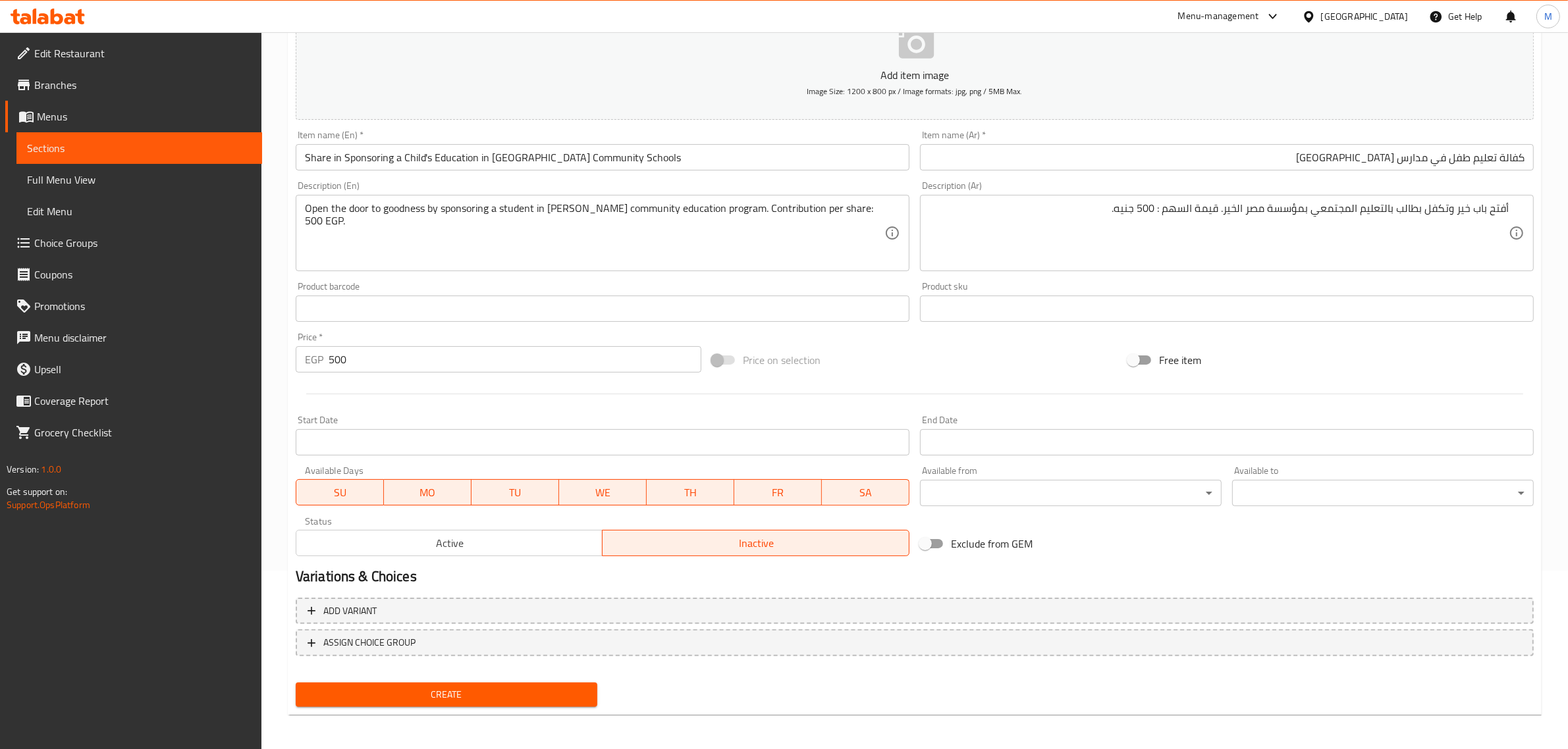
click at [916, 359] on div "Price on selection" at bounding box center [914, 359] width 416 height 35
click at [772, 662] on nav at bounding box center [915, 667] width 1238 height 10
click at [655, 699] on div "Create" at bounding box center [915, 694] width 1248 height 35
click at [486, 692] on span "Create" at bounding box center [446, 694] width 280 height 16
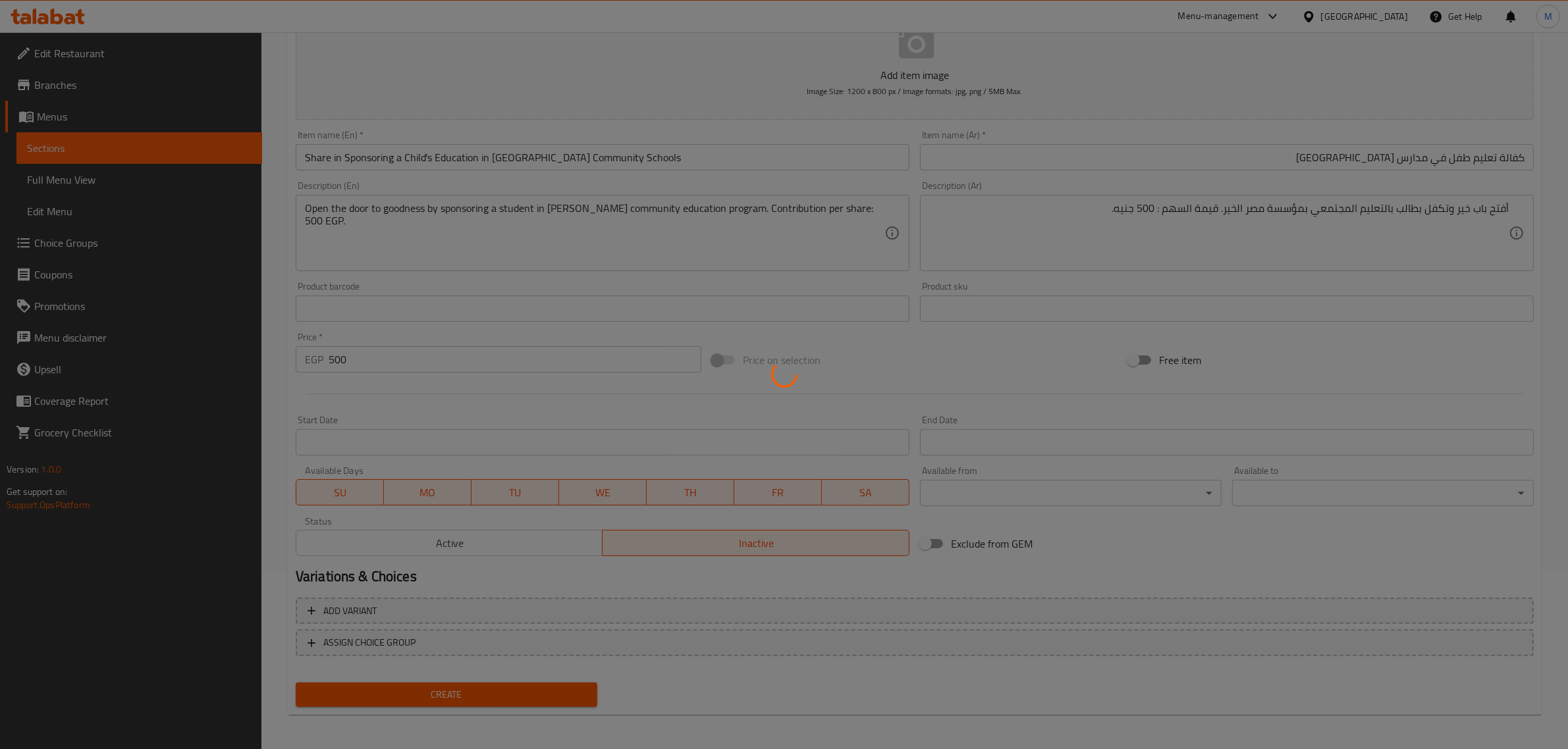
type input "0"
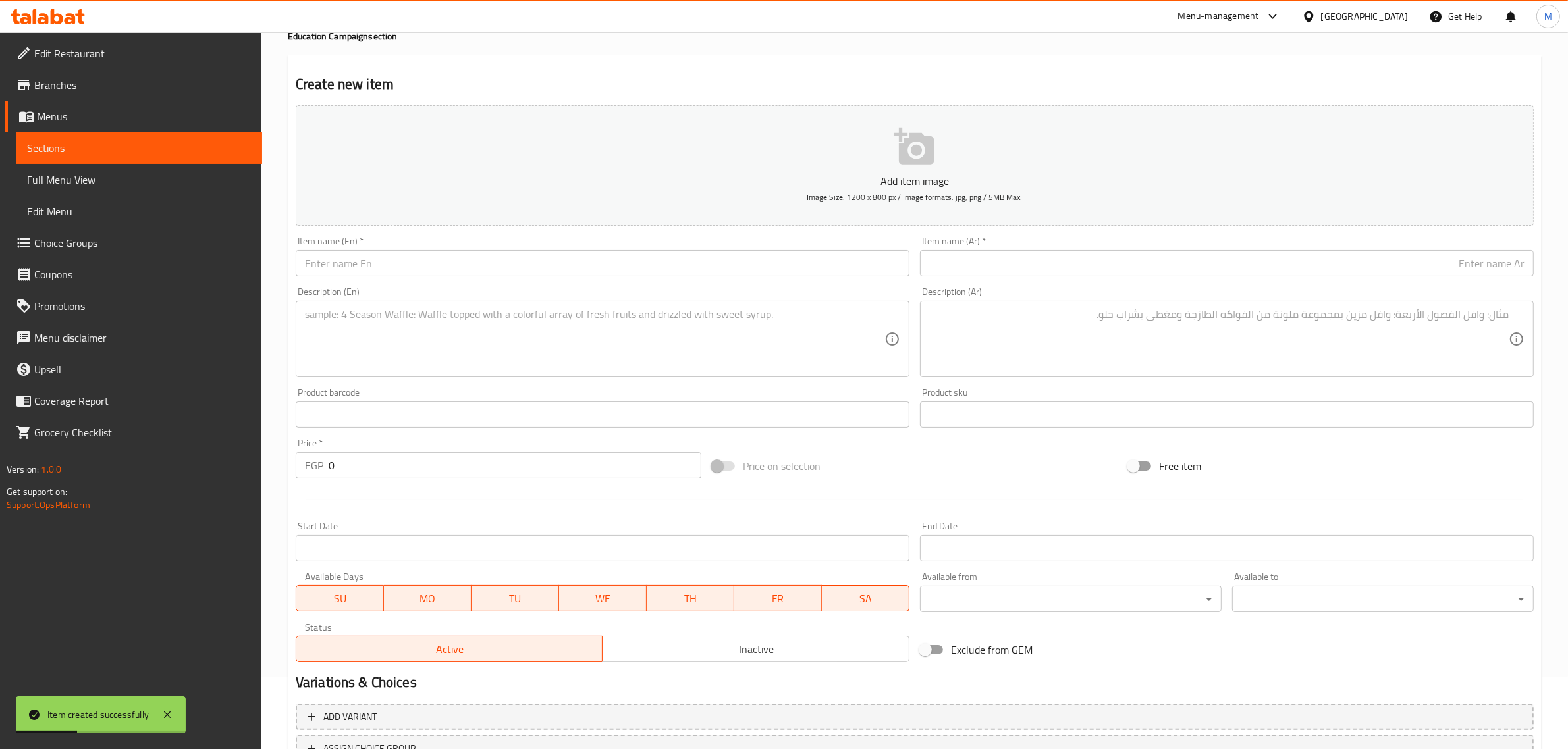
scroll to position [0, 0]
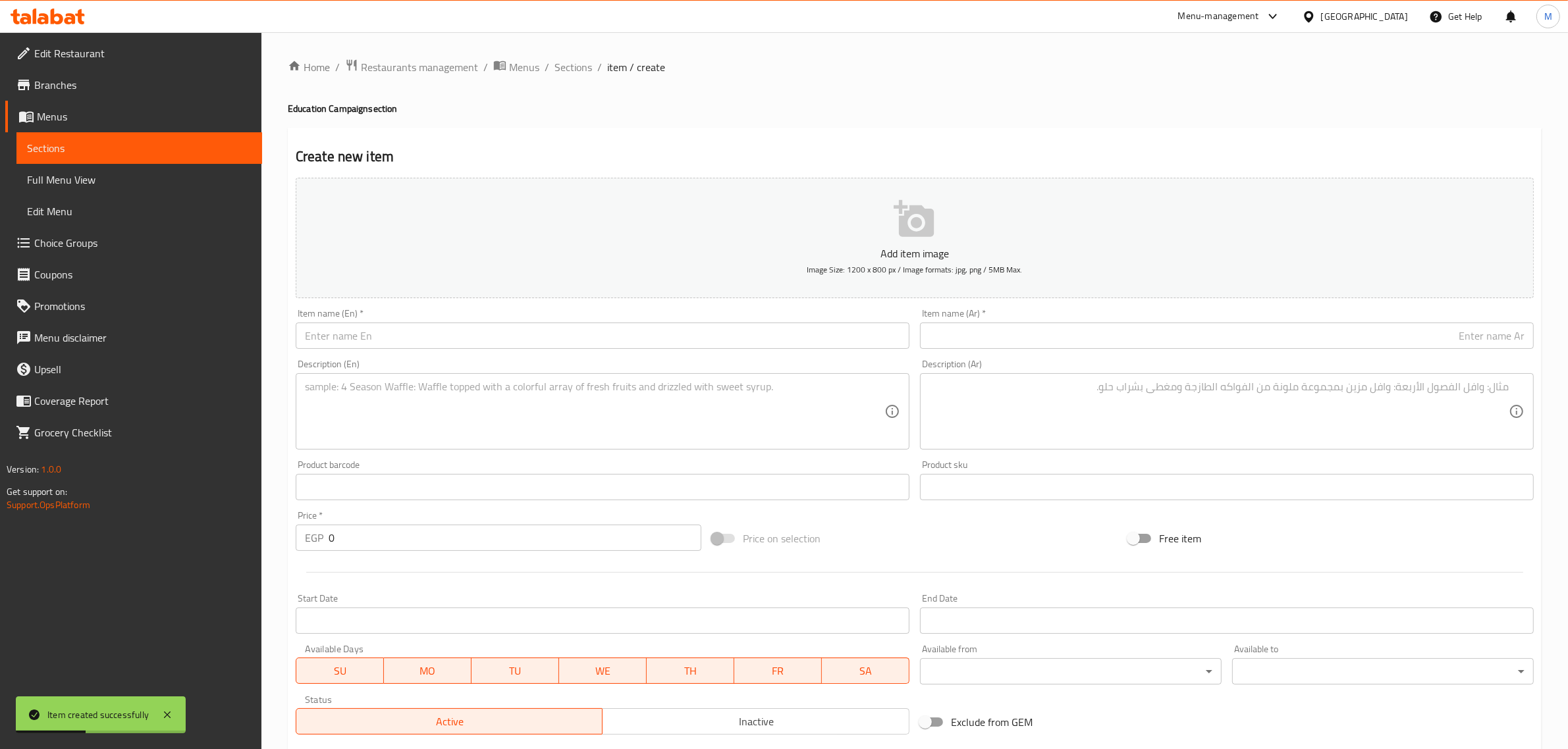
click at [578, 76] on div "Home / Restaurants management / Menus / Sections / item / create Education Camp…" at bounding box center [915, 481] width 1254 height 845
click at [578, 67] on span "Sections" at bounding box center [574, 67] width 38 height 15
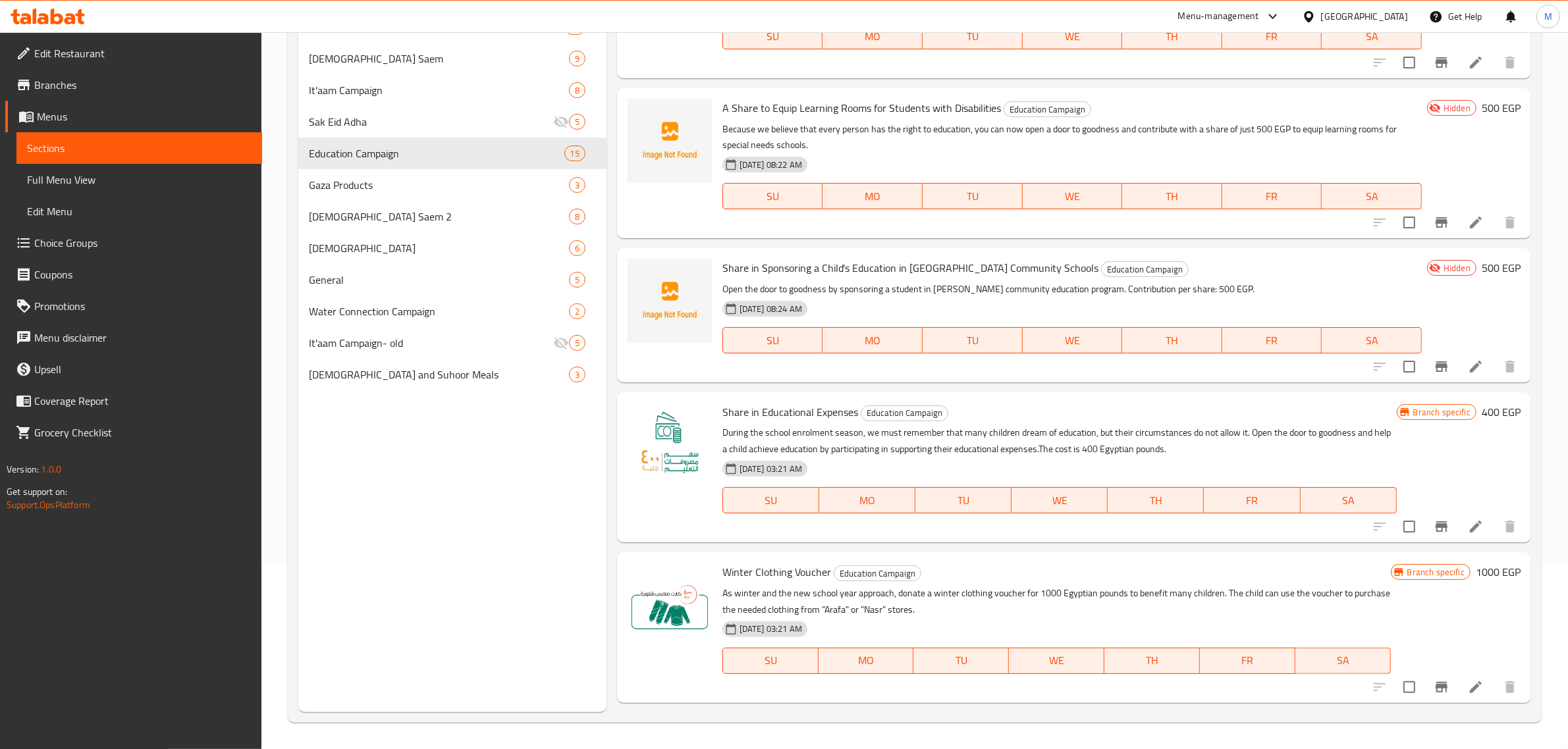
scroll to position [1357, 0]
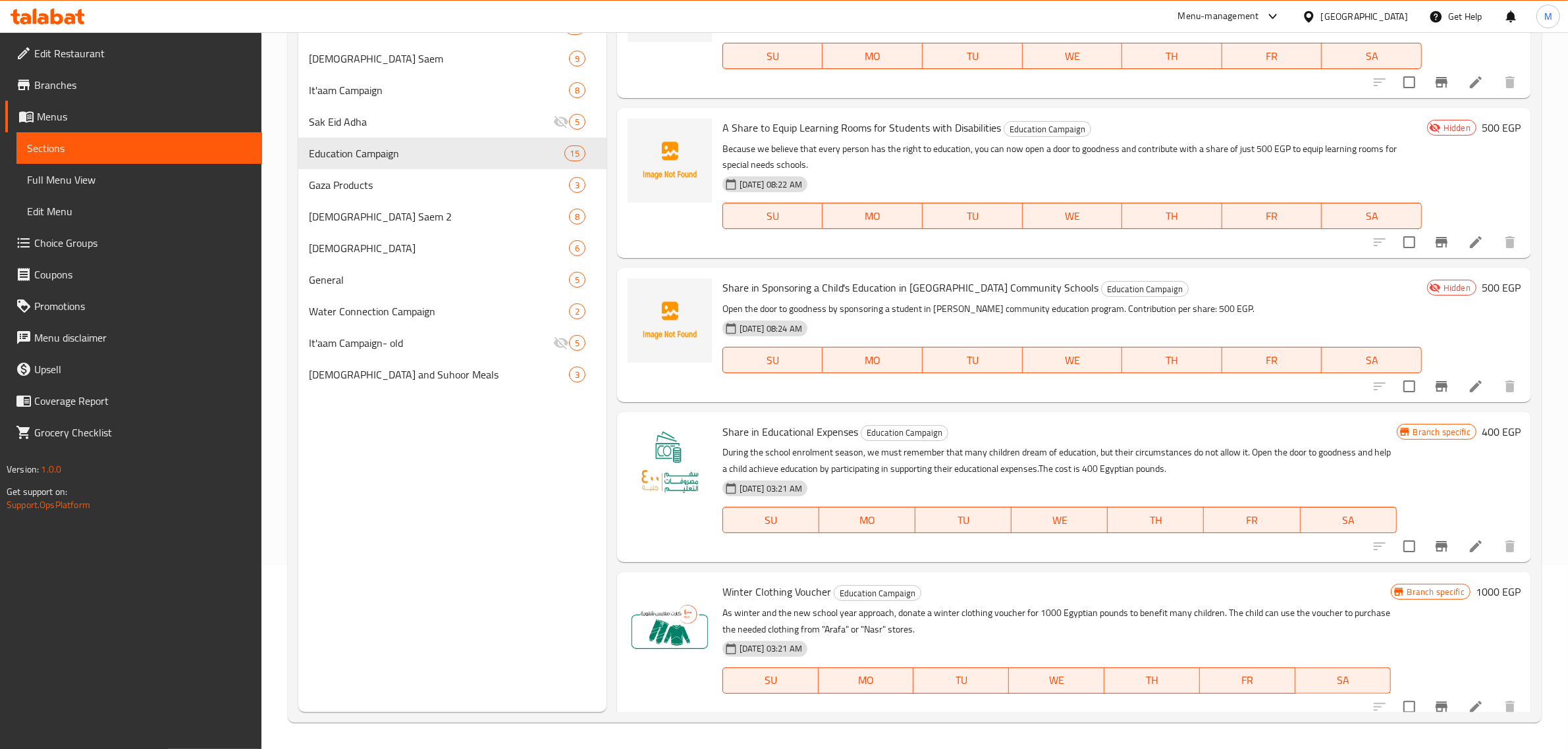
click at [839, 427] on span "Share in Educational Expenses" at bounding box center [790, 431] width 135 height 20
copy h6 "Share in Educational Expenses"
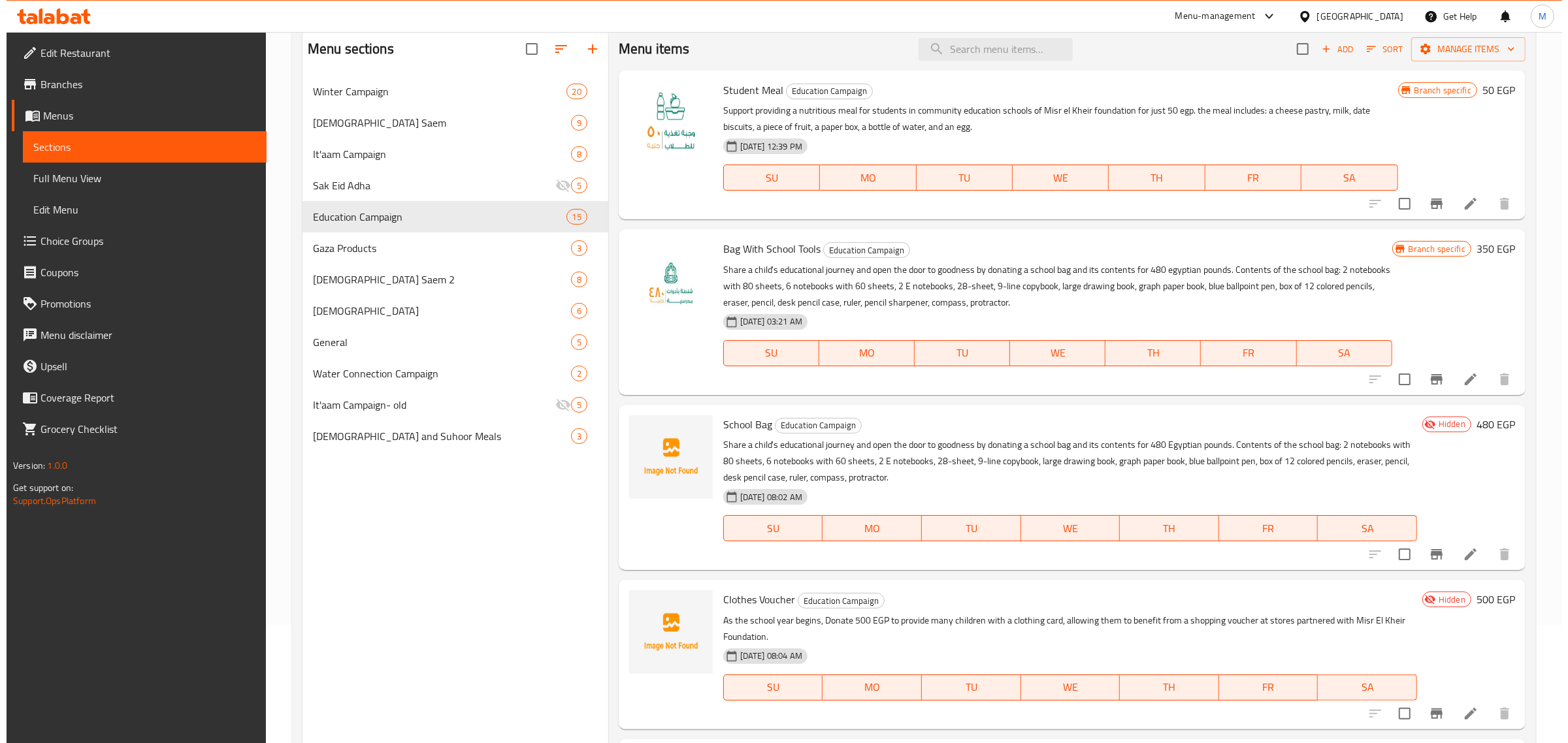
scroll to position [0, 0]
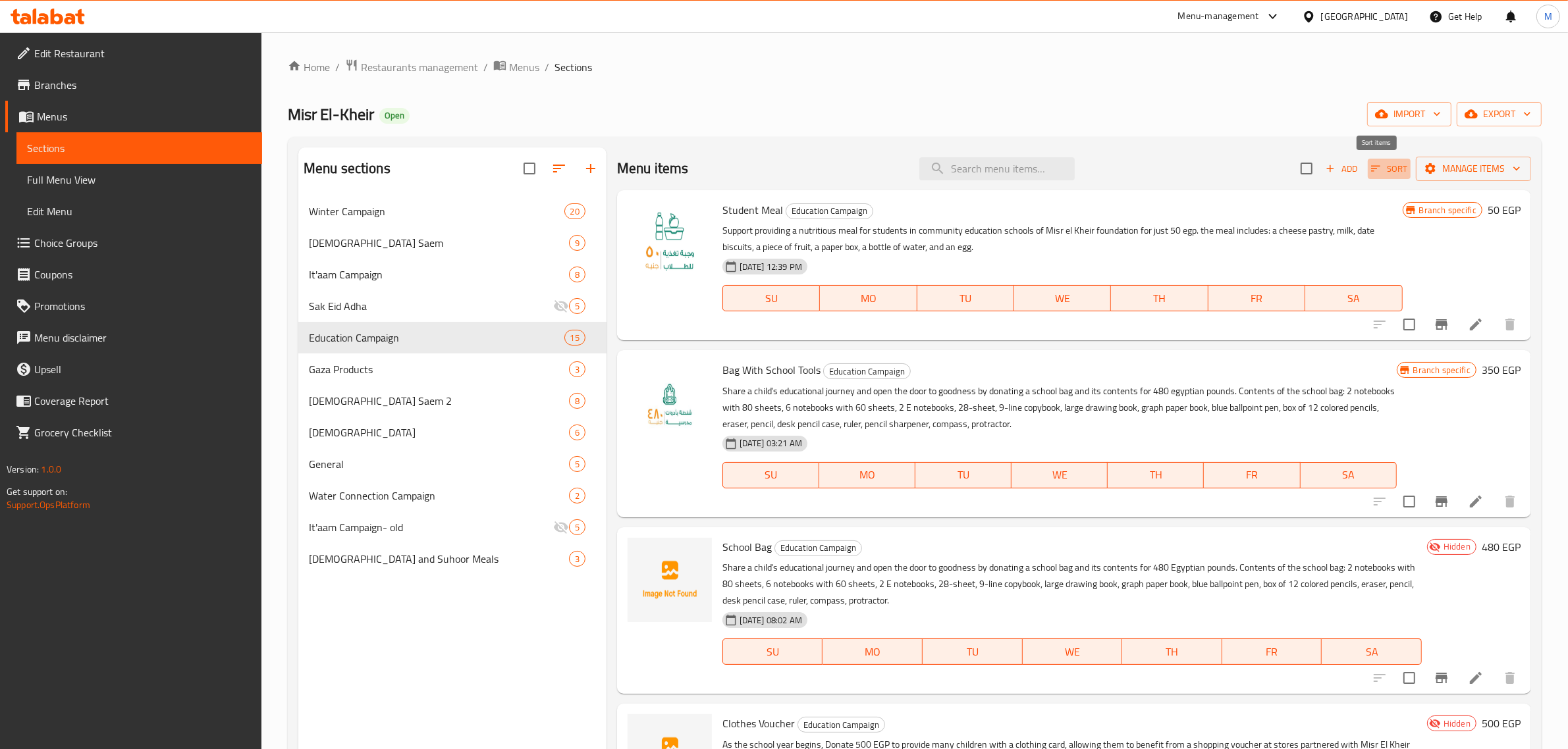
click at [1370, 171] on icon "button" at bounding box center [1376, 169] width 12 height 12
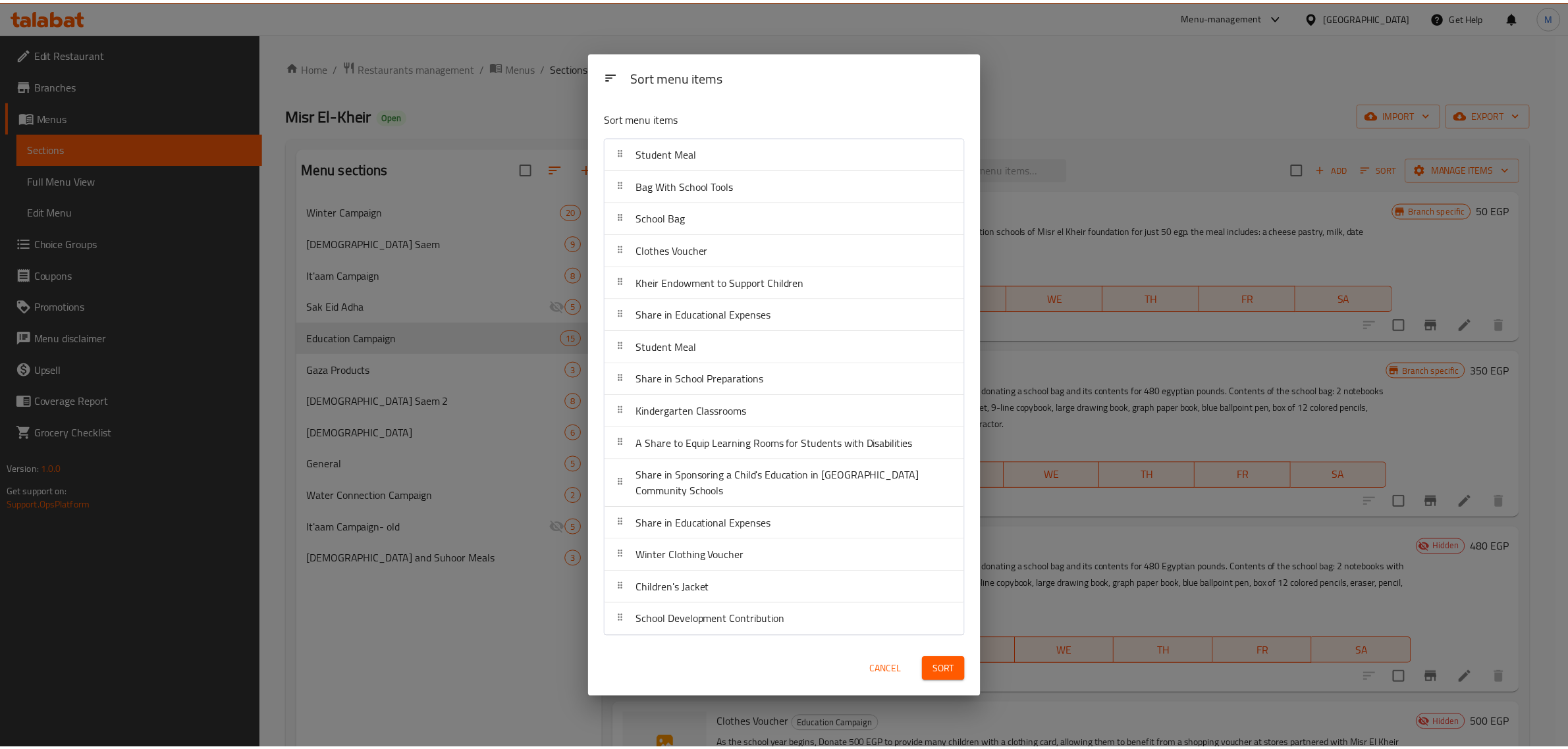
scroll to position [1449, 0]
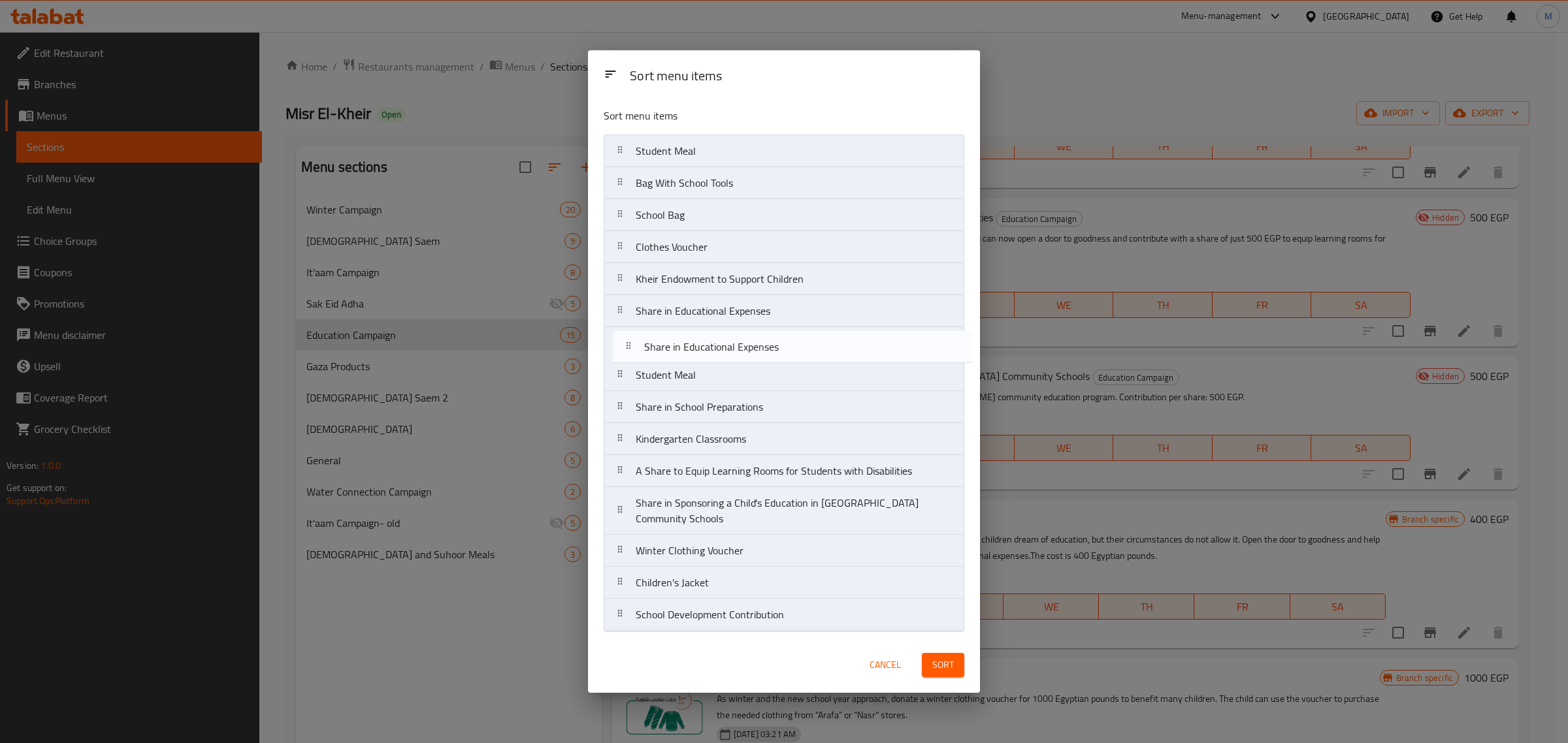
drag, startPoint x: 771, startPoint y: 524, endPoint x: 781, endPoint y: 348, distance: 176.3
click at [781, 348] on nav "Student Meal Bag With School Tools School Bag Clothes Voucher Kheir Endowment t…" at bounding box center [784, 383] width 361 height 497
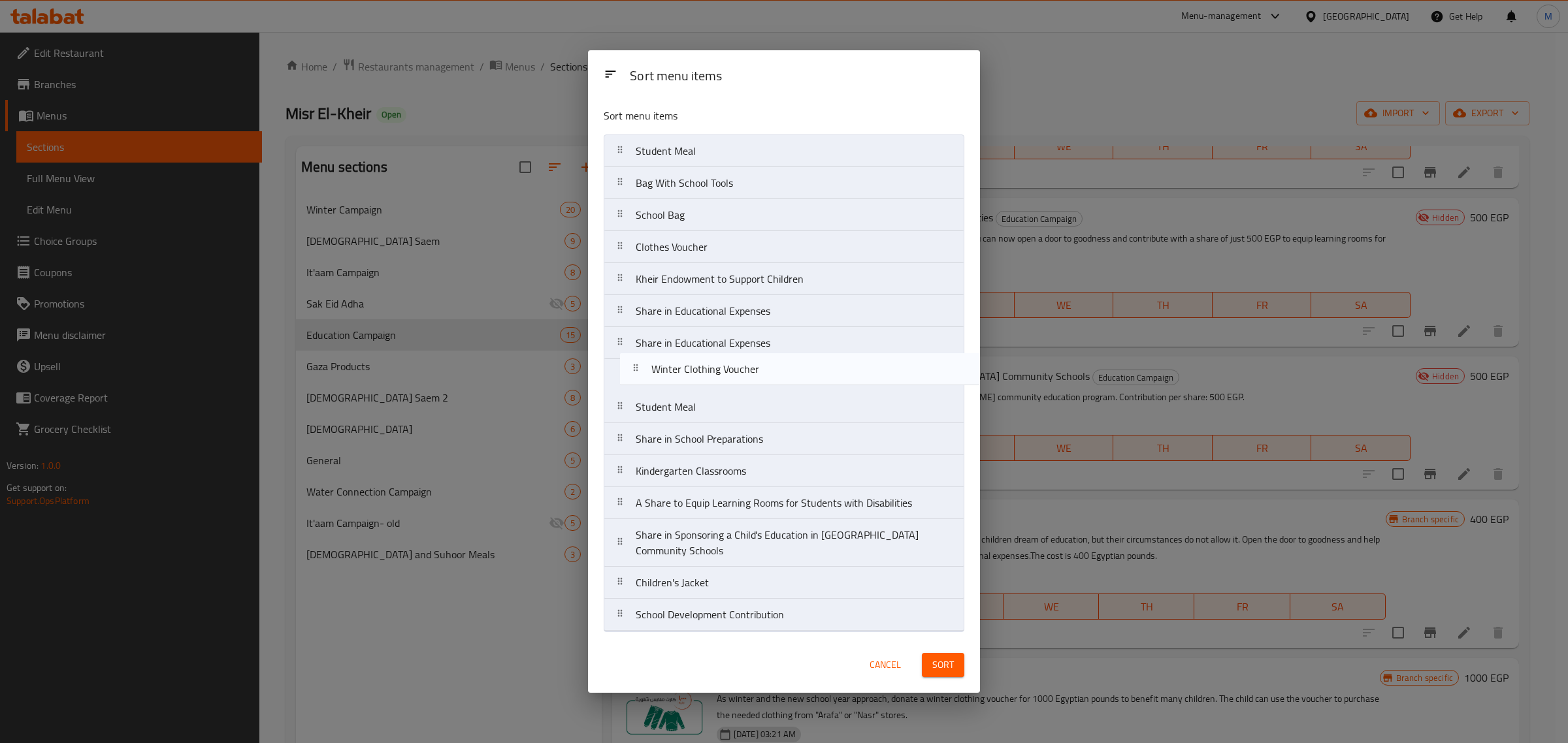
drag, startPoint x: 762, startPoint y: 559, endPoint x: 781, endPoint y: 372, distance: 188.0
click at [781, 372] on nav "Student Meal Bag With School Tools School Bag Clothes Voucher Kheir Endowment t…" at bounding box center [784, 383] width 361 height 497
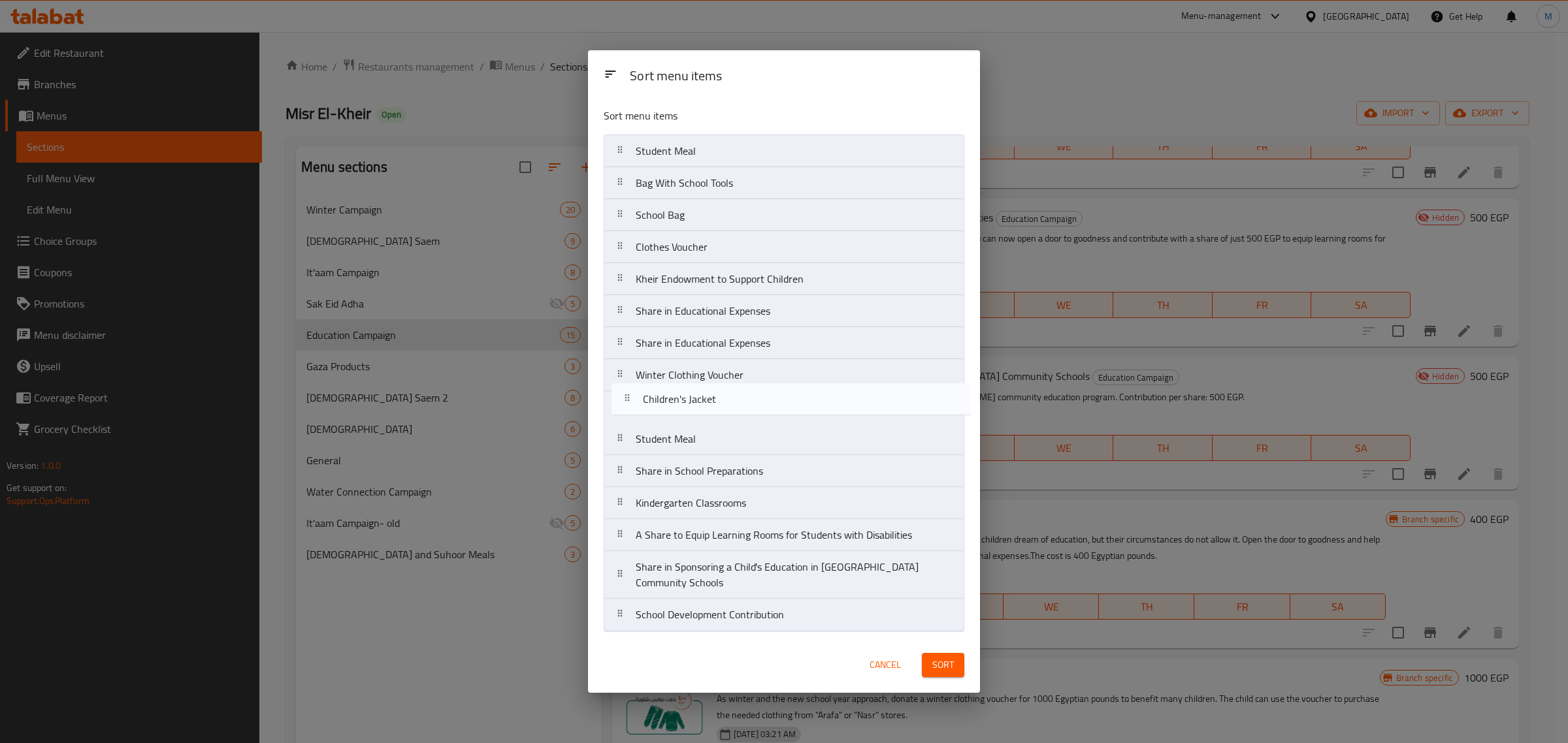
drag, startPoint x: 720, startPoint y: 588, endPoint x: 730, endPoint y: 403, distance: 185.3
click at [730, 403] on nav "Student Meal Bag With School Tools School Bag Clothes Voucher Kheir Endowment t…" at bounding box center [784, 383] width 361 height 497
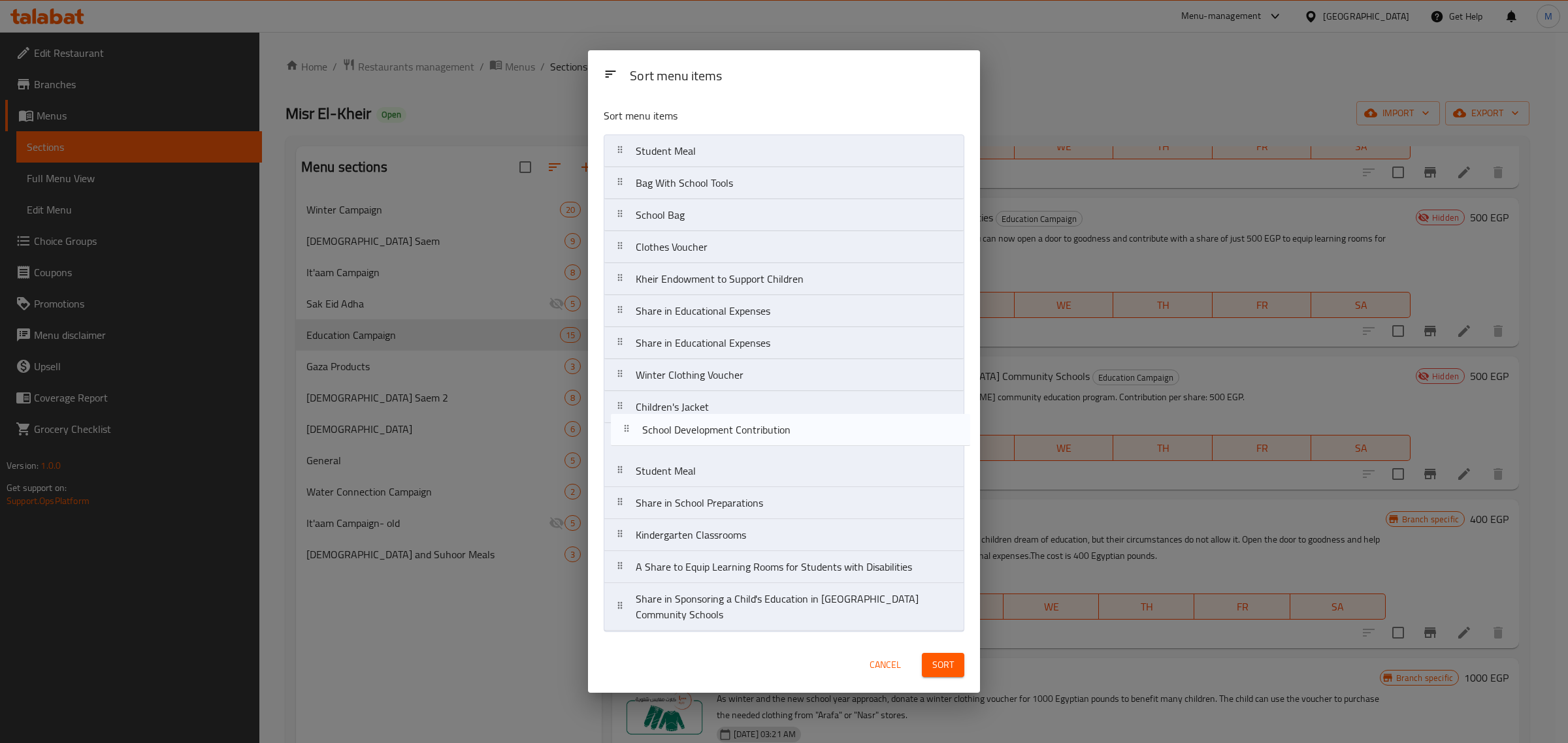
drag, startPoint x: 726, startPoint y: 630, endPoint x: 736, endPoint y: 441, distance: 189.3
click at [736, 441] on nav "Student Meal Bag With School Tools School Bag Clothes Voucher Kheir Endowment t…" at bounding box center [784, 383] width 361 height 497
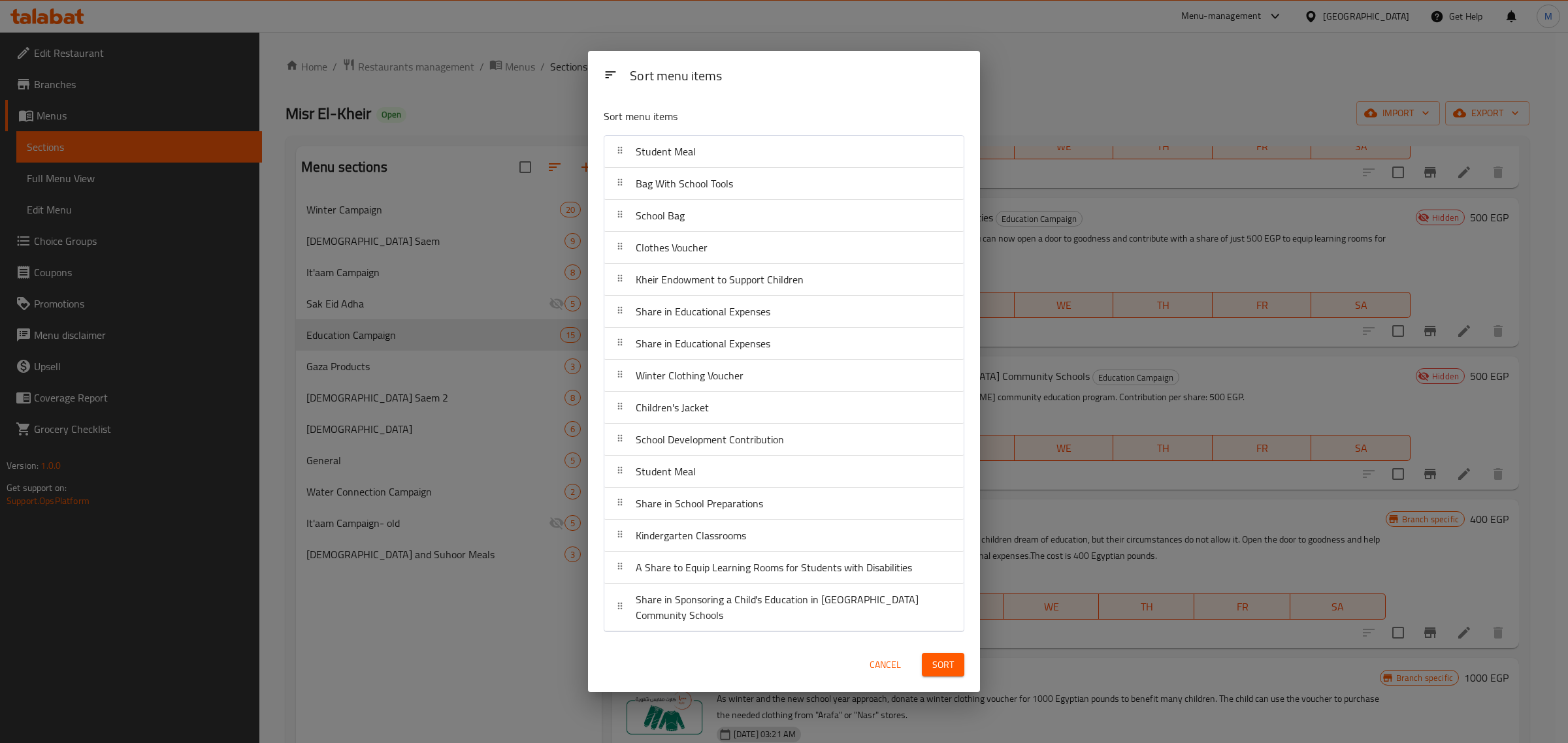
click at [932, 661] on span "Sort" at bounding box center [942, 665] width 21 height 16
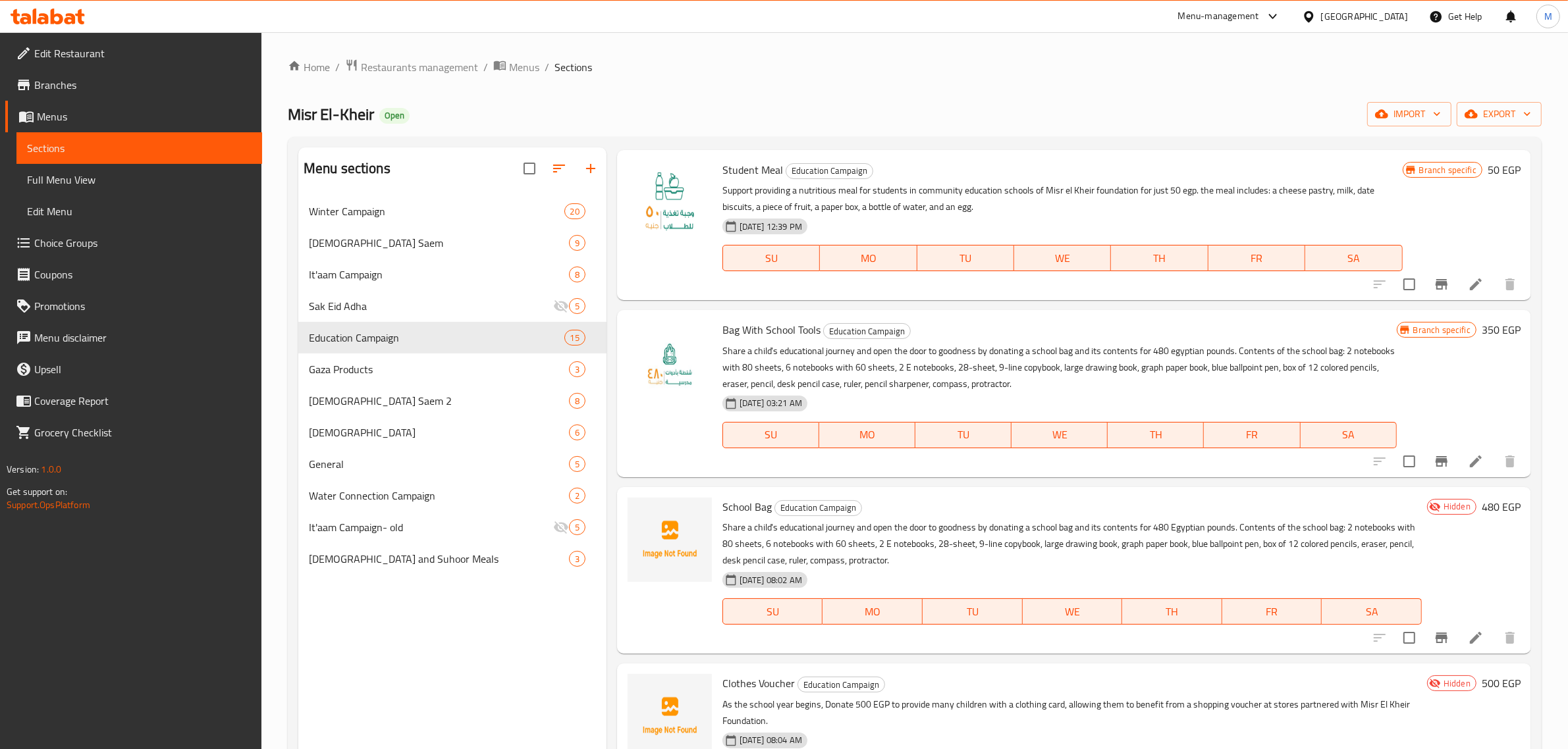
scroll to position [0, 0]
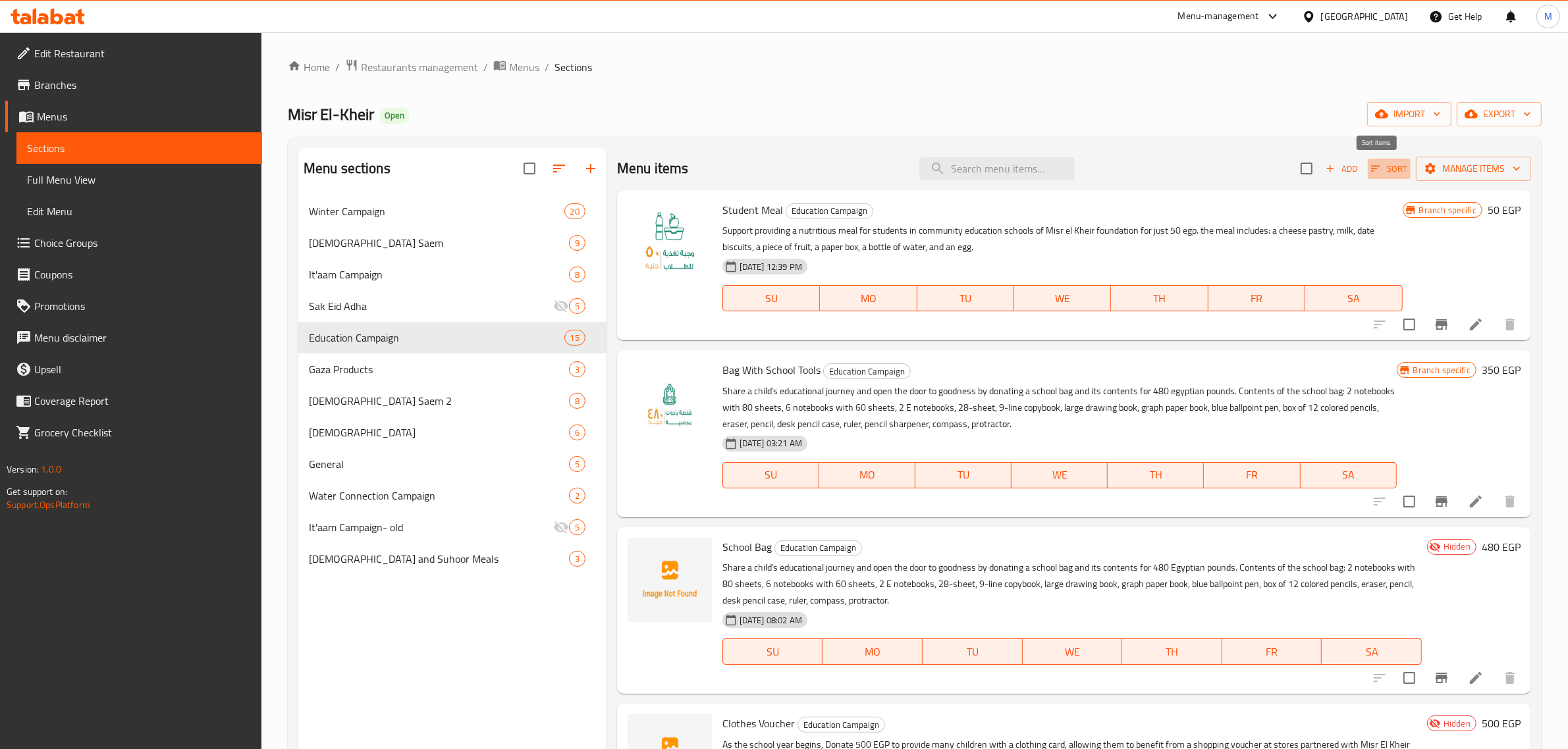
click at [1370, 171] on icon "button" at bounding box center [1376, 169] width 12 height 12
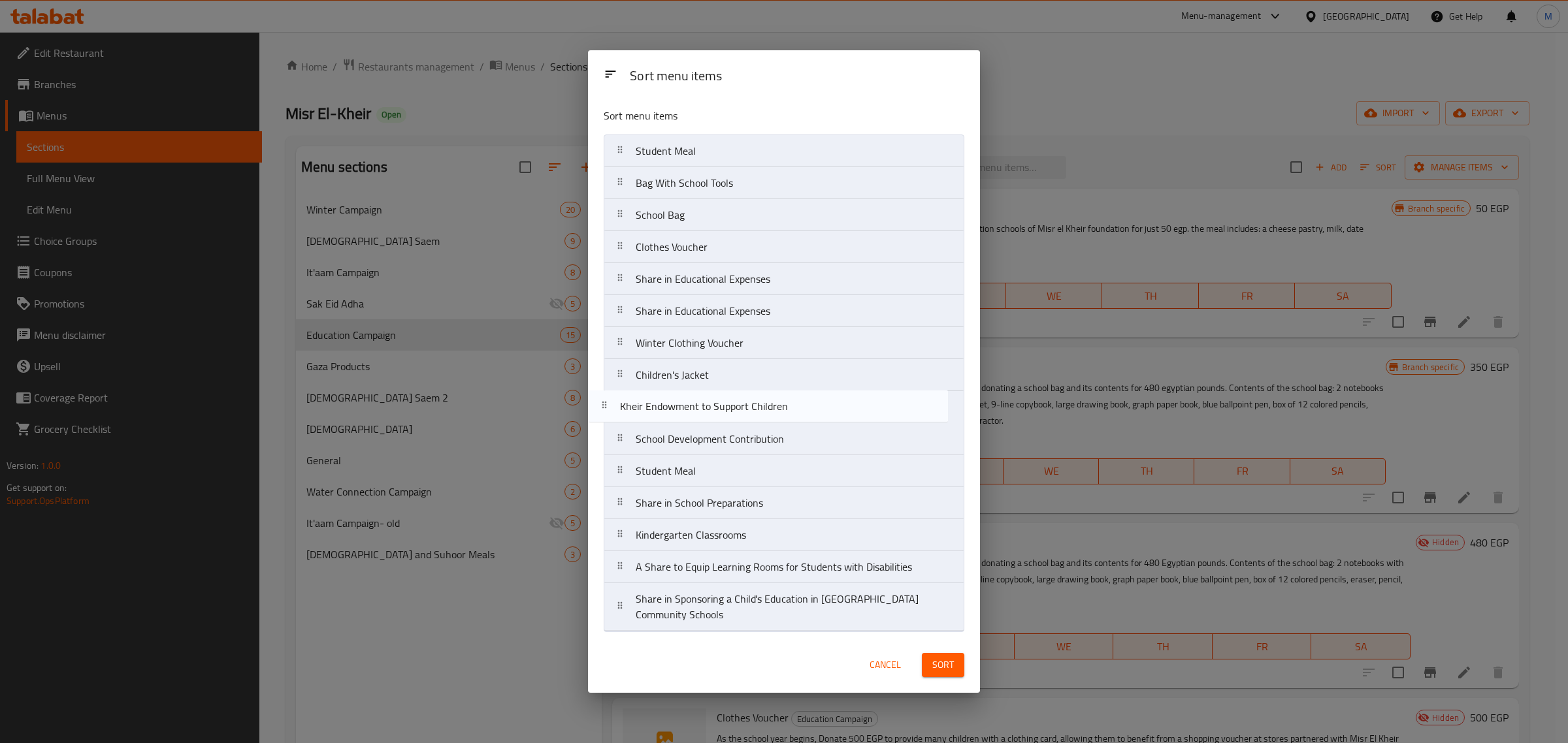
drag, startPoint x: 748, startPoint y: 281, endPoint x: 732, endPoint y: 411, distance: 131.0
click at [732, 411] on nav "Student Meal Bag With School Tools School Bag Clothes Voucher Kheir Endowment t…" at bounding box center [784, 383] width 361 height 497
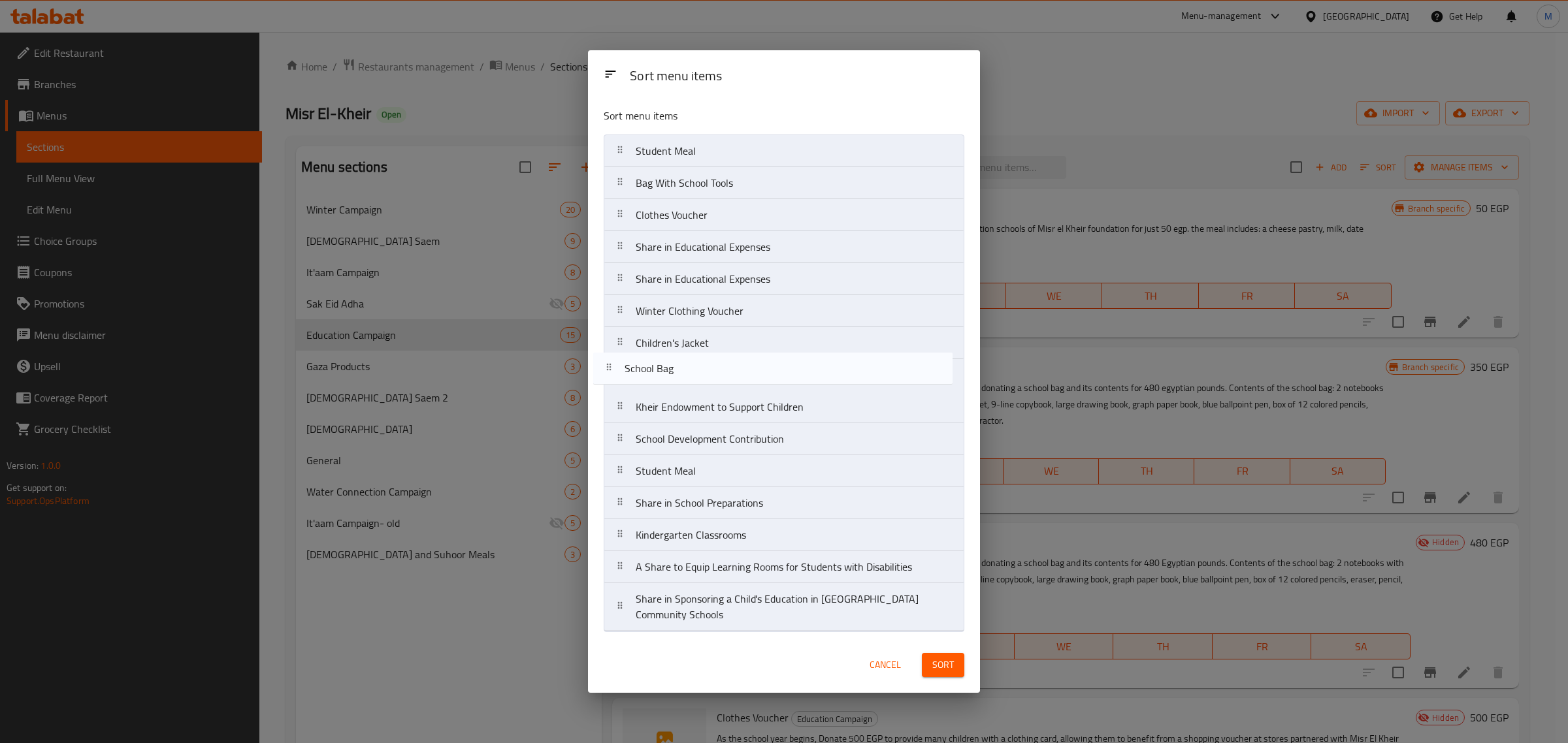
drag, startPoint x: 713, startPoint y: 221, endPoint x: 700, endPoint y: 379, distance: 158.5
click at [700, 379] on nav "Student Meal Bag With School Tools School Bag Clothes Voucher Share in Educatio…" at bounding box center [784, 383] width 361 height 497
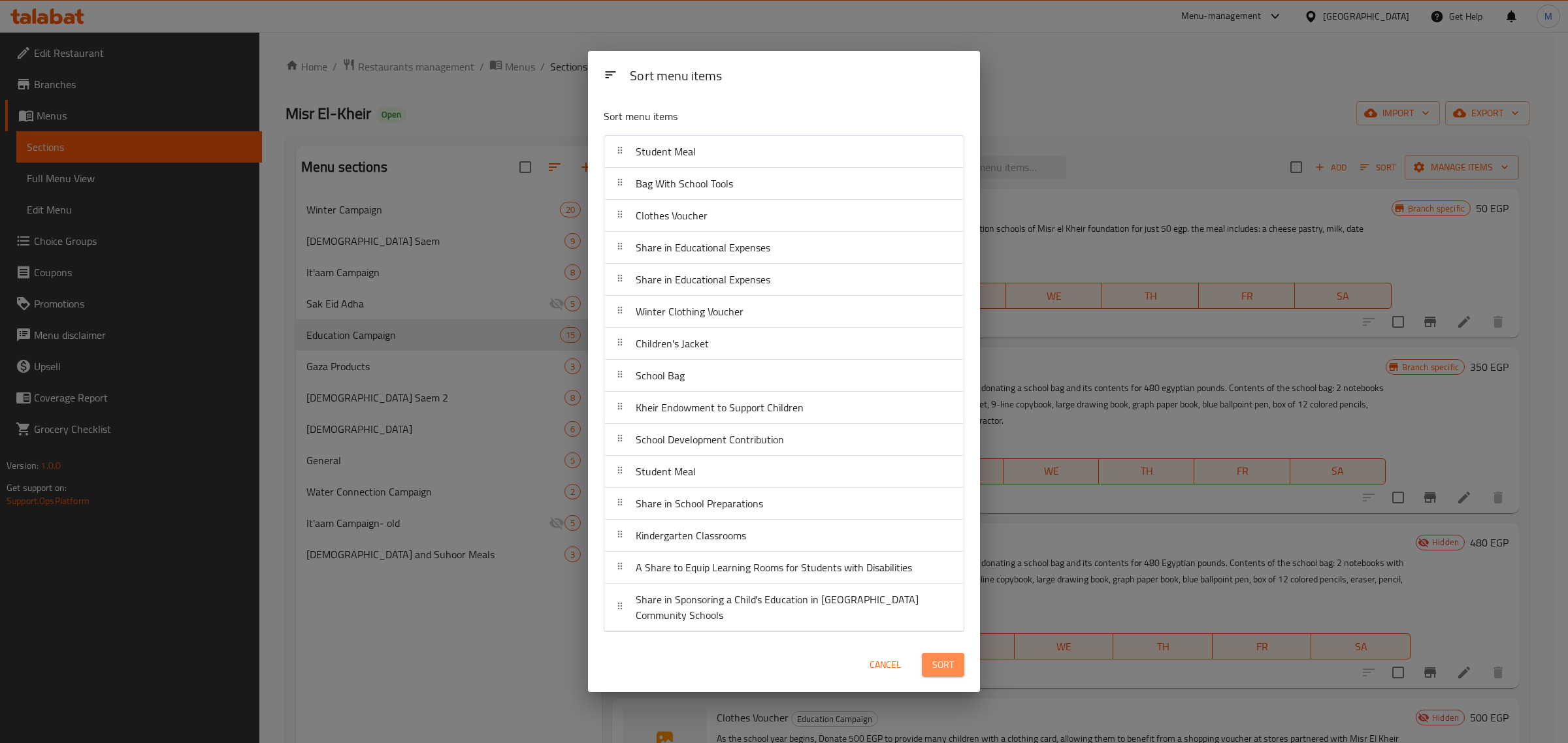
click at [940, 661] on span "Sort" at bounding box center [942, 665] width 21 height 16
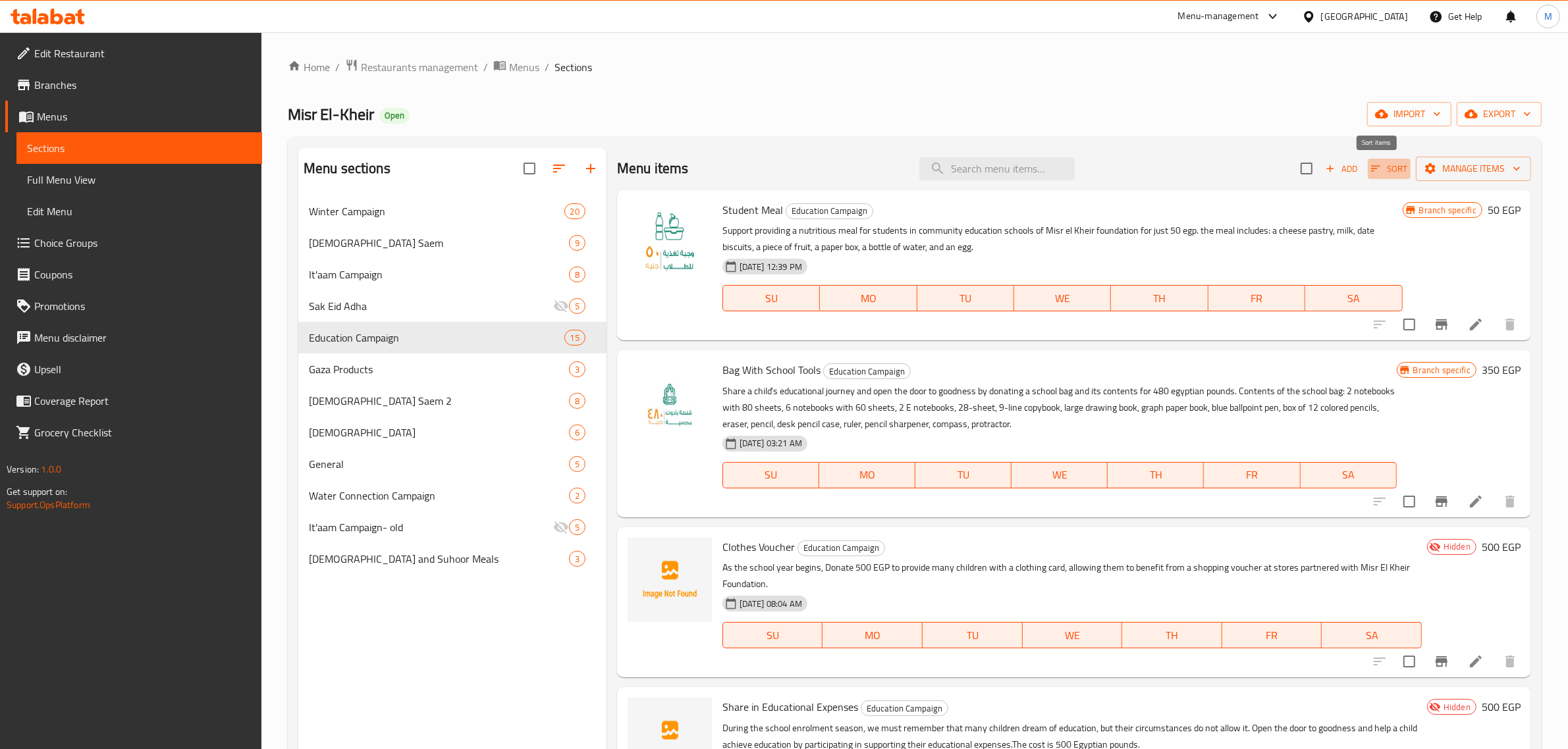
click at [1370, 171] on icon "button" at bounding box center [1376, 169] width 12 height 12
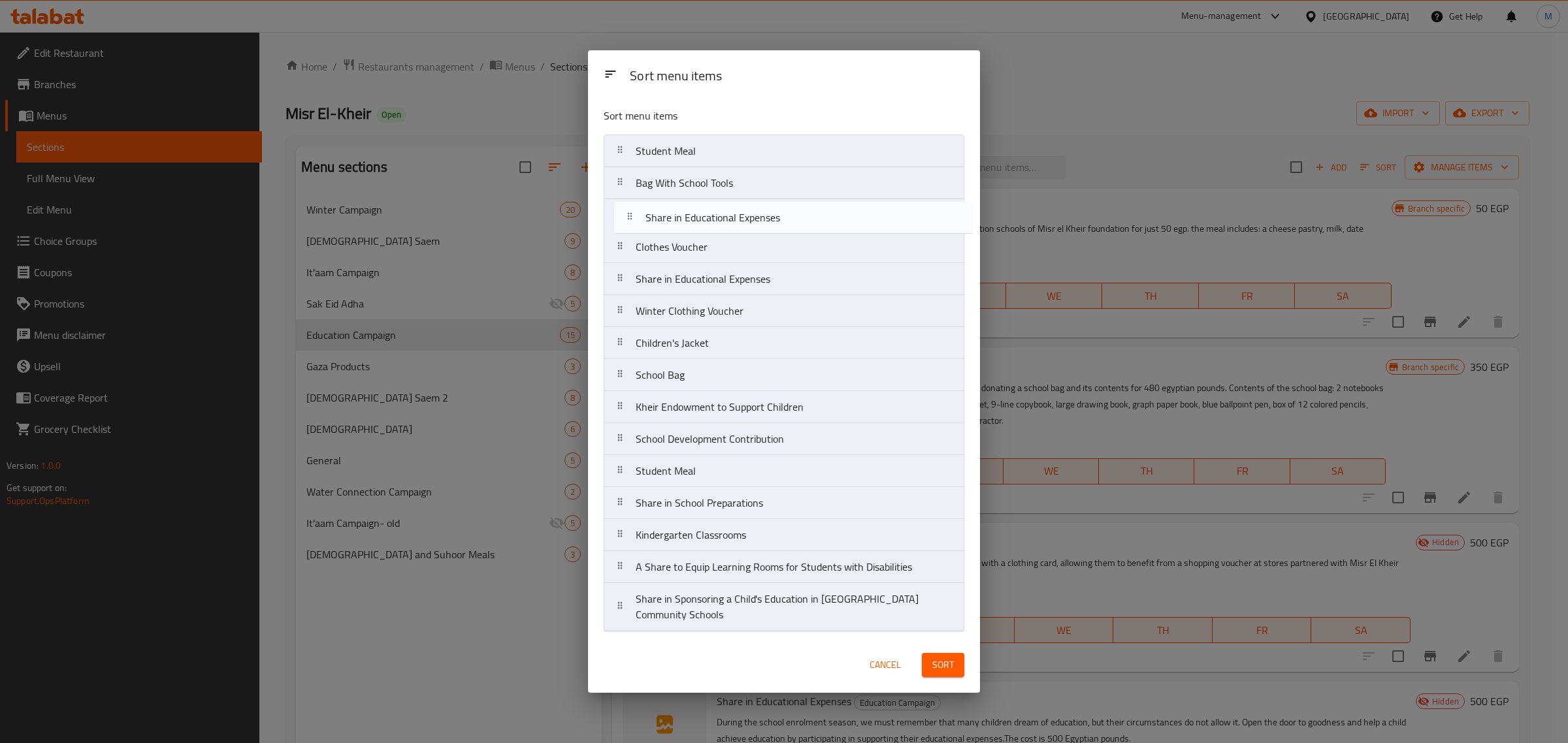
drag, startPoint x: 757, startPoint y: 282, endPoint x: 769, endPoint y: 218, distance: 65.1
click at [769, 218] on nav "Student Meal Bag With School Tools Clothes Voucher Share in Educational Expense…" at bounding box center [784, 383] width 361 height 497
drag, startPoint x: 778, startPoint y: 348, endPoint x: 782, endPoint y: 272, distance: 76.1
click at [782, 272] on nav "Student Meal Bag With School Tools Share in Educational Expenses Clothes Vouche…" at bounding box center [784, 383] width 361 height 497
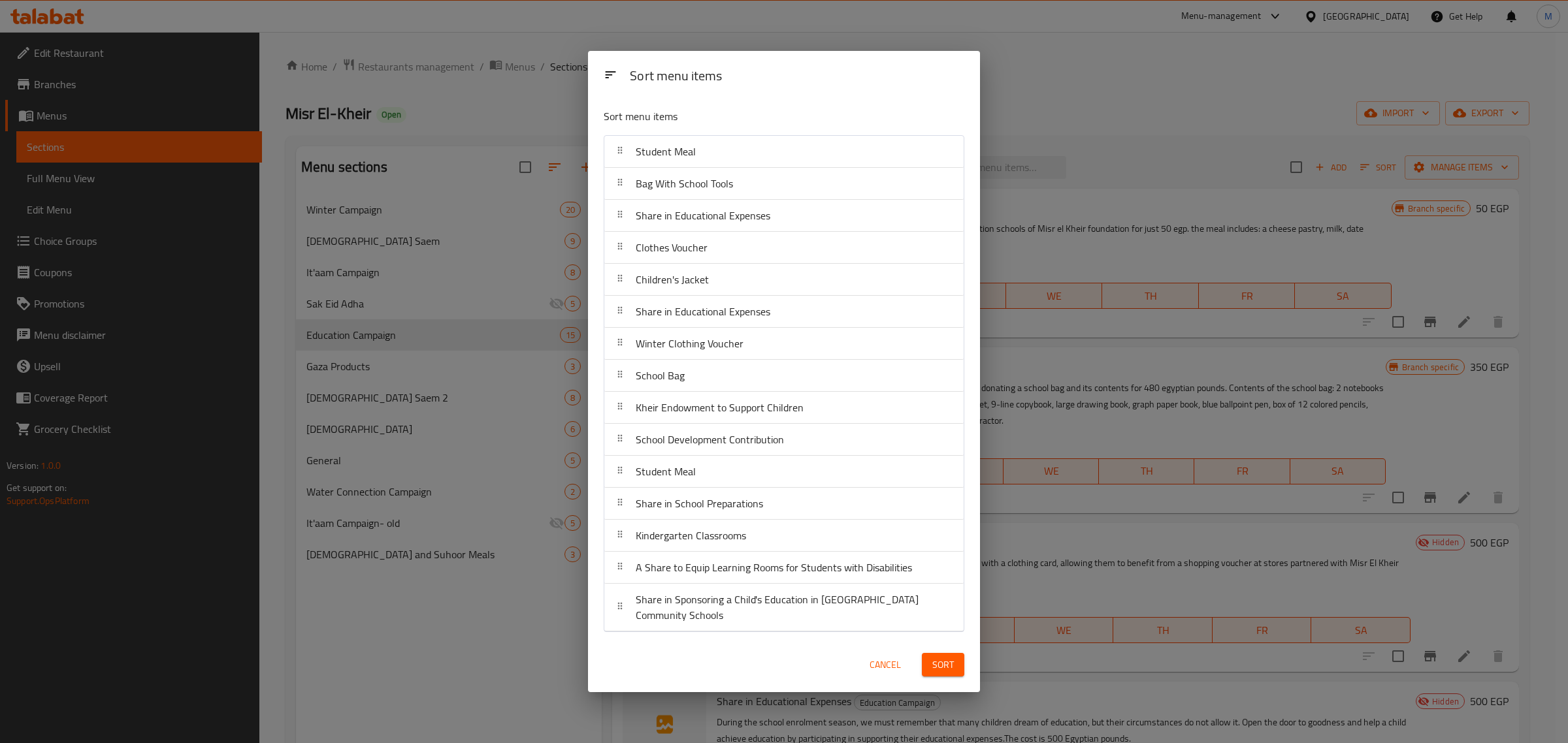
click at [952, 666] on span "Sort" at bounding box center [942, 665] width 21 height 16
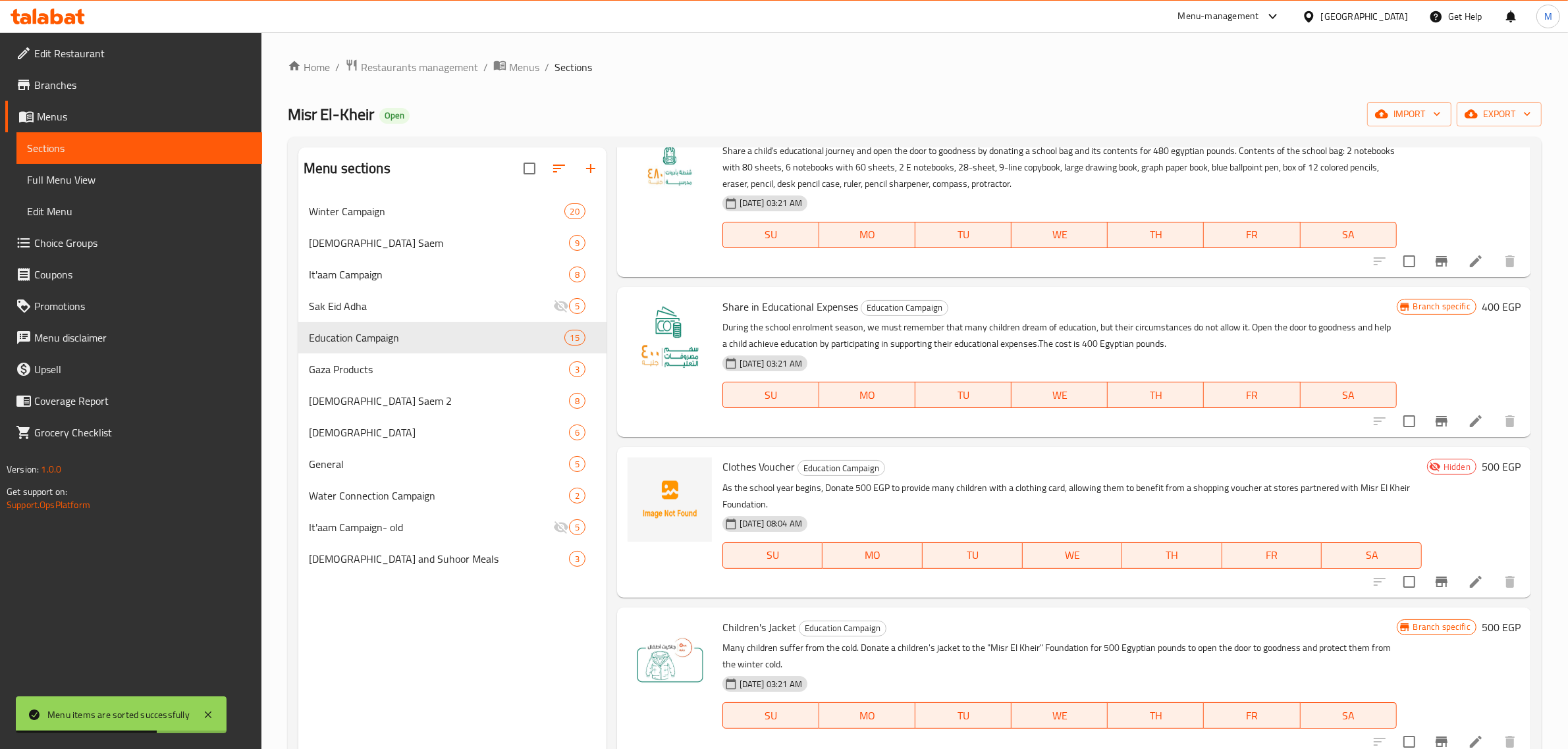
scroll to position [247, 0]
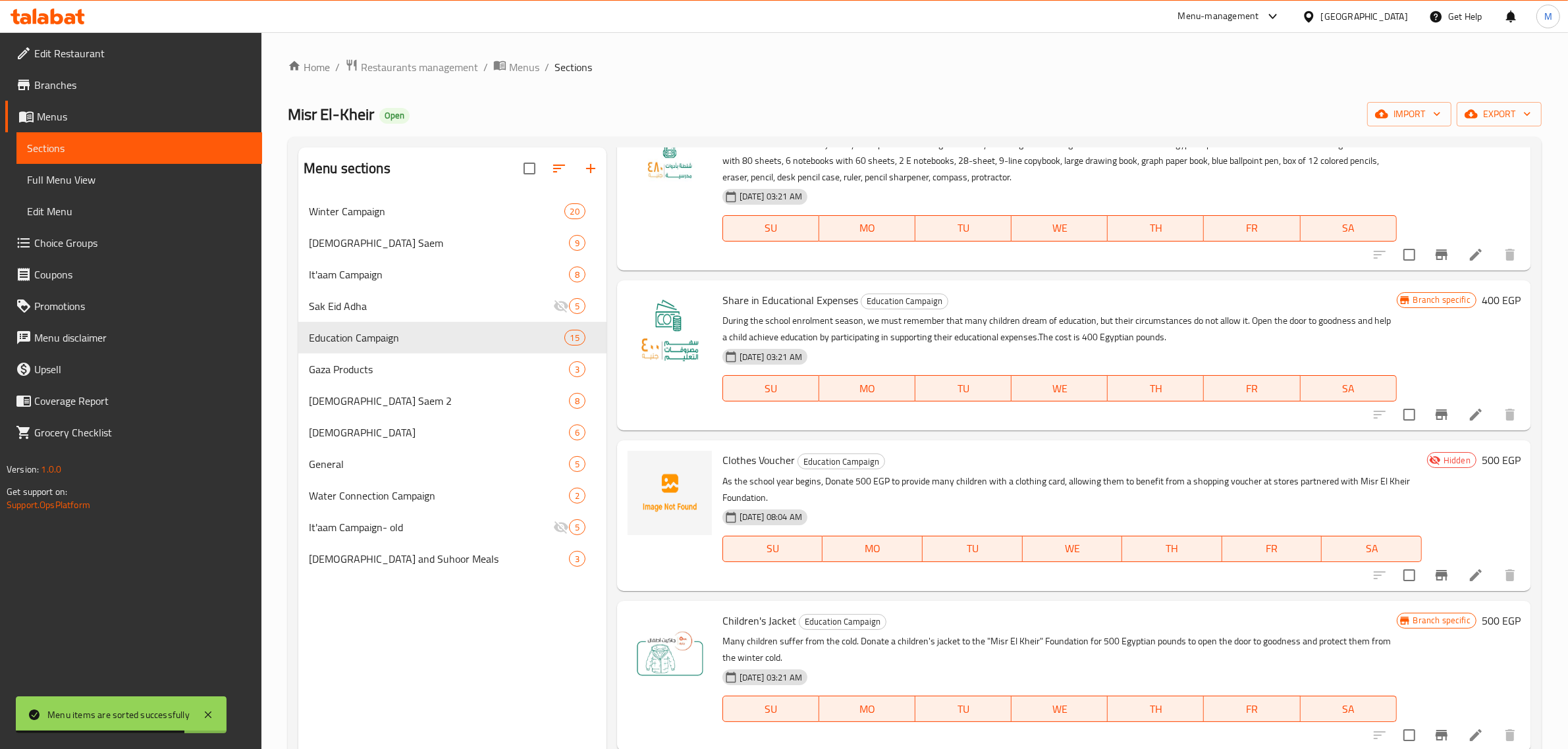
click at [748, 622] on span "Children's Jacket" at bounding box center [760, 620] width 74 height 20
copy h6 "Children's Jacket"
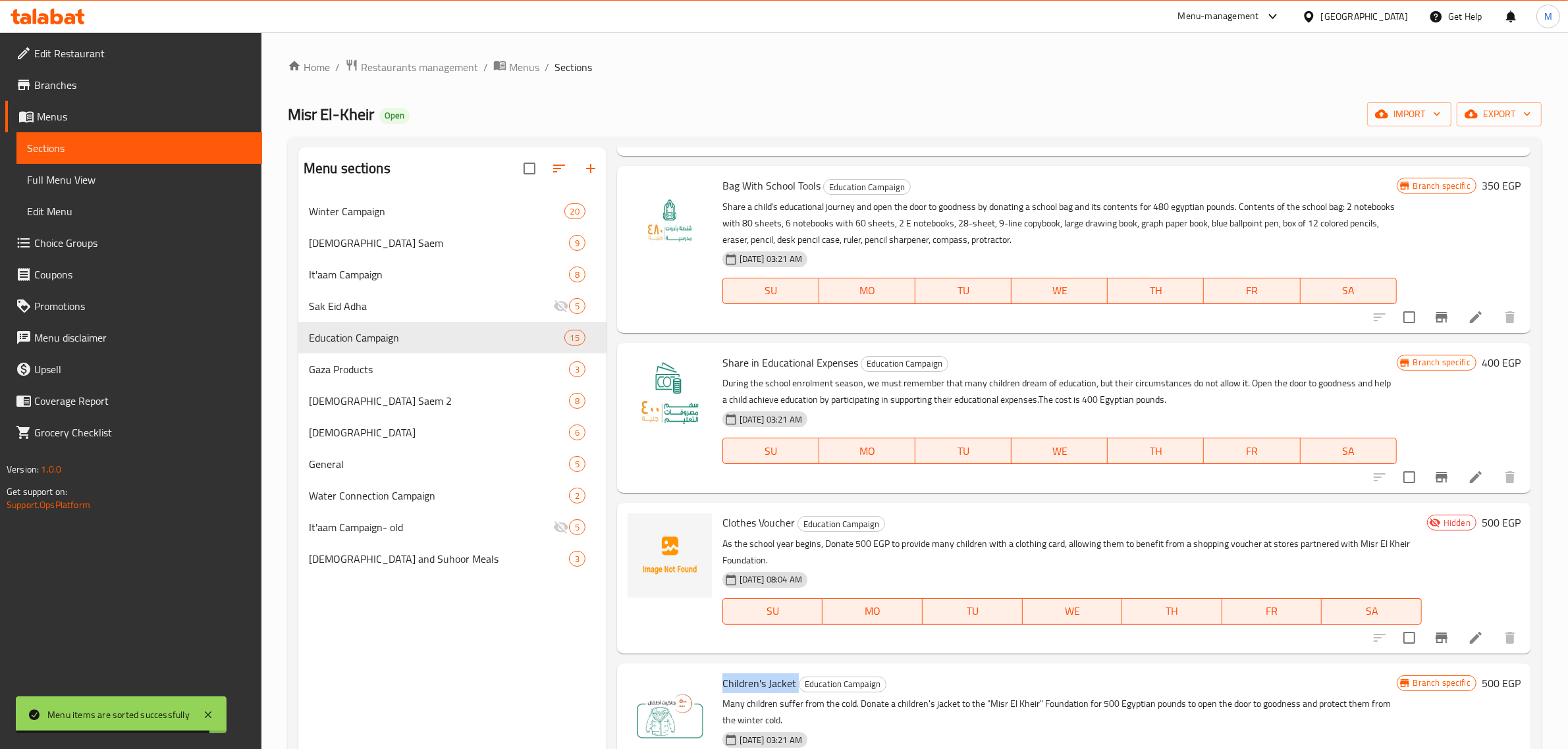
scroll to position [0, 0]
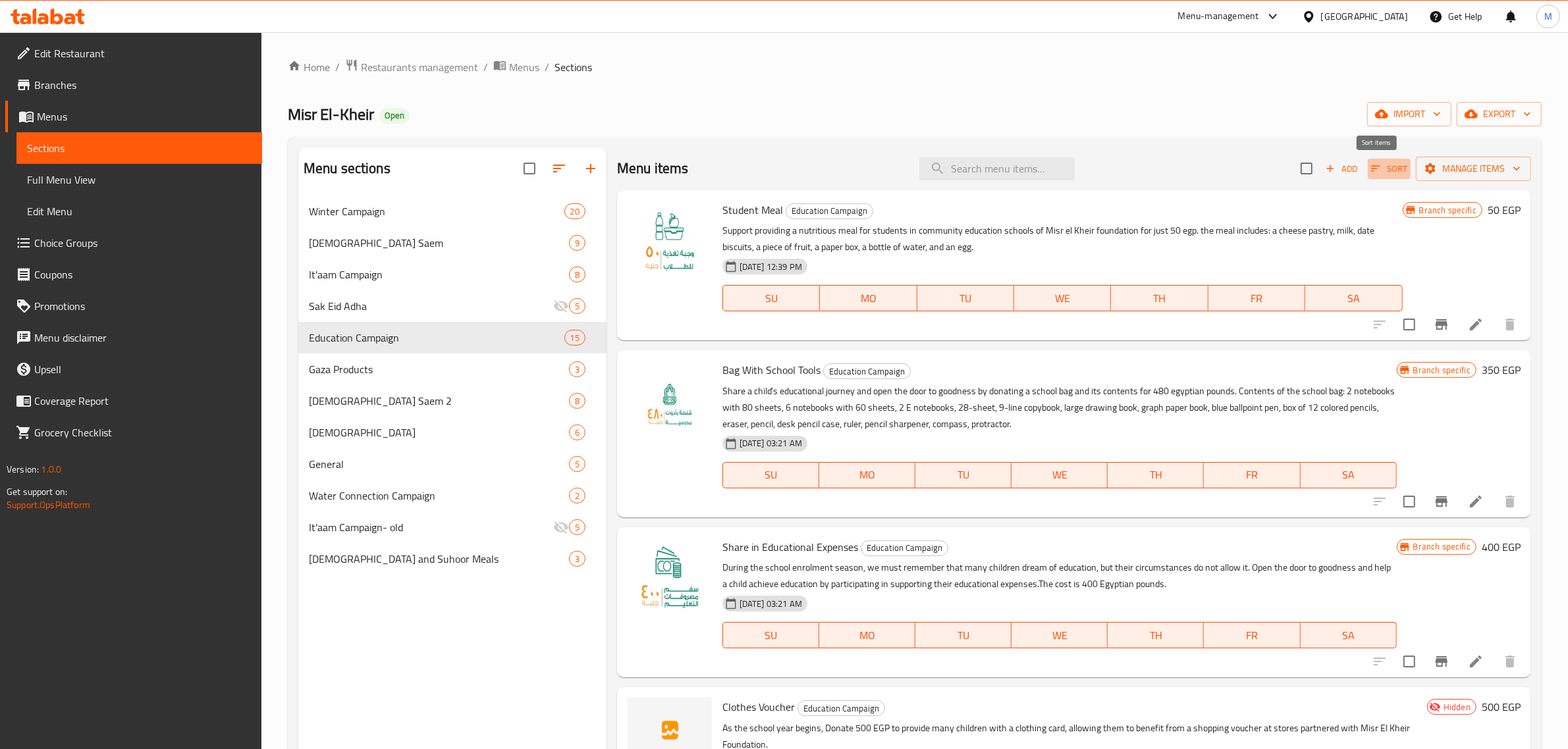
click at [1370, 171] on icon "button" at bounding box center [1376, 169] width 12 height 12
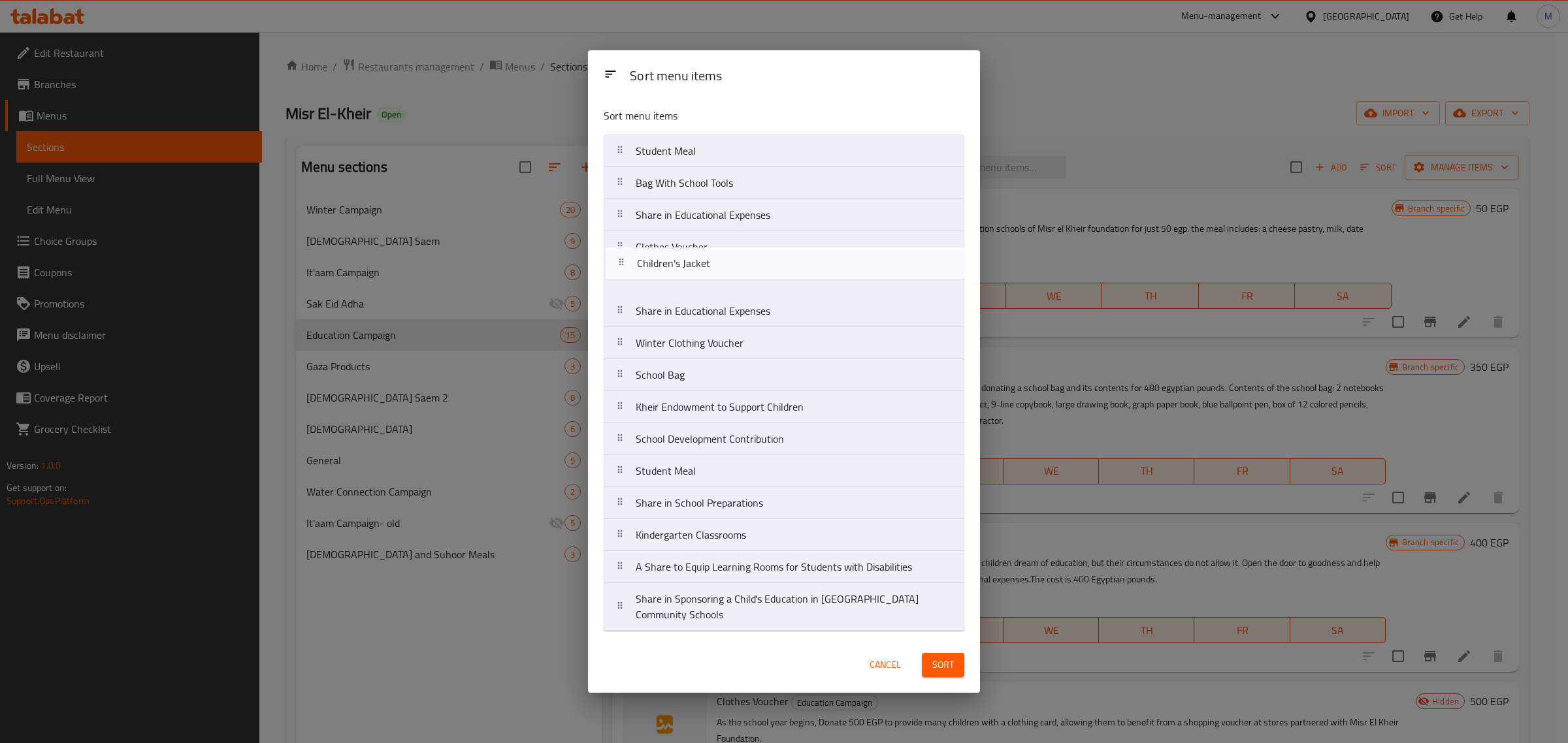
drag, startPoint x: 726, startPoint y: 285, endPoint x: 732, endPoint y: 255, distance: 30.6
click at [732, 255] on nav "Student Meal Bag With School Tools Share in Educational Expenses Clothes Vouche…" at bounding box center [784, 383] width 361 height 497
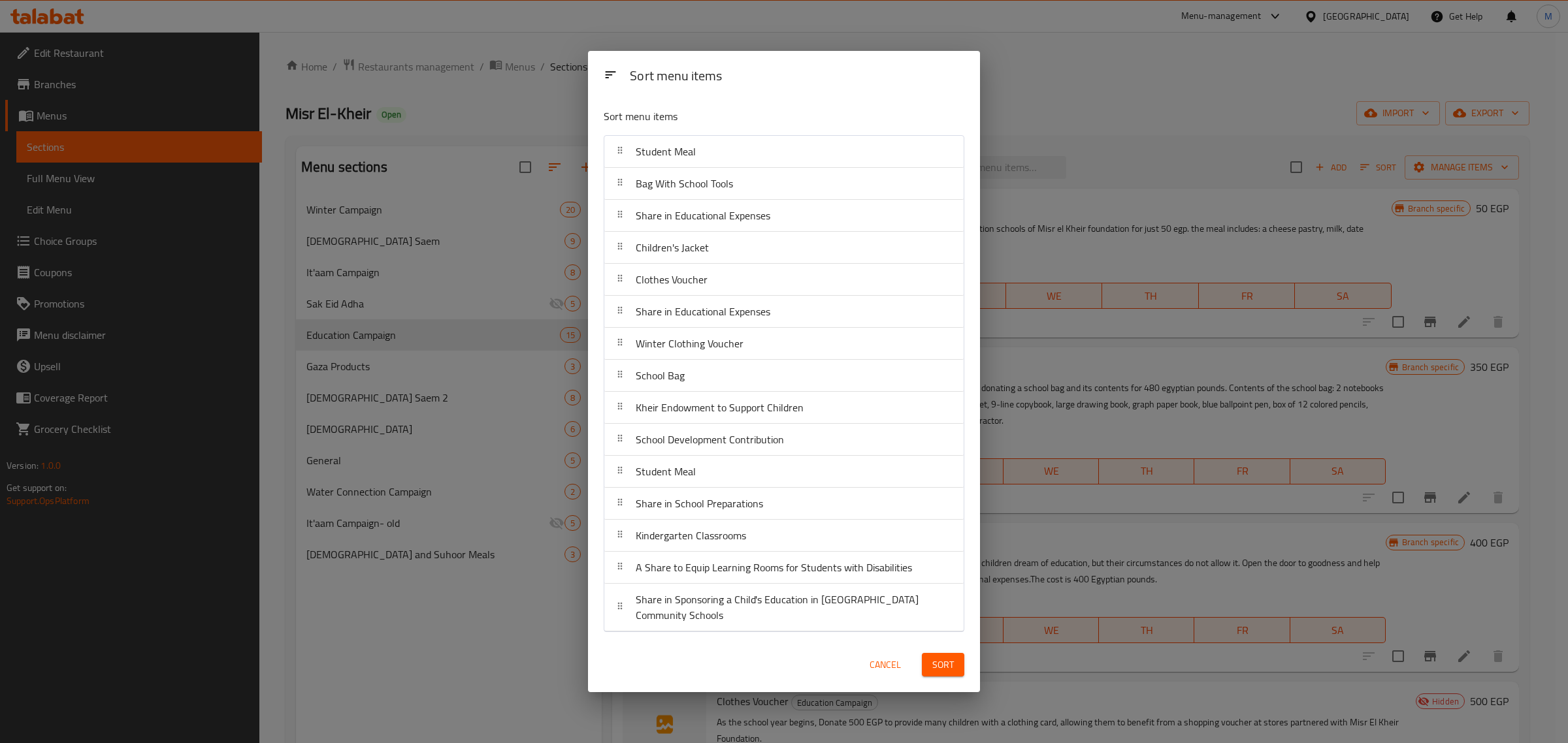
click at [954, 666] on span "Sort" at bounding box center [942, 665] width 21 height 16
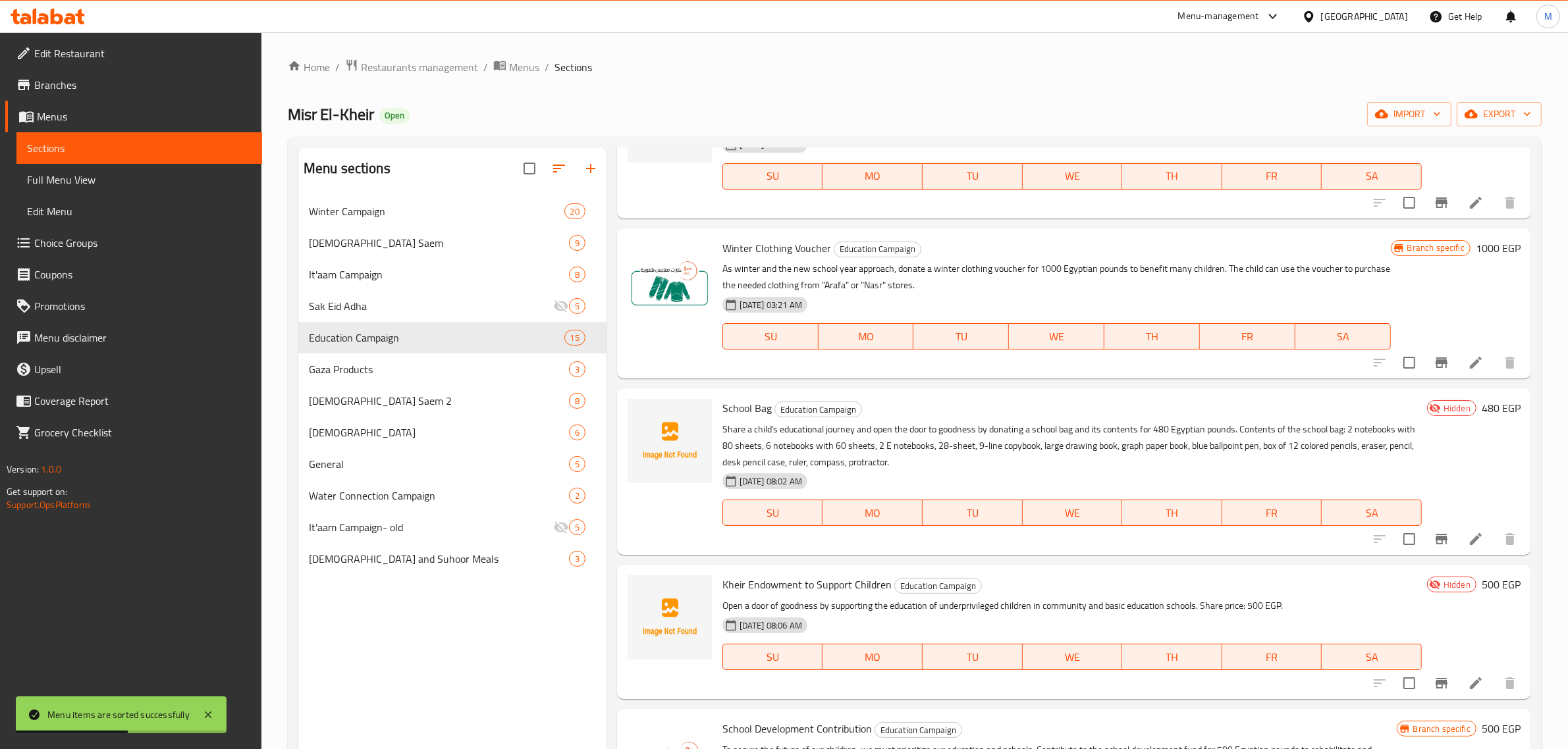
scroll to position [905, 0]
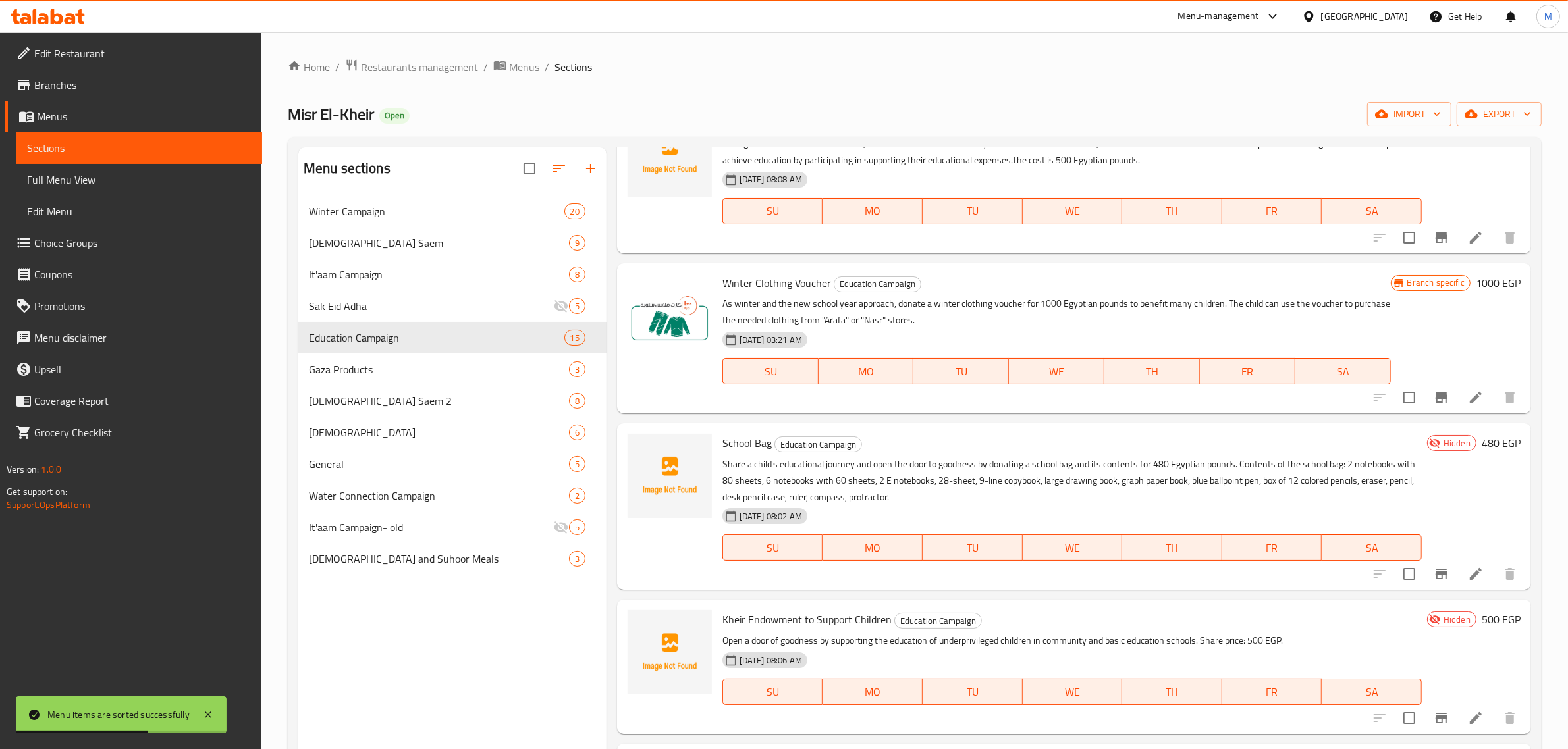
click at [798, 283] on span "Winter Clothing Voucher" at bounding box center [777, 283] width 109 height 20
copy h6 "Winter Clothing Voucher"
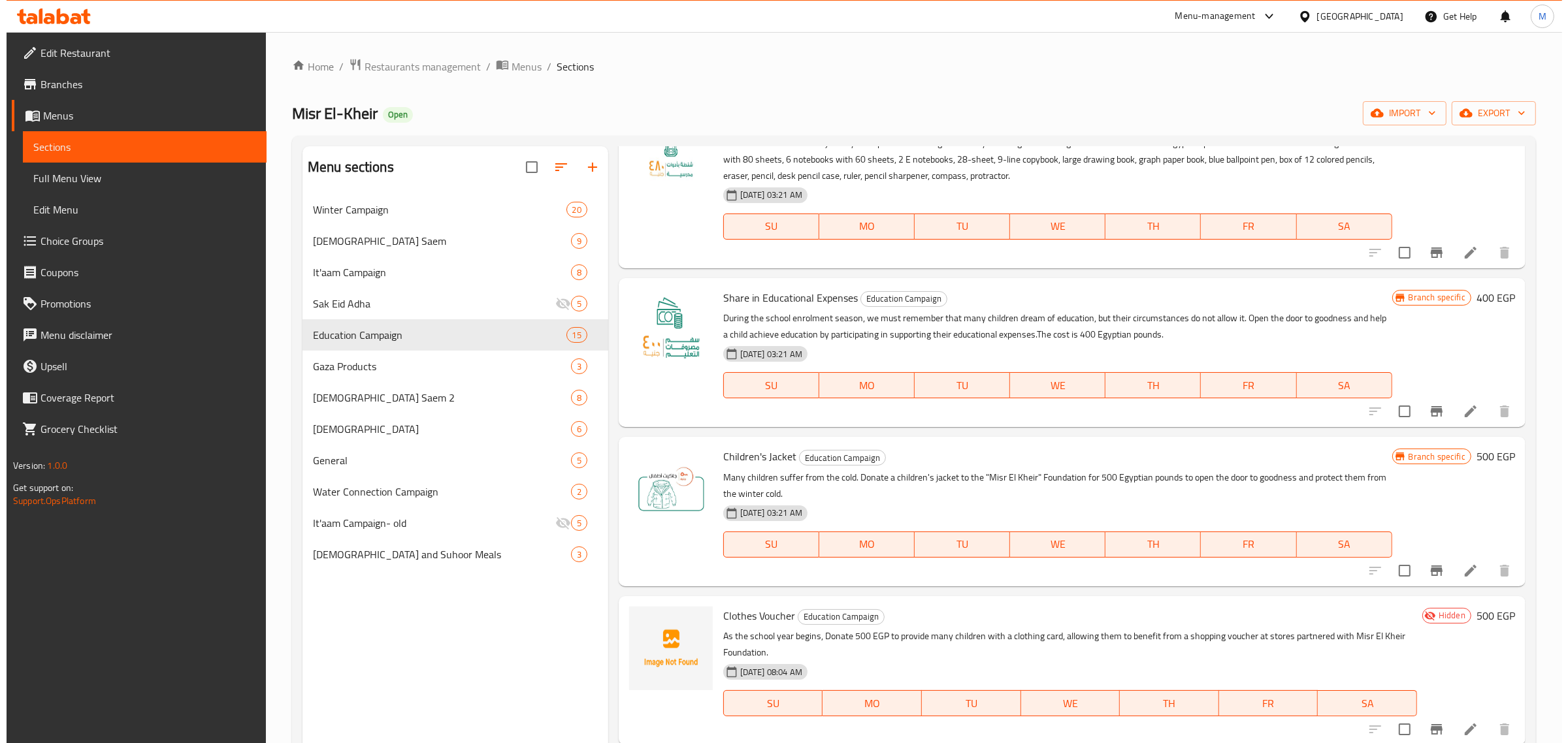
scroll to position [0, 0]
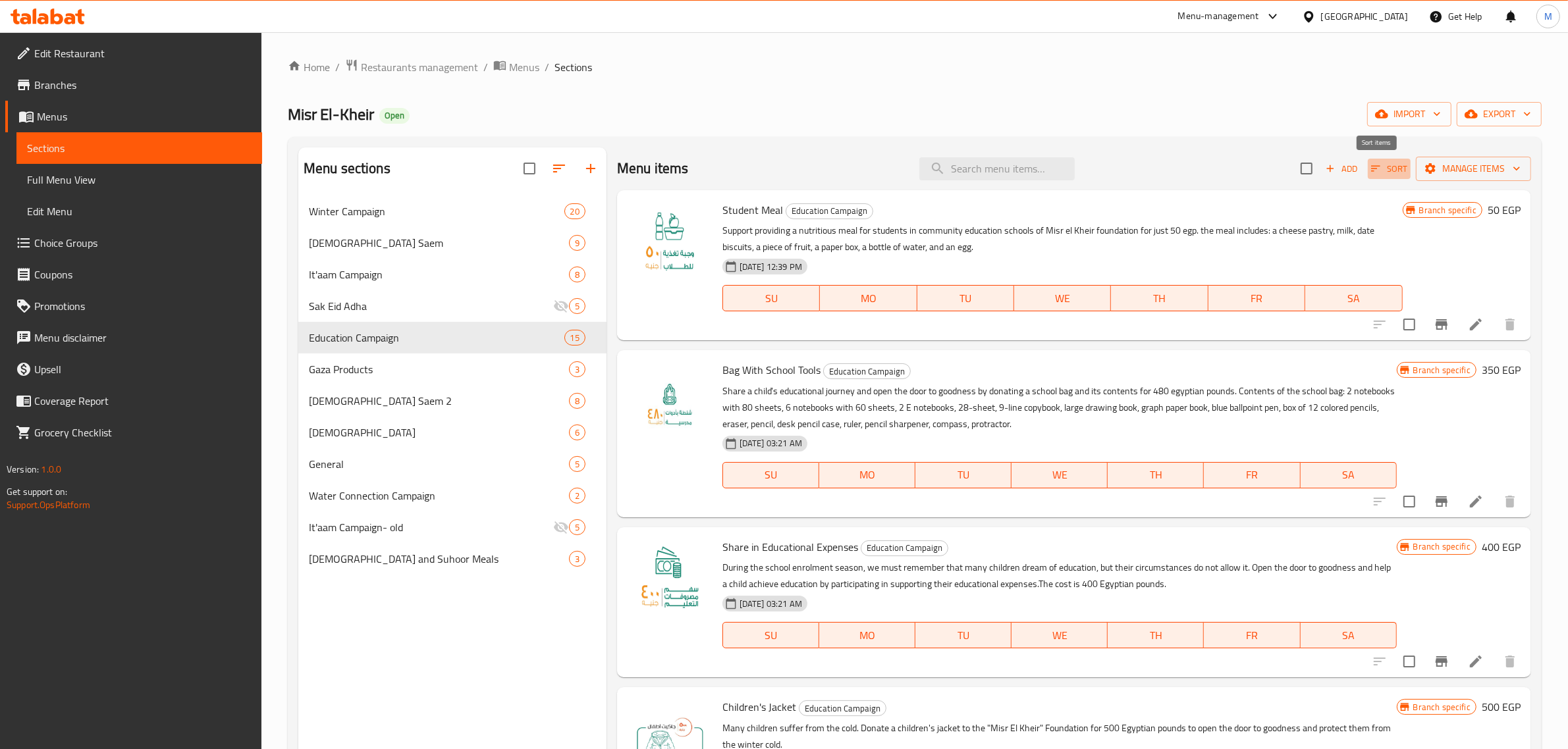
click at [1373, 171] on span "Sort" at bounding box center [1389, 169] width 36 height 15
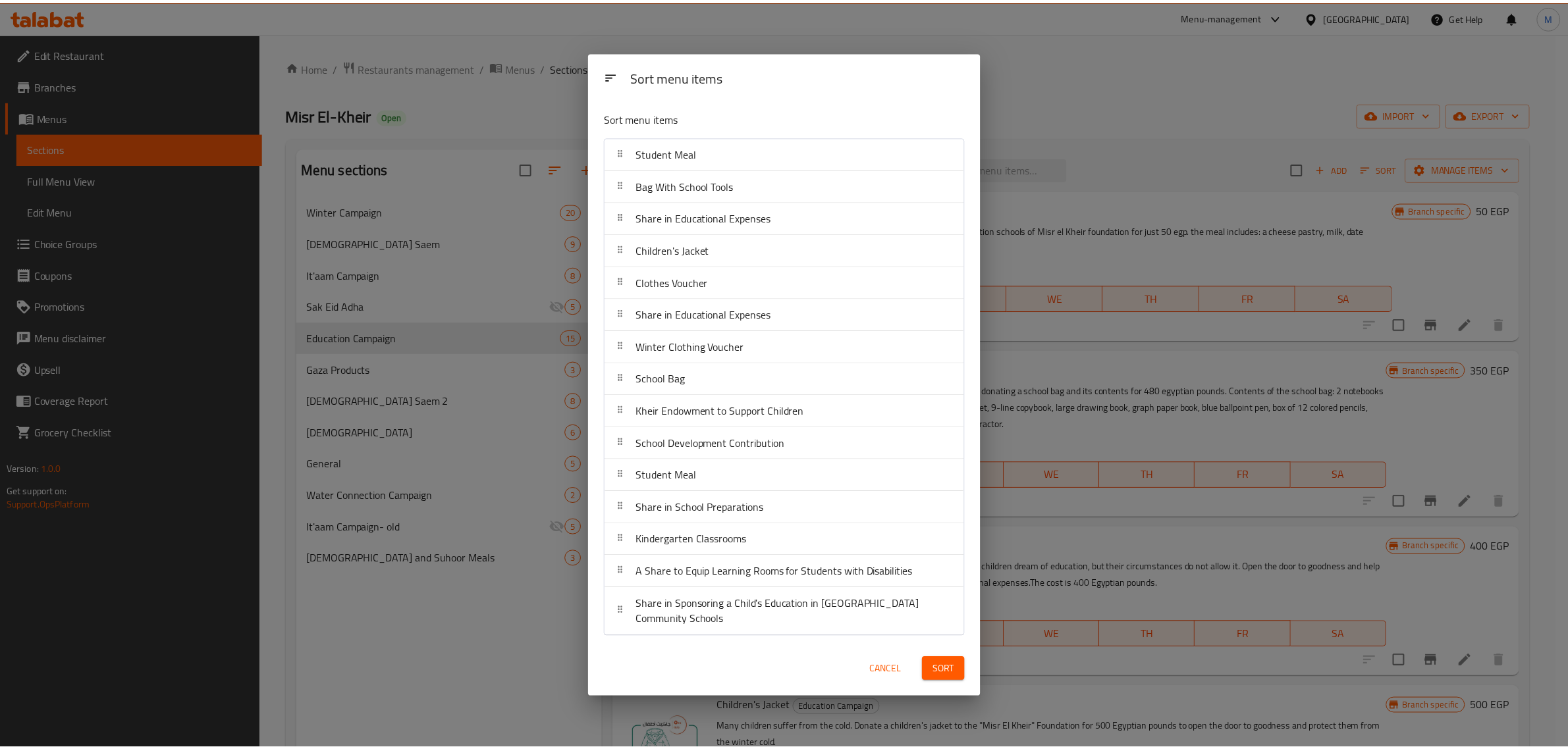
scroll to position [686, 0]
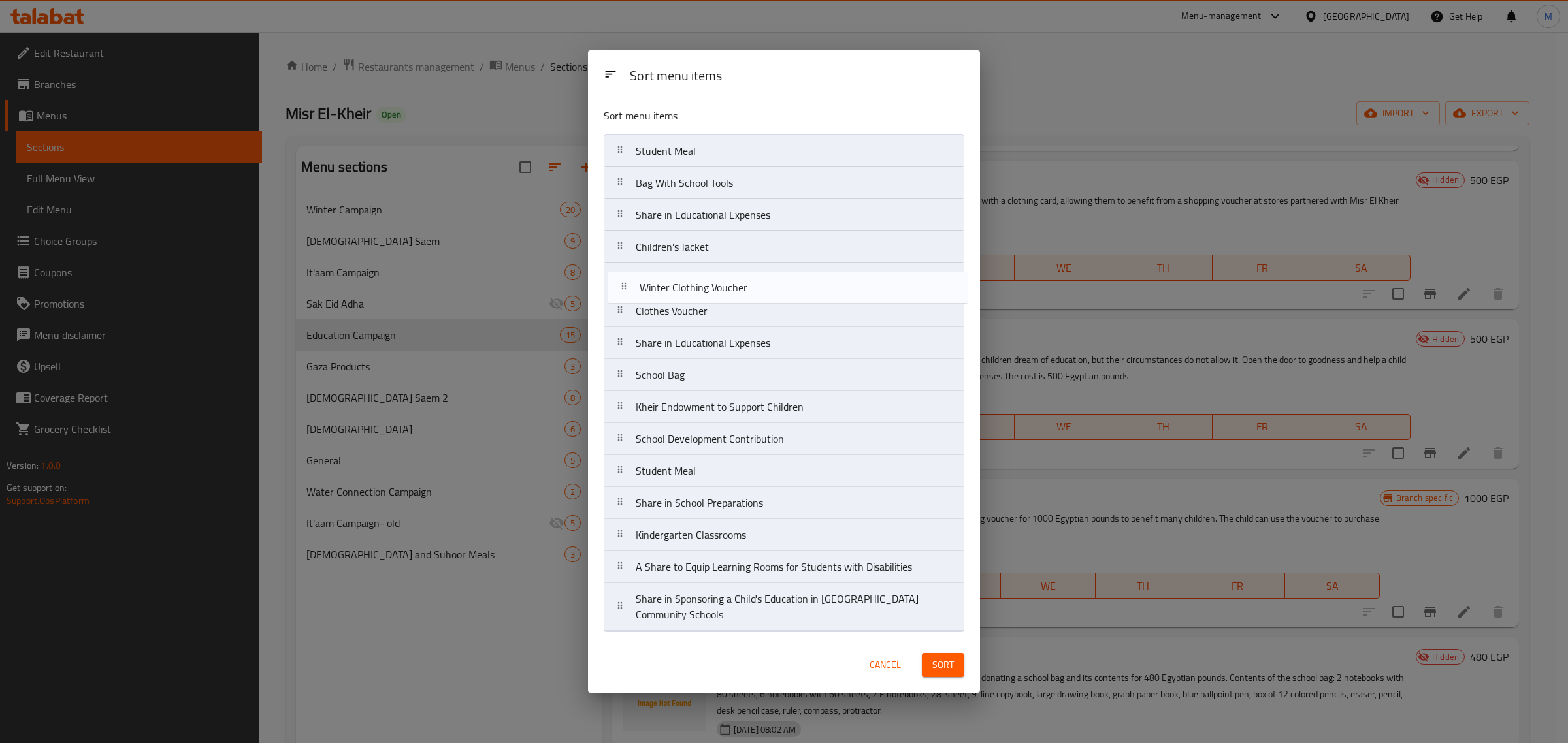
drag, startPoint x: 706, startPoint y: 345, endPoint x: 713, endPoint y: 286, distance: 59.4
click at [713, 286] on nav "Student Meal Bag With School Tools Share in Educational Expenses Children's Jac…" at bounding box center [784, 383] width 361 height 497
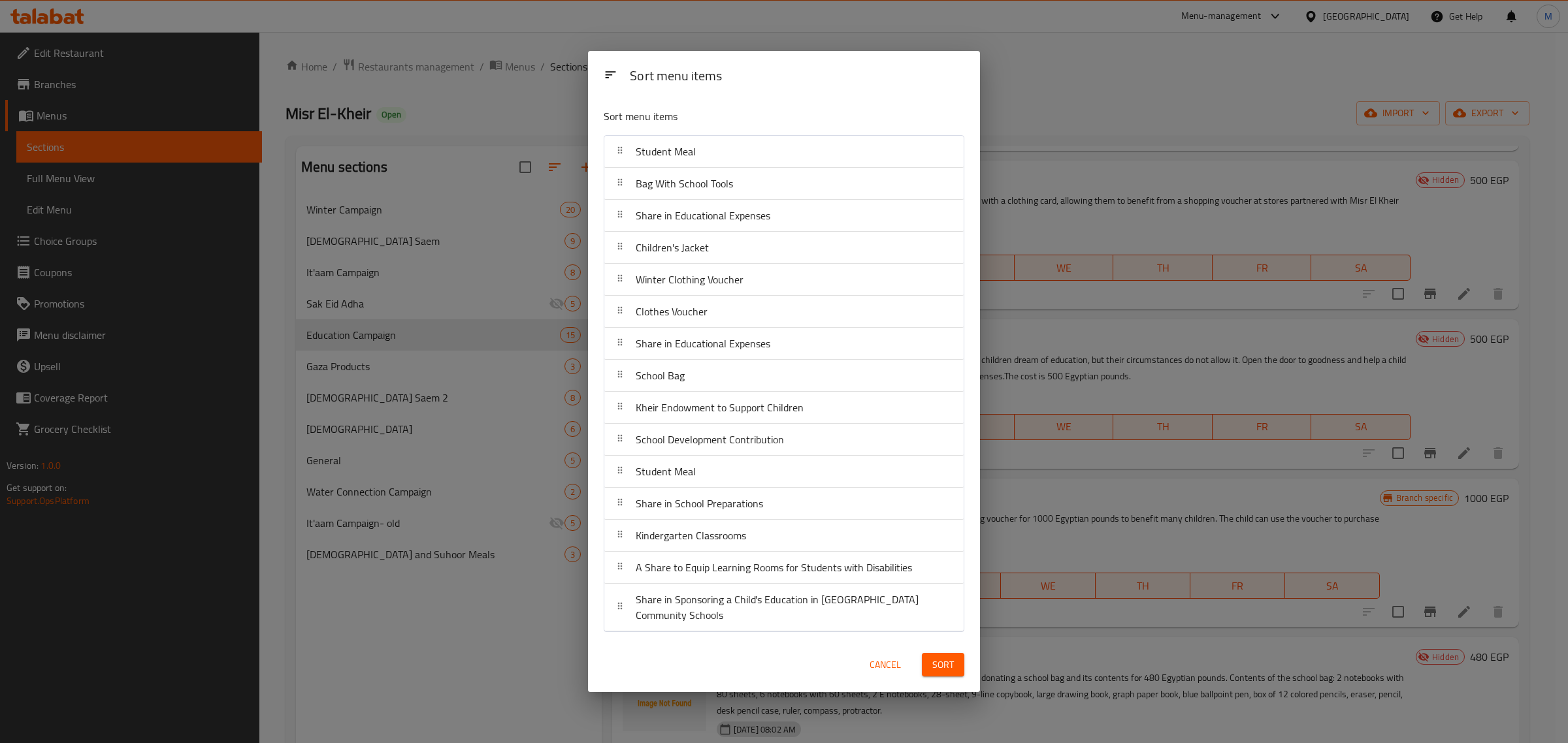
click at [942, 666] on span "Sort" at bounding box center [942, 665] width 21 height 16
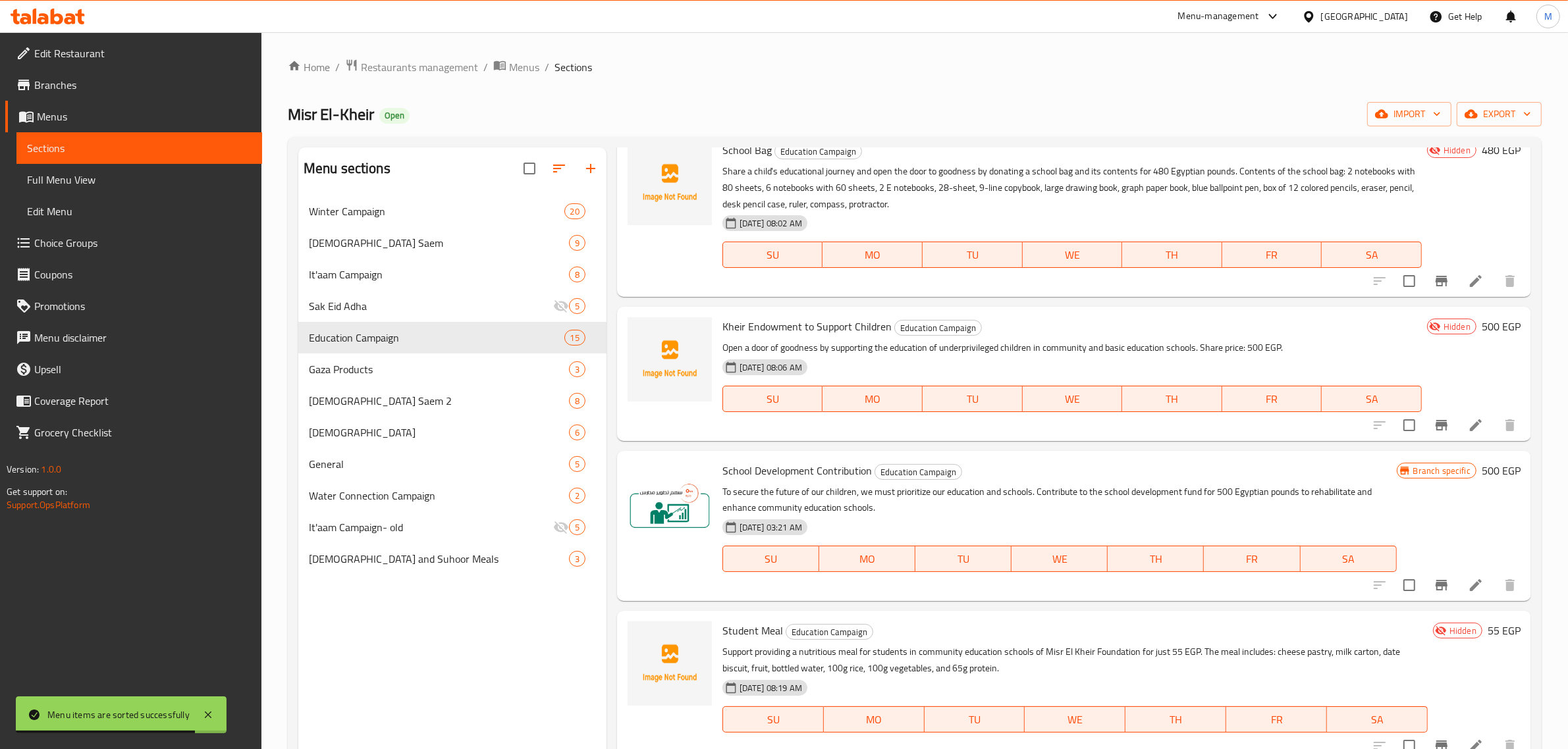
scroll to position [1192, 0]
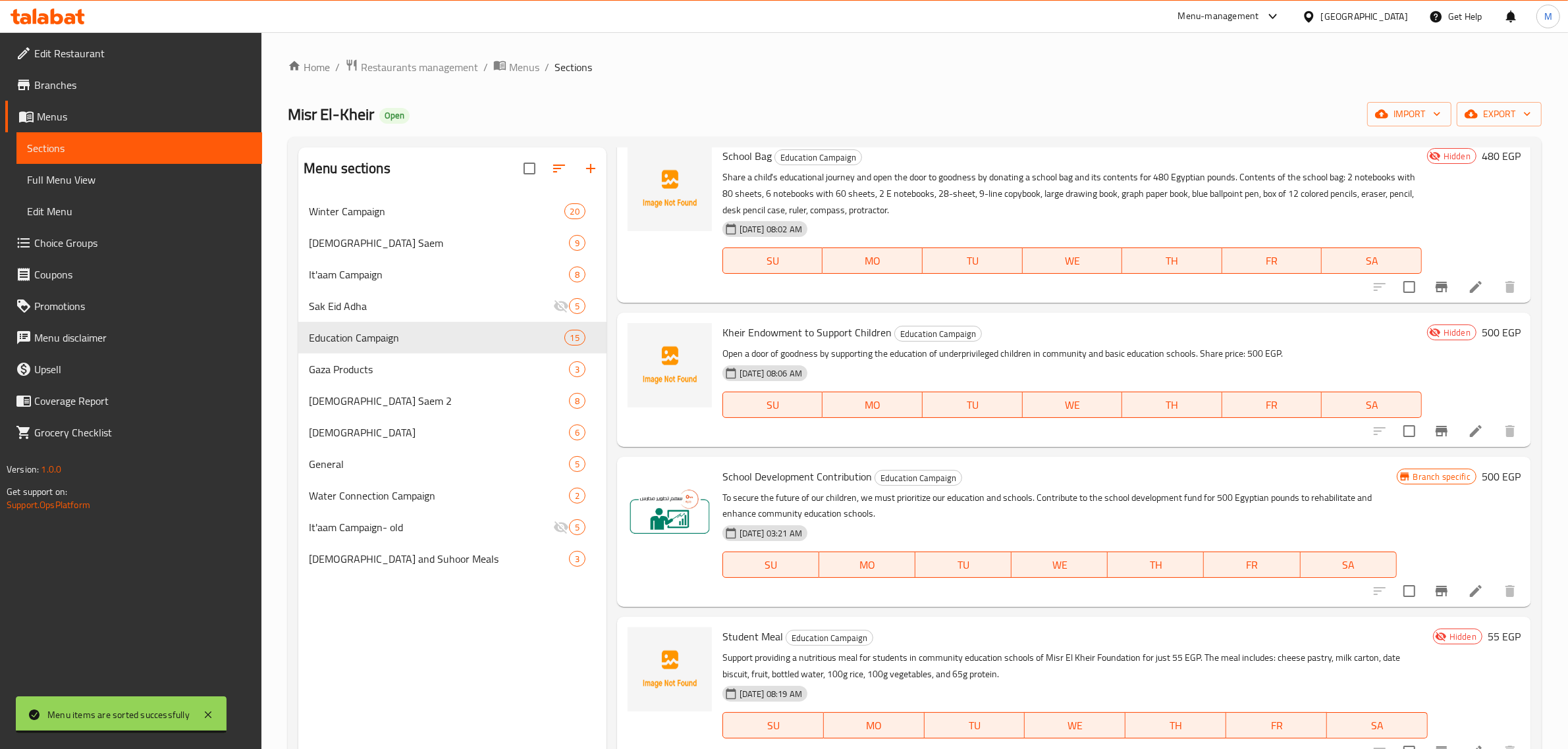
click at [787, 476] on span "School Development Contribution" at bounding box center [797, 476] width 149 height 20
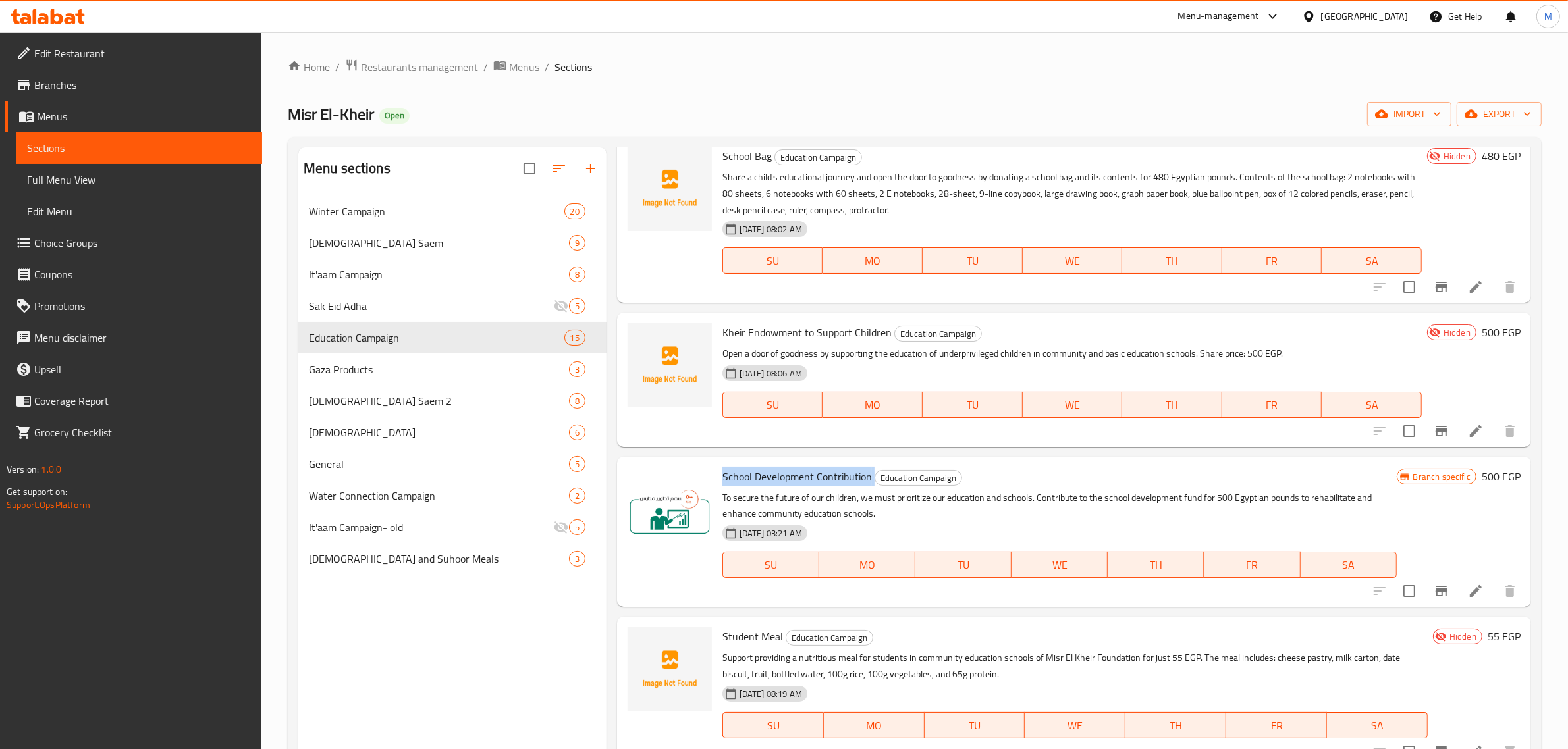
click at [787, 476] on span "School Development Contribution" at bounding box center [797, 476] width 149 height 20
copy h6 "School Development Contribution"
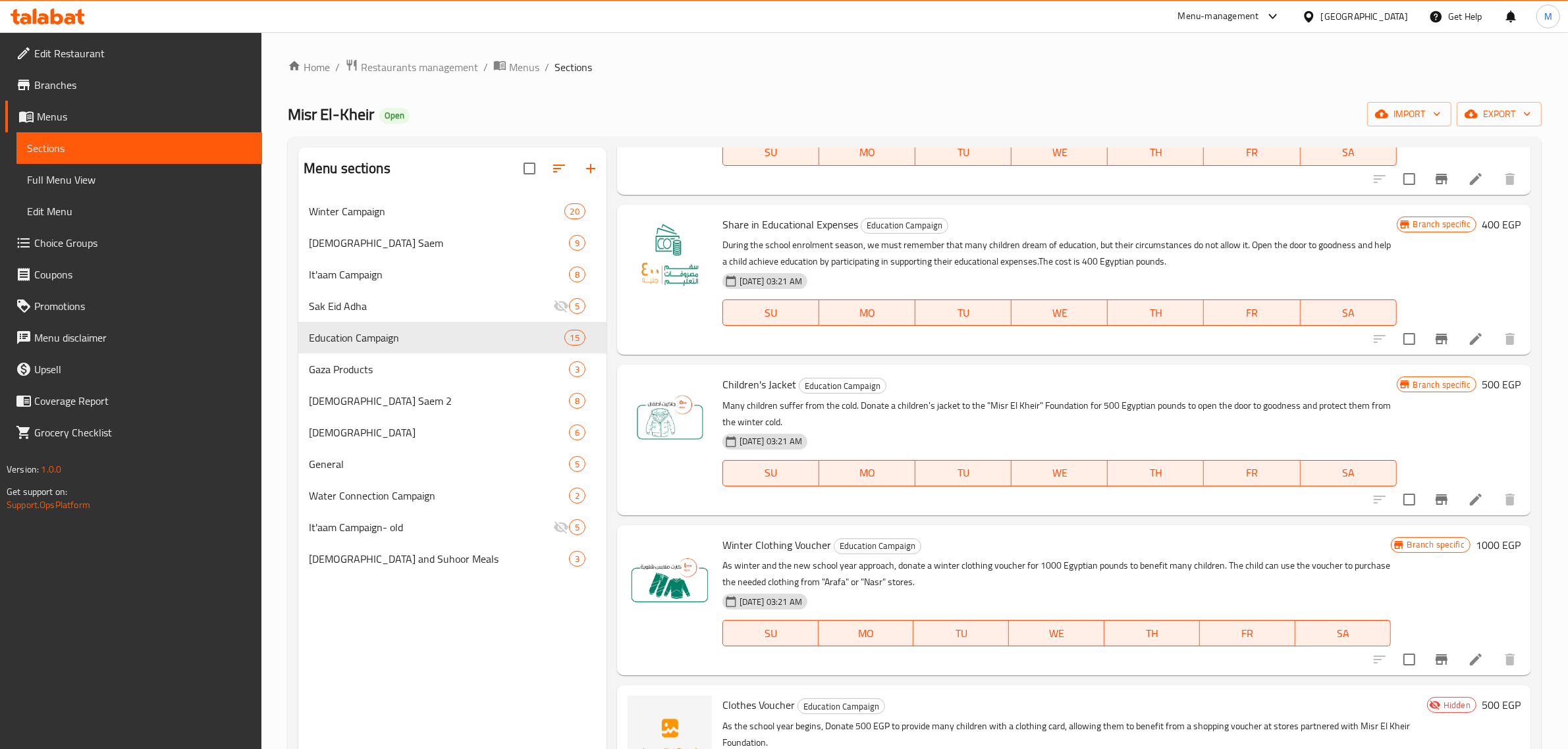
scroll to position [0, 0]
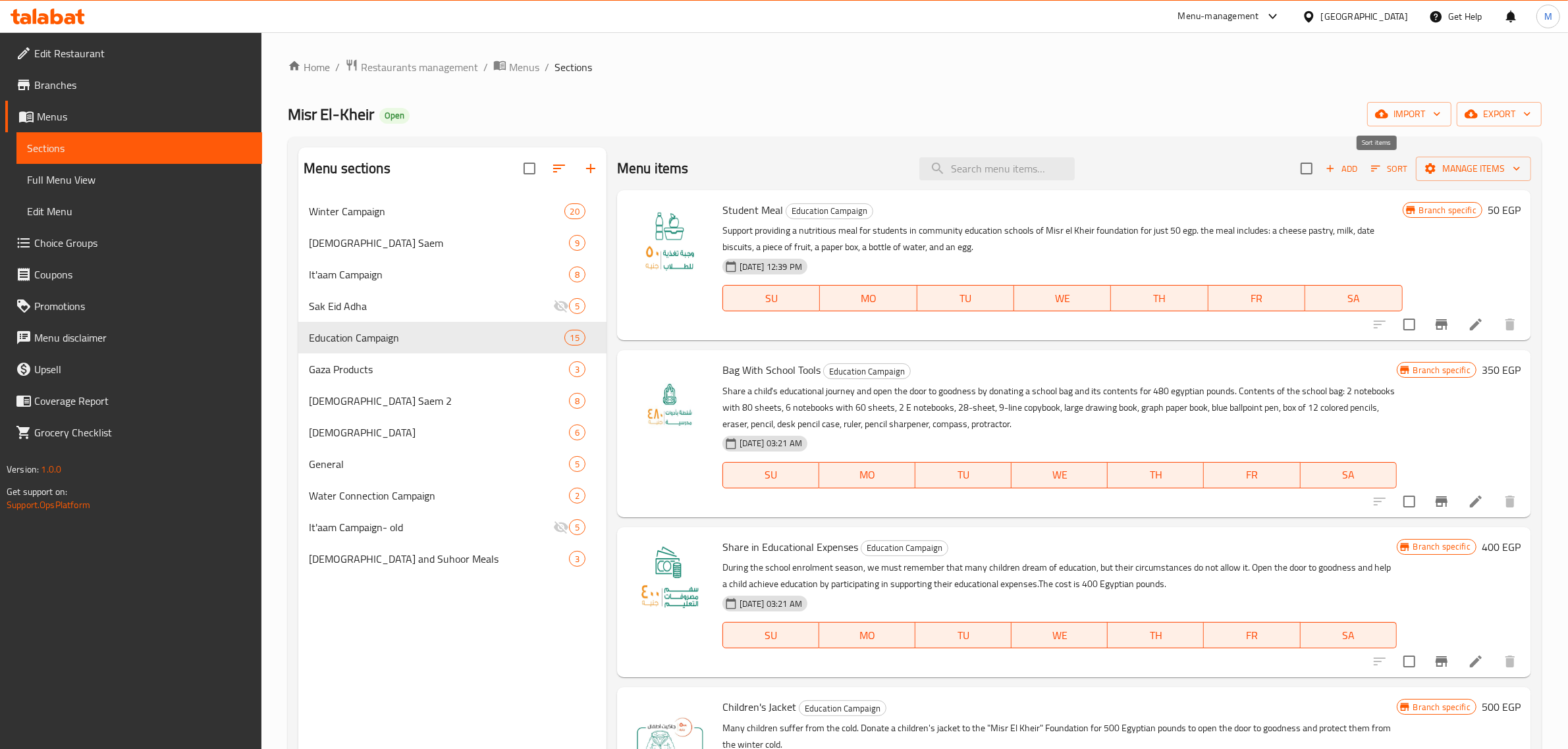
click at [1370, 165] on icon "button" at bounding box center [1376, 169] width 12 height 12
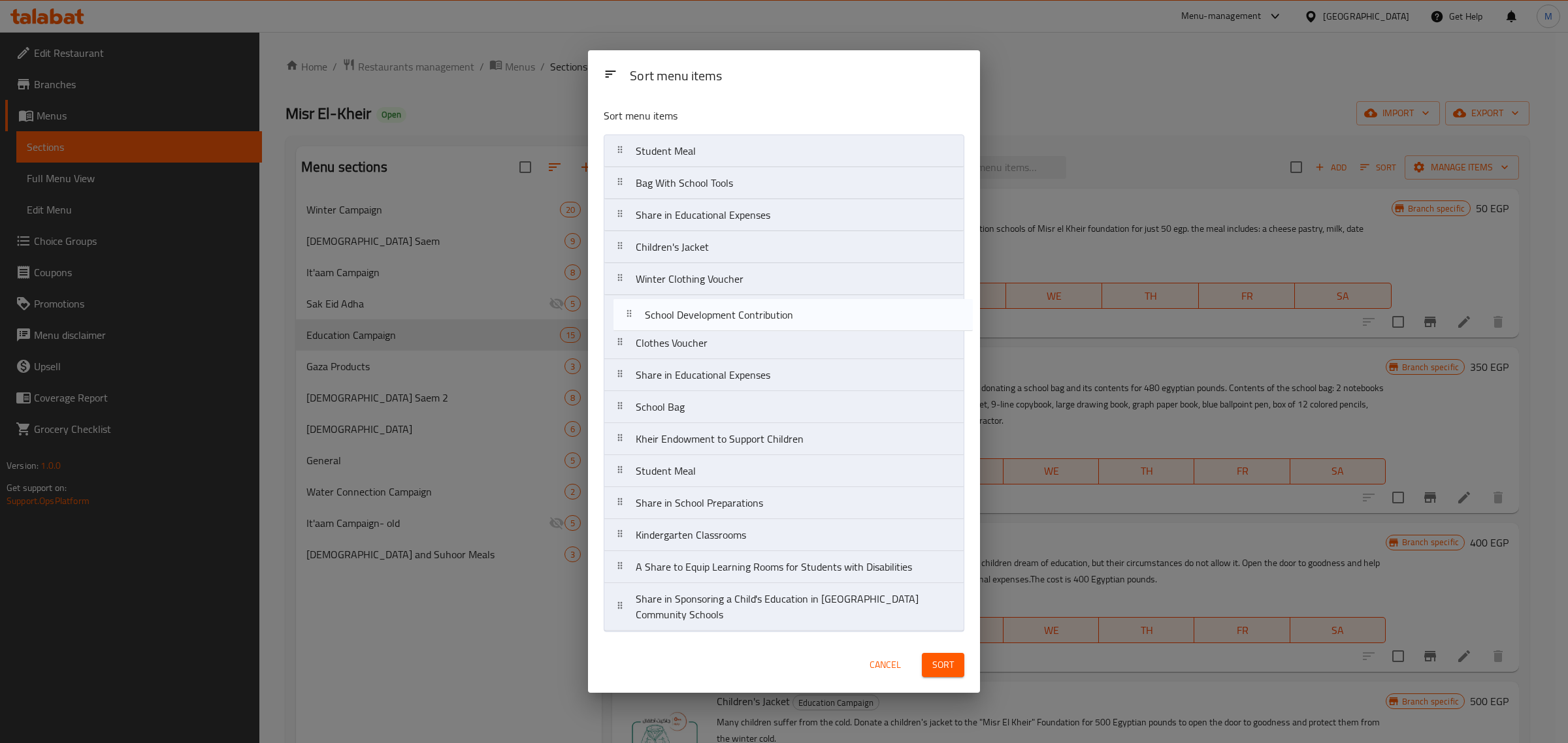
drag, startPoint x: 769, startPoint y: 441, endPoint x: 778, endPoint y: 311, distance: 130.3
click at [778, 311] on nav "Student Meal Bag With School Tools Share in Educational Expenses Children's Jac…" at bounding box center [784, 383] width 361 height 497
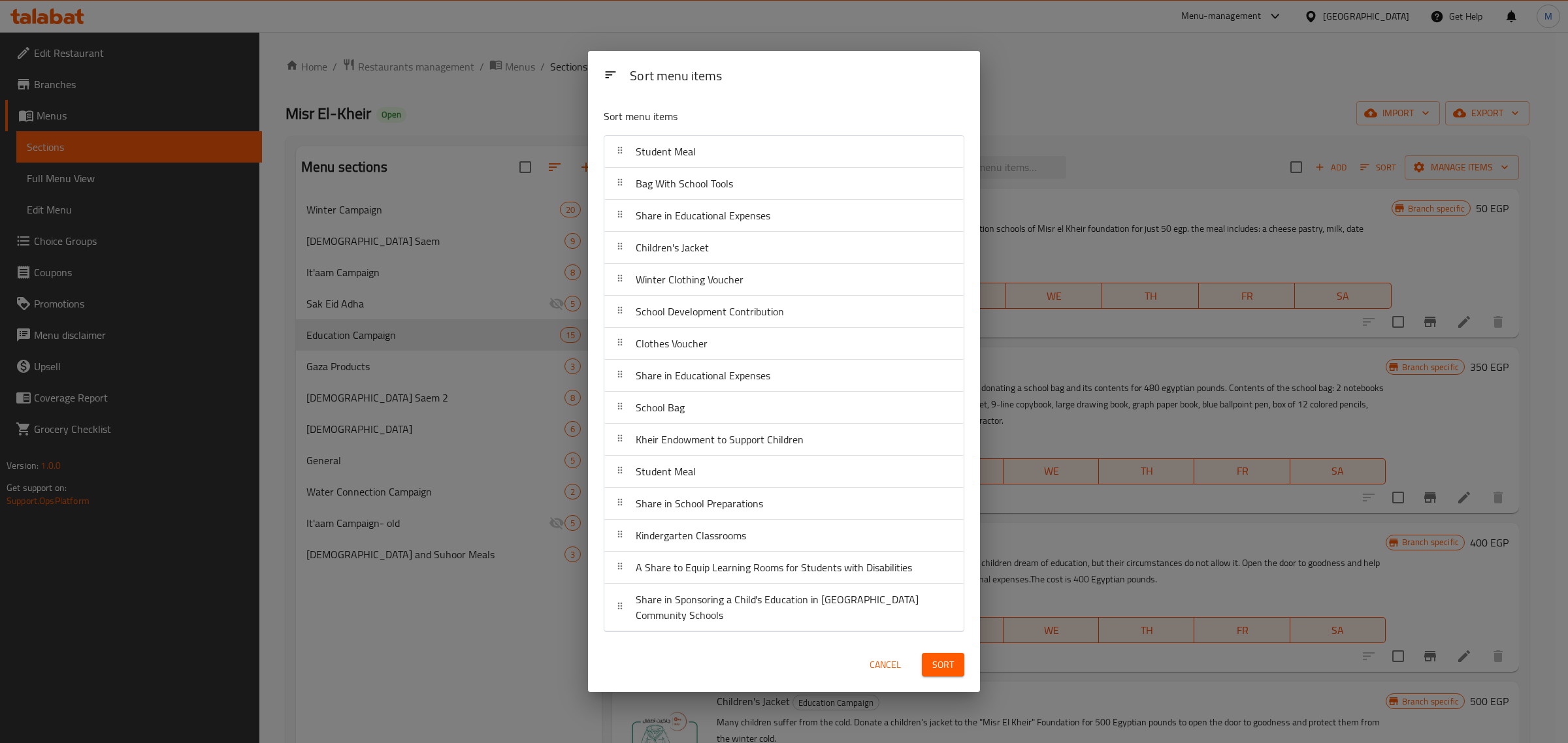
click at [942, 667] on span "Sort" at bounding box center [942, 665] width 21 height 16
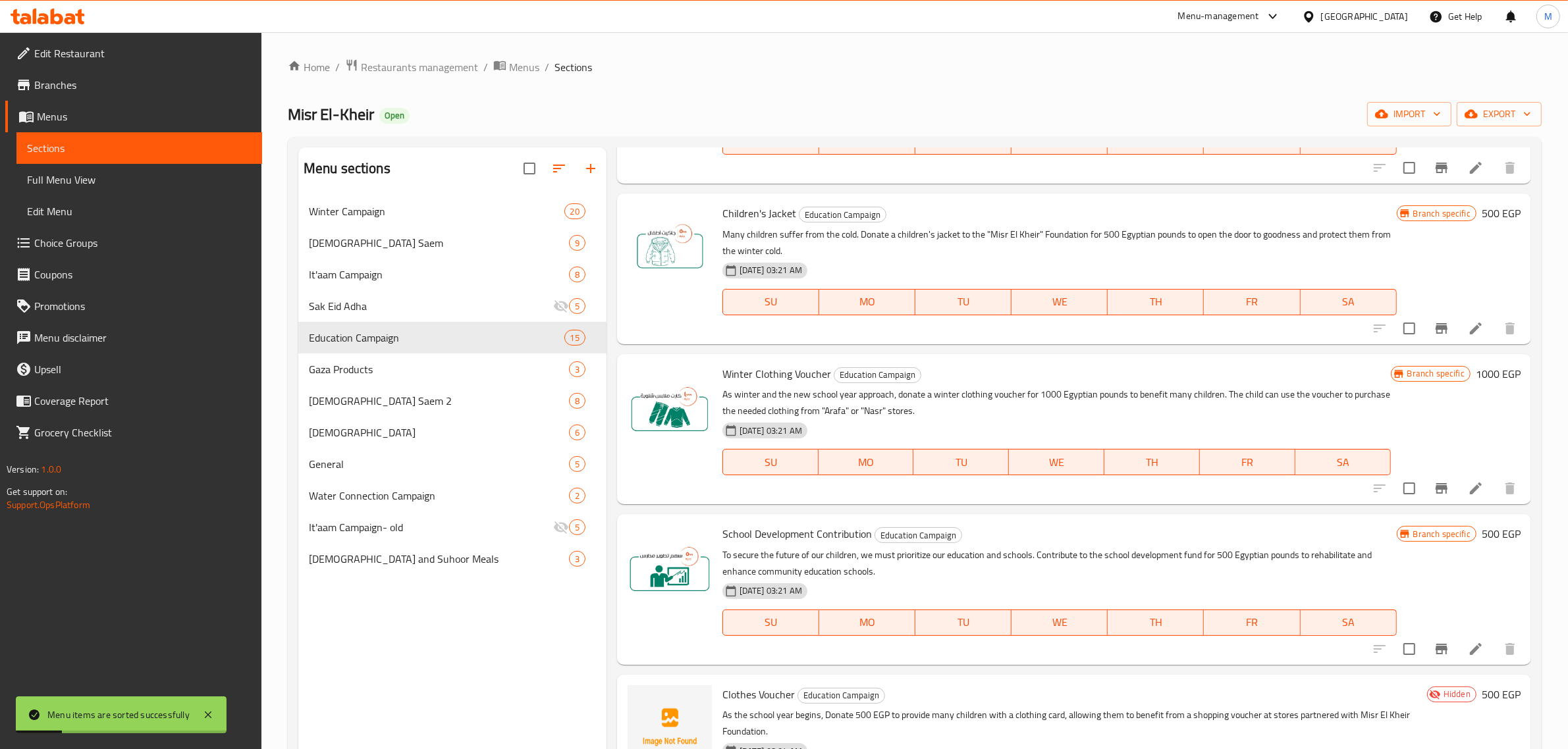
scroll to position [823, 0]
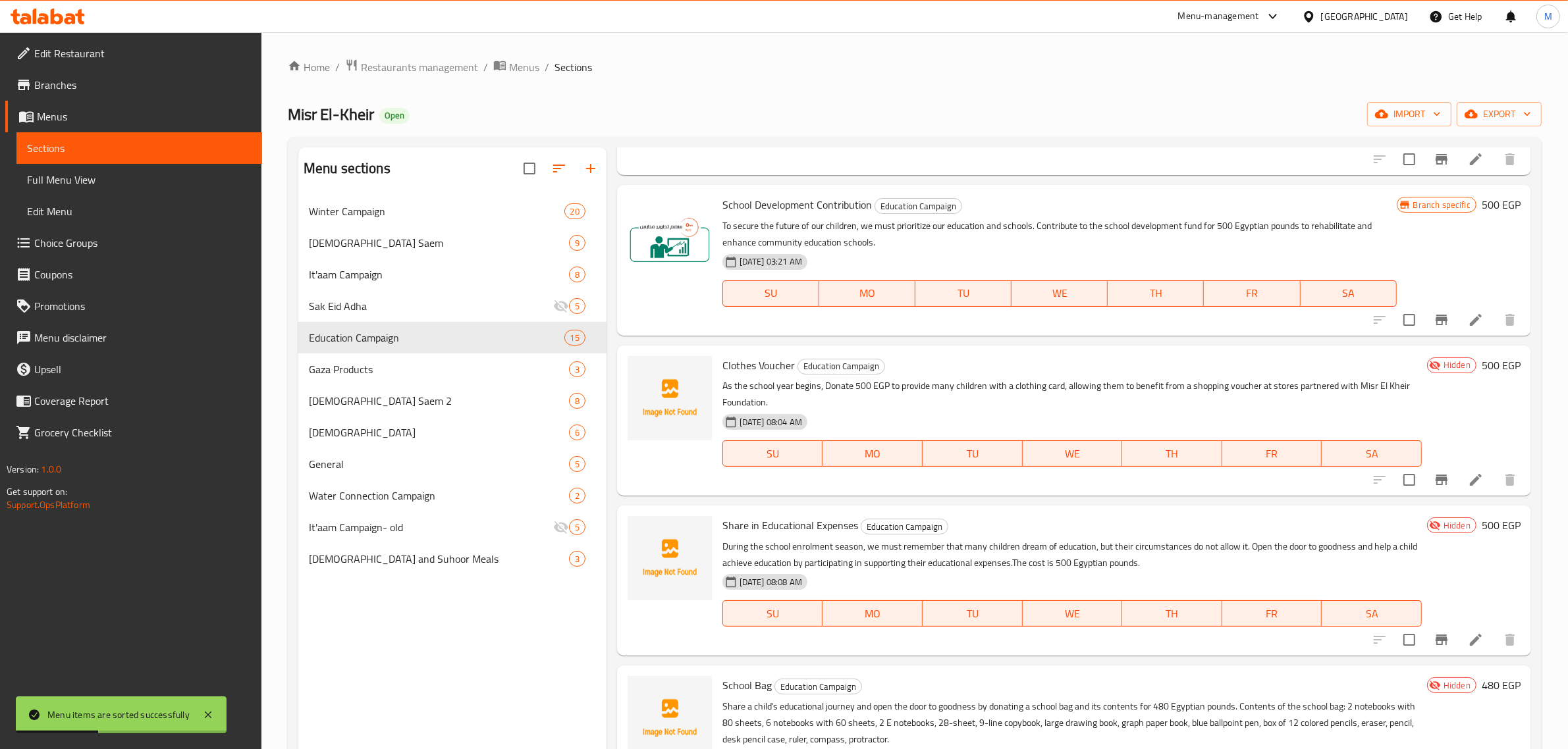
click at [763, 369] on span "Clothes Voucher" at bounding box center [759, 365] width 72 height 20
copy h6 "Clothes Voucher"
click at [820, 520] on span "Share in Educational Expenses" at bounding box center [790, 524] width 135 height 20
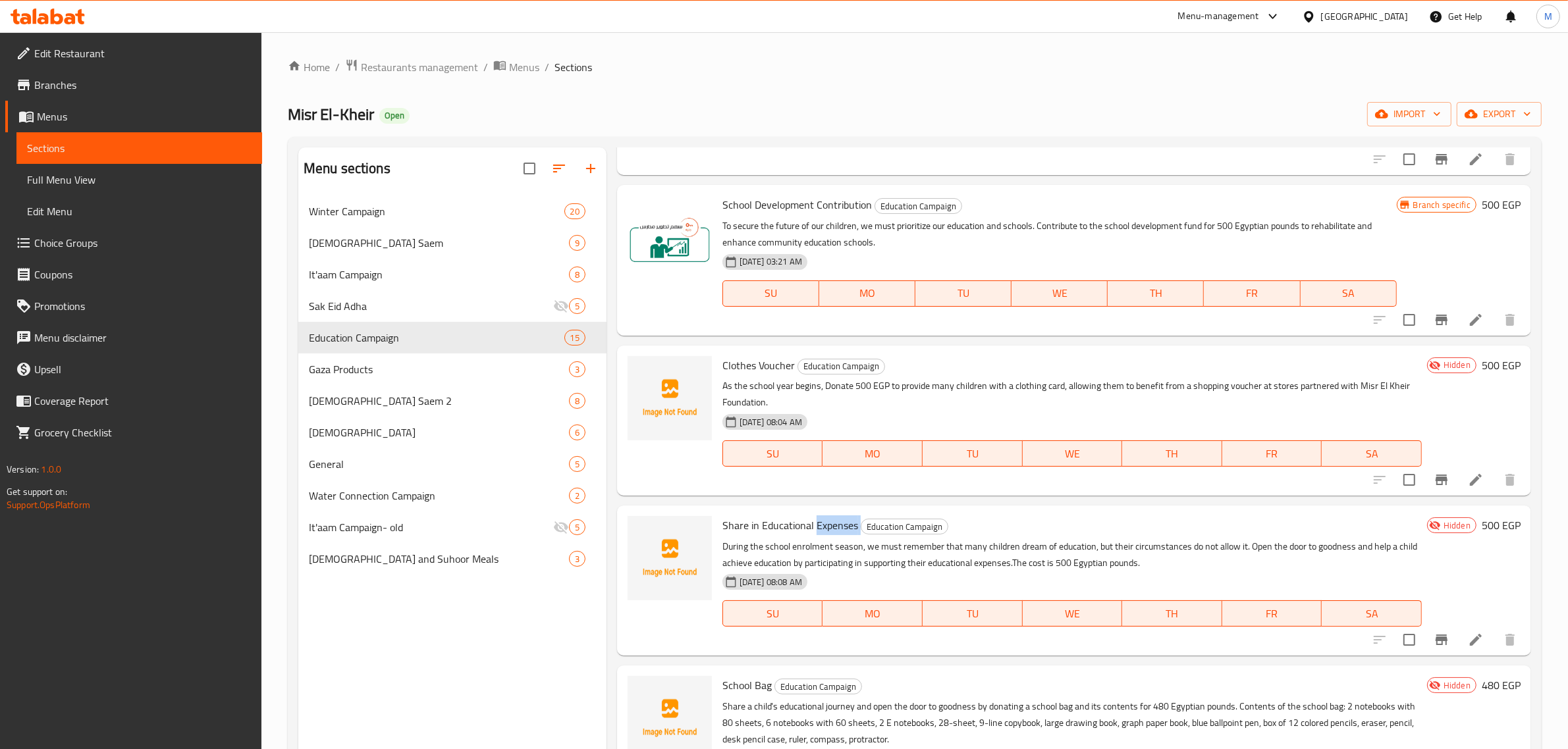
click at [820, 520] on span "Share in Educational Expenses" at bounding box center [790, 524] width 135 height 20
click at [1149, 486] on div "Clothes Voucher Education Campaign As the school year begins, Donate 500 EGP to…" at bounding box center [1072, 420] width 710 height 140
click at [1164, 410] on div "31-08-2025 08:04 AM SU MO TU WE TH FR SA" at bounding box center [1072, 444] width 710 height 71
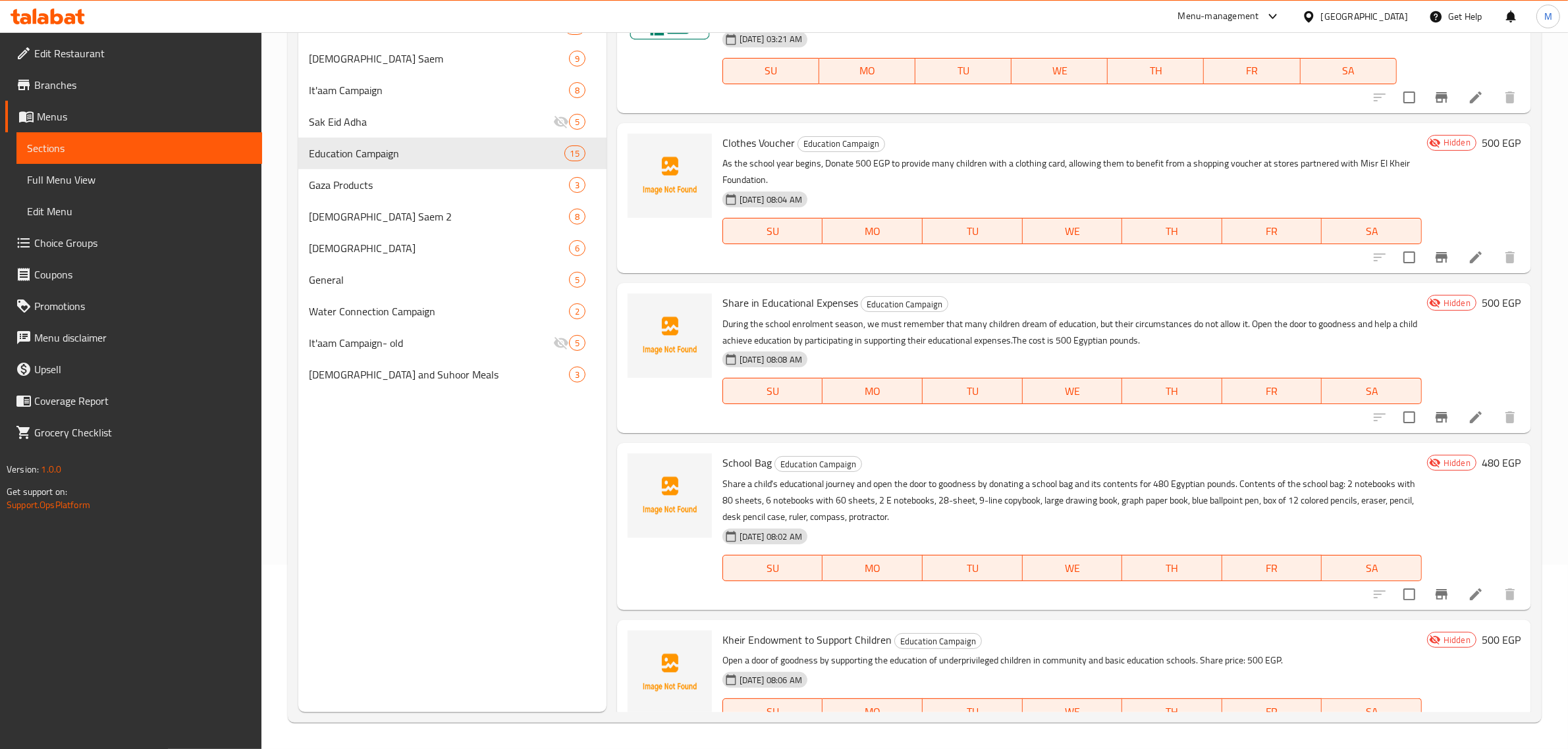
scroll to position [863, 0]
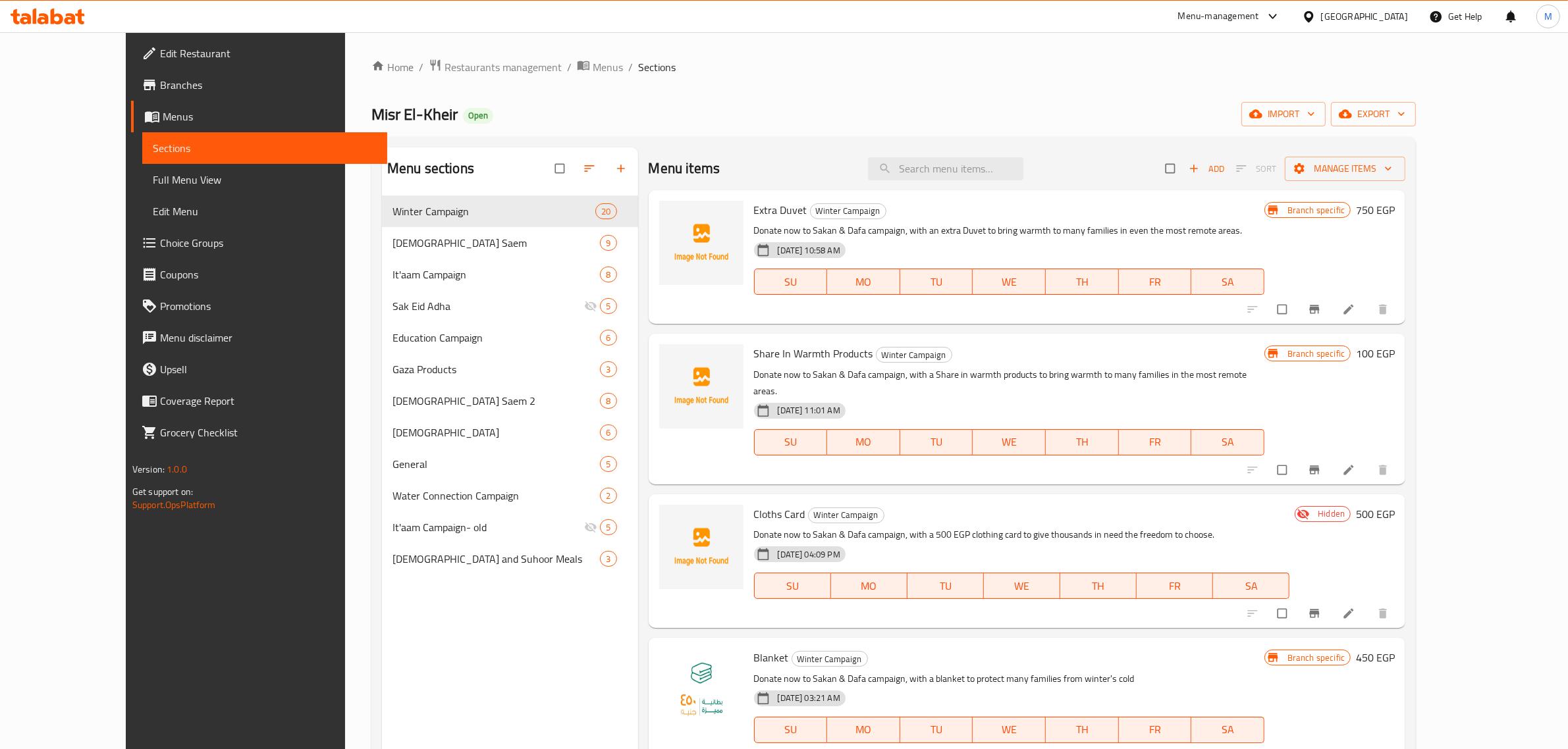
click at [158, 189] on link "Full Menu View" at bounding box center [265, 179] width 246 height 32
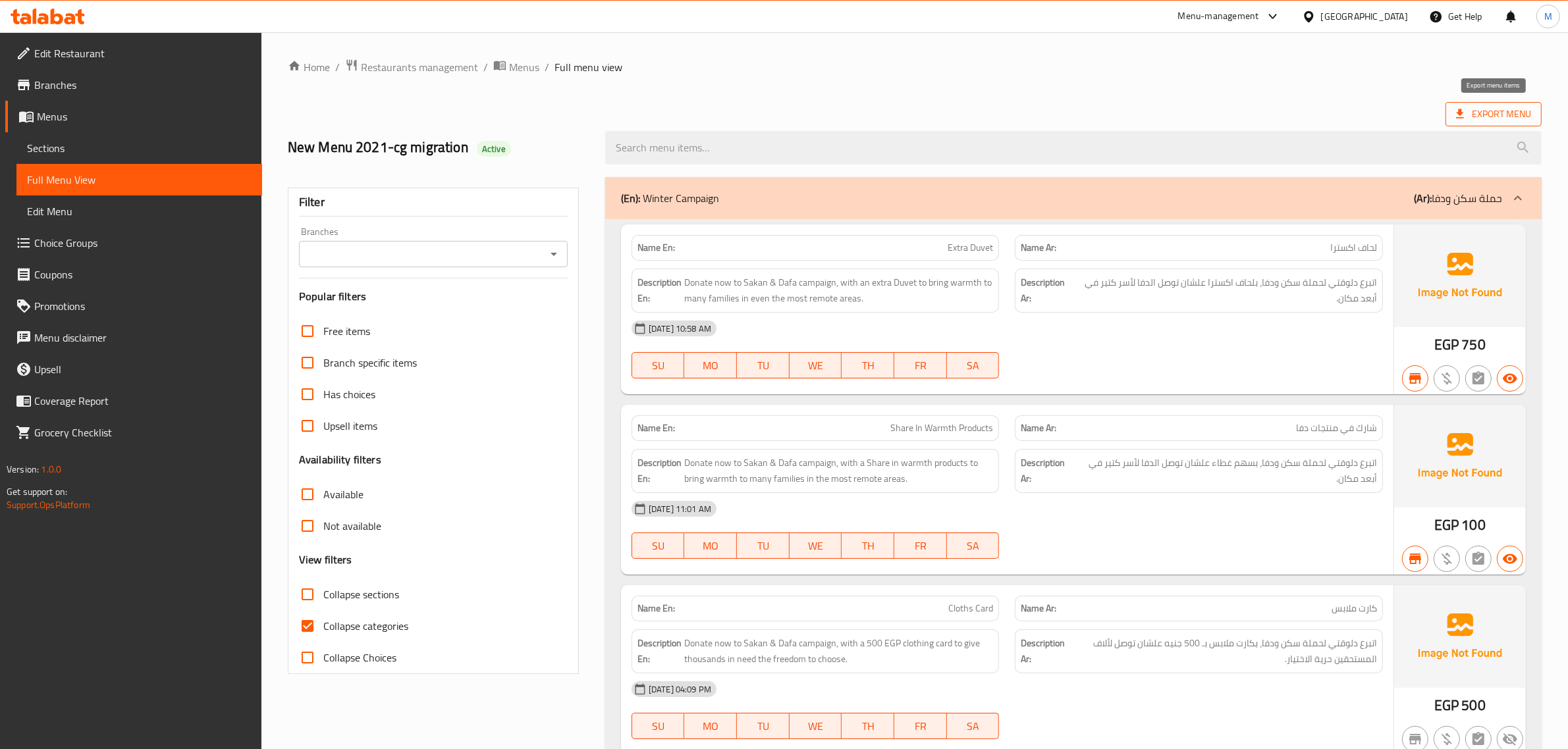
click at [1492, 117] on span "Export Menu" at bounding box center [1493, 114] width 75 height 16
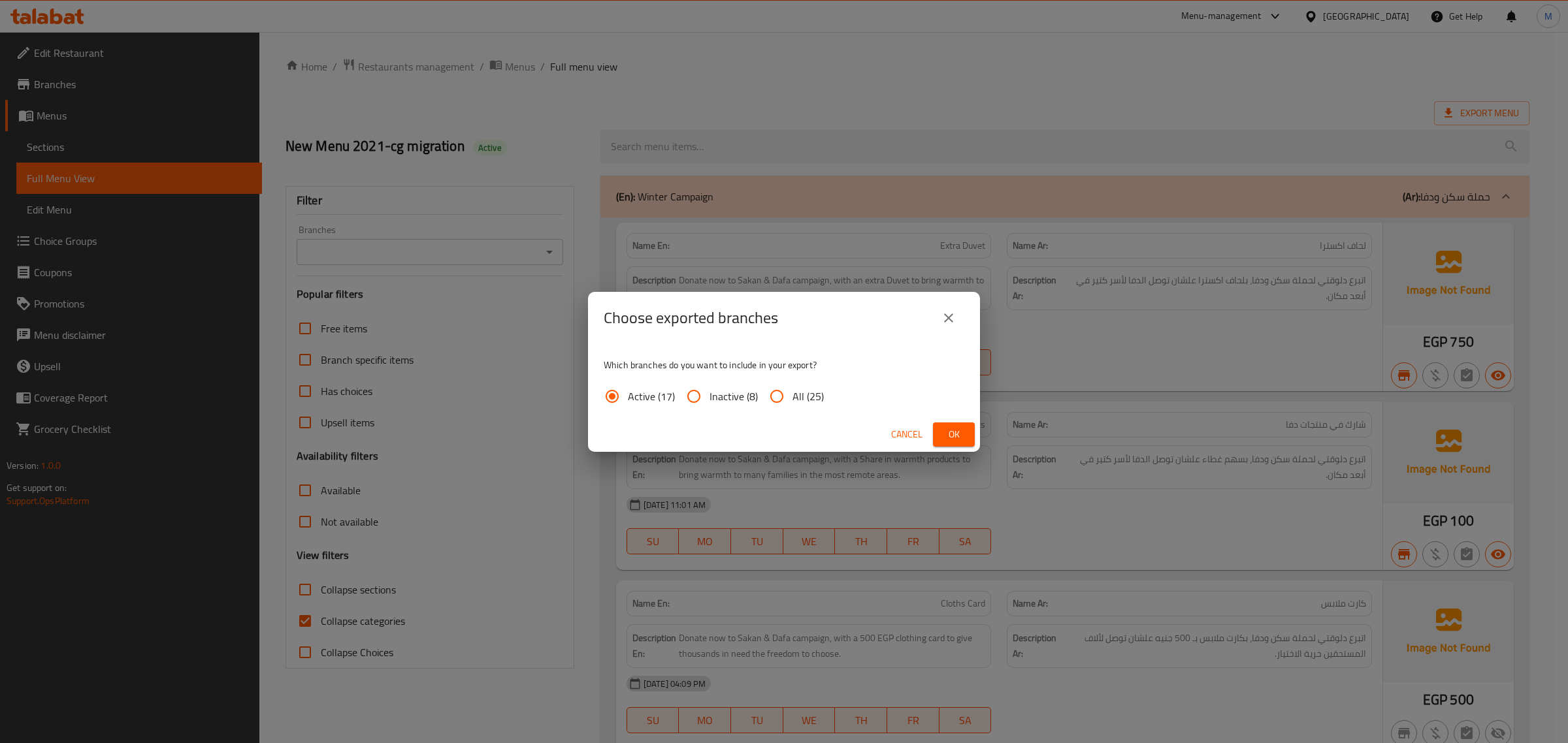
click at [952, 438] on span "Ok" at bounding box center [953, 434] width 21 height 16
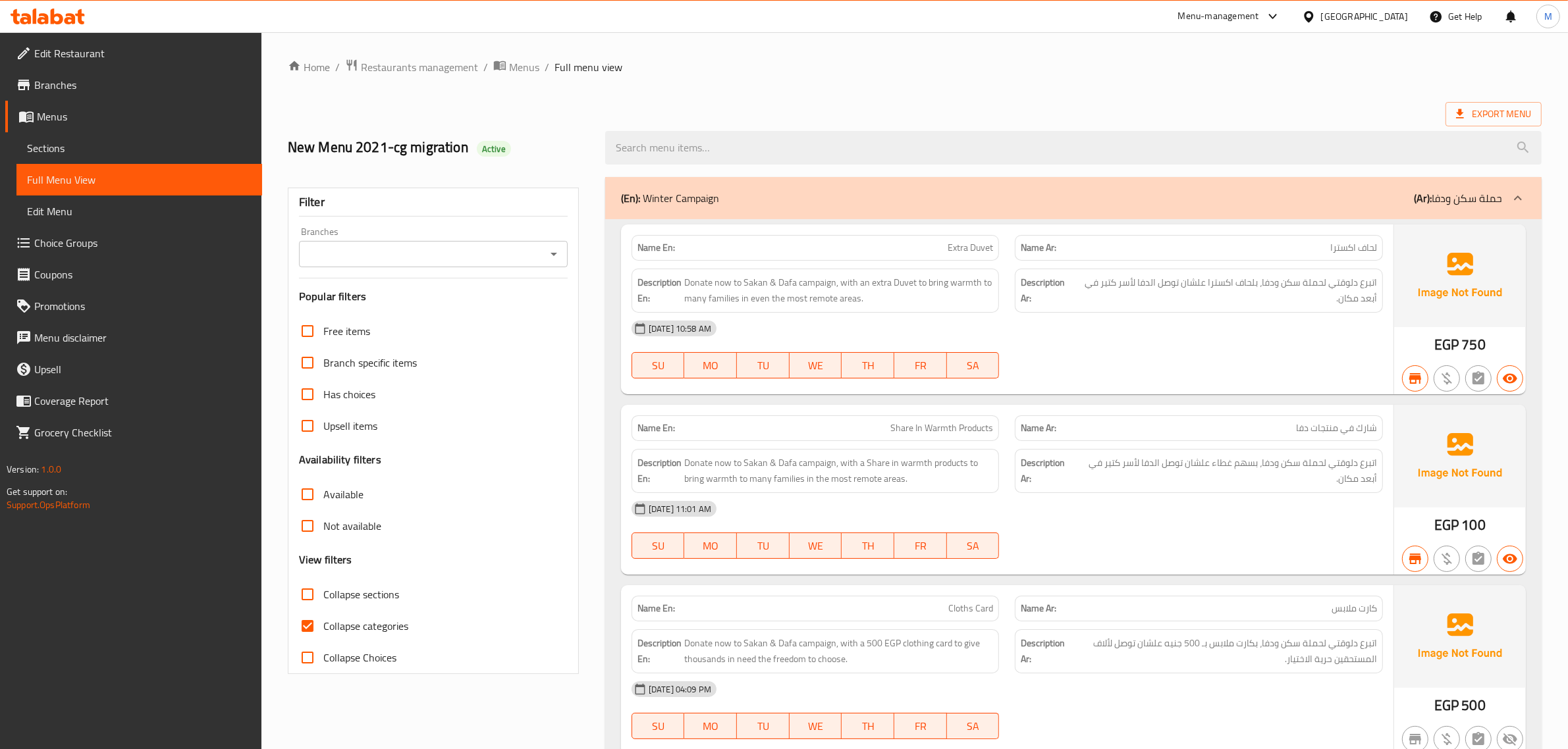
click at [643, 105] on div "Export Menu" at bounding box center [915, 114] width 1254 height 24
click at [1463, 209] on div "(En): Winter Campaign (Ar): حملة سكن ودفا" at bounding box center [1073, 198] width 936 height 42
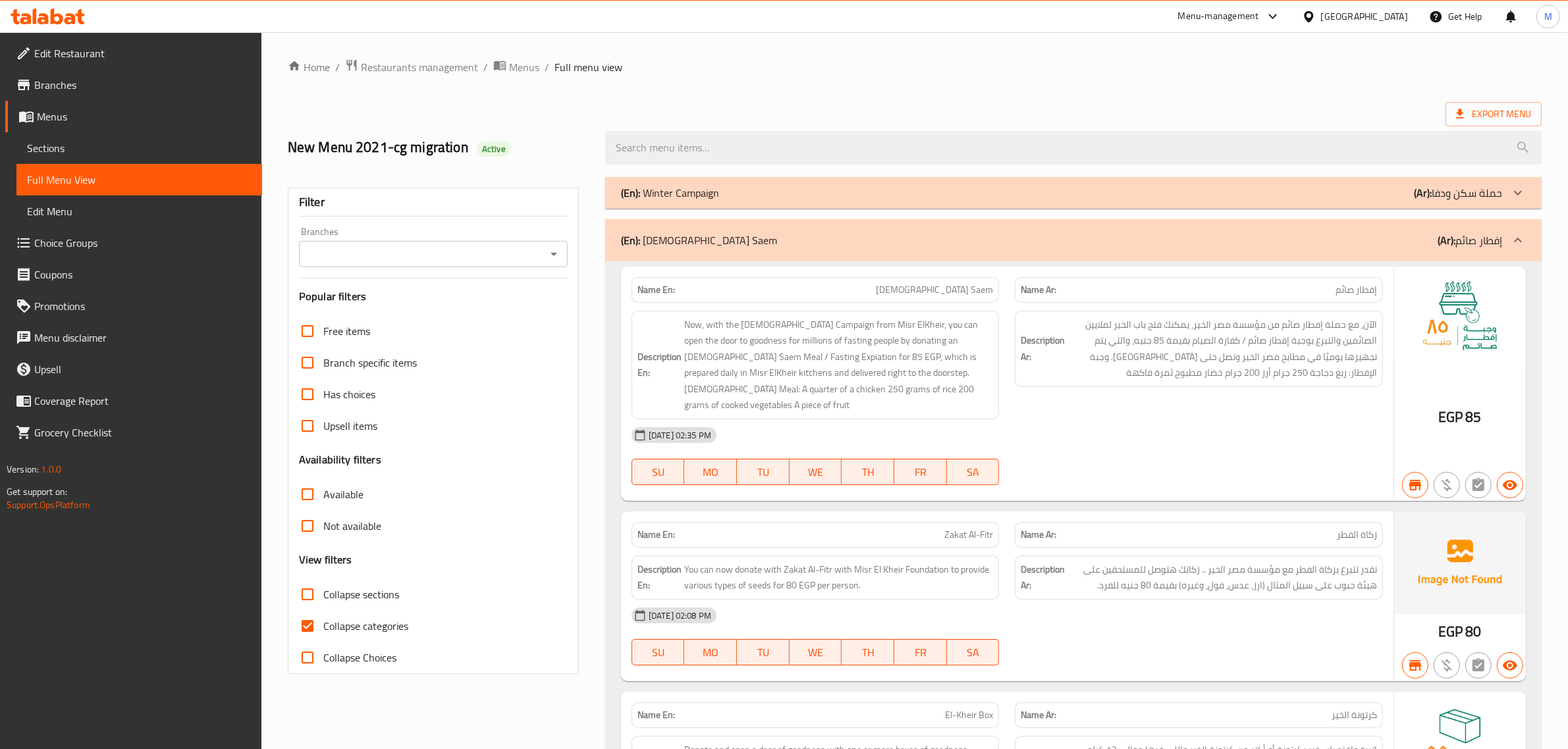
click at [1465, 232] on p "(Ar): إفطار صائم" at bounding box center [1469, 240] width 64 height 15
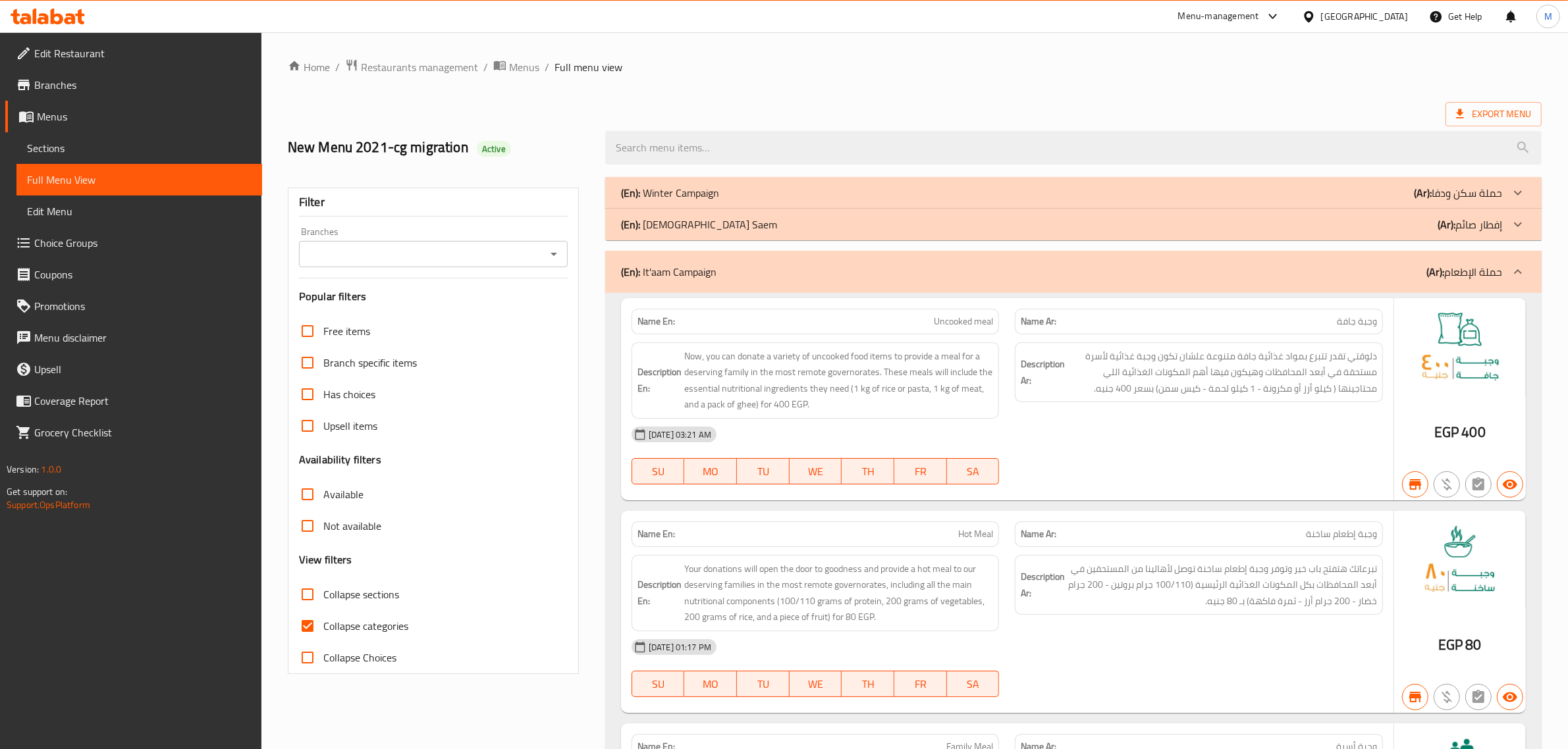
click at [735, 110] on div "Export Menu" at bounding box center [915, 114] width 1254 height 24
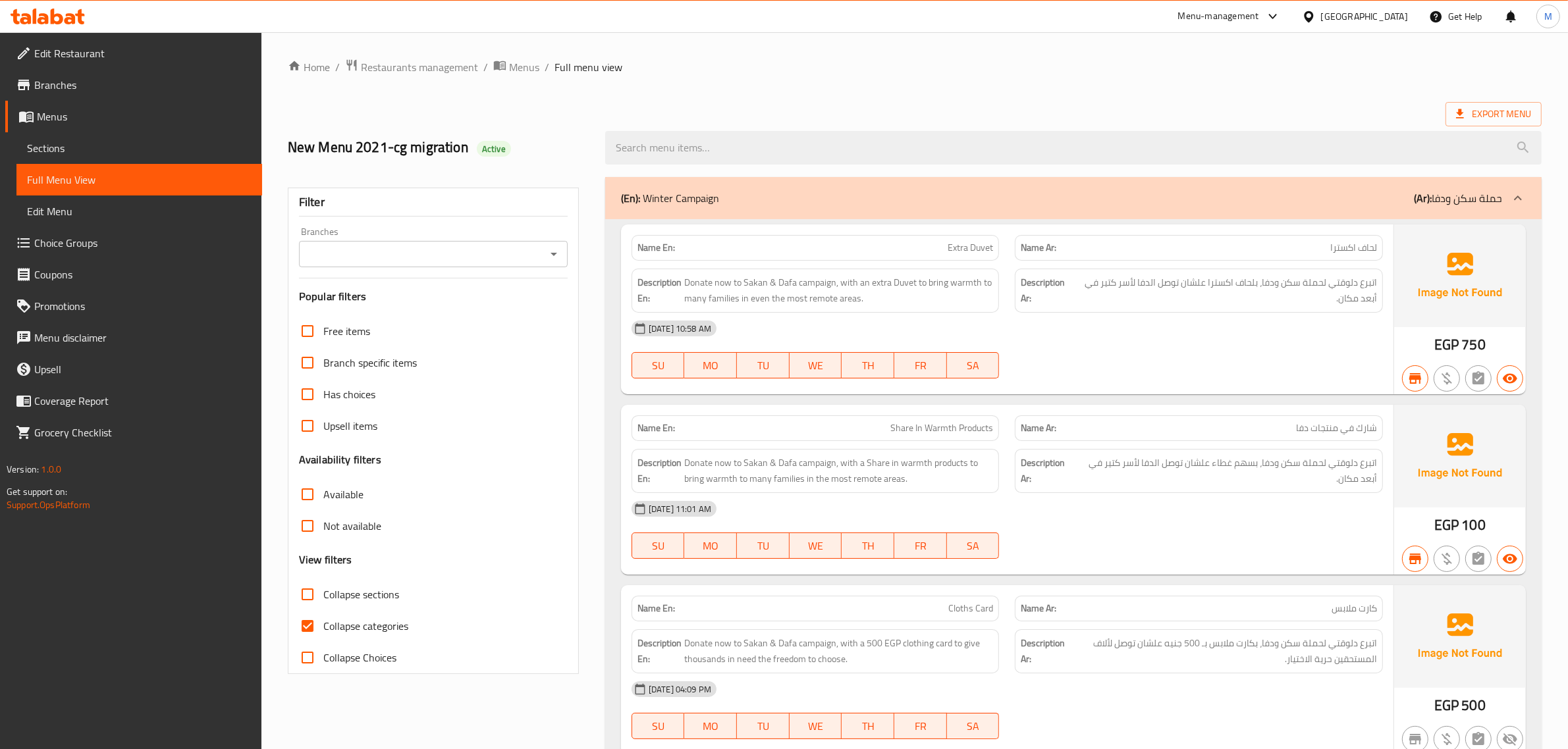
click at [1391, 189] on div "(En): Winter Campaign (Ar): حملة سكن ودفا" at bounding box center [1073, 198] width 936 height 42
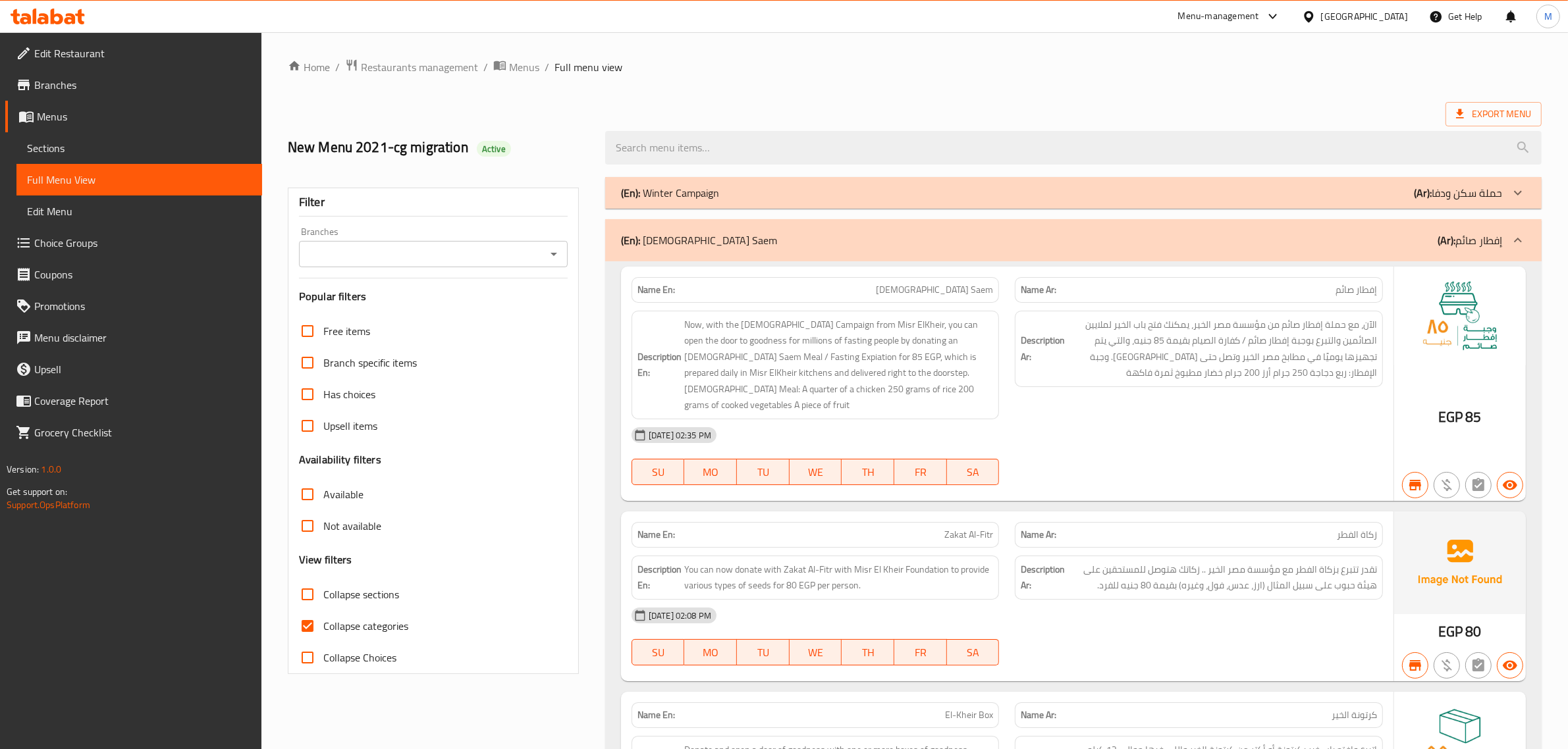
click at [1248, 243] on div "(En): Iftar Saem (Ar): إفطار صائم" at bounding box center [1061, 240] width 881 height 15
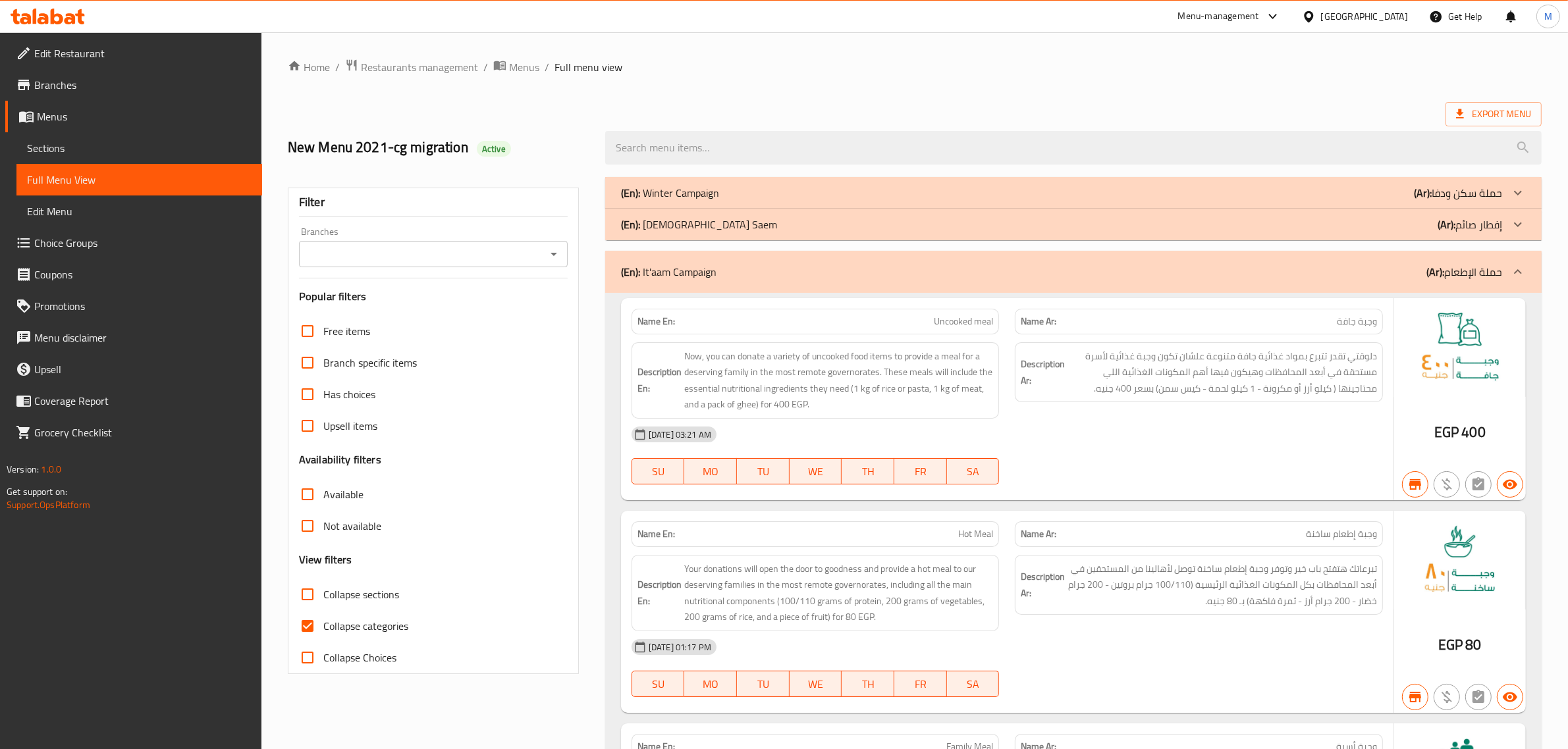
click at [1256, 264] on div "(En): It'aam Campaign (Ar): حملة الإطعام" at bounding box center [1061, 272] width 881 height 15
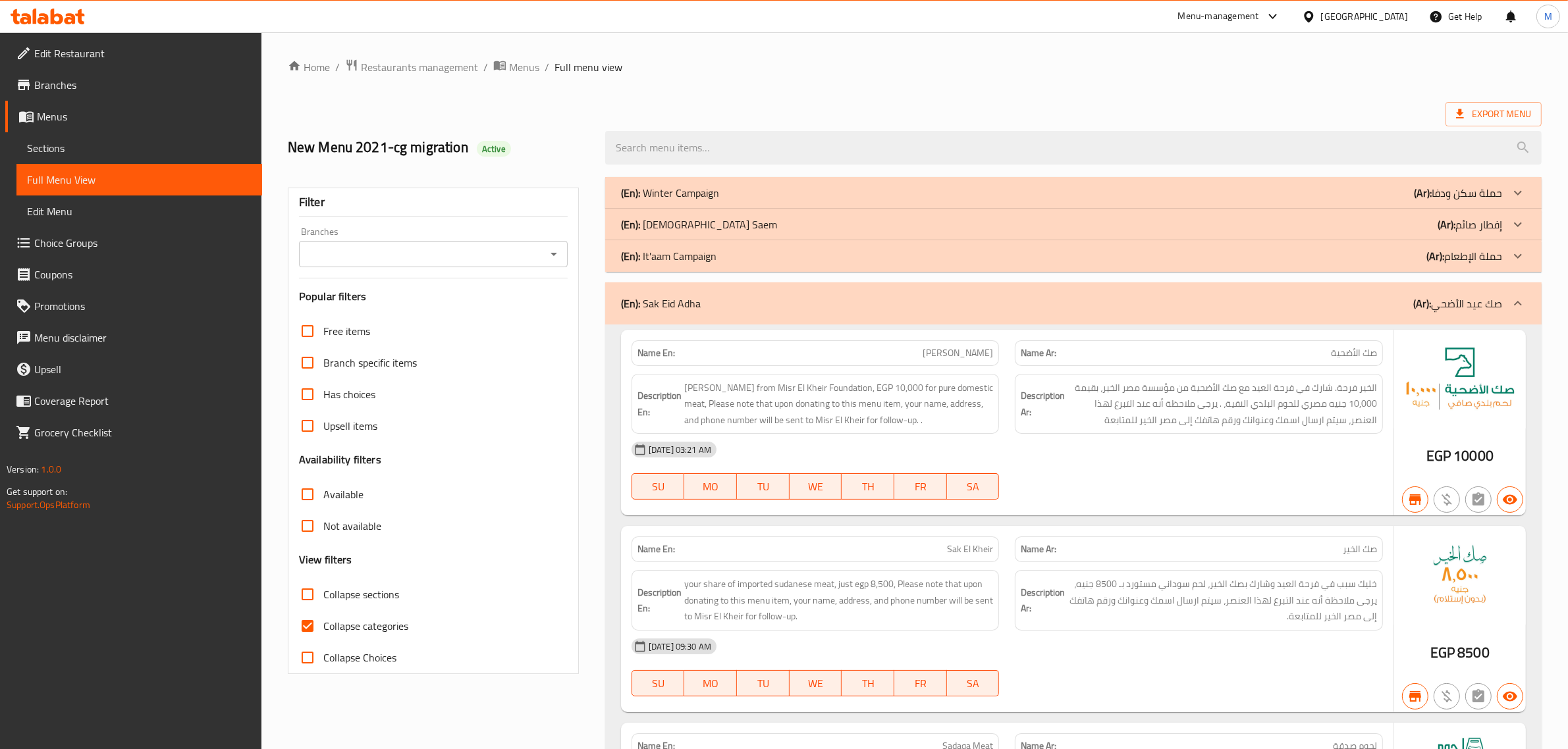
click at [1220, 294] on div "(En): Sak Eid Adha (Ar): صك عيد الأضحي" at bounding box center [1073, 303] width 936 height 42
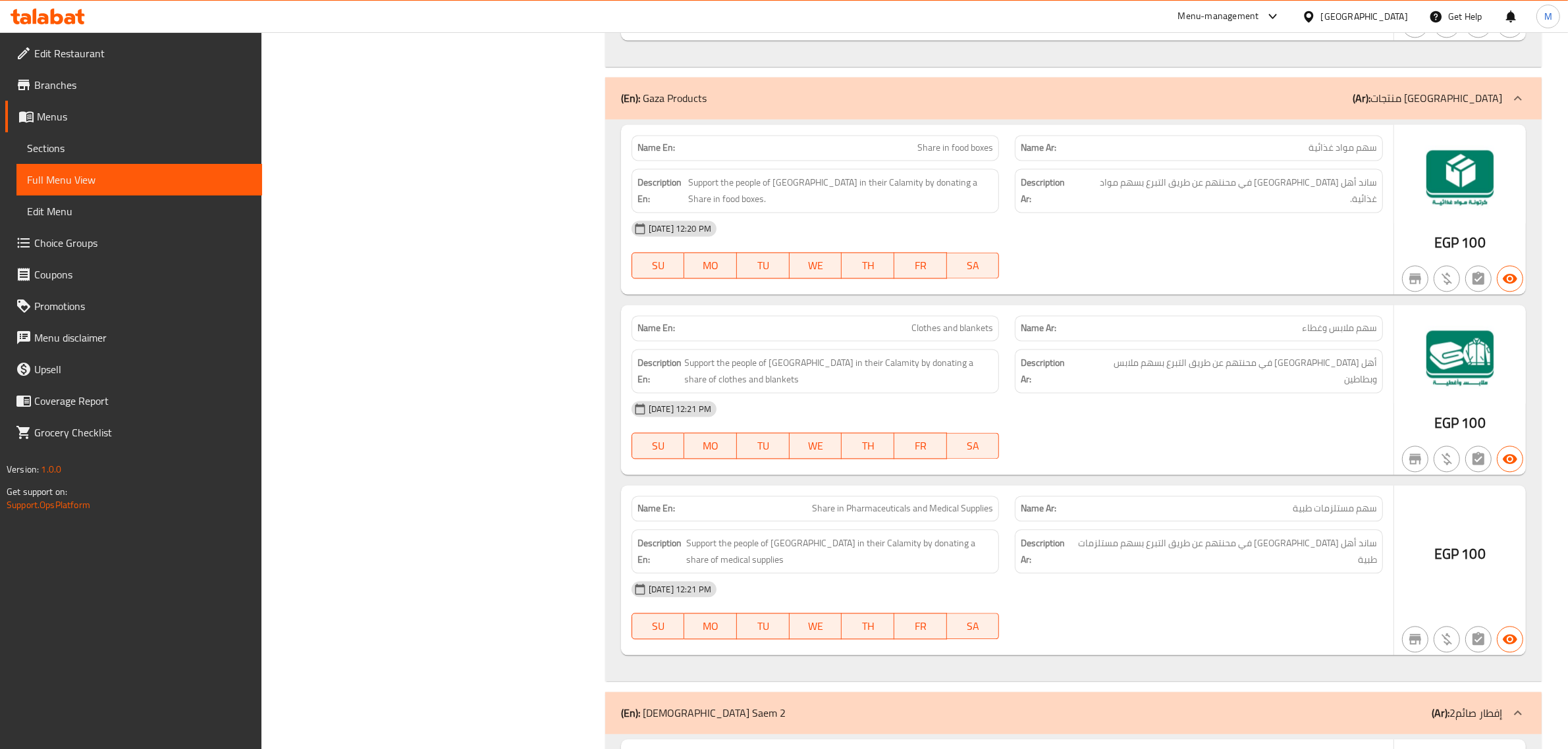
scroll to position [3374, 0]
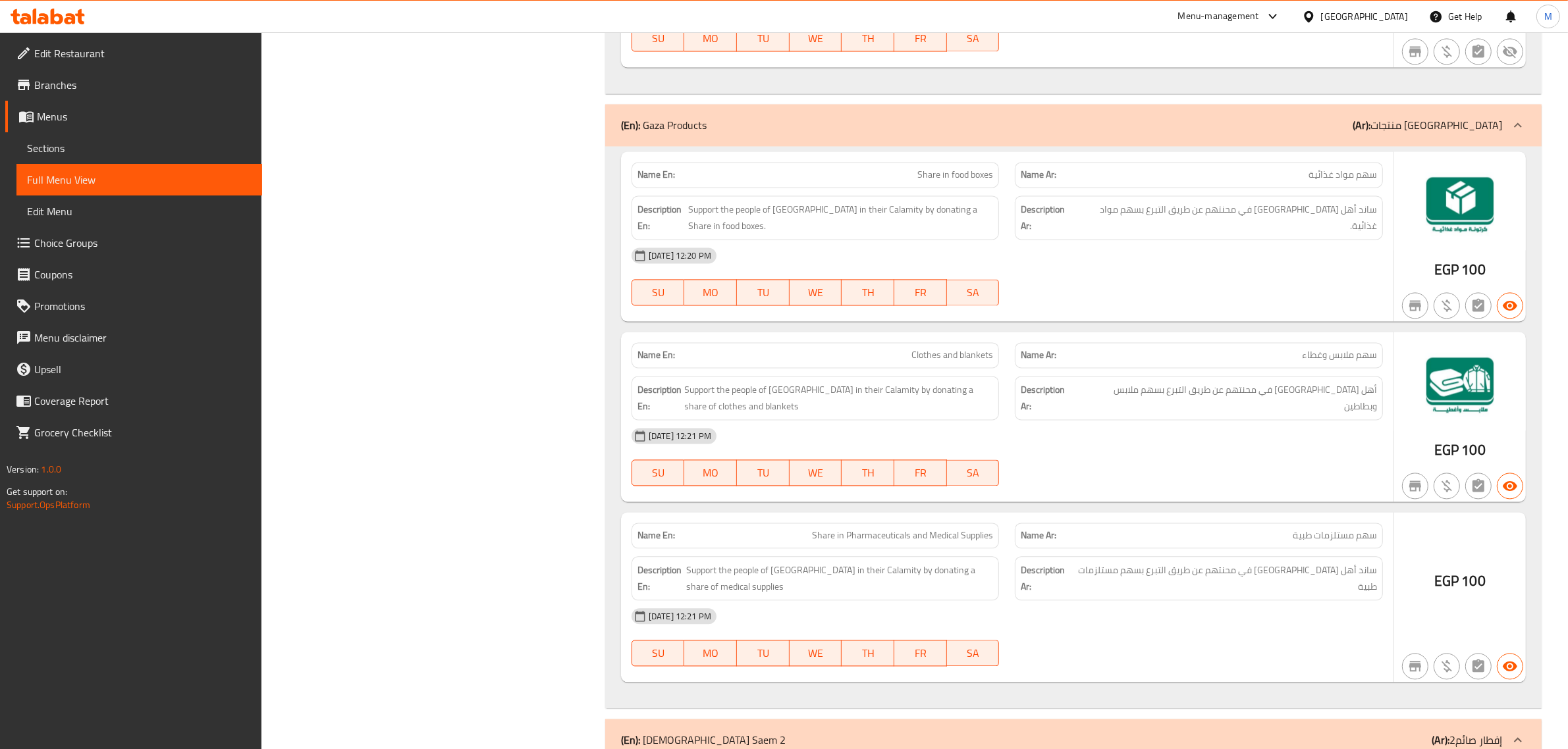
click at [1249, 107] on div "(En): Gaza Products (Ar): منتجات غزة" at bounding box center [1073, 124] width 936 height 42
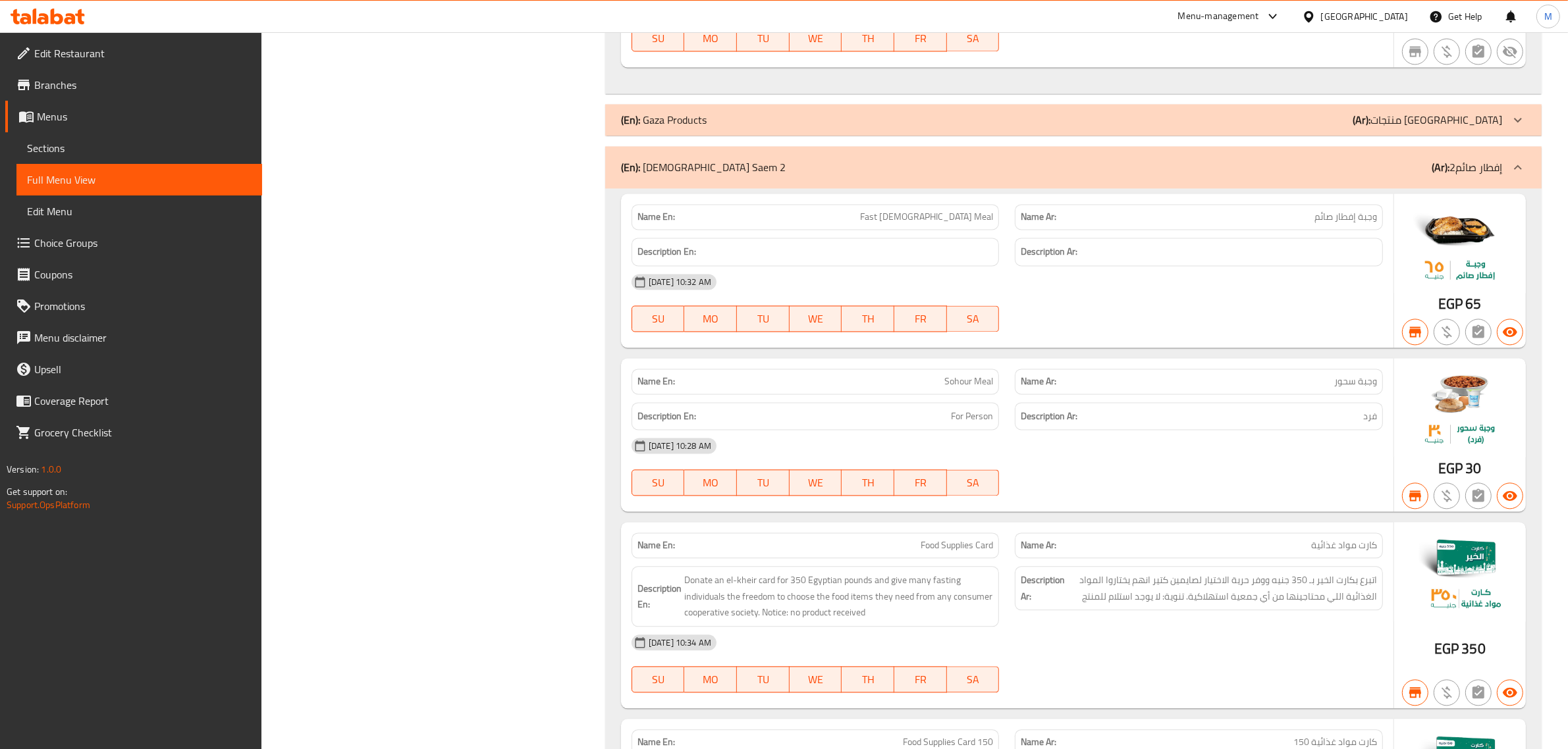
click at [1214, 159] on div "(En): Iftar Saem 2 (Ar): إفطار صائم2" at bounding box center [1061, 167] width 881 height 15
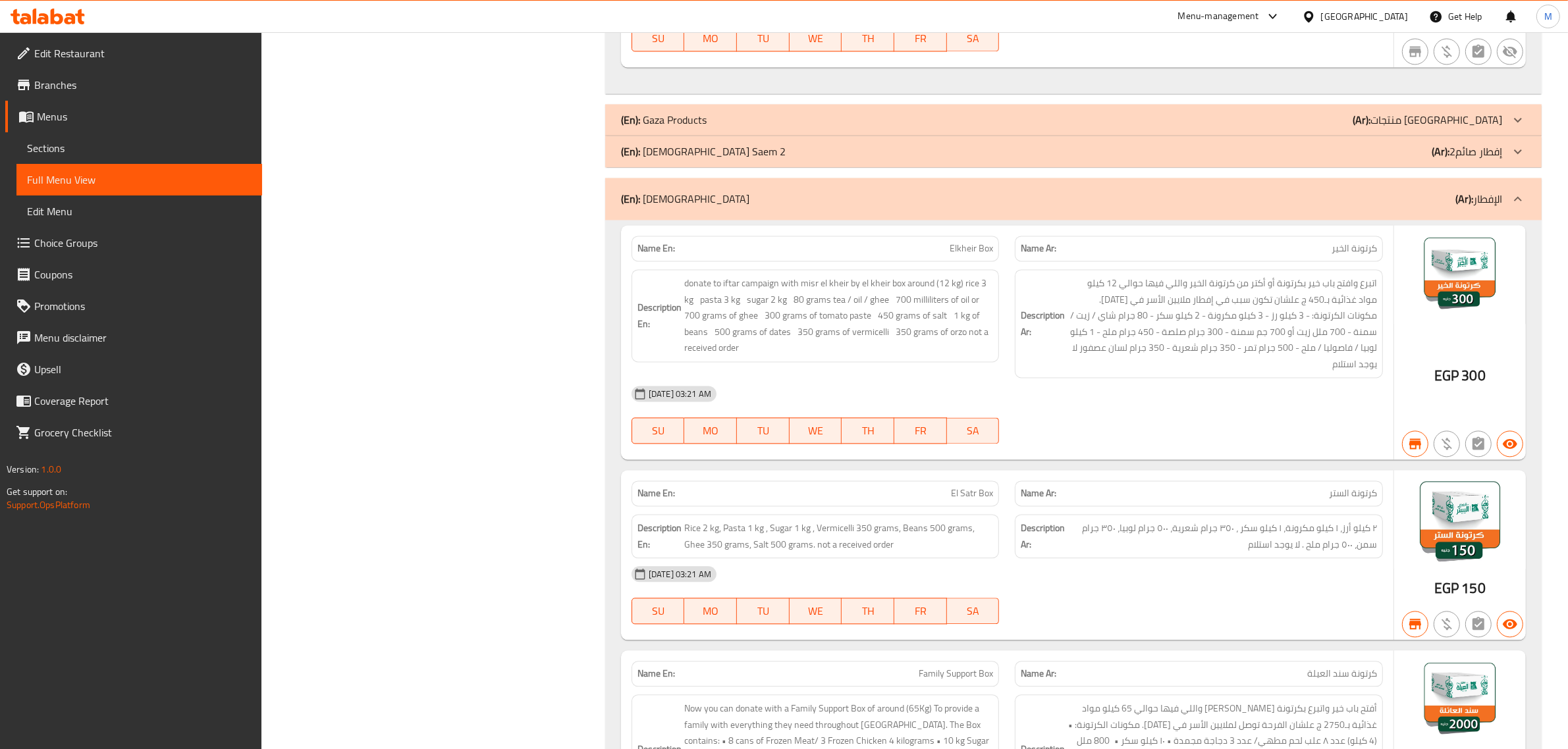
click at [1210, 177] on div "(En): Iftar (Ar): الإفطار" at bounding box center [1073, 198] width 936 height 42
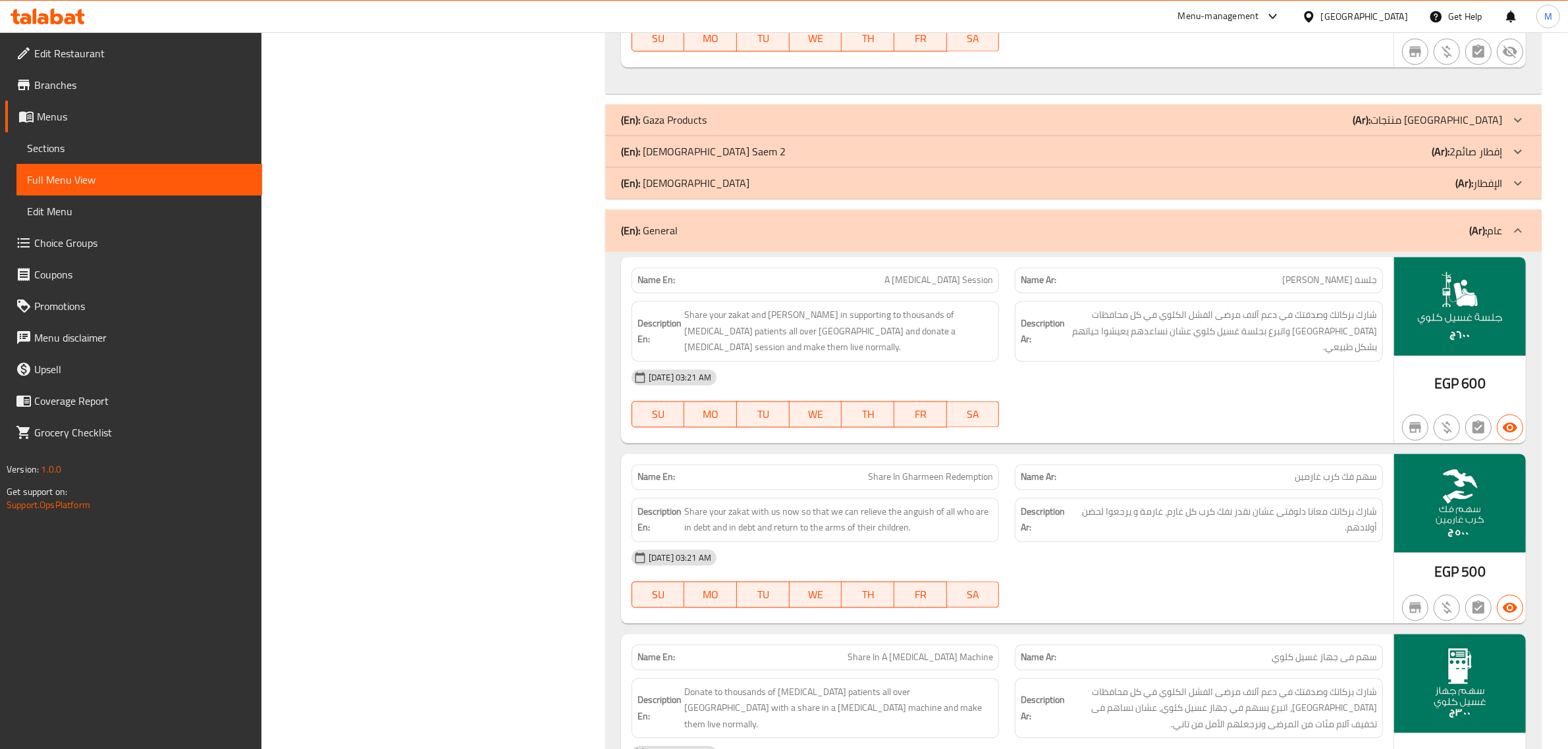
click at [1223, 224] on div "(En): General (Ar): عام" at bounding box center [1061, 231] width 881 height 15
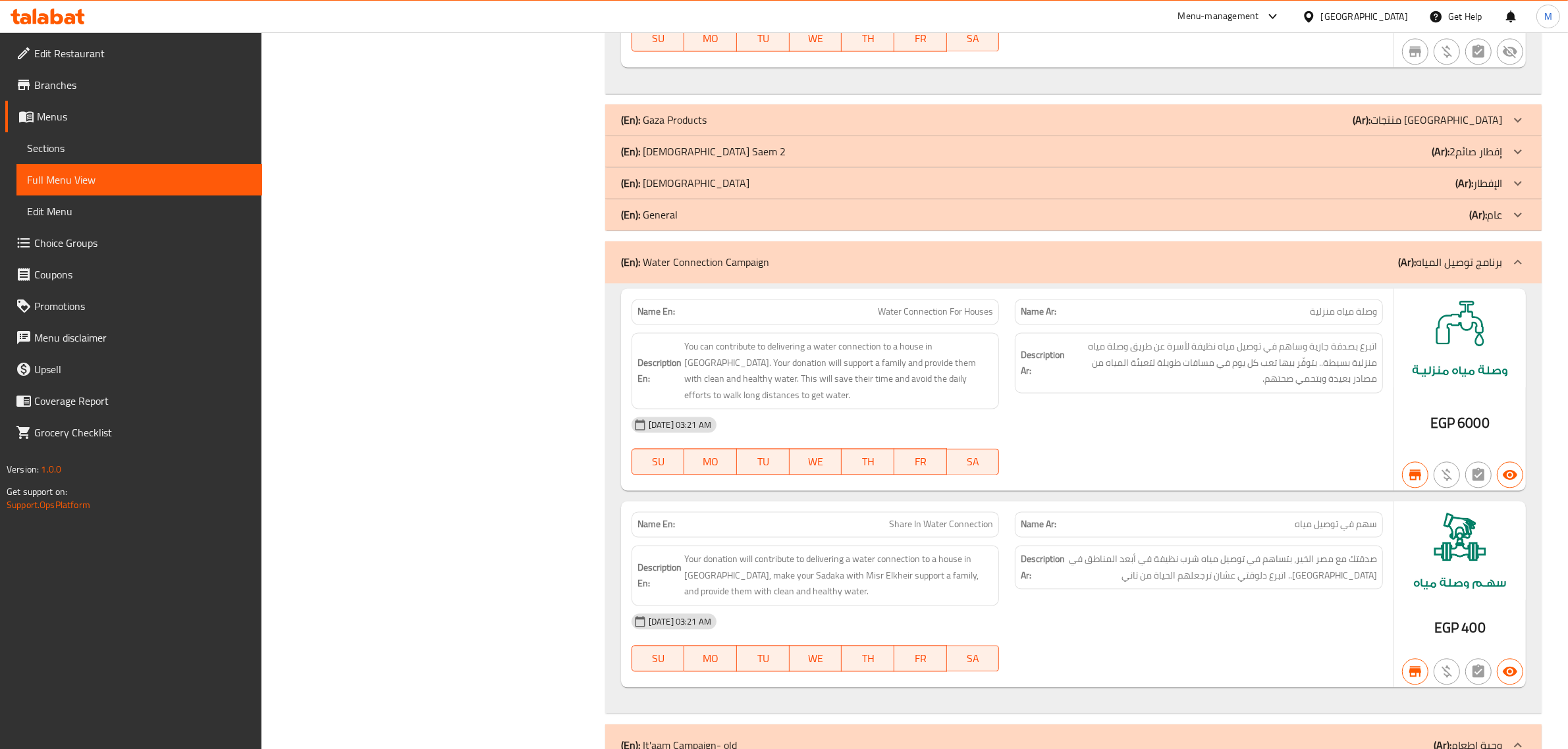
click at [1223, 255] on div "(En): Water Connection Campaign (Ar): برنامج توصيل المياه" at bounding box center [1061, 262] width 881 height 15
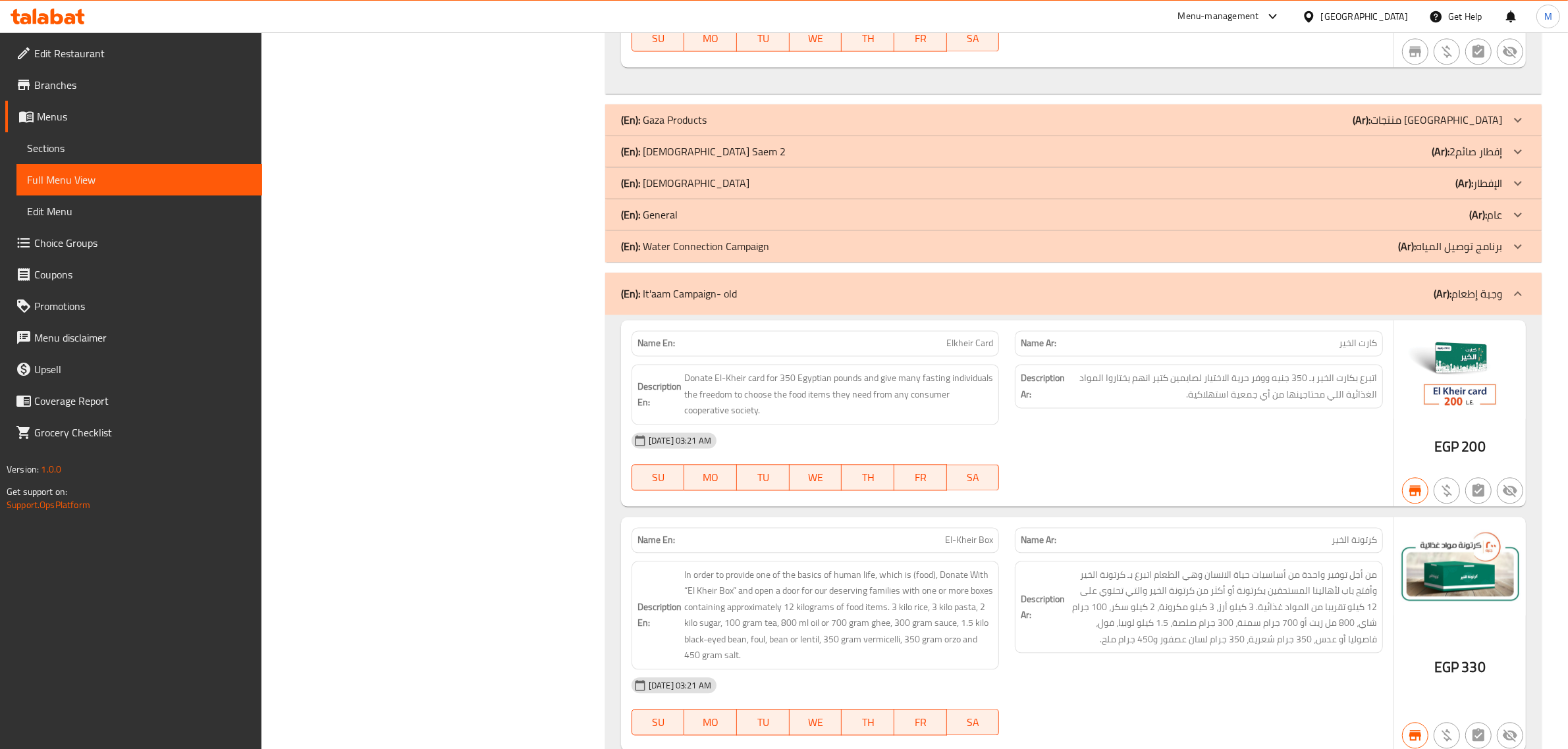
click at [1252, 294] on div "(En): It'aam Campaign- old (Ar): وجبة إطعام" at bounding box center [1061, 293] width 881 height 15
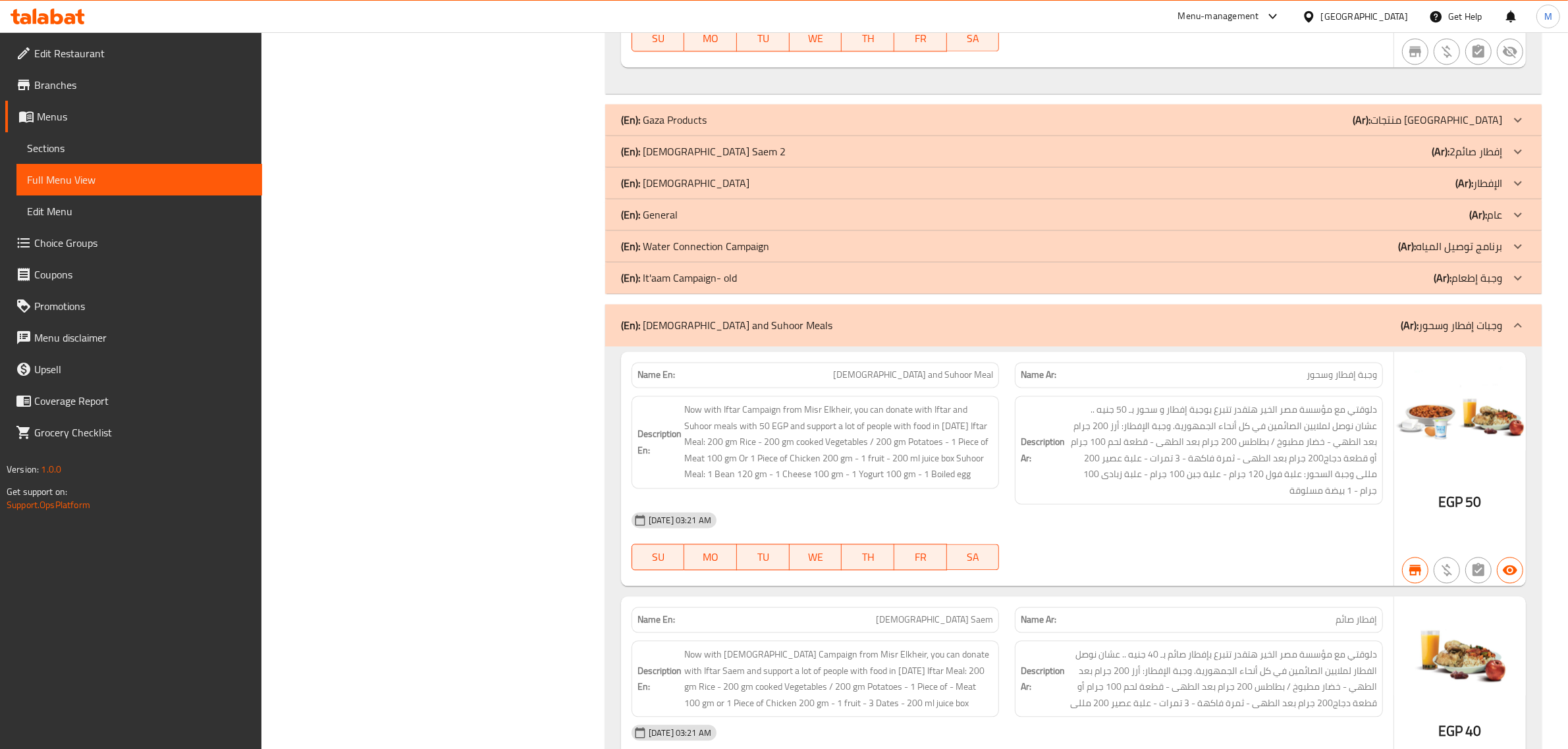
click at [1243, 327] on div "(En): Iftar and Suhoor Meals (Ar): وجبات إفطار وسحور" at bounding box center [1061, 325] width 881 height 15
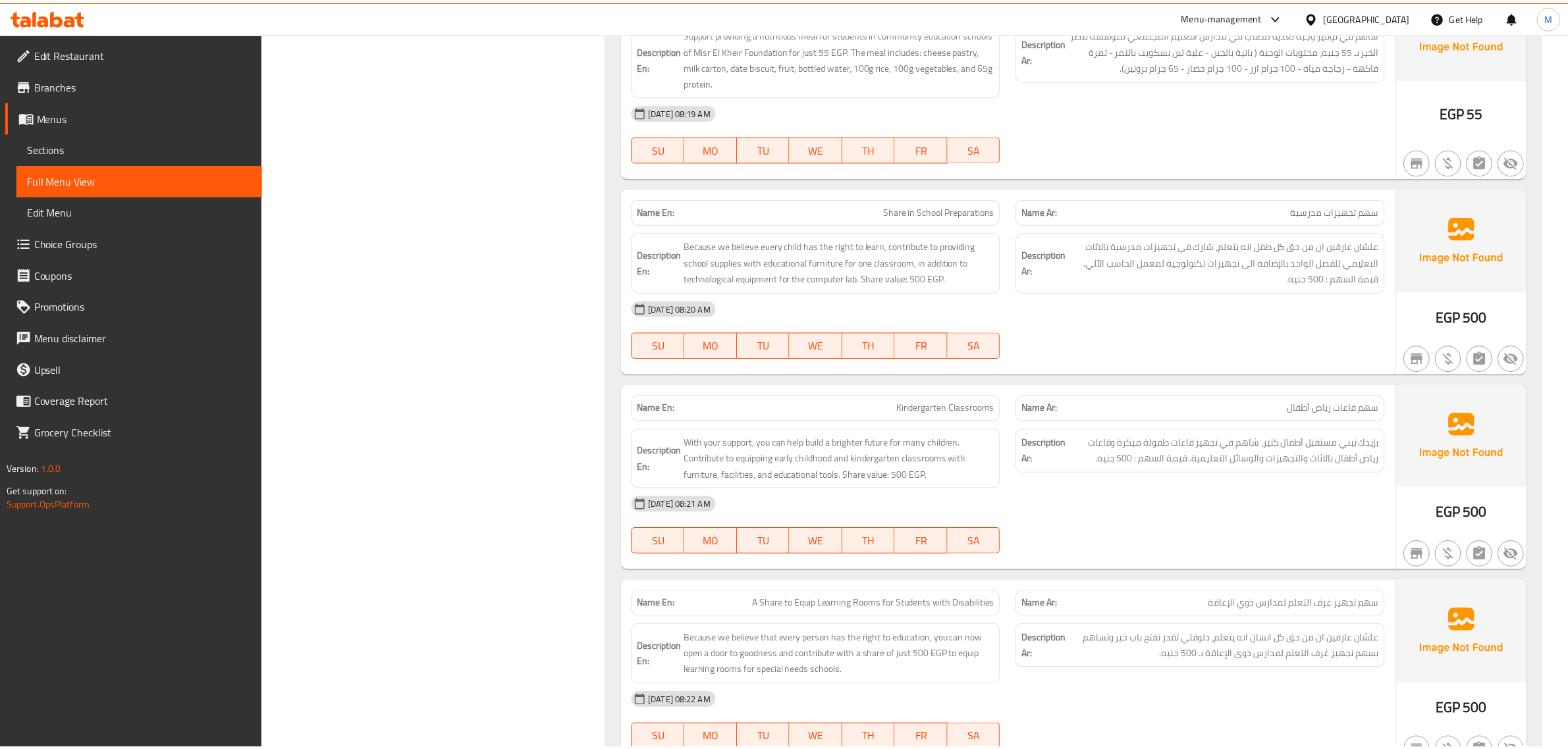
scroll to position [2955, 0]
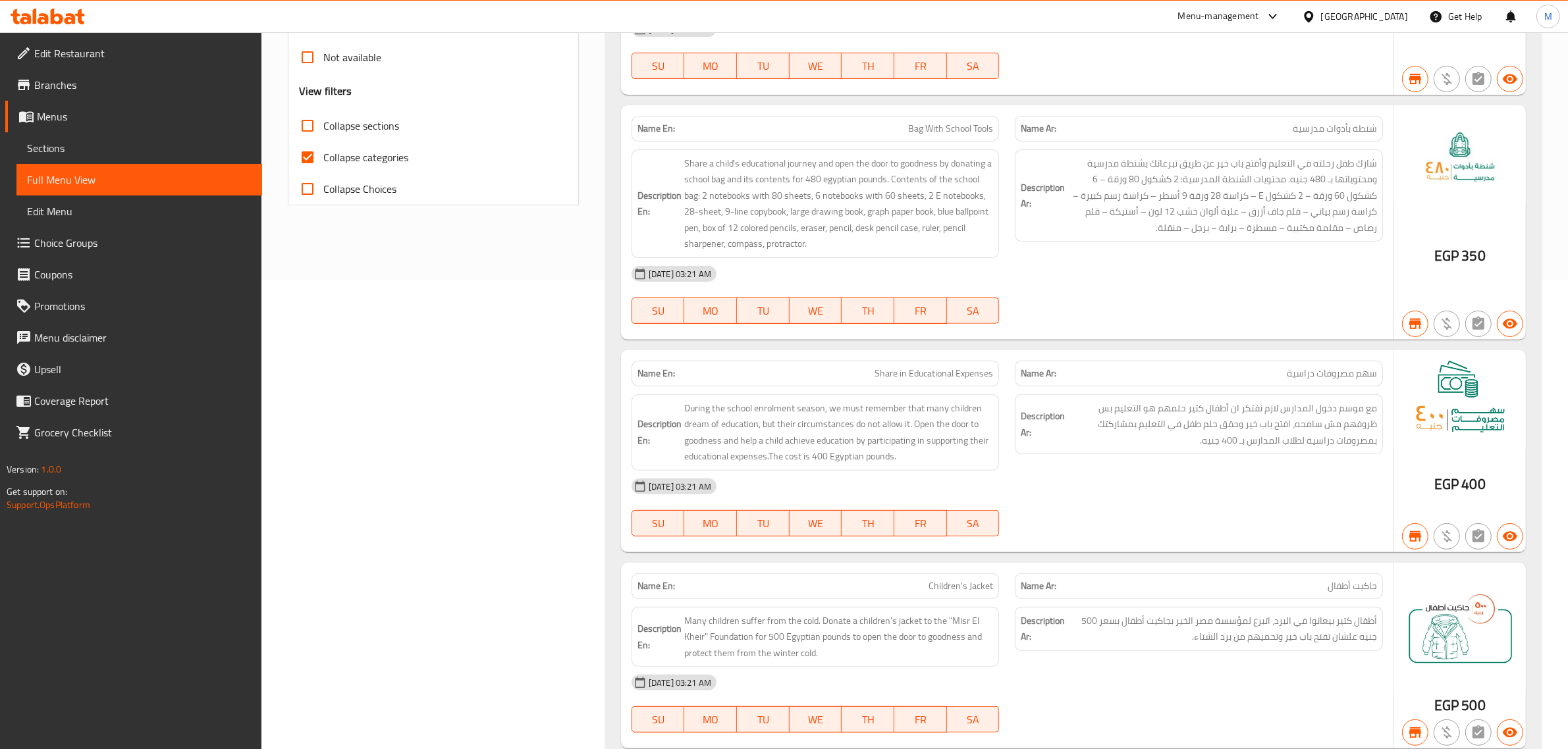
scroll to position [1470, 0]
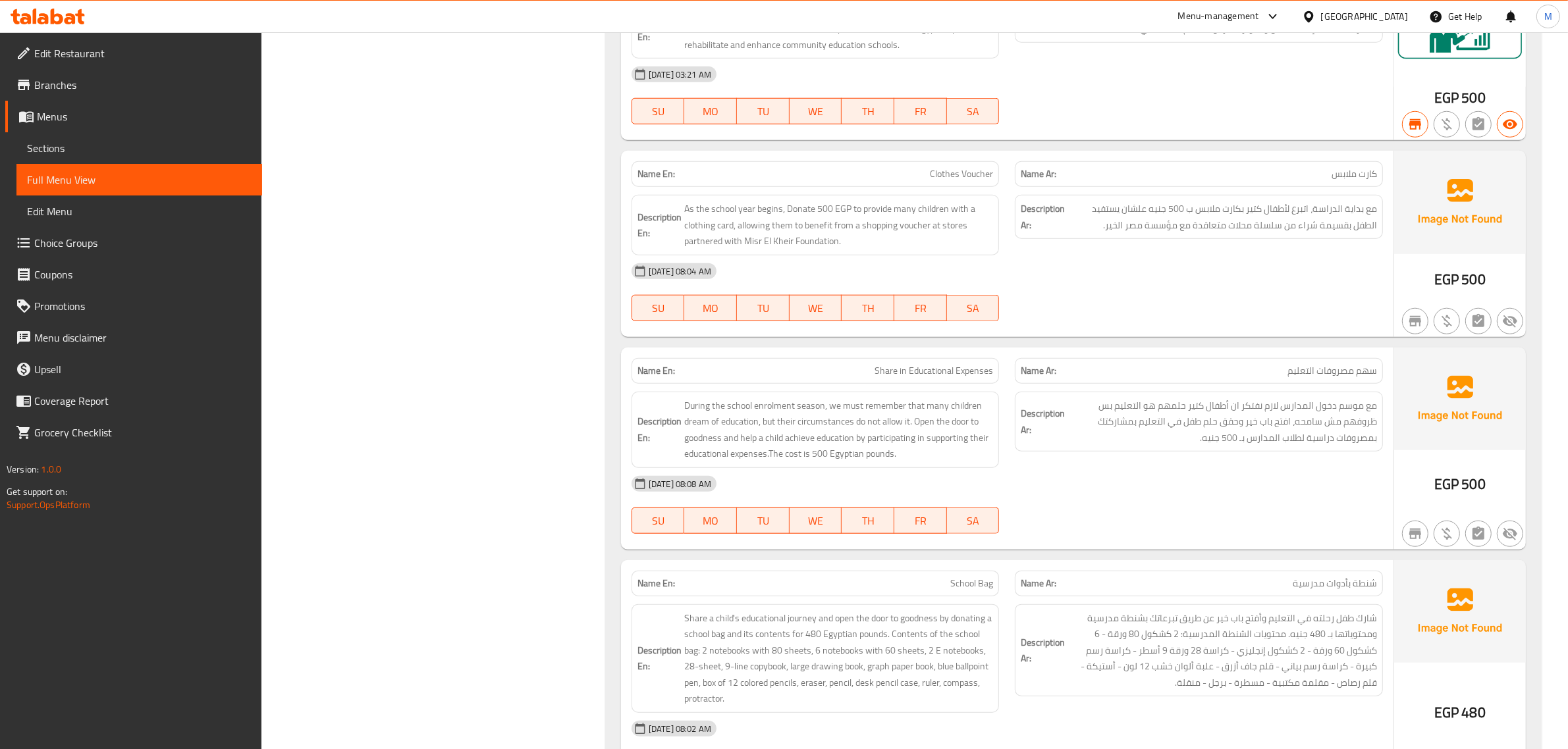
click at [986, 586] on span "School Bag" at bounding box center [971, 584] width 43 height 14
click at [973, 590] on span "School Bag" at bounding box center [971, 584] width 43 height 14
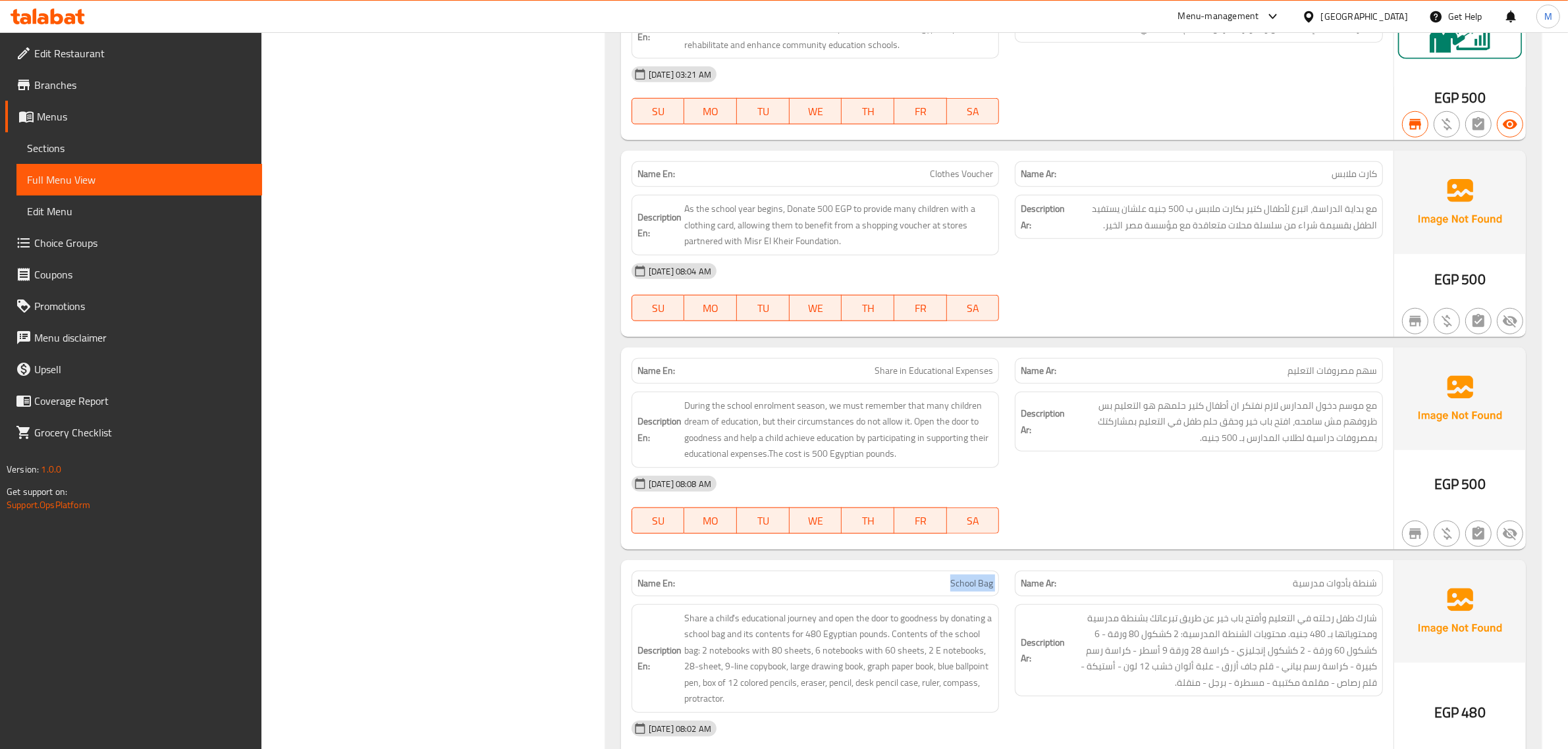
copy span "School Bag"
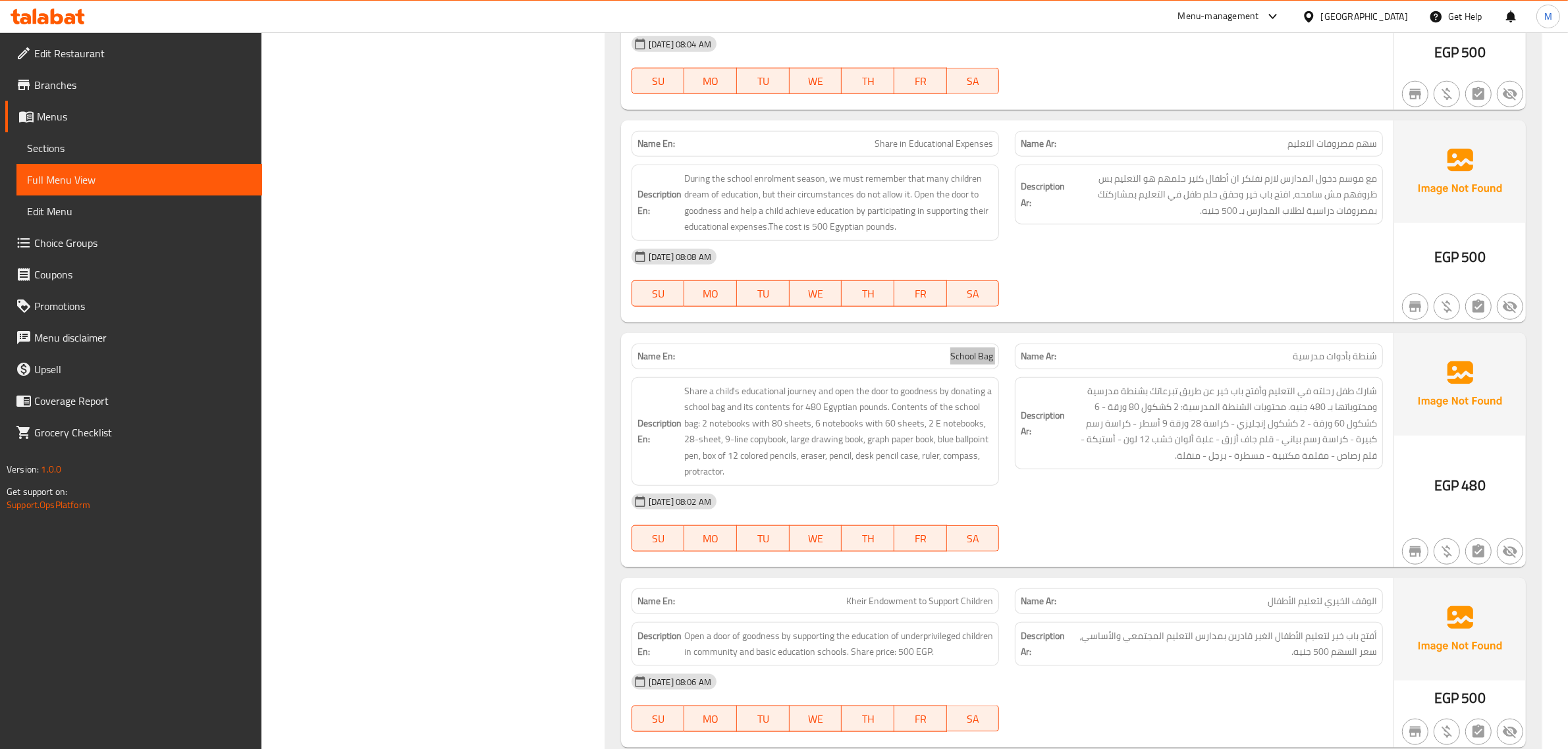
scroll to position [1717, 0]
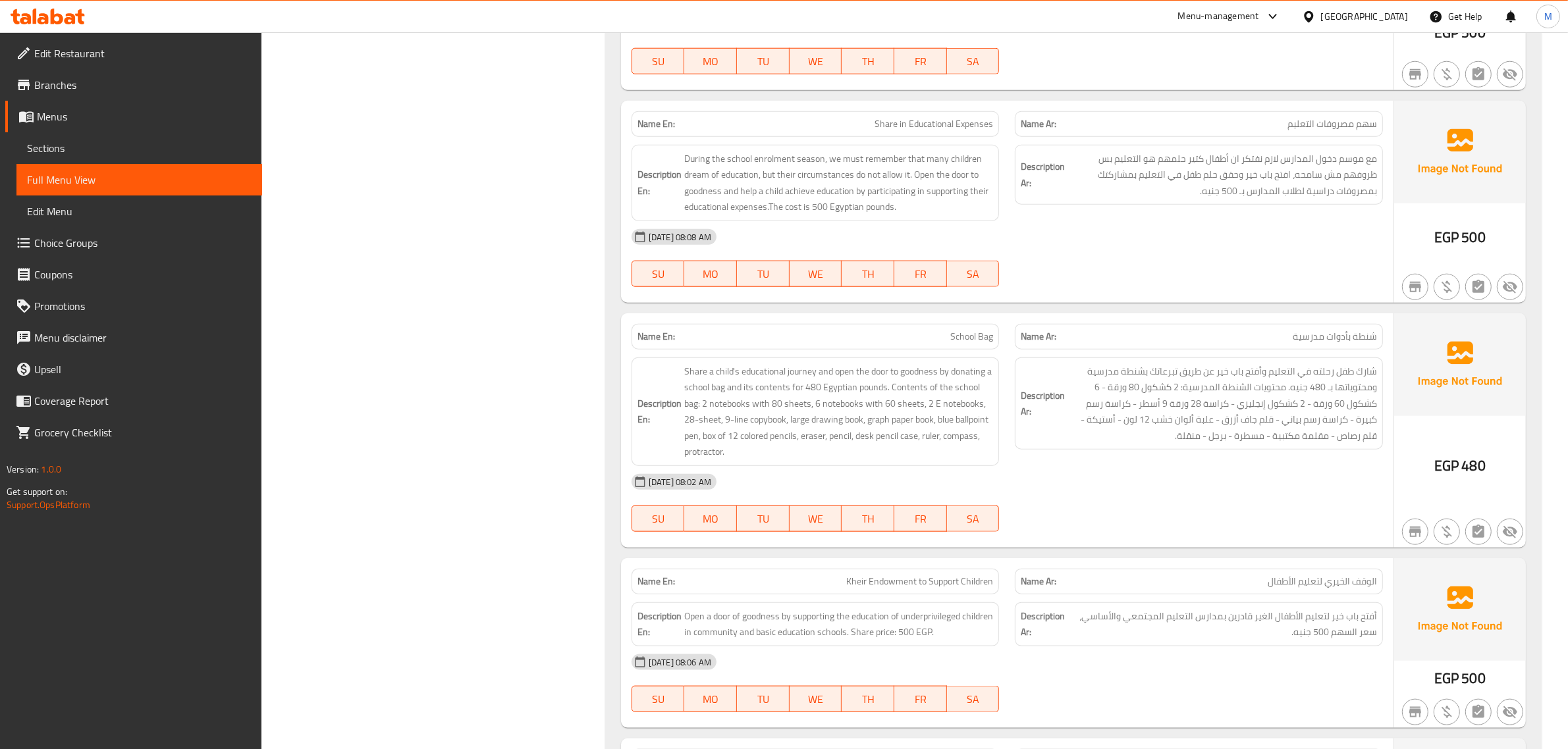
click at [941, 584] on span "Kheir Endowment to Support Children" at bounding box center [919, 582] width 147 height 14
copy span "Kheir Endowment to Support Children"
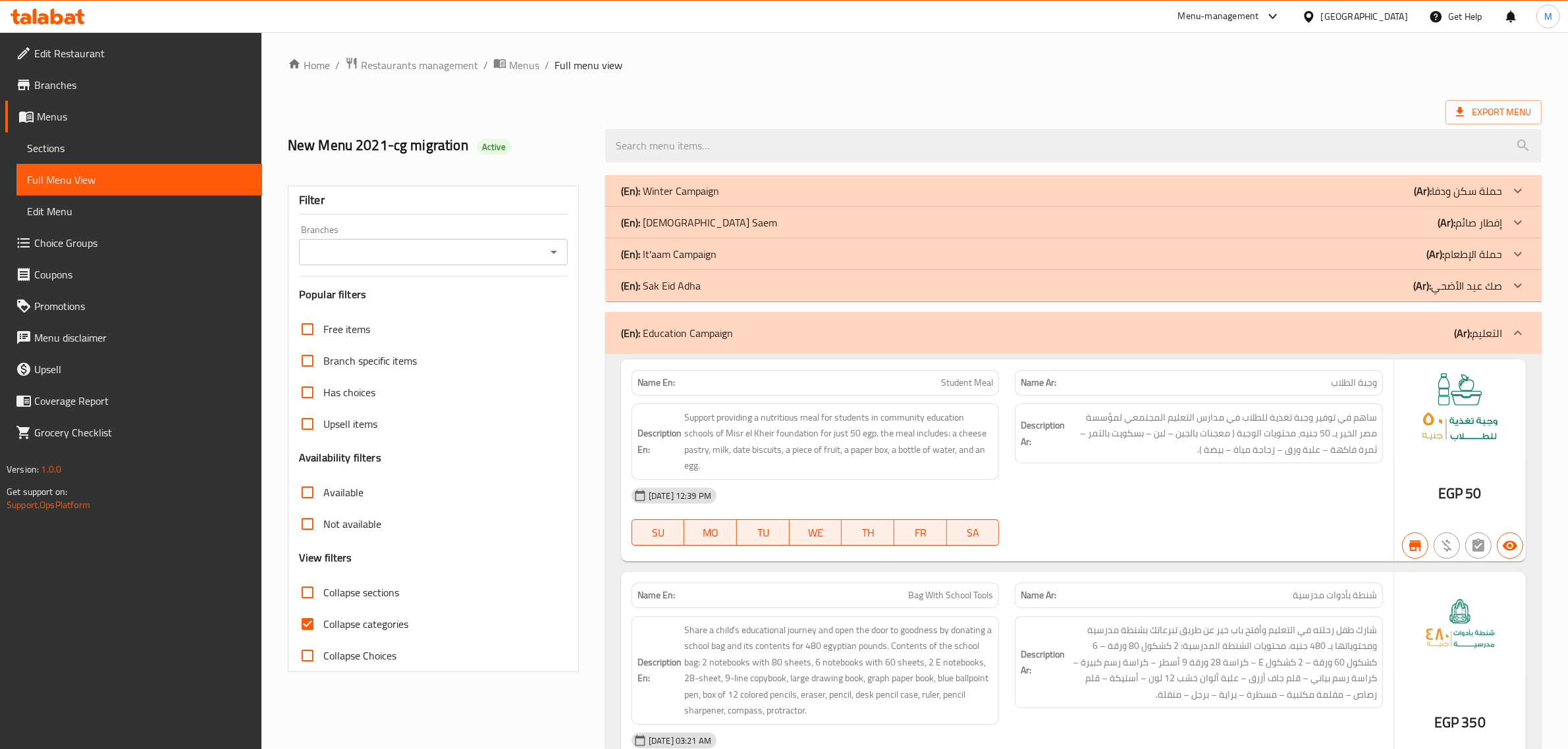
scroll to position [0, 0]
click at [1031, 102] on div "Export Menu" at bounding box center [915, 114] width 1254 height 24
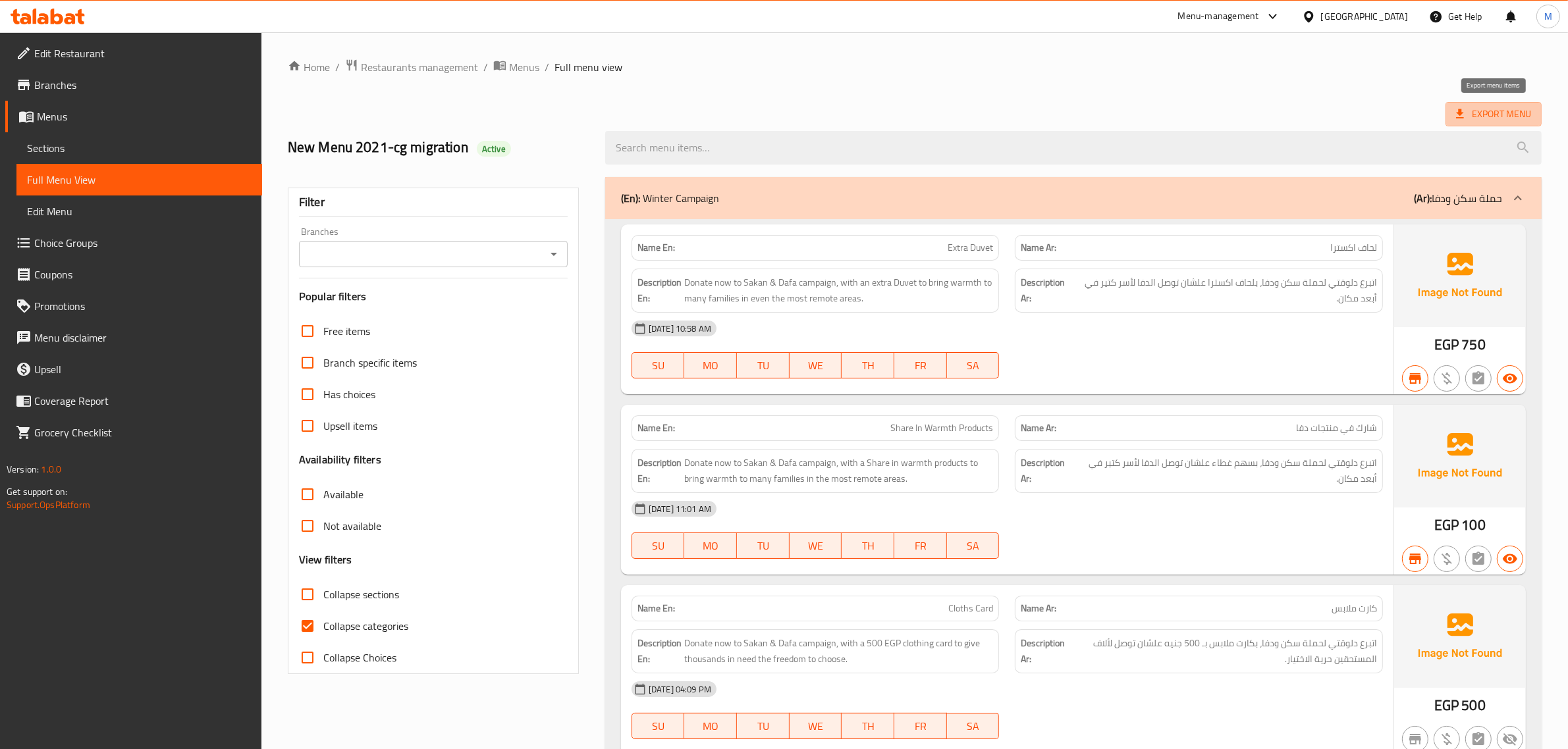
click at [1490, 112] on span "Export Menu" at bounding box center [1493, 114] width 75 height 16
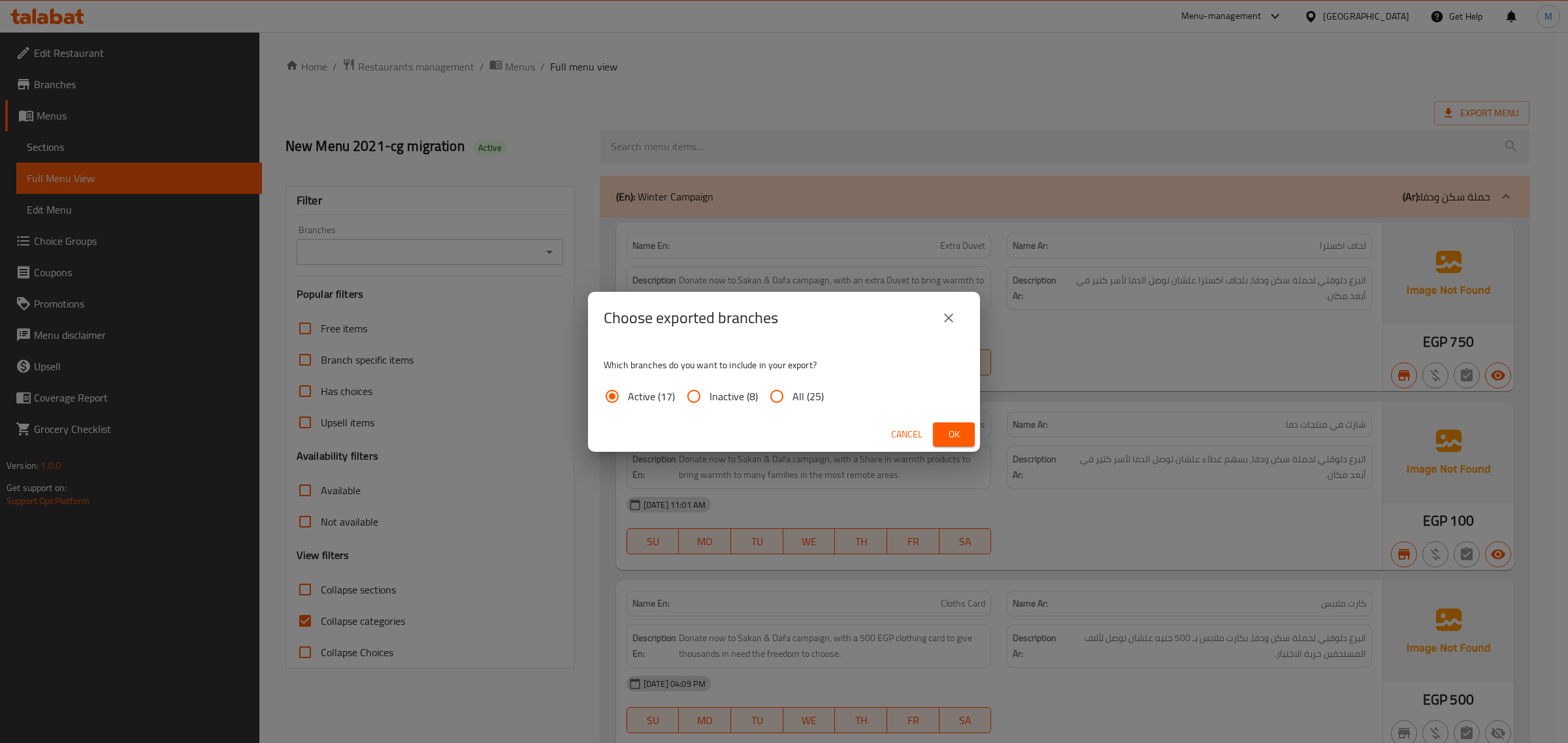
click at [945, 427] on span "Ok" at bounding box center [953, 434] width 21 height 16
